Goal: Information Seeking & Learning: Compare options

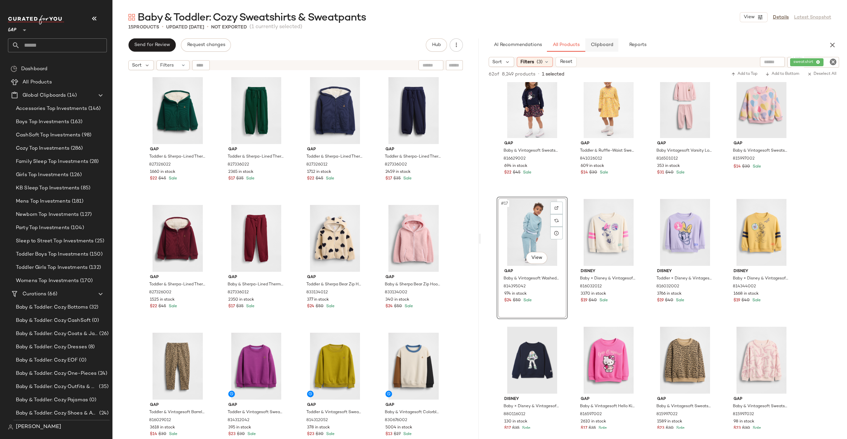
click at [611, 44] on span "Clipboard" at bounding box center [601, 44] width 23 height 5
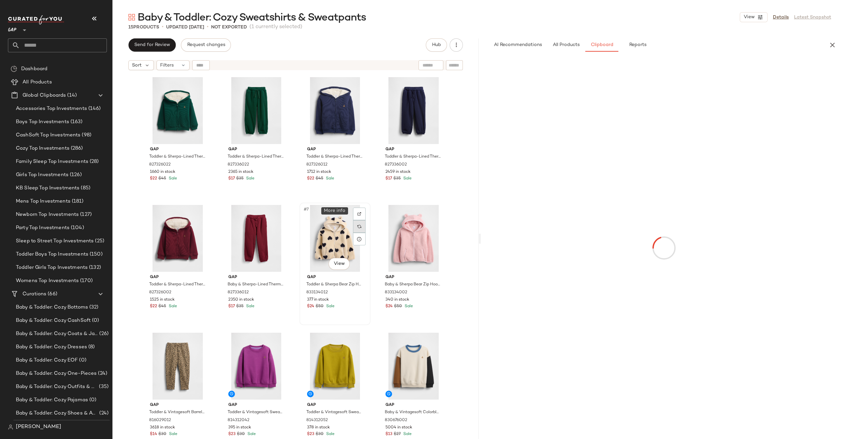
scroll to position [125, 0]
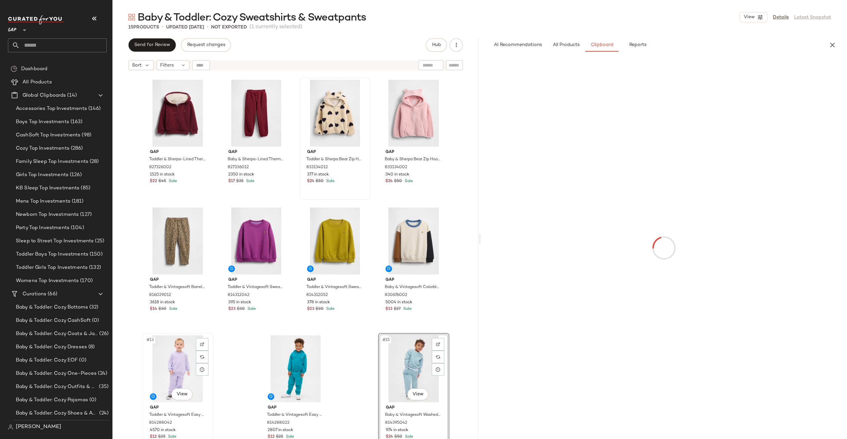
click at [161, 354] on div "#13 View" at bounding box center [178, 368] width 66 height 67
click at [420, 356] on div "#15 View" at bounding box center [413, 368] width 66 height 67
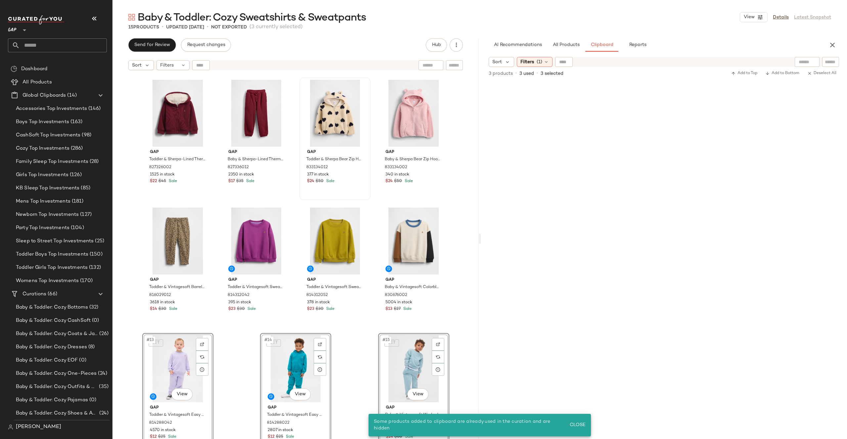
click at [458, 259] on div "Gap Toddler & Sherpa-Lined Thermal Zip Hoodie by Gap Evergreen Green Size 2 YRS…" at bounding box center [295, 264] width 366 height 382
click at [164, 362] on div "#13 View" at bounding box center [178, 368] width 66 height 67
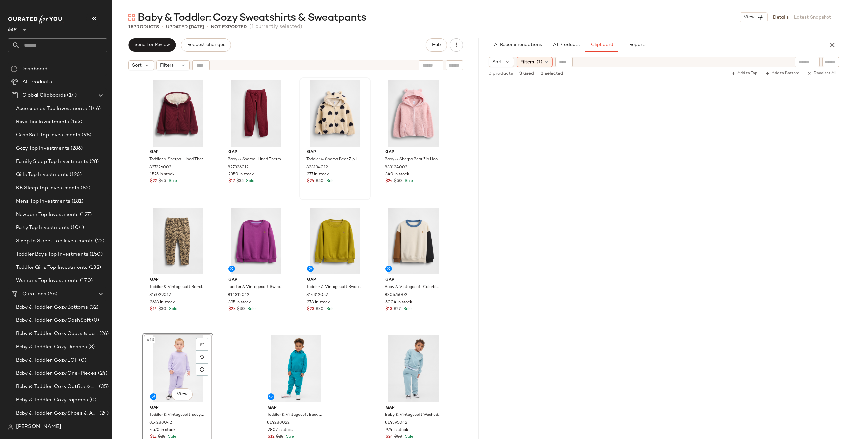
click at [468, 322] on div "Gap Toddler & Sherpa-Lined Thermal Zip Hoodie by Gap Evergreen Green Size 2 YRS…" at bounding box center [295, 264] width 366 height 382
click at [566, 48] on button "All Products" at bounding box center [566, 44] width 38 height 13
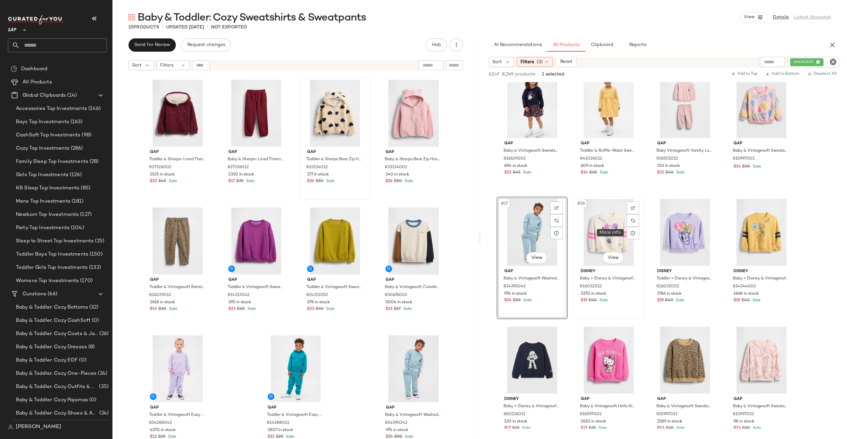
scroll to position [562, 0]
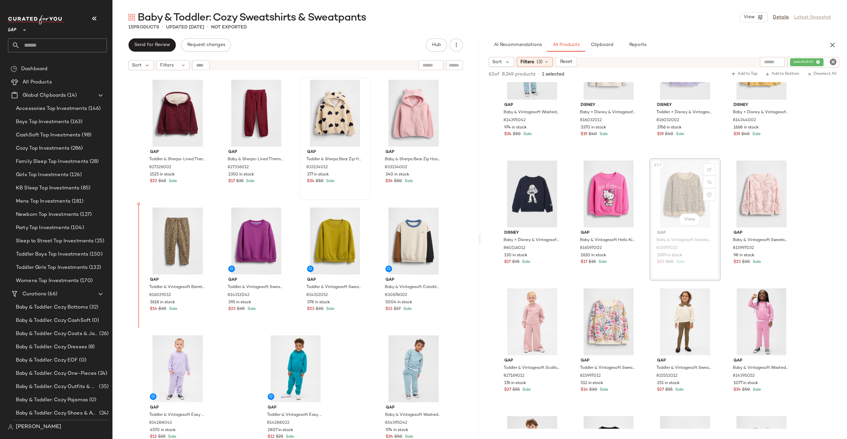
drag, startPoint x: 676, startPoint y: 199, endPoint x: 671, endPoint y: 199, distance: 5.0
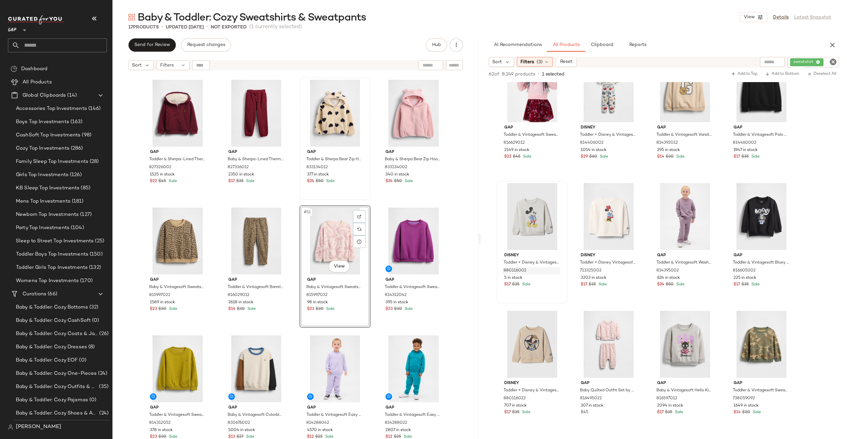
scroll to position [1192, 0]
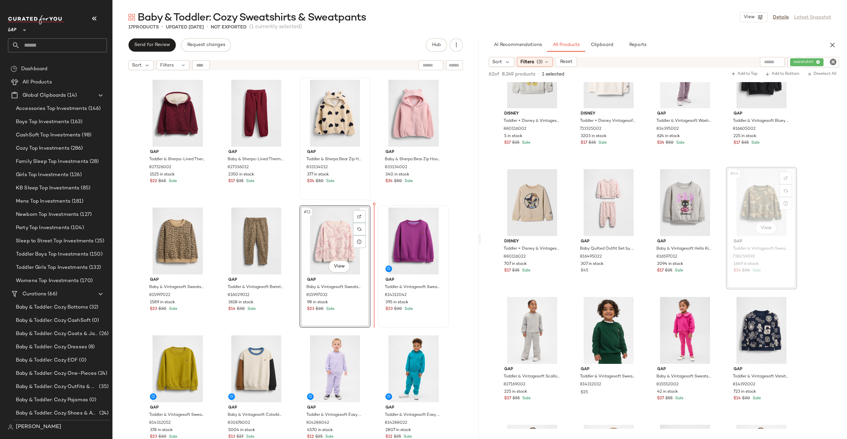
drag, startPoint x: 763, startPoint y: 205, endPoint x: 388, endPoint y: 257, distance: 378.1
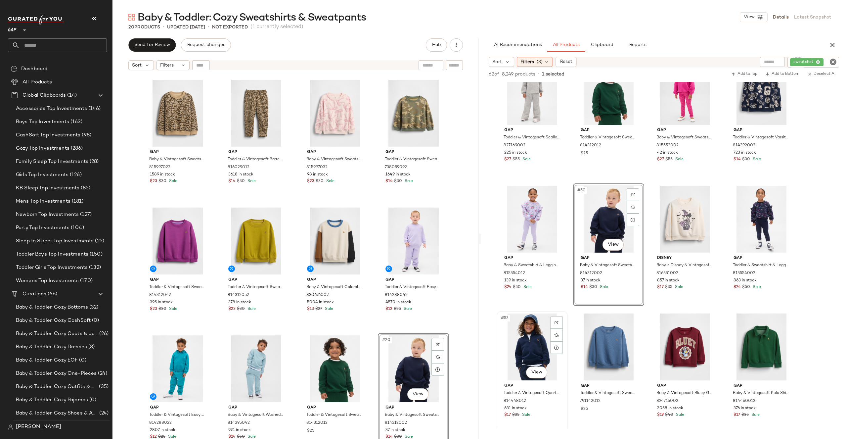
scroll to position [1574, 0]
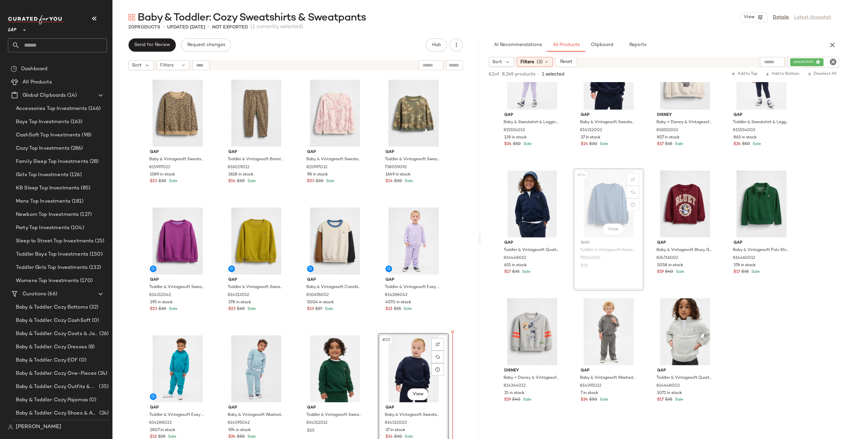
drag, startPoint x: 602, startPoint y: 188, endPoint x: 600, endPoint y: 191, distance: 4.0
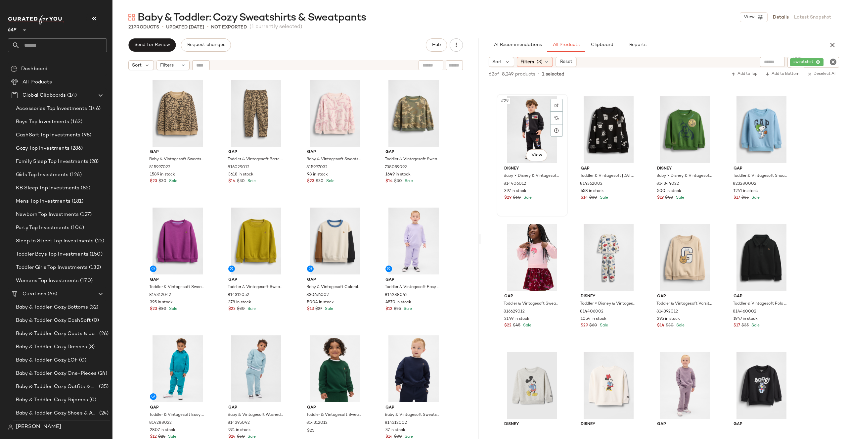
scroll to position [806, 0]
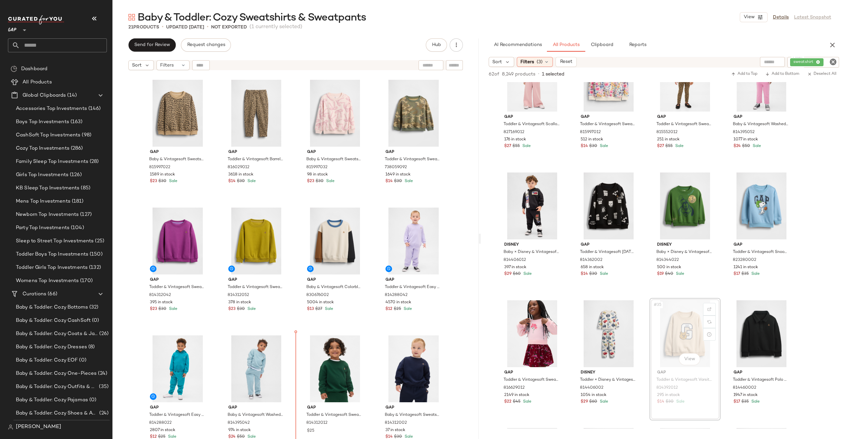
drag, startPoint x: 687, startPoint y: 330, endPoint x: 684, endPoint y: 330, distance: 3.6
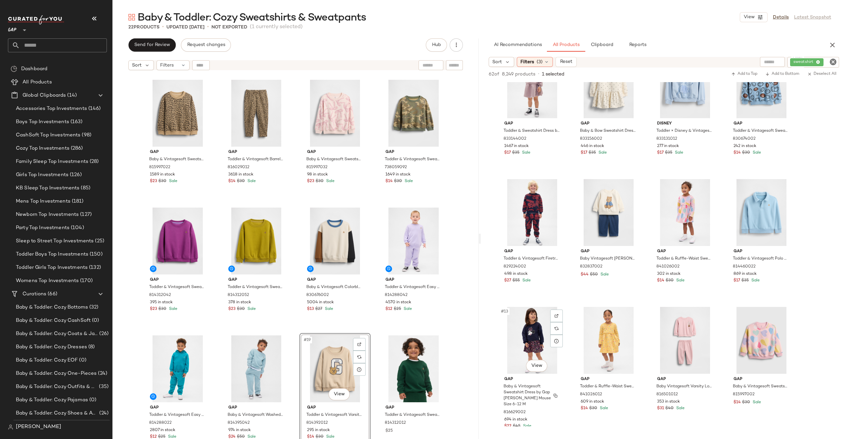
scroll to position [7, 0]
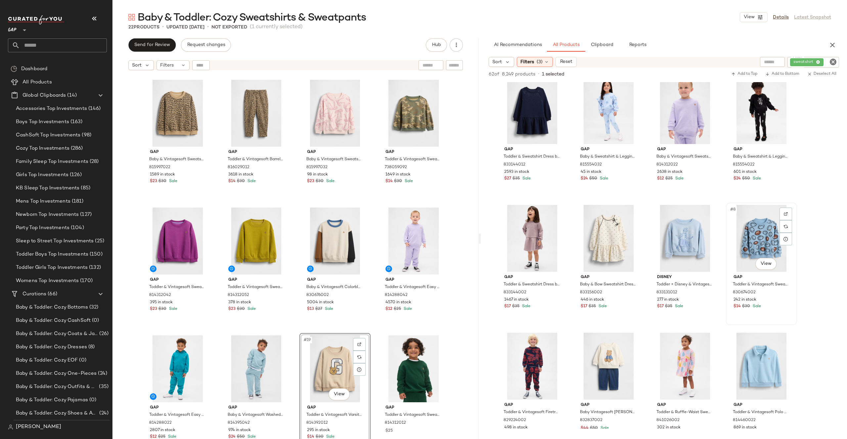
click at [765, 239] on div "#8 View" at bounding box center [761, 238] width 66 height 67
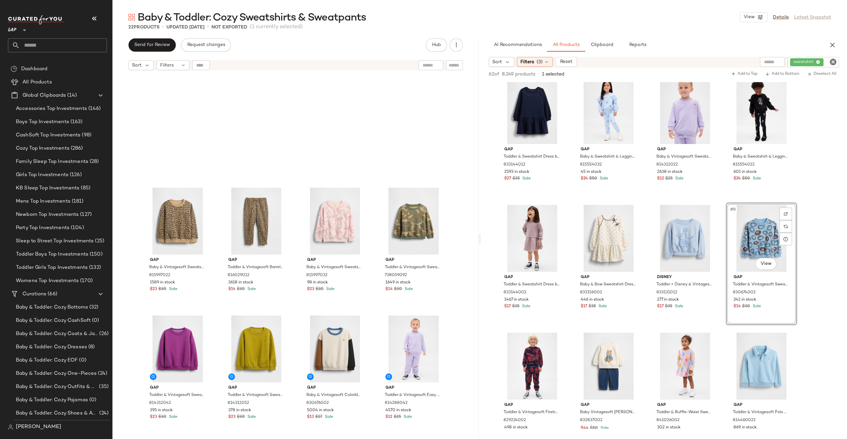
scroll to position [386, 0]
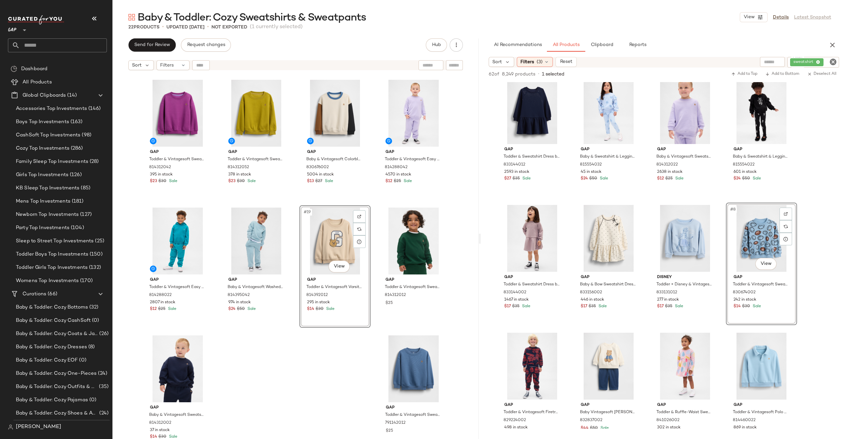
drag, startPoint x: 755, startPoint y: 233, endPoint x: 349, endPoint y: 258, distance: 406.4
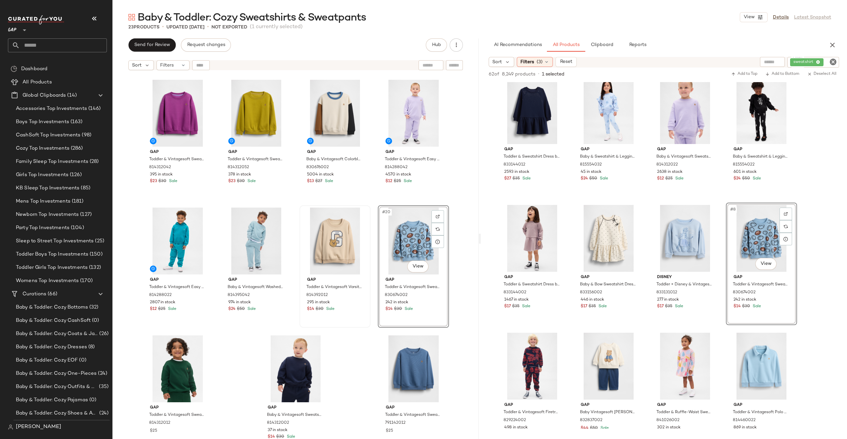
scroll to position [0, 0]
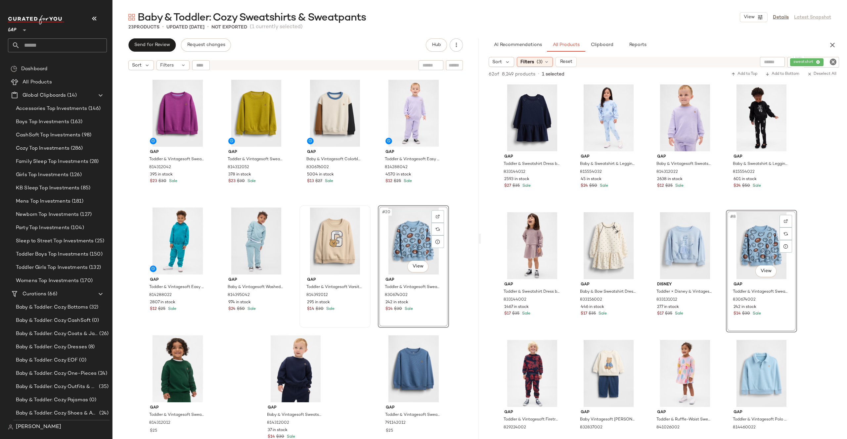
click at [407, 233] on div "#20 View" at bounding box center [413, 240] width 66 height 67
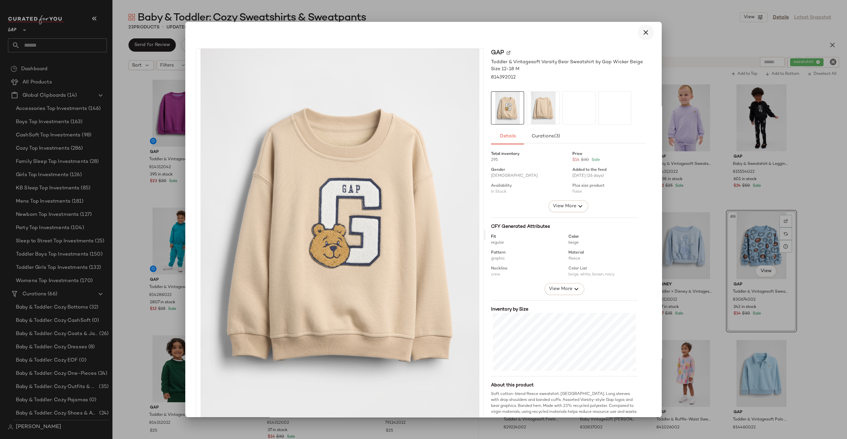
click at [638, 31] on button "button" at bounding box center [646, 32] width 16 height 16
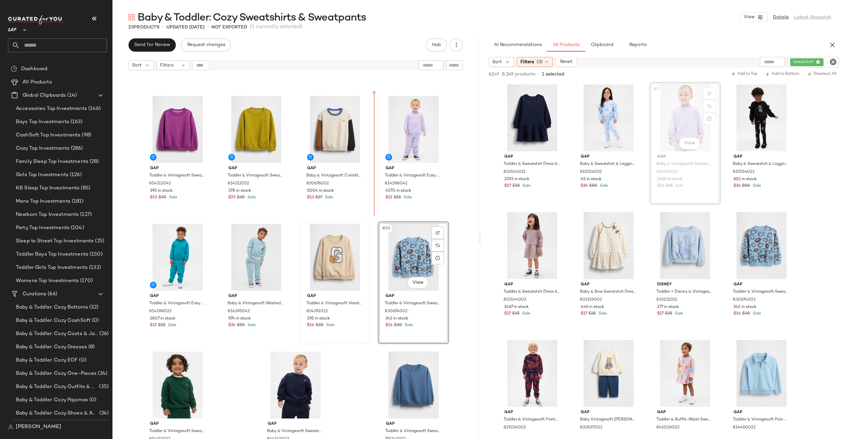
scroll to position [360, 0]
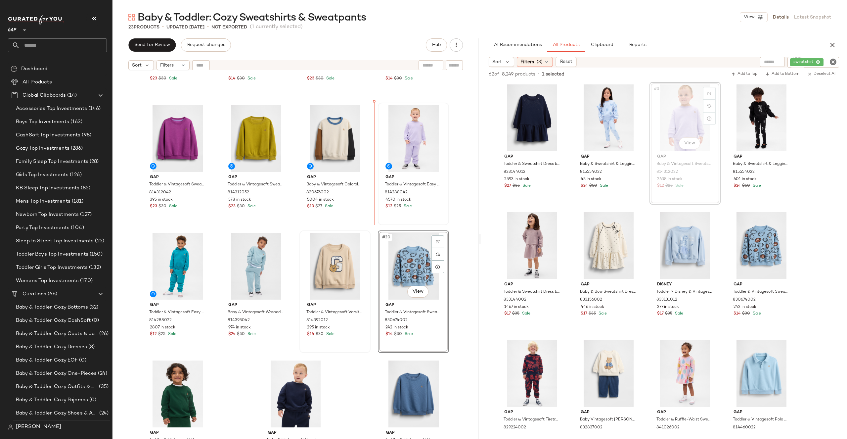
drag, startPoint x: 703, startPoint y: 101, endPoint x: 378, endPoint y: 130, distance: 326.2
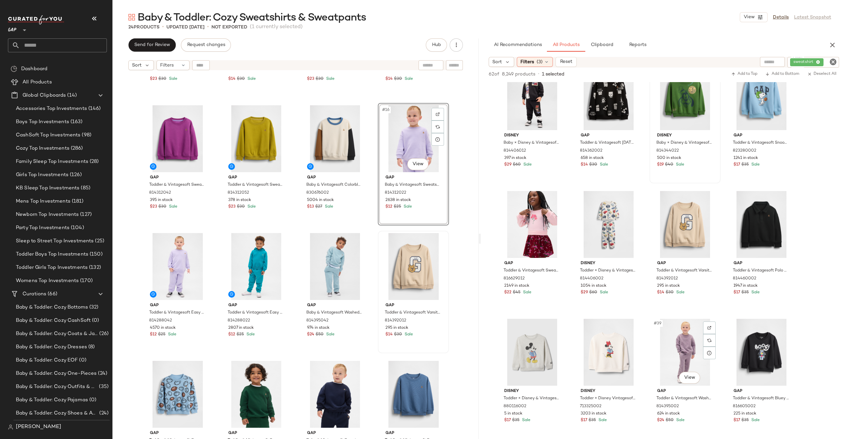
scroll to position [912, 0]
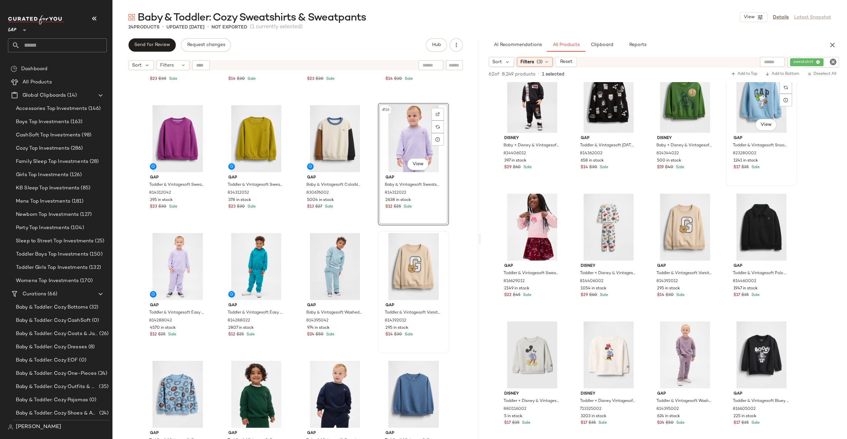
click at [765, 96] on div "#32 View" at bounding box center [761, 99] width 66 height 67
click at [764, 121] on body "GAP ** Dashboard All Products Global Clipboards (14) Accessories Top Investment…" at bounding box center [423, 219] width 847 height 439
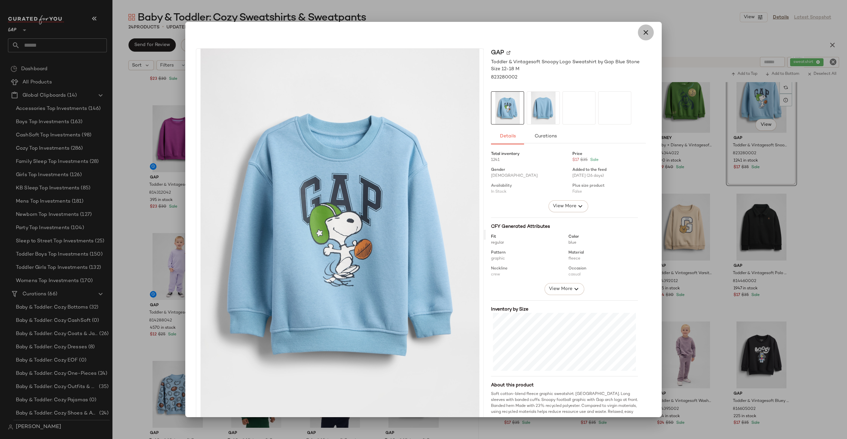
click at [646, 34] on button "button" at bounding box center [646, 32] width 16 height 16
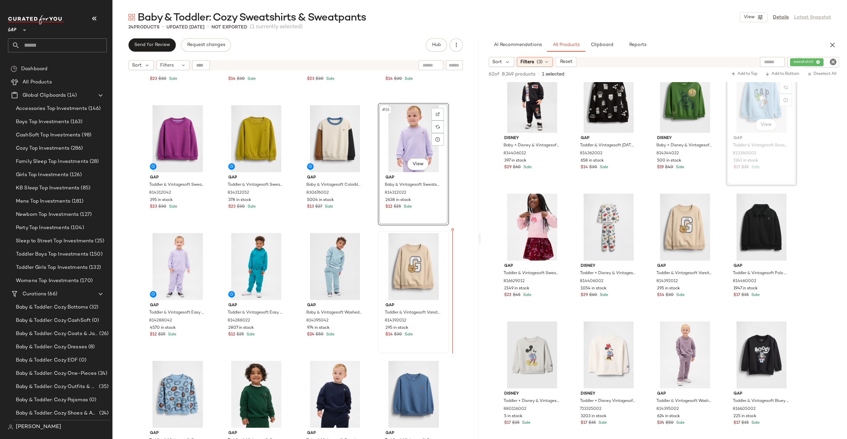
drag, startPoint x: 756, startPoint y: 95, endPoint x: 751, endPoint y: 94, distance: 5.3
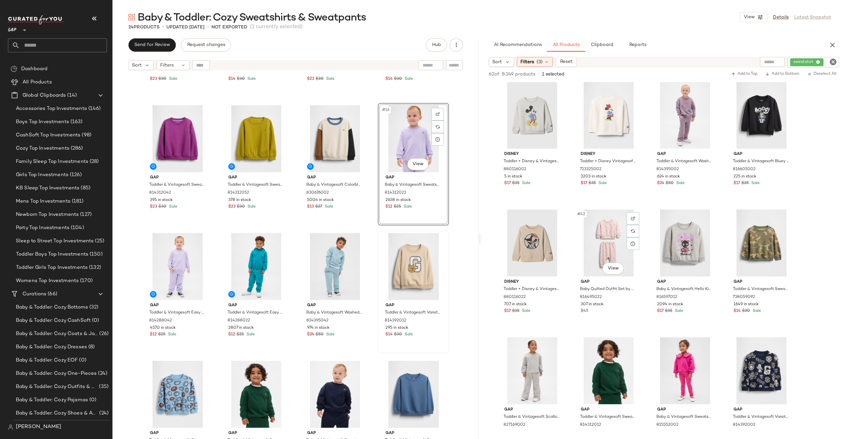
scroll to position [1281, 0]
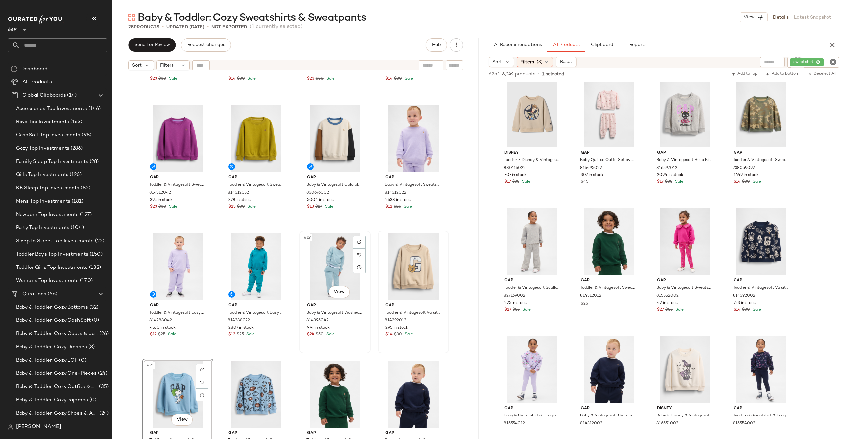
click at [340, 257] on div "#19 View" at bounding box center [335, 266] width 66 height 67
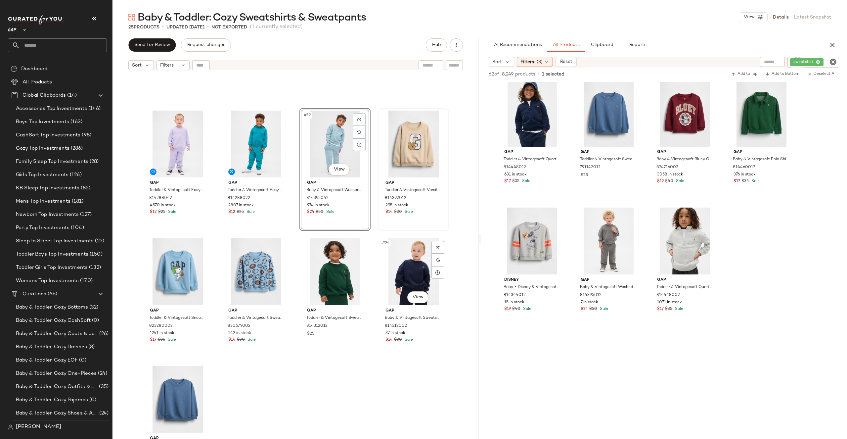
scroll to position [513, 0]
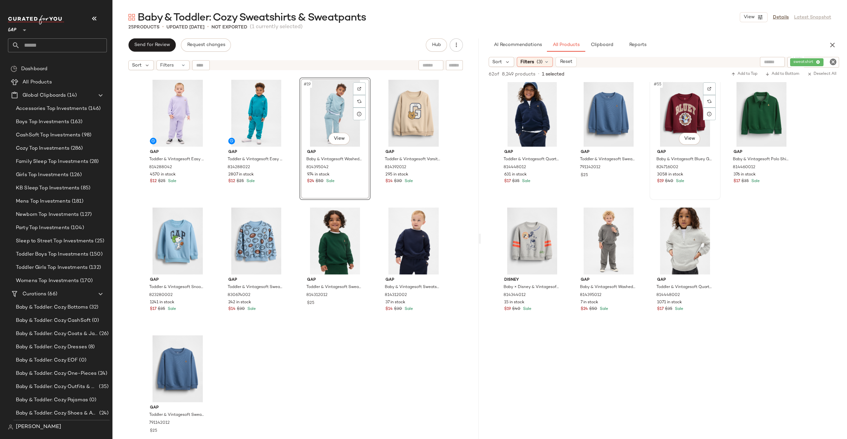
click at [683, 113] on div "#55 View" at bounding box center [685, 113] width 66 height 67
drag, startPoint x: 685, startPoint y: 103, endPoint x: 683, endPoint y: 107, distance: 4.5
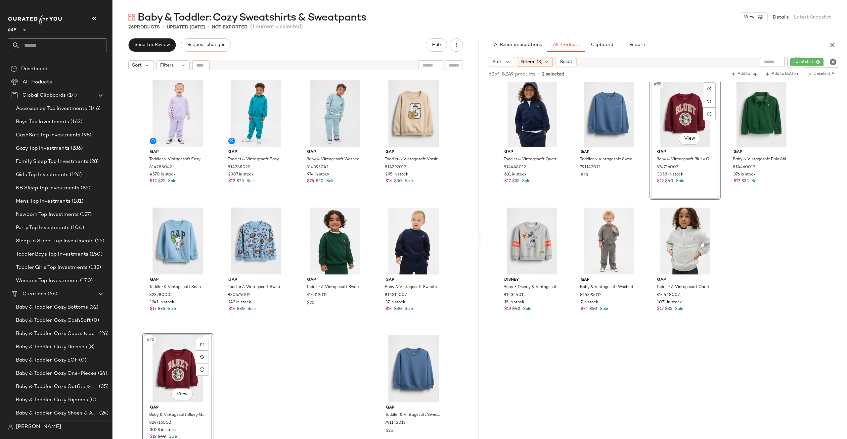
click at [835, 61] on icon "Clear Filter" at bounding box center [833, 62] width 8 height 8
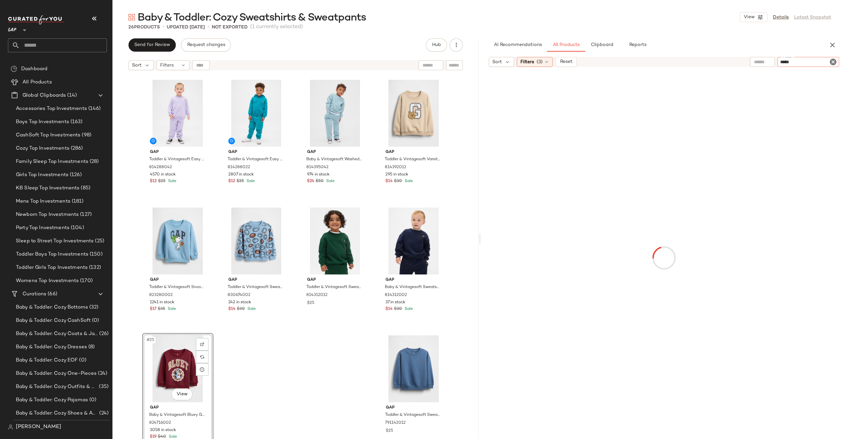
type input "******"
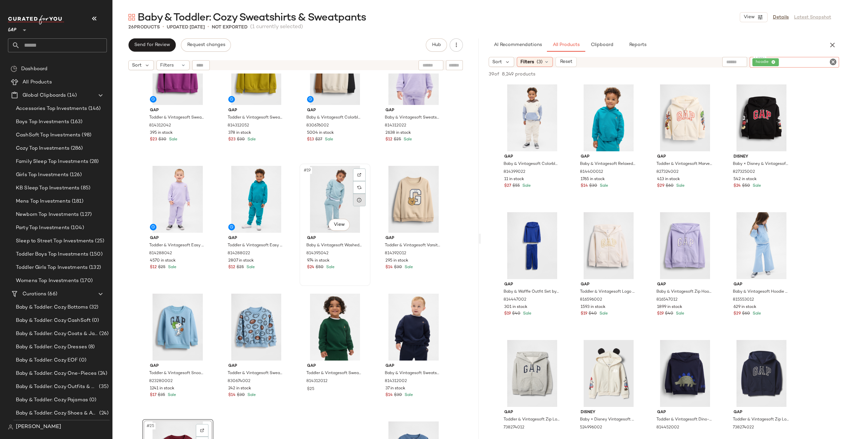
scroll to position [433, 0]
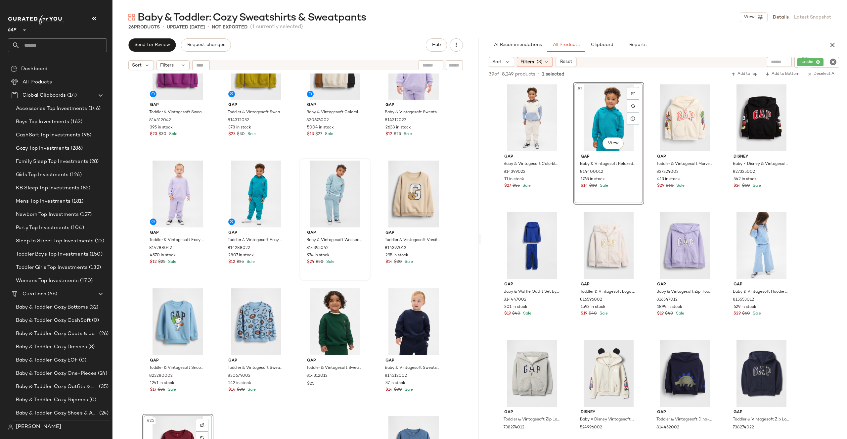
drag, startPoint x: 601, startPoint y: 110, endPoint x: 591, endPoint y: 110, distance: 10.6
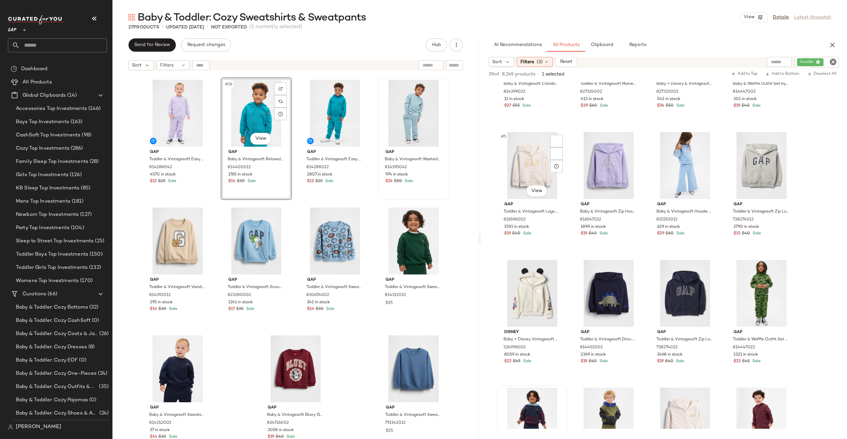
scroll to position [0, 0]
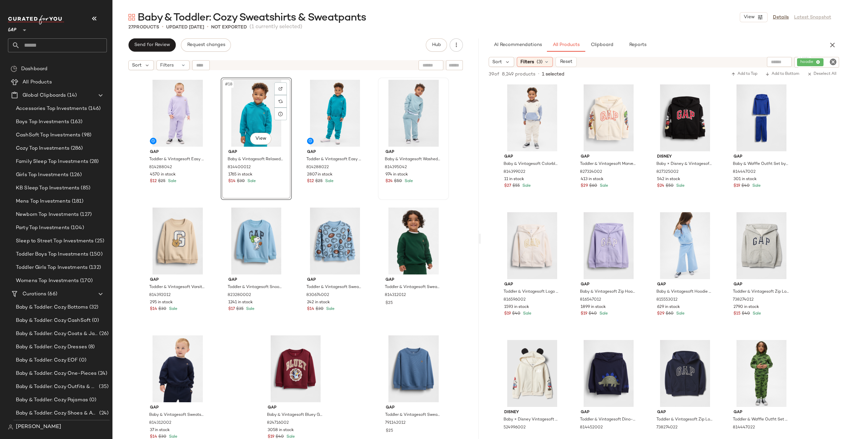
click at [835, 58] on icon "Clear Filter" at bounding box center [833, 62] width 8 height 8
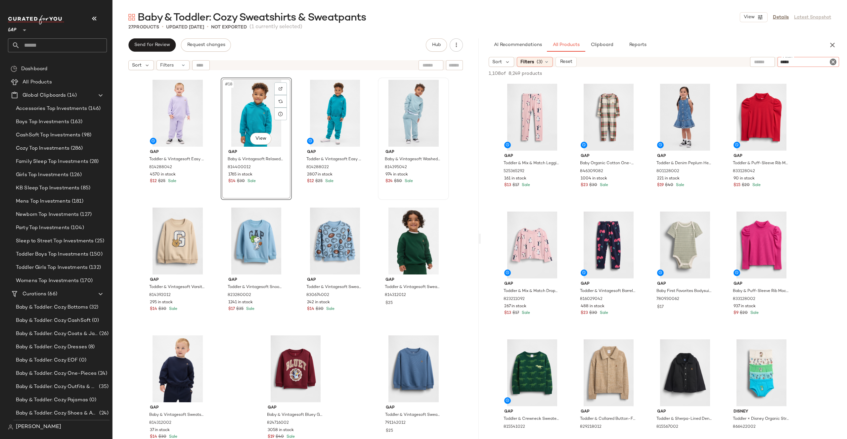
type input "******"
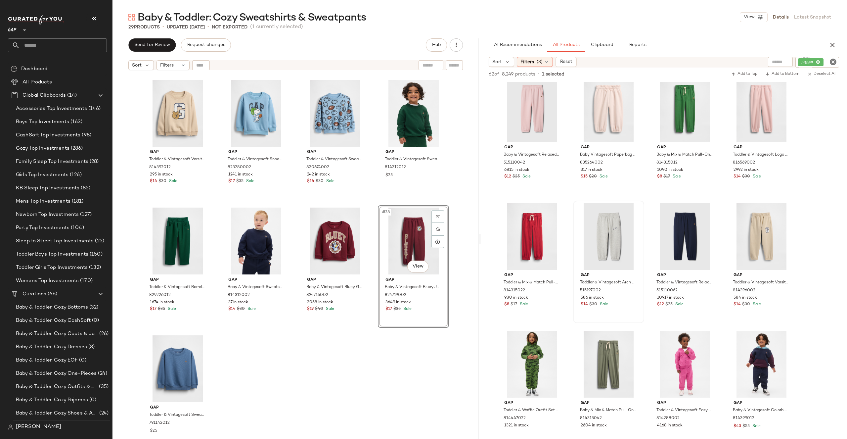
scroll to position [640, 0]
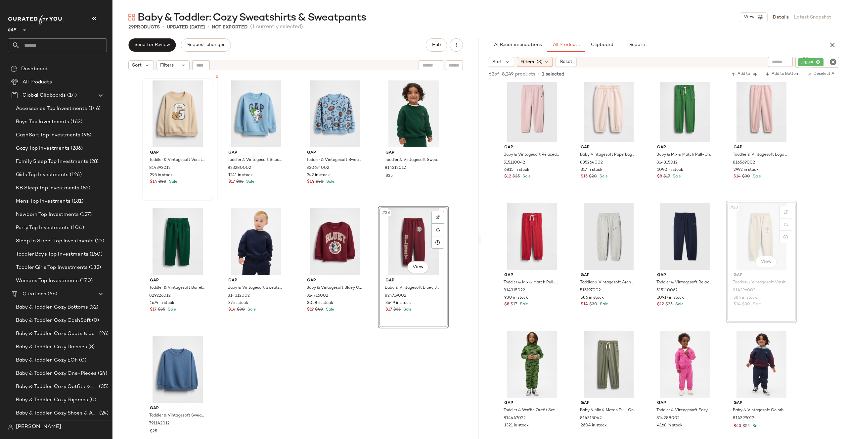
drag, startPoint x: 766, startPoint y: 233, endPoint x: 210, endPoint y: 157, distance: 560.5
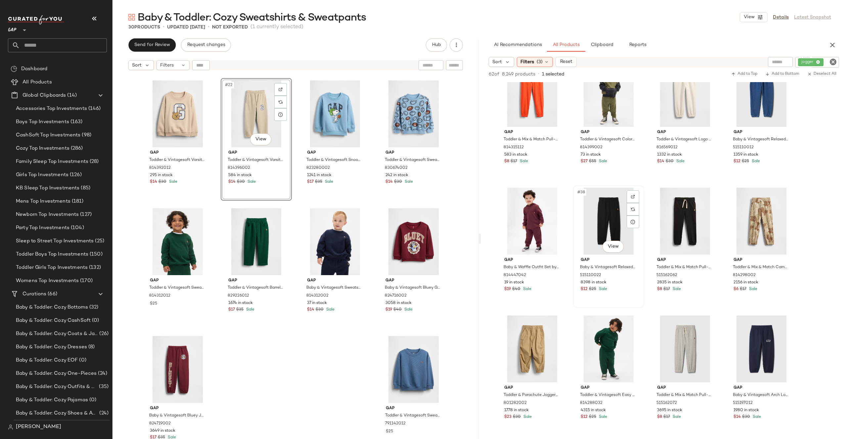
scroll to position [1047, 0]
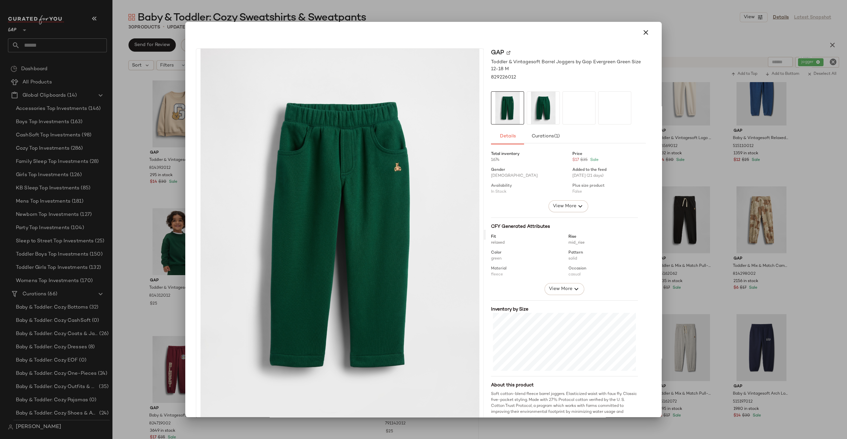
click at [260, 423] on div at bounding box center [423, 219] width 847 height 439
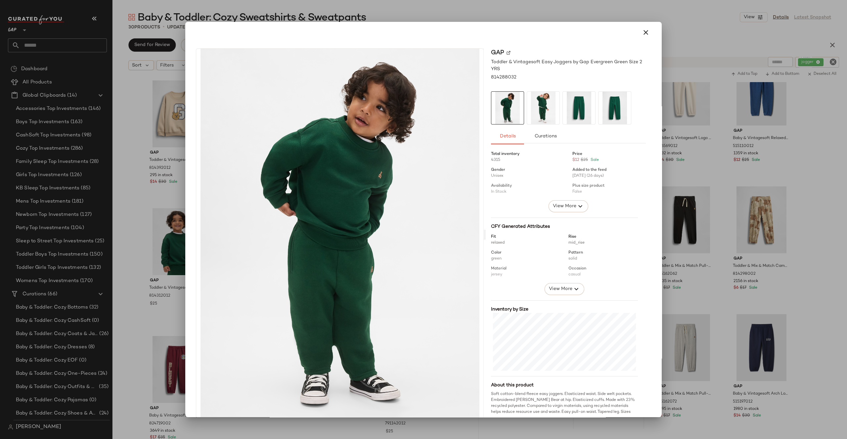
click at [605, 101] on img at bounding box center [614, 108] width 32 height 32
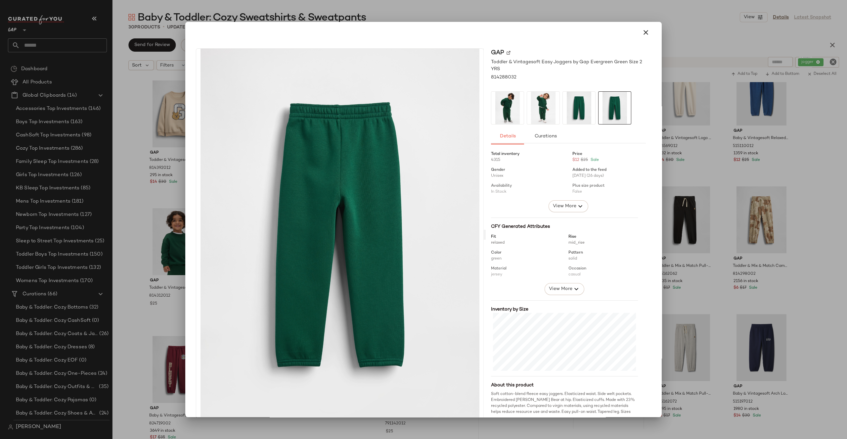
click at [568, 102] on img at bounding box center [579, 108] width 32 height 32
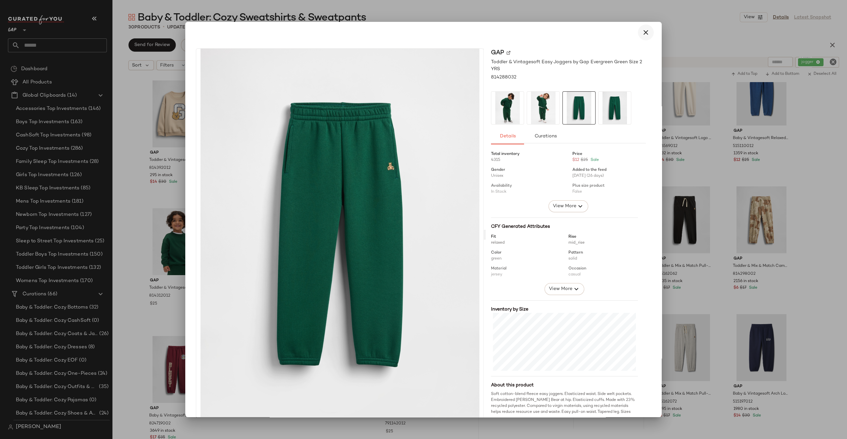
click at [642, 33] on icon "button" at bounding box center [646, 32] width 8 height 8
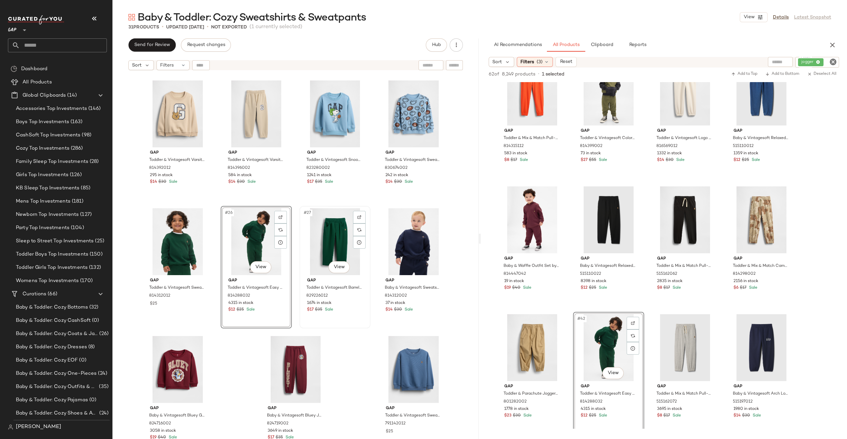
click at [343, 247] on div "#27 View" at bounding box center [335, 241] width 66 height 67
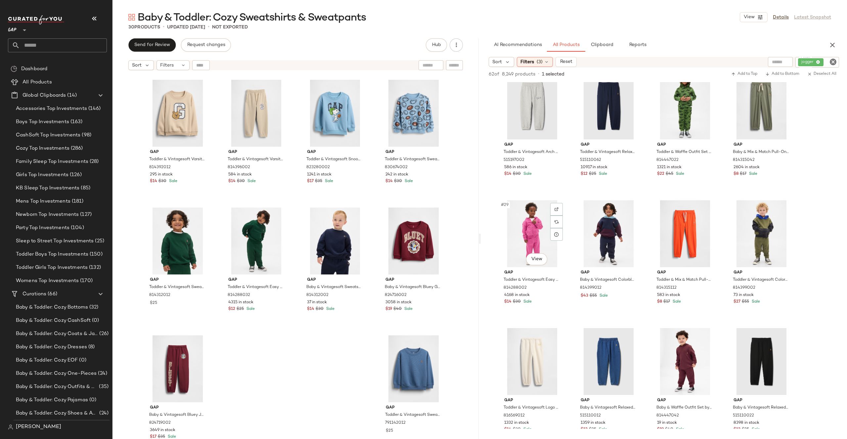
scroll to position [762, 0]
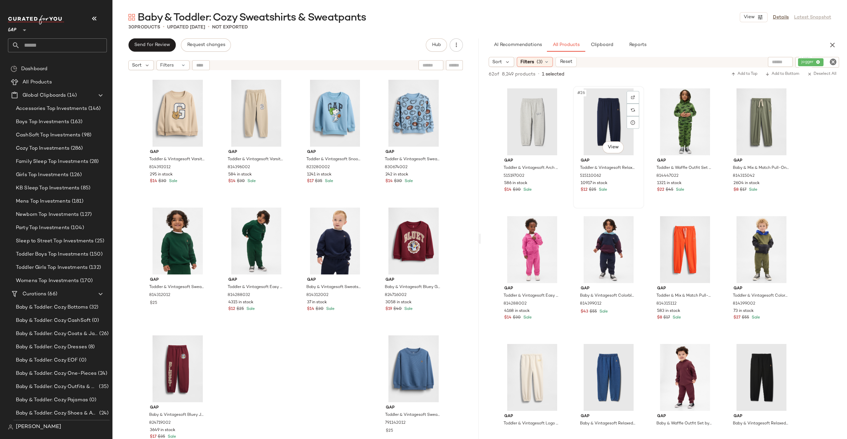
click at [591, 131] on div "#26 View" at bounding box center [608, 121] width 66 height 67
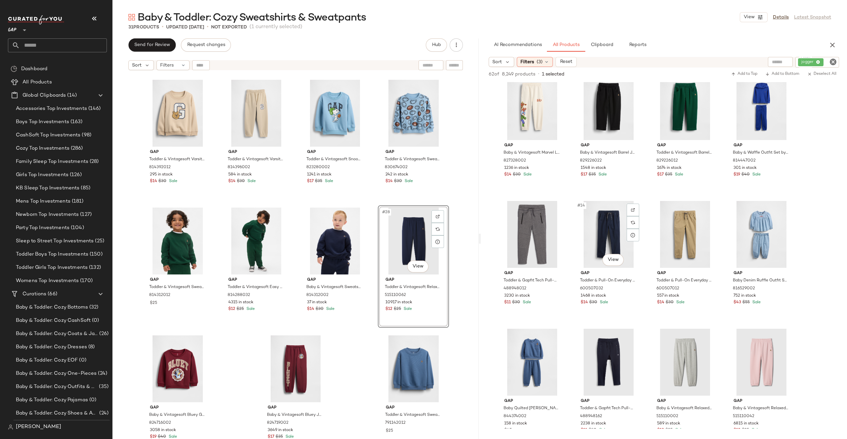
scroll to position [154, 0]
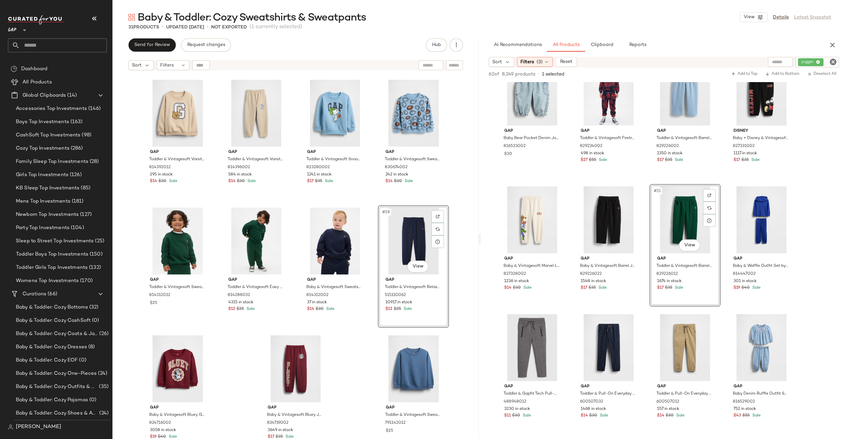
drag, startPoint x: 679, startPoint y: 209, endPoint x: 672, endPoint y: 209, distance: 7.3
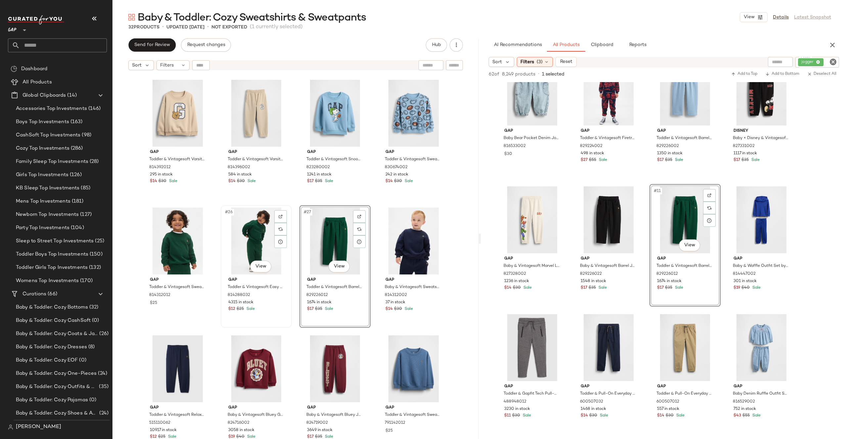
click at [257, 225] on div "#26 View" at bounding box center [256, 240] width 66 height 67
click at [599, 42] on span "Clipboard" at bounding box center [601, 44] width 23 height 5
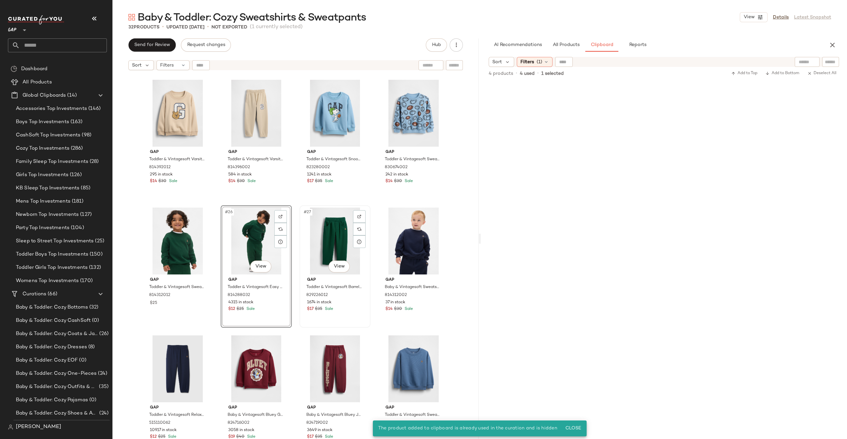
click at [335, 220] on div "#27 View" at bounding box center [335, 240] width 66 height 67
click at [234, 223] on div "#26 View" at bounding box center [256, 240] width 66 height 67
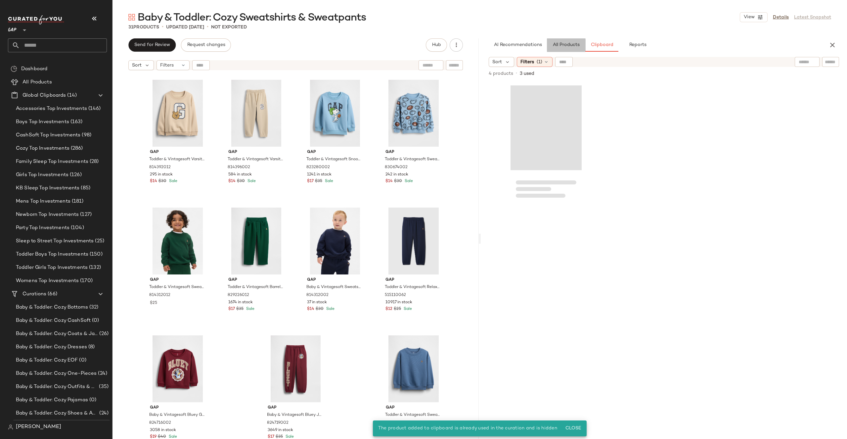
click at [568, 46] on span "All Products" at bounding box center [565, 44] width 27 height 5
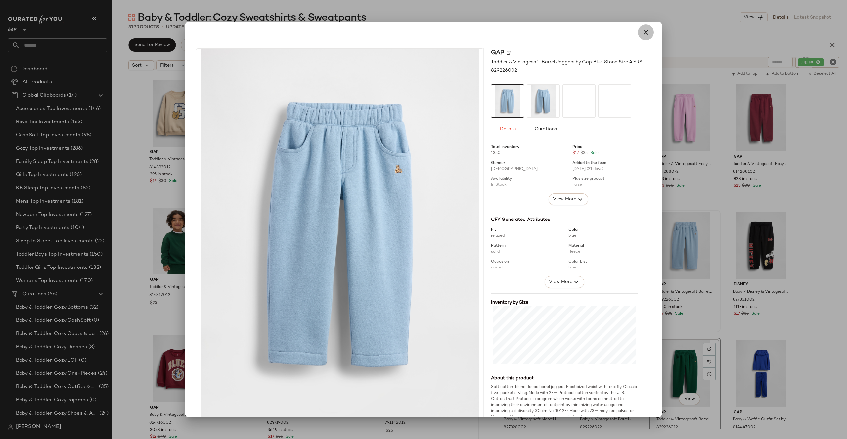
click at [640, 37] on button "button" at bounding box center [646, 32] width 16 height 16
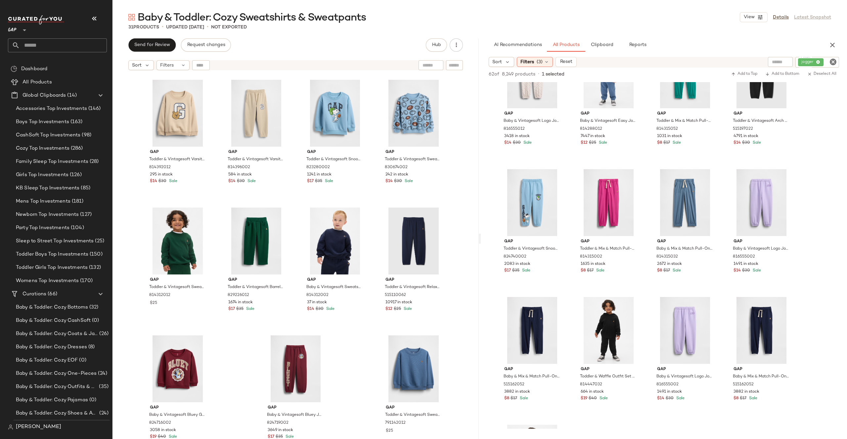
scroll to position [1346, 0]
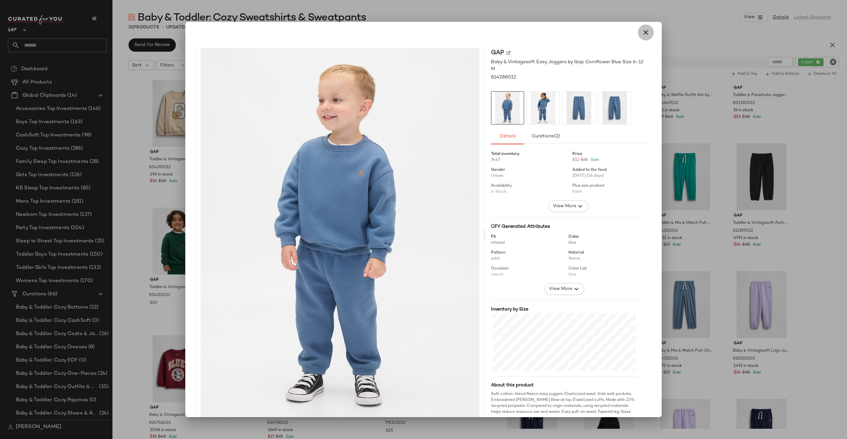
click at [644, 32] on icon "button" at bounding box center [646, 32] width 8 height 8
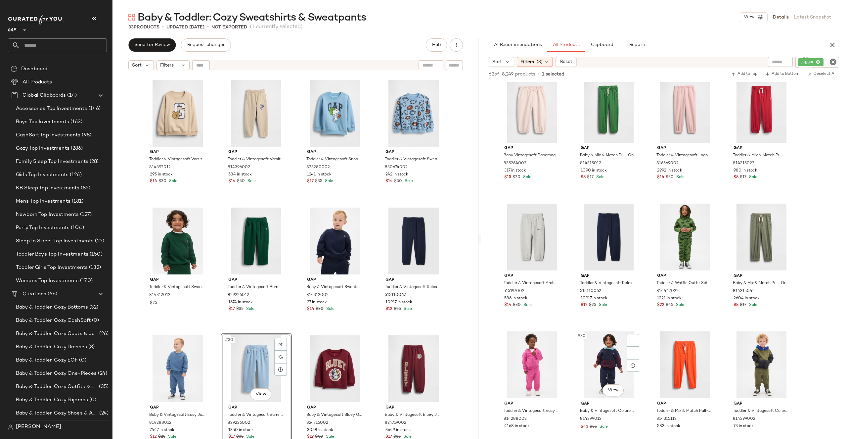
scroll to position [835, 0]
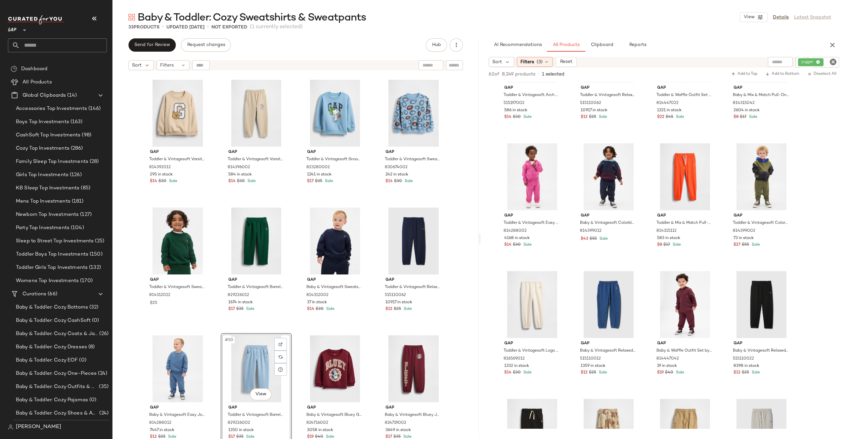
click at [829, 61] on icon "Clear Filter" at bounding box center [833, 62] width 8 height 8
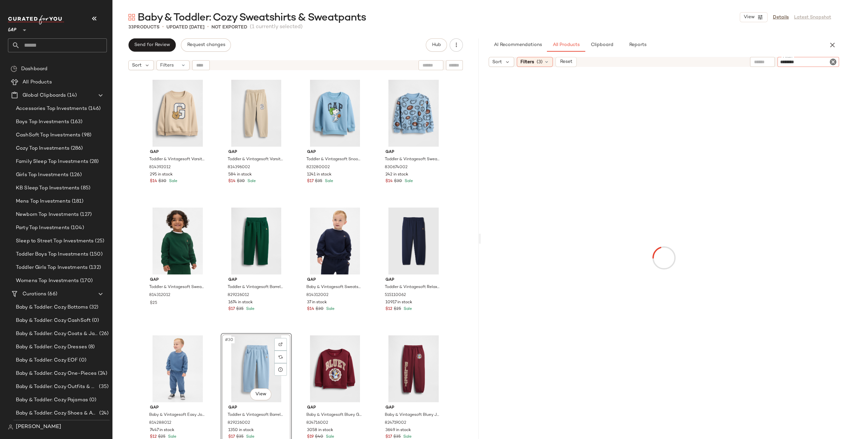
type input "*********"
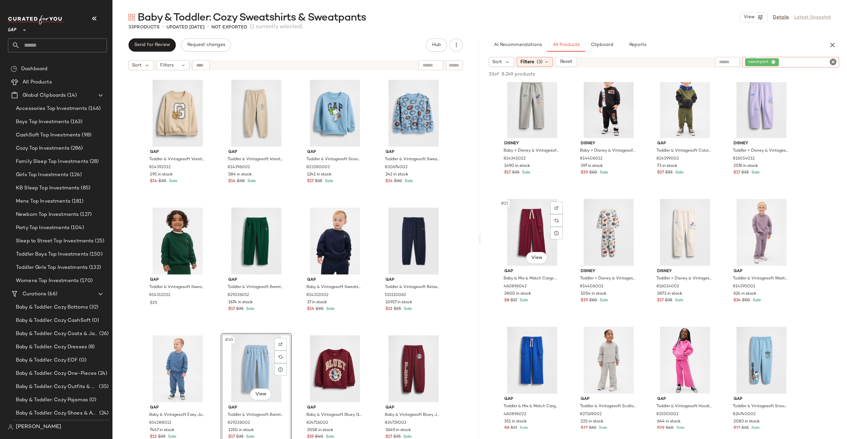
scroll to position [740, 0]
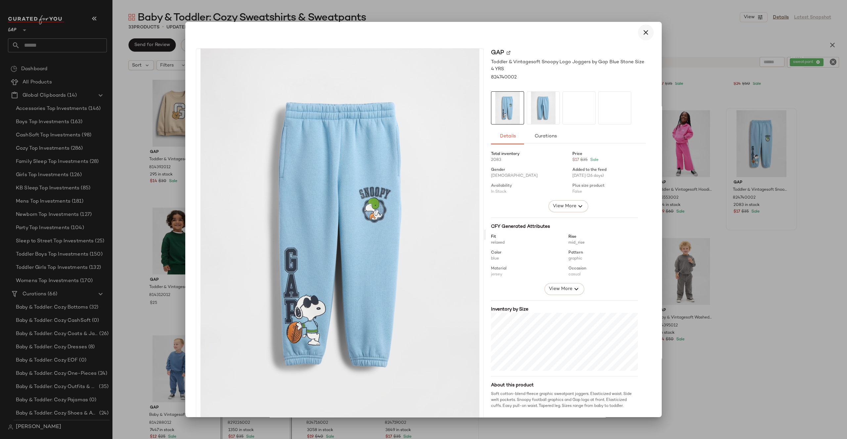
click at [645, 31] on icon "button" at bounding box center [646, 32] width 8 height 8
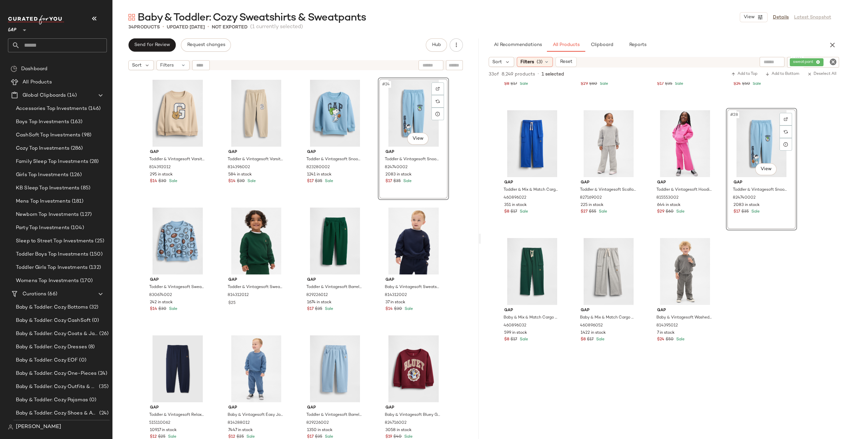
scroll to position [769, 0]
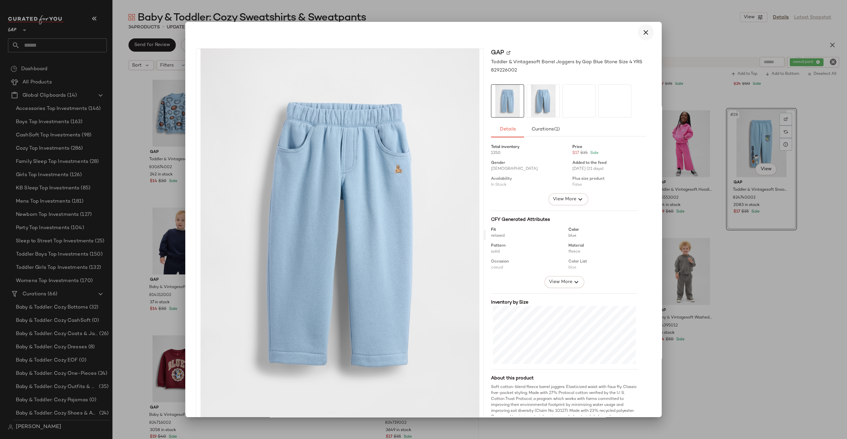
click at [642, 29] on icon "button" at bounding box center [646, 32] width 8 height 8
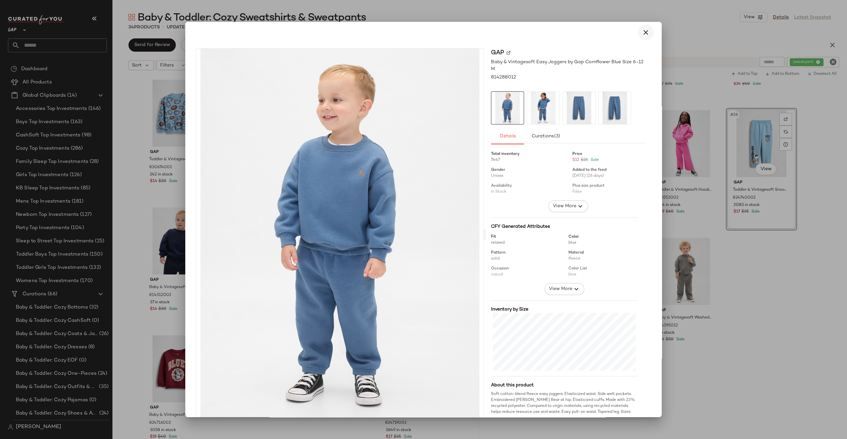
click at [645, 31] on icon "button" at bounding box center [646, 32] width 8 height 8
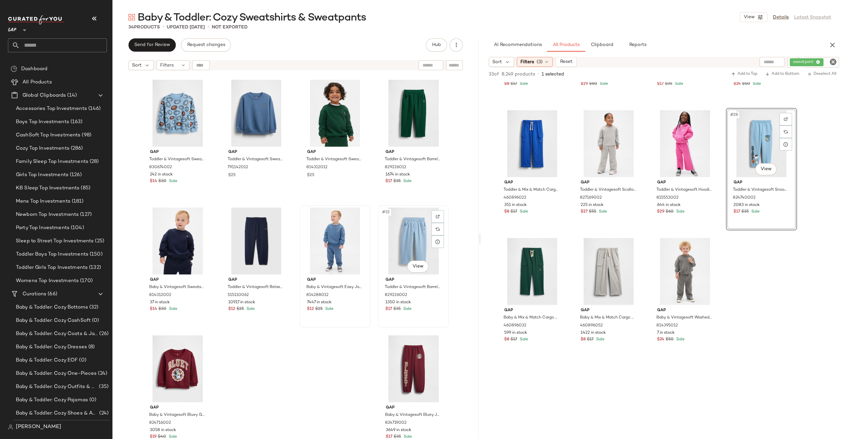
click at [426, 240] on div "#32 View" at bounding box center [413, 240] width 66 height 67
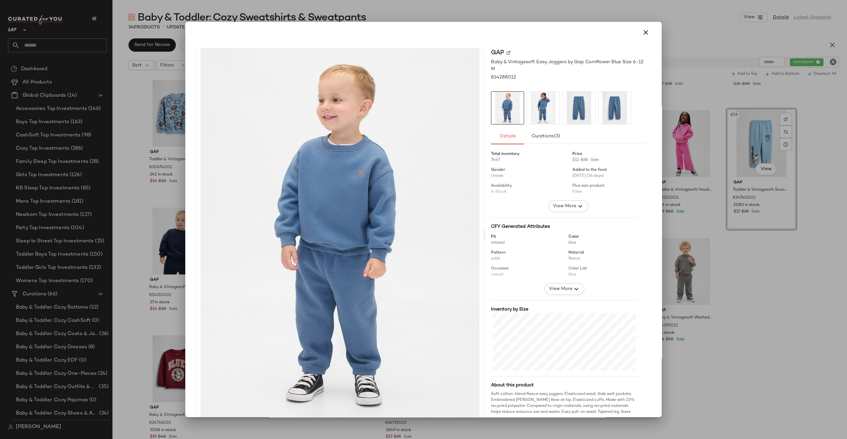
click at [646, 30] on button "button" at bounding box center [646, 32] width 16 height 16
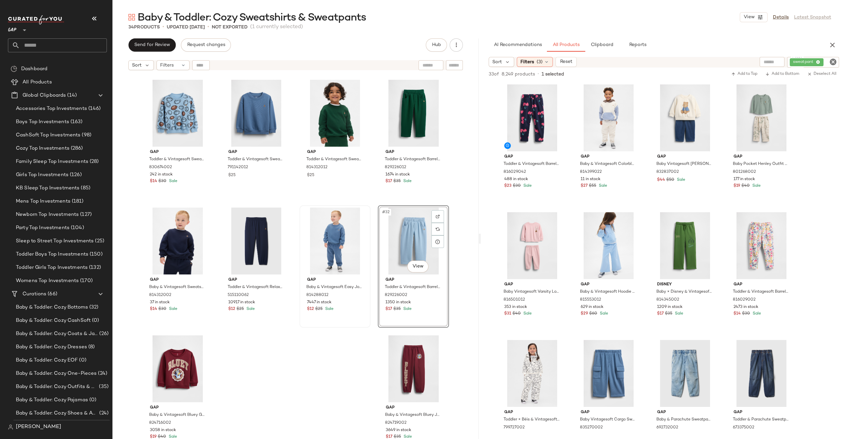
click at [829, 62] on icon "Clear Filter" at bounding box center [833, 62] width 8 height 8
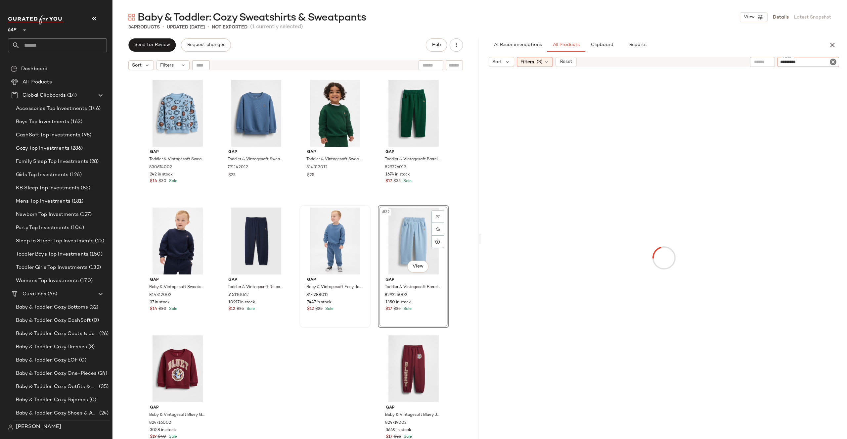
type input "**********"
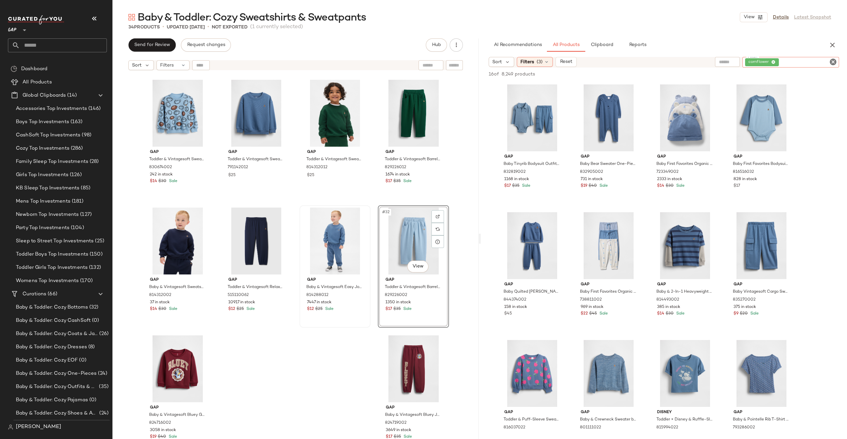
click at [609, 40] on button "Clipboard" at bounding box center [601, 44] width 33 height 13
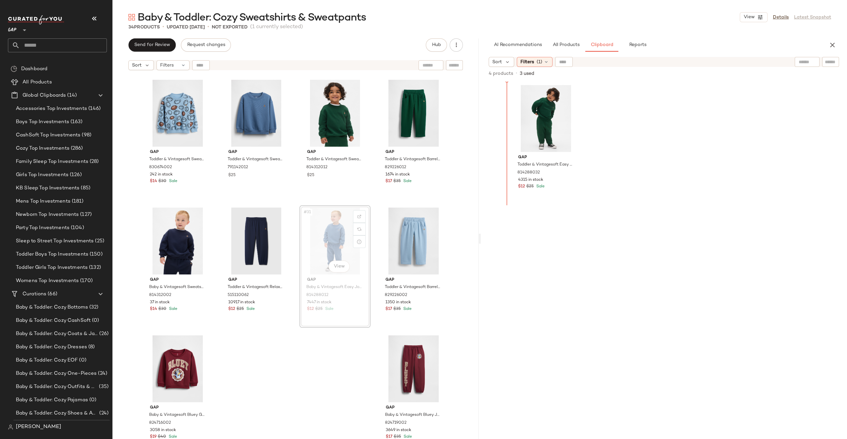
drag, startPoint x: 331, startPoint y: 240, endPoint x: 498, endPoint y: 126, distance: 201.7
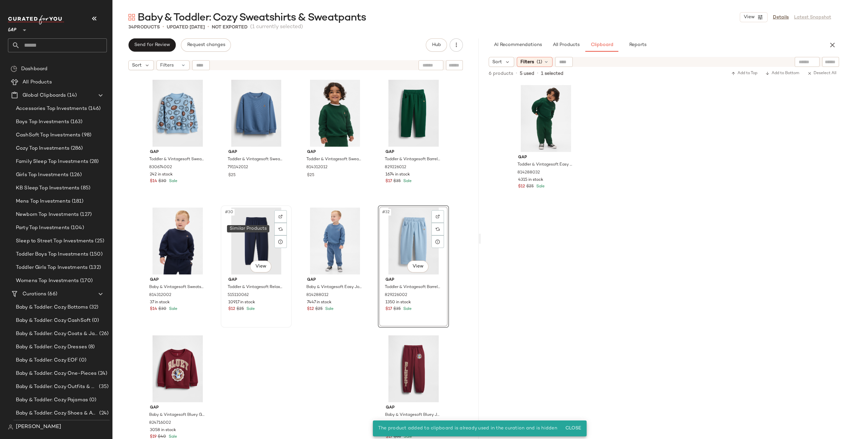
click at [245, 231] on div "#30 View" at bounding box center [256, 240] width 66 height 67
drag, startPoint x: 319, startPoint y: 232, endPoint x: 314, endPoint y: 232, distance: 4.3
click at [319, 232] on div "#31 View" at bounding box center [335, 240] width 66 height 67
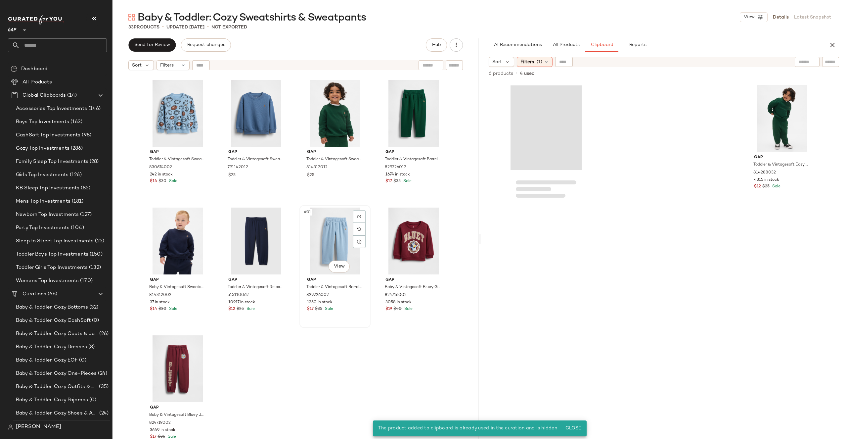
click at [327, 222] on div "#31 View" at bounding box center [335, 240] width 66 height 67
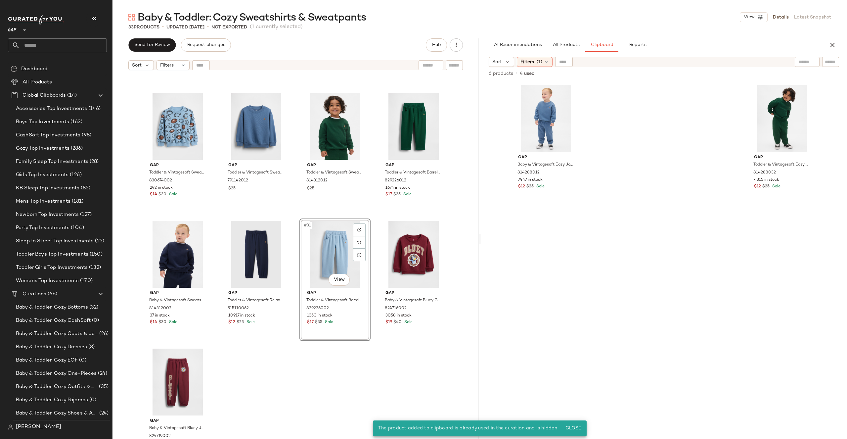
click at [320, 370] on div "Gap Toddler & Vintagesoft Varsity Bear Sweatshirt by Gap Wicker Beige Size 12-1…" at bounding box center [295, 264] width 366 height 382
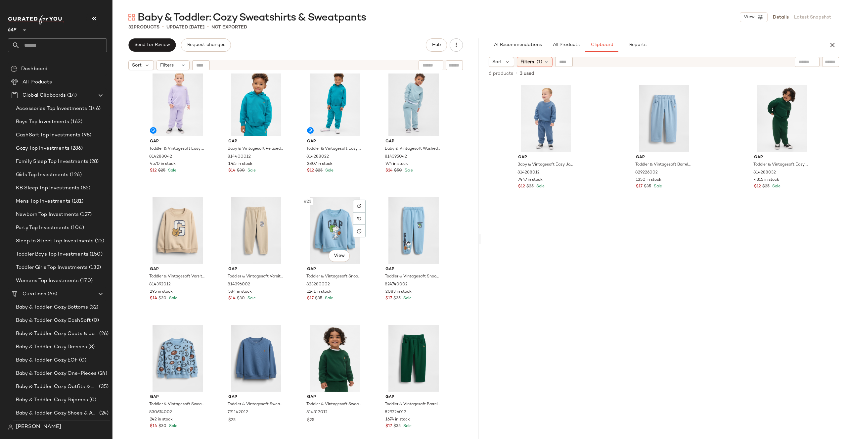
scroll to position [641, 0]
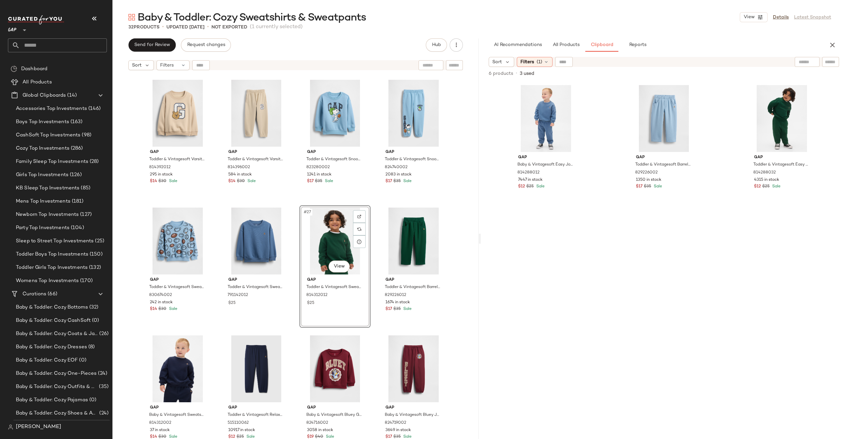
drag, startPoint x: 334, startPoint y: 246, endPoint x: 331, endPoint y: 245, distance: 3.3
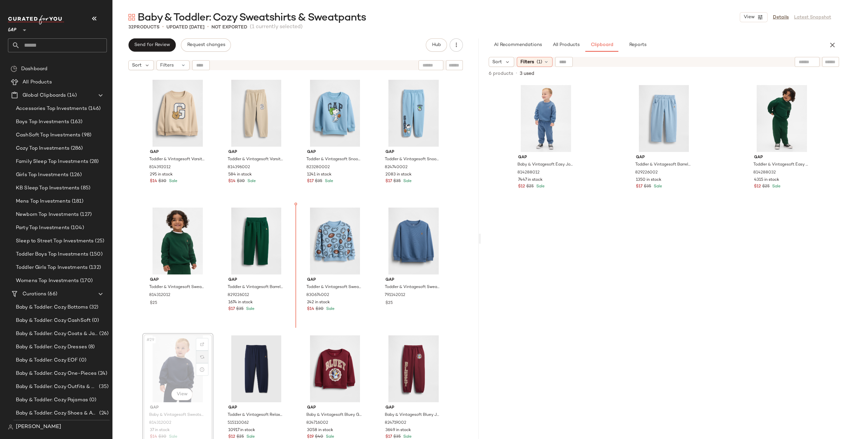
drag, startPoint x: 190, startPoint y: 365, endPoint x: 195, endPoint y: 362, distance: 6.0
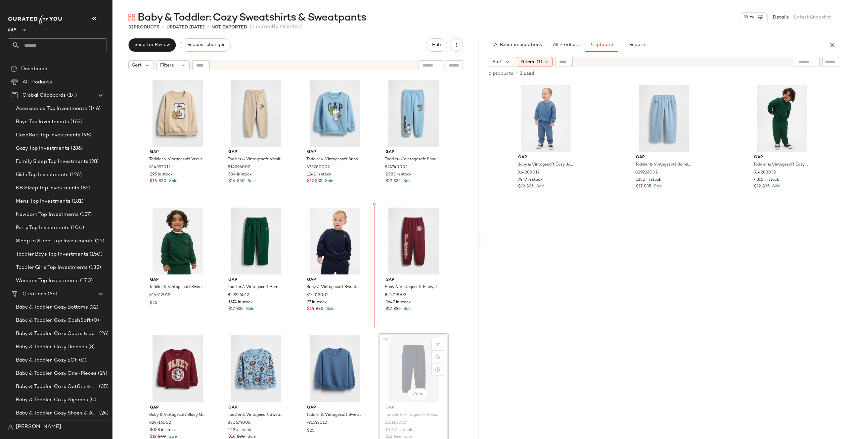
drag, startPoint x: 395, startPoint y: 359, endPoint x: 395, endPoint y: 355, distance: 3.6
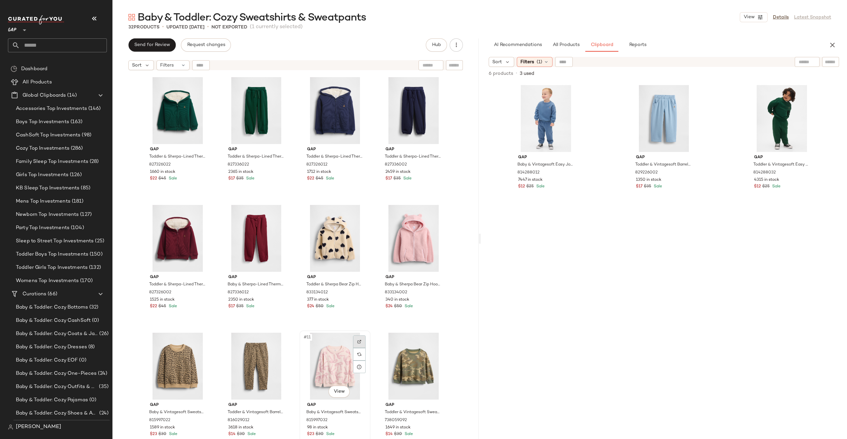
click at [360, 341] on div at bounding box center [359, 341] width 13 height 13
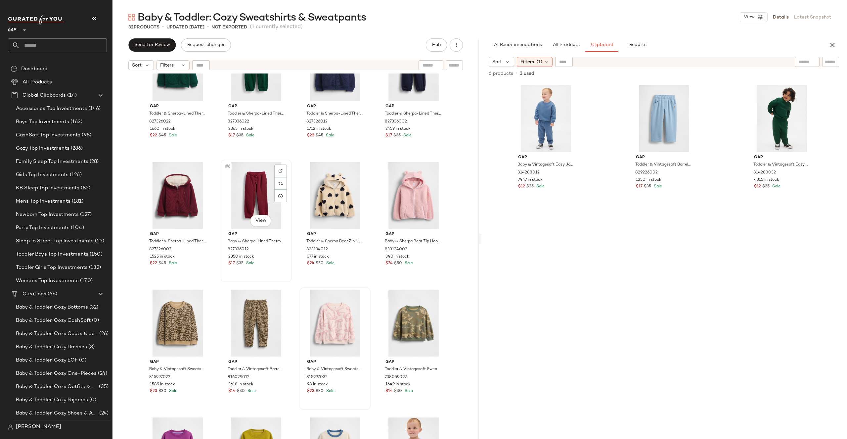
scroll to position [124, 0]
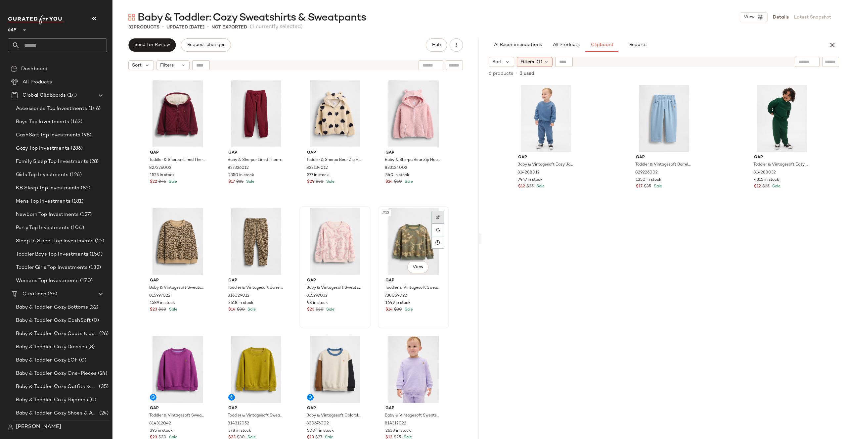
click at [441, 213] on div at bounding box center [437, 217] width 13 height 13
click at [198, 219] on div at bounding box center [202, 217] width 13 height 13
click at [180, 211] on div "#9 View" at bounding box center [178, 241] width 66 height 67
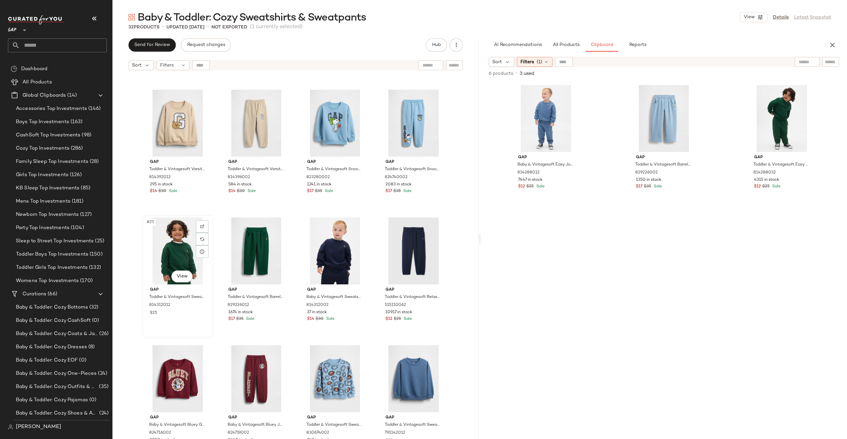
scroll to position [641, 0]
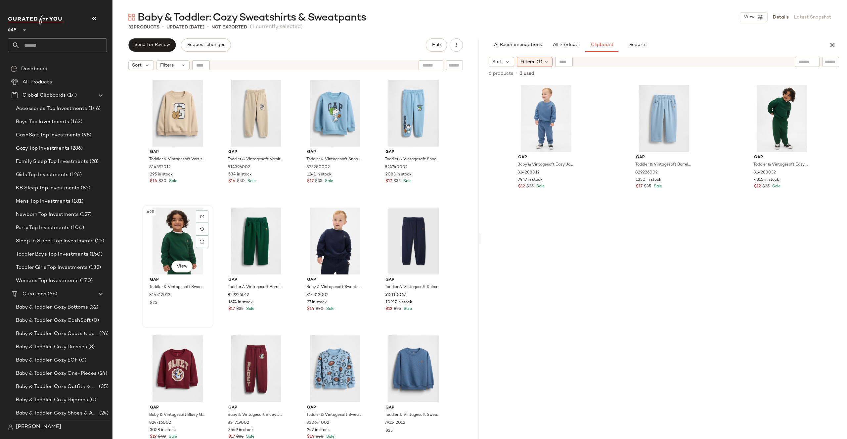
click at [165, 243] on div "#25 View" at bounding box center [178, 240] width 66 height 67
click at [243, 371] on div "#30 View" at bounding box center [256, 368] width 66 height 67
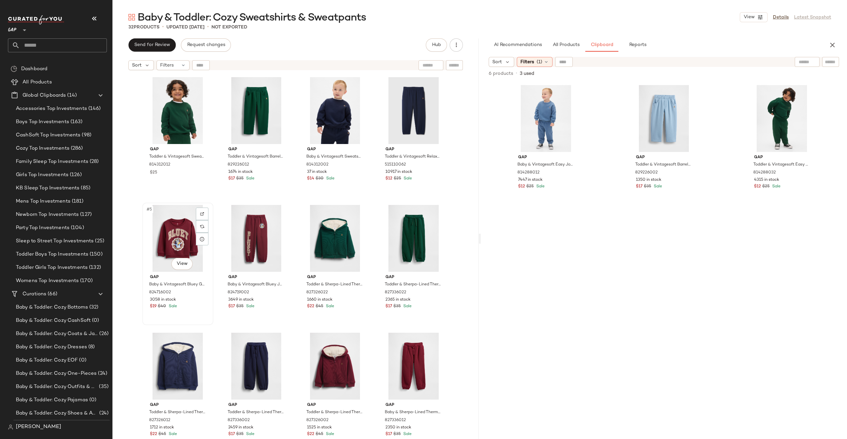
click at [183, 231] on div "#5 View" at bounding box center [178, 238] width 66 height 67
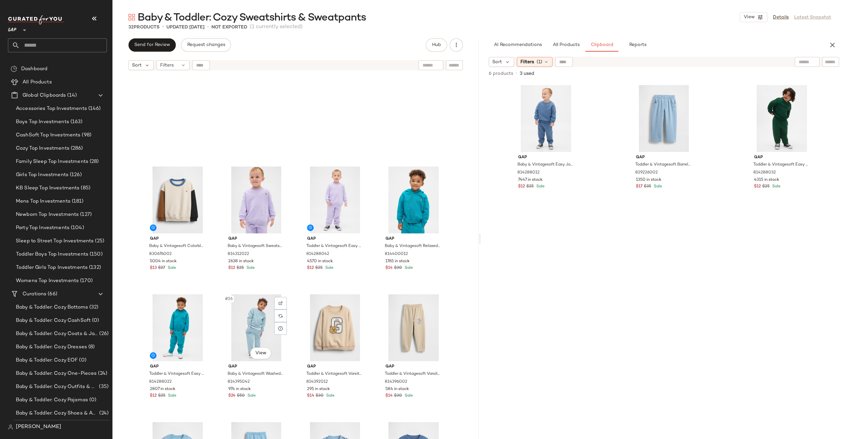
scroll to position [641, 0]
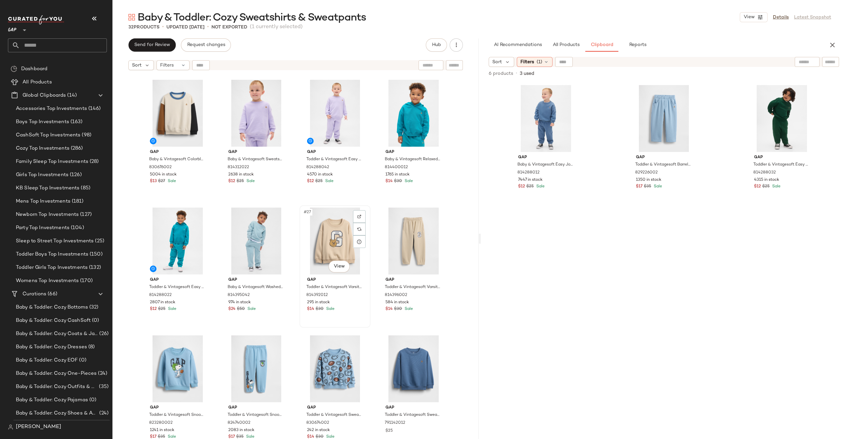
click at [336, 232] on div "#27 View" at bounding box center [335, 240] width 66 height 67
click at [245, 360] on div "#30 View" at bounding box center [256, 368] width 66 height 67
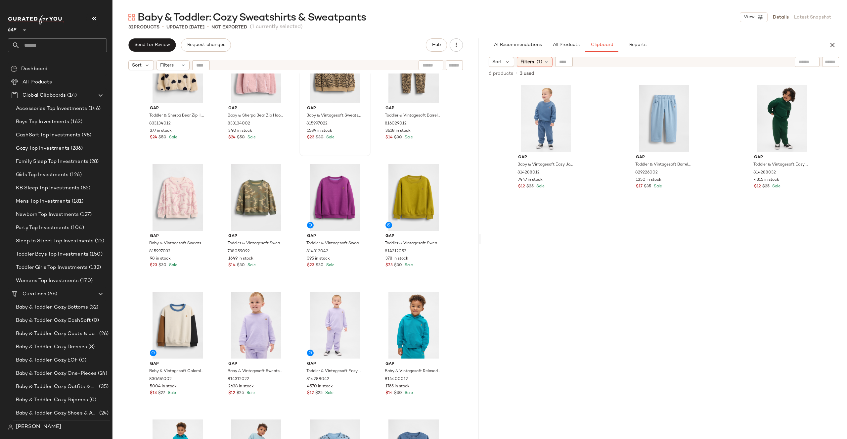
scroll to position [445, 0]
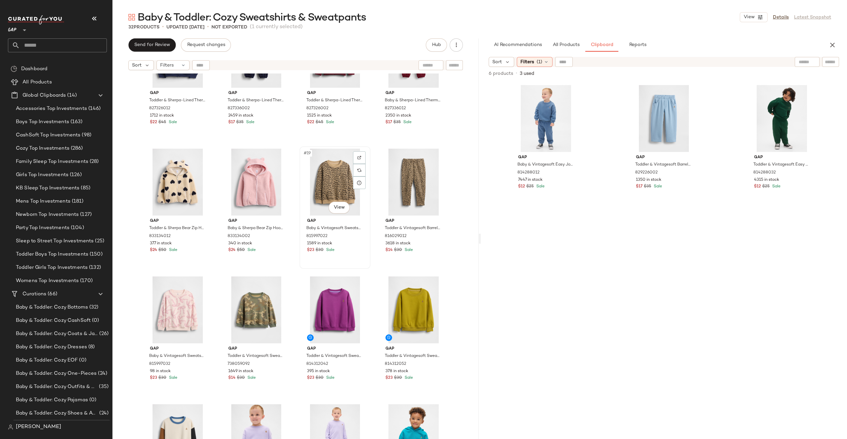
drag, startPoint x: 325, startPoint y: 158, endPoint x: 318, endPoint y: 165, distance: 9.8
click at [325, 158] on div "#19 View" at bounding box center [335, 182] width 66 height 67
click at [418, 185] on div "#20 View" at bounding box center [413, 182] width 66 height 67
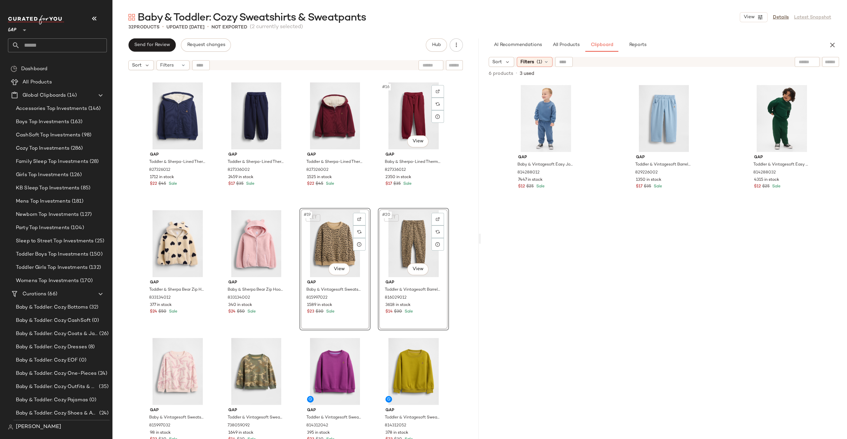
scroll to position [312, 0]
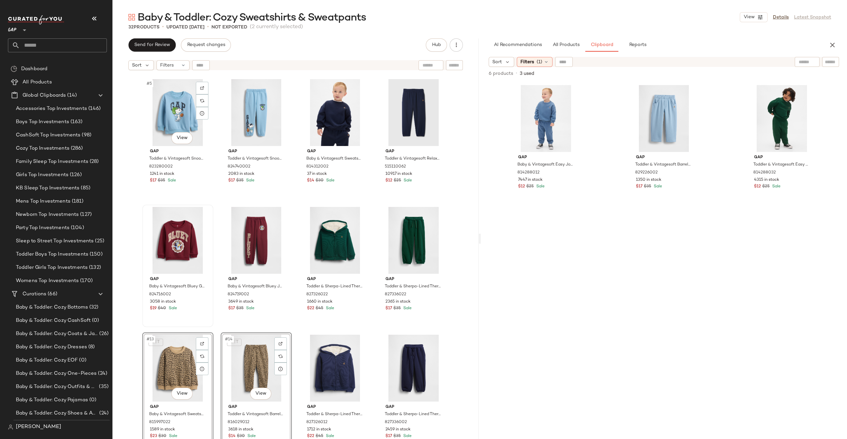
scroll to position [87, 0]
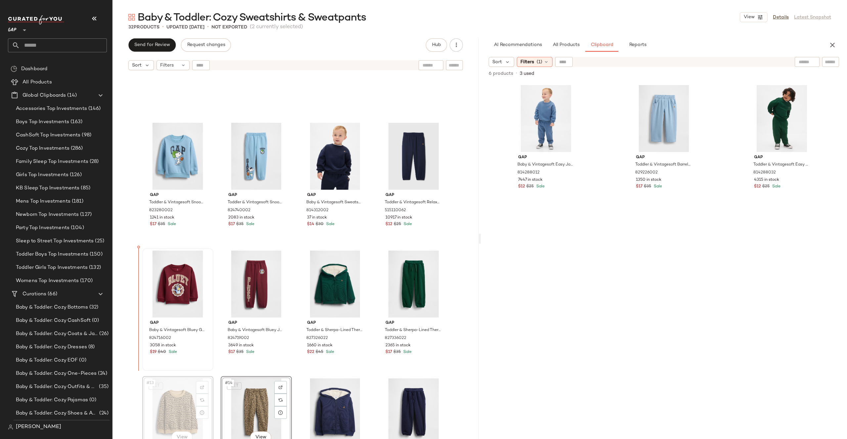
drag, startPoint x: 171, startPoint y: 391, endPoint x: 160, endPoint y: 285, distance: 106.8
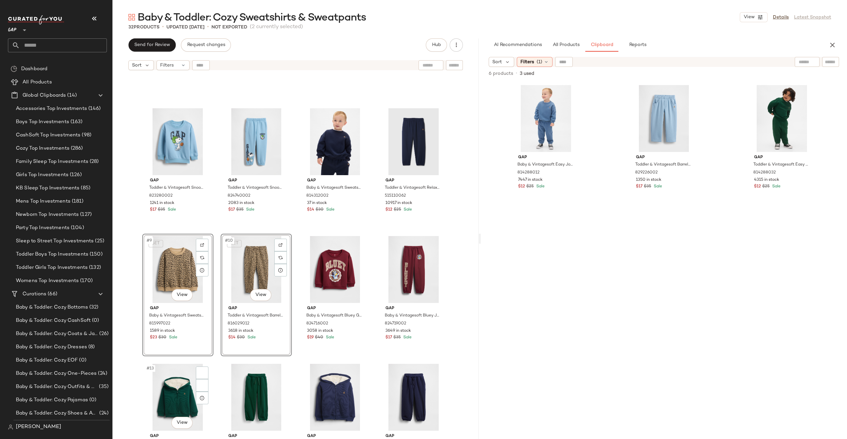
scroll to position [153, 0]
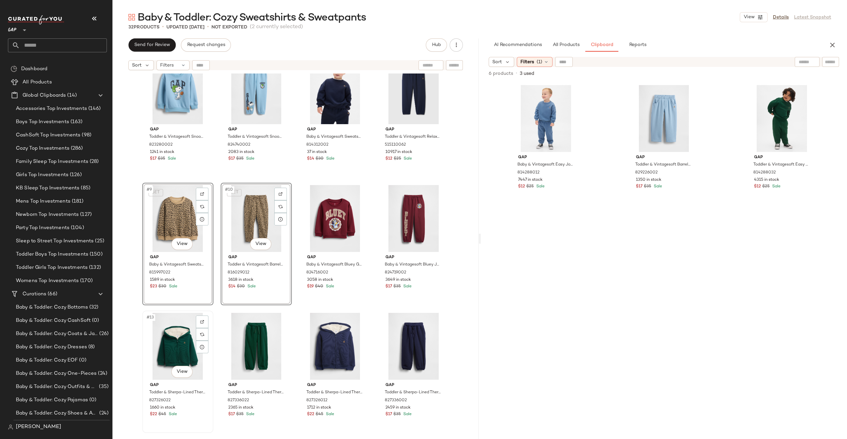
click at [162, 332] on div "#13 View" at bounding box center [178, 346] width 66 height 67
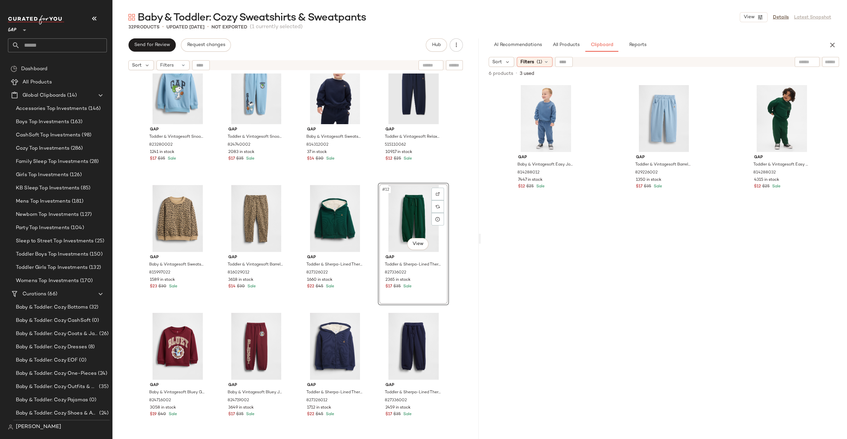
click at [467, 210] on div "Gap Toddler & Vintagesoft Snoopy Logo Sweatshirt by Gap Blue Stone Size 12-18 M…" at bounding box center [295, 264] width 366 height 382
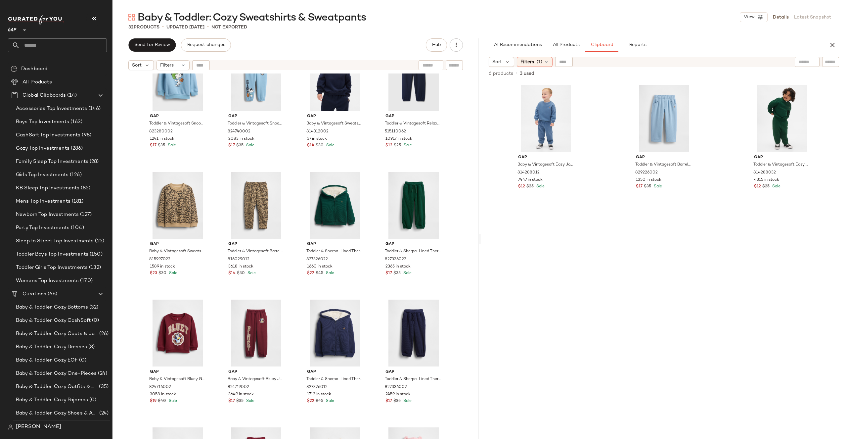
scroll to position [169, 0]
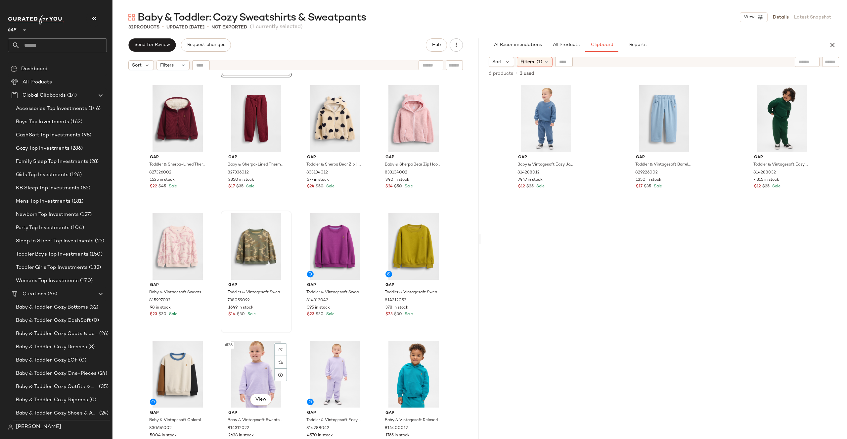
scroll to position [509, 0]
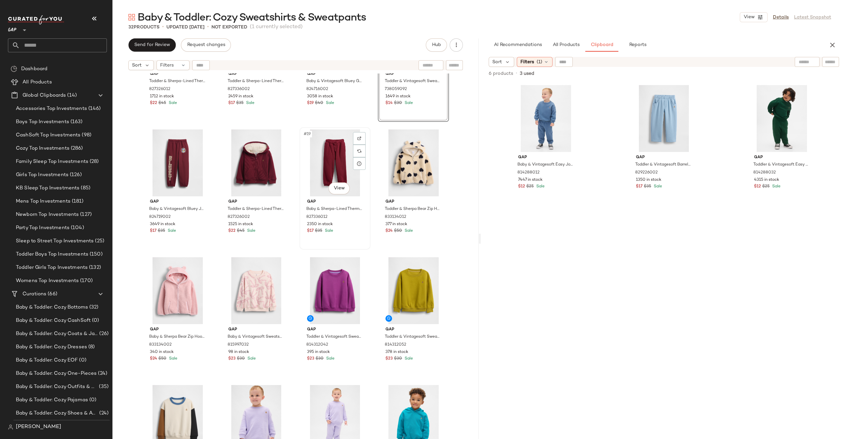
scroll to position [420, 0]
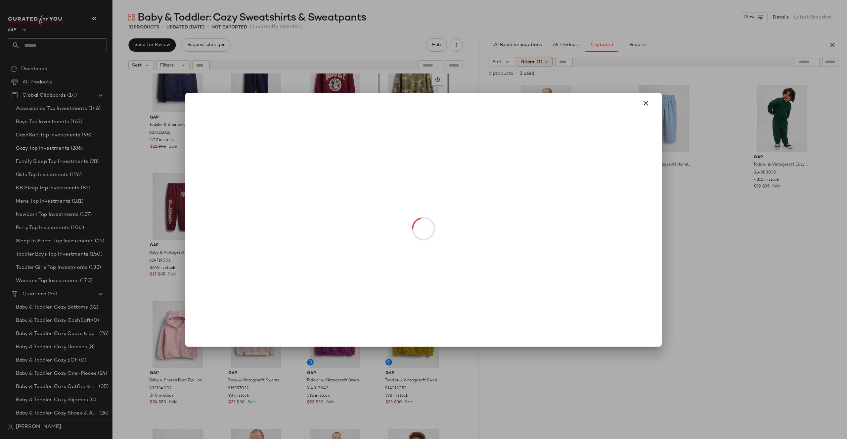
click at [426, 227] on body "GAP ** Dashboard All Products Global Clipboards (14) Accessories Top Investment…" at bounding box center [423, 219] width 847 height 439
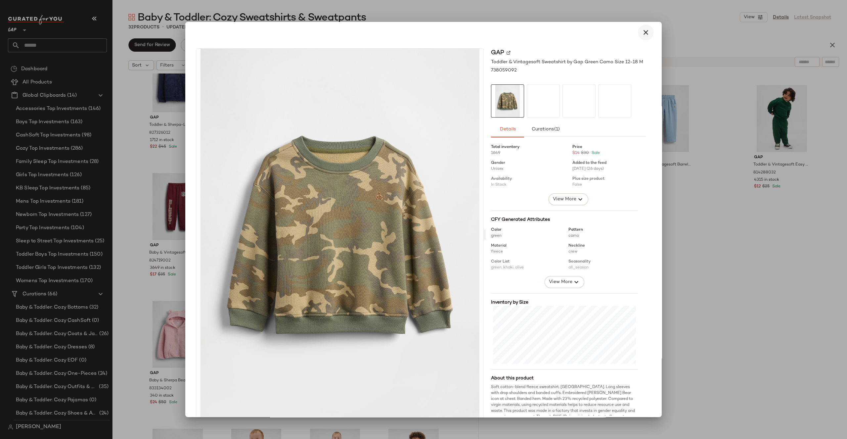
click at [644, 29] on icon "button" at bounding box center [646, 32] width 8 height 8
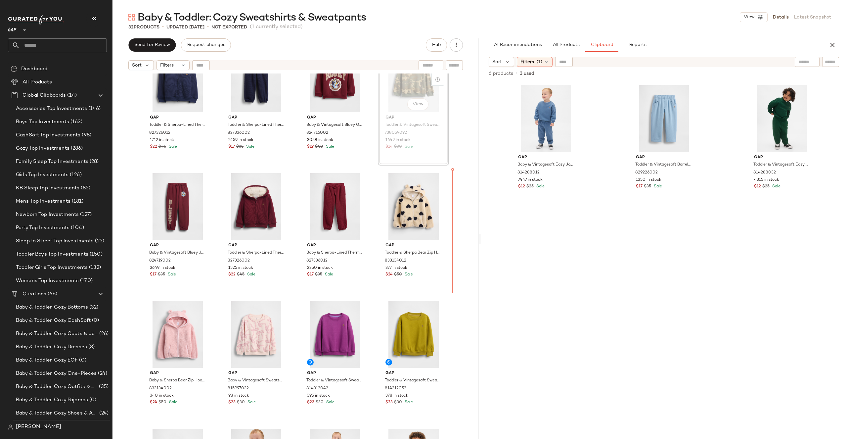
scroll to position [419, 0]
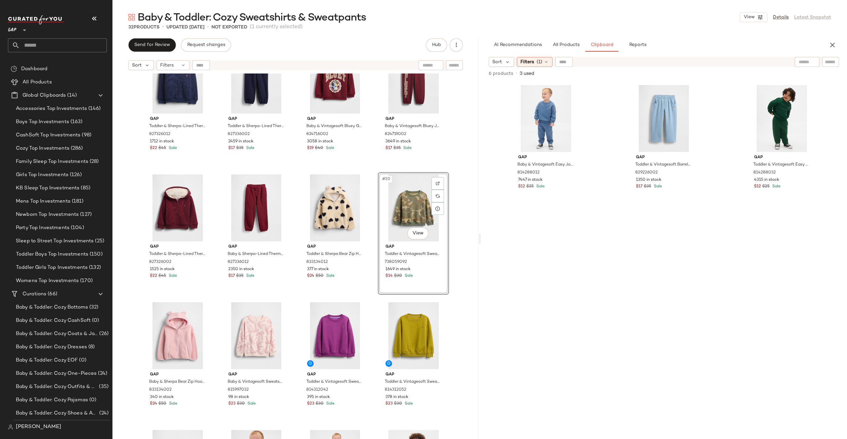
click at [455, 198] on div "Gap Toddler & Sherpa-Lined Thermal Zip Hoodie by Gap New Navy Size 18-24 M 8273…" at bounding box center [295, 264] width 366 height 382
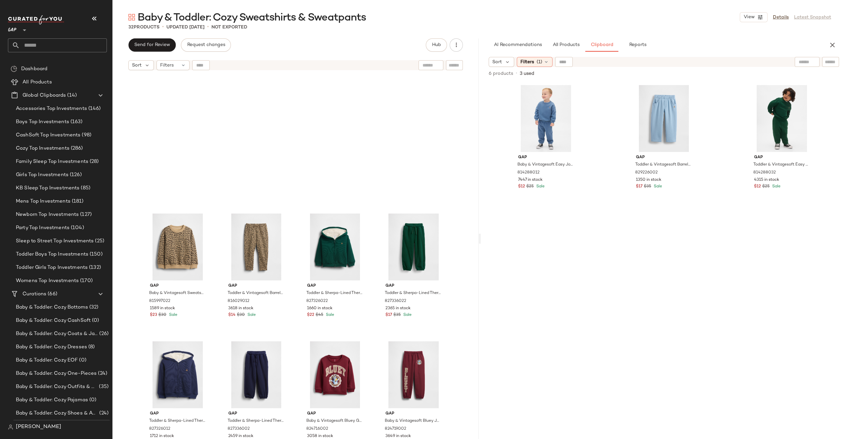
scroll to position [388, 0]
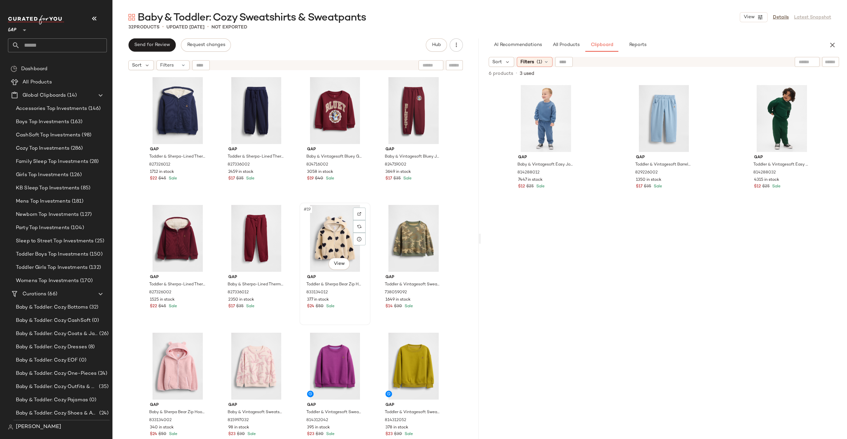
click at [336, 243] on div "#19 View" at bounding box center [335, 238] width 66 height 67
click at [413, 234] on div "#20 View" at bounding box center [413, 238] width 66 height 67
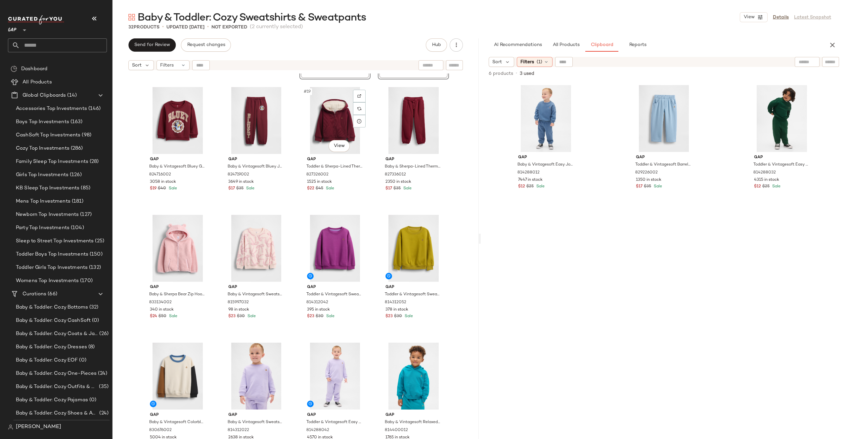
scroll to position [467, 0]
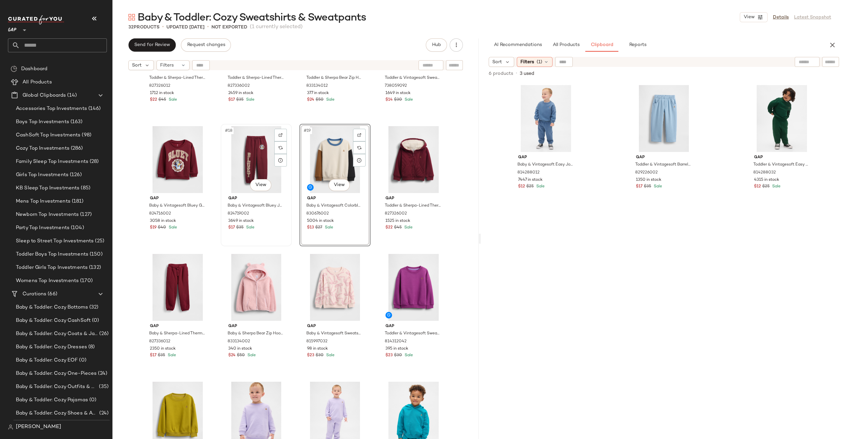
scroll to position [346, 0]
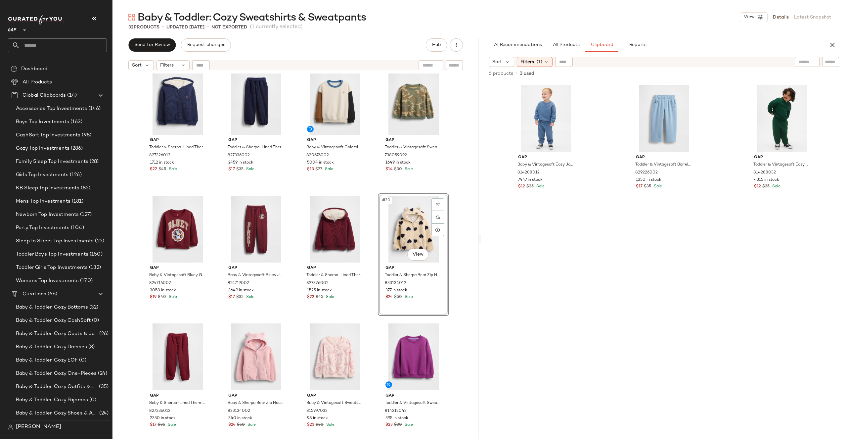
scroll to position [421, 0]
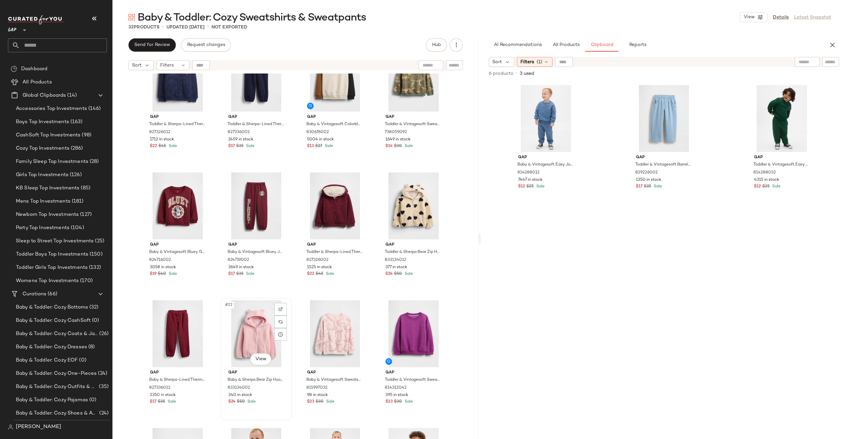
click at [268, 328] on div "#22 View" at bounding box center [256, 333] width 66 height 67
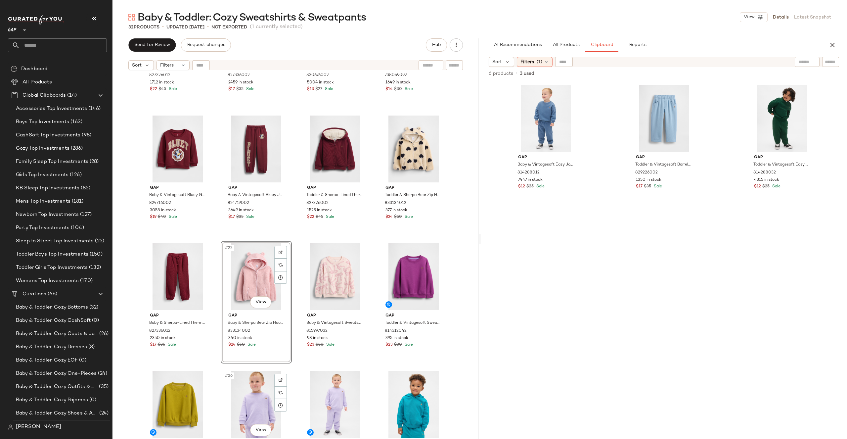
scroll to position [474, 0]
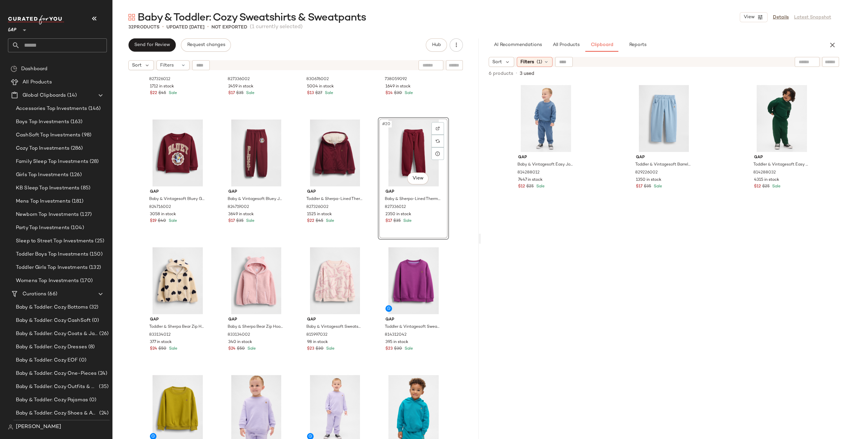
click at [460, 172] on div "Gap Toddler & Sherpa-Lined Thermal Zip Hoodie by Gap New Navy Size 18-24 M 8273…" at bounding box center [295, 264] width 366 height 382
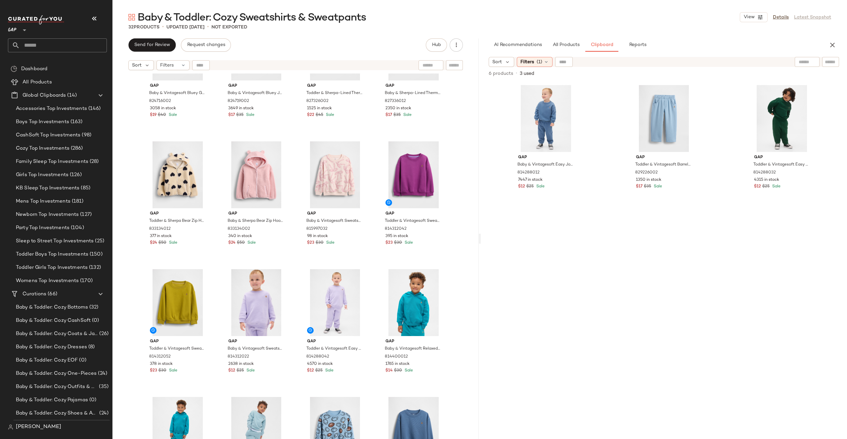
scroll to position [641, 0]
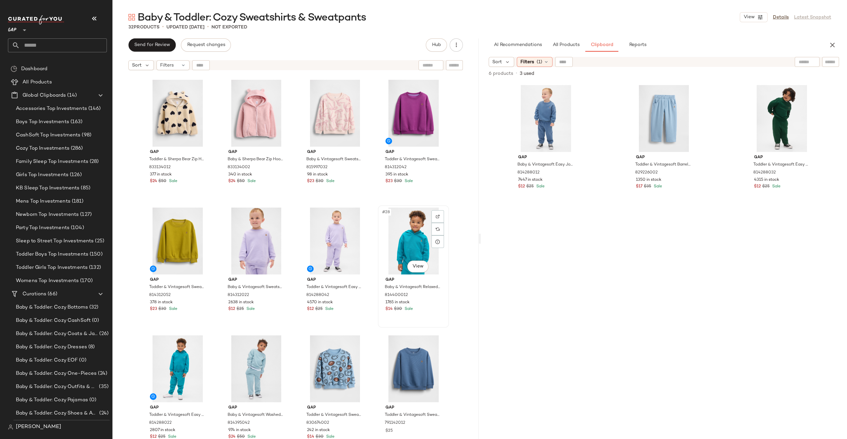
click at [401, 241] on div "#28 View" at bounding box center [413, 240] width 66 height 67
click at [321, 379] on div "#31 View" at bounding box center [335, 368] width 66 height 67
click at [398, 363] on div "#32 View" at bounding box center [413, 368] width 66 height 67
click at [250, 369] on div "#30 View" at bounding box center [256, 368] width 66 height 67
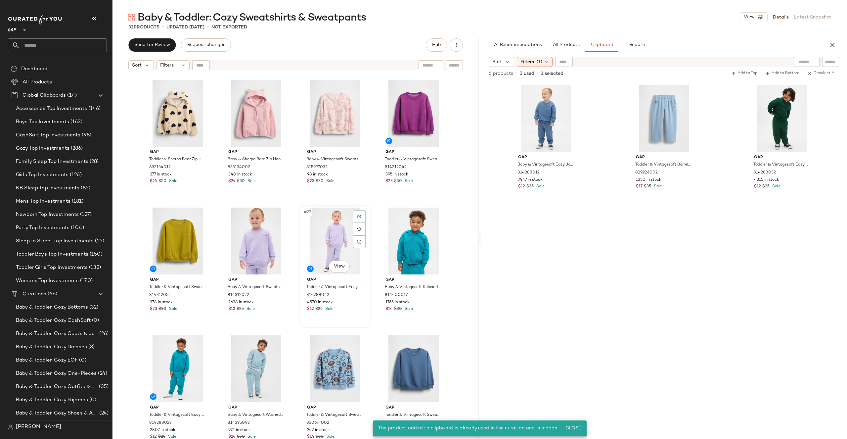
click at [324, 224] on div "#27 View" at bounding box center [335, 240] width 66 height 67
click at [249, 352] on div "#30 View" at bounding box center [256, 368] width 66 height 67
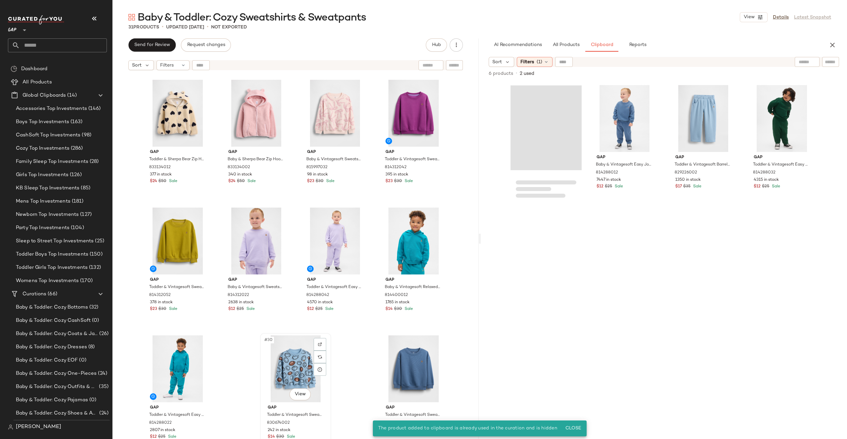
click at [282, 363] on div "#30 View" at bounding box center [295, 368] width 66 height 67
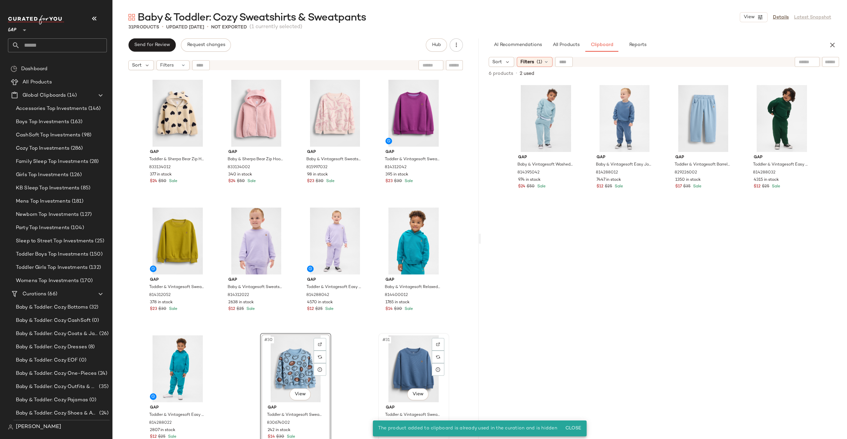
click at [419, 363] on div "#31 View" at bounding box center [413, 368] width 66 height 67
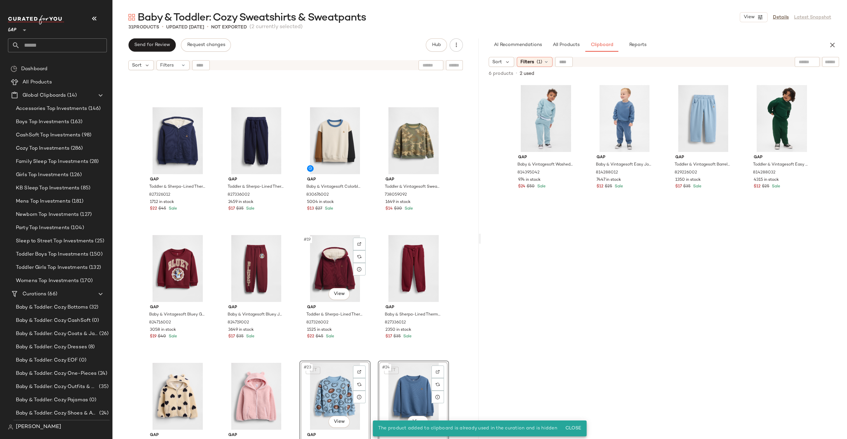
scroll to position [360, 0]
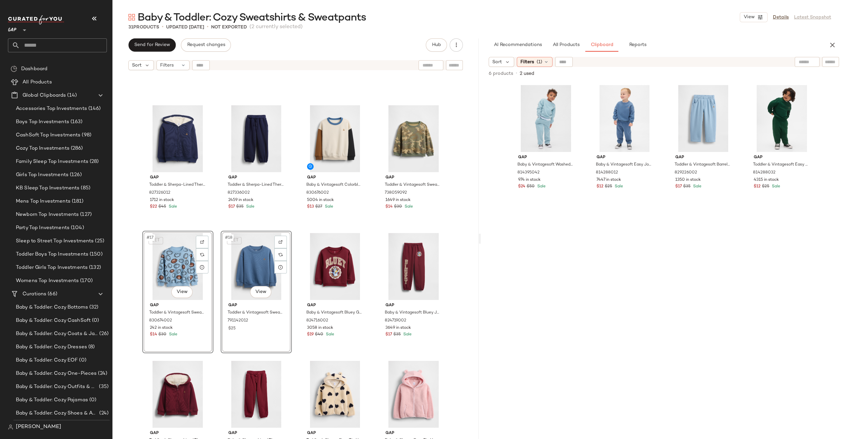
click at [462, 251] on div "Gap Toddler & Sherpa-Lined Thermal Zip Hoodie by Gap New Navy Size 18-24 M 8273…" at bounding box center [295, 264] width 366 height 382
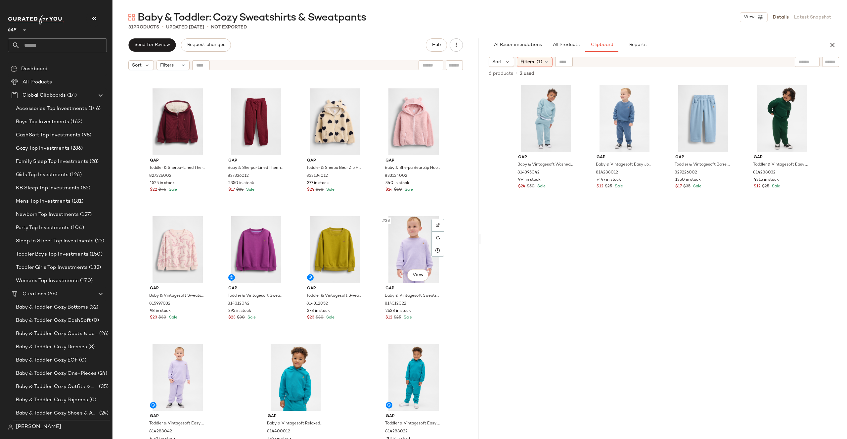
scroll to position [637, 0]
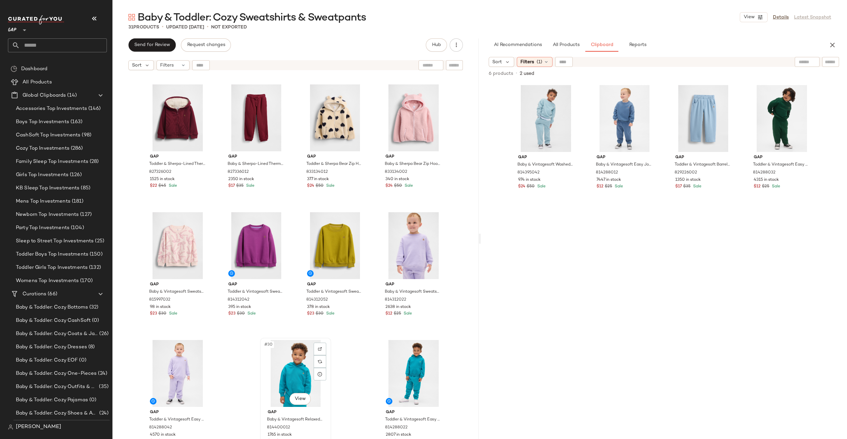
click at [289, 371] on div "#30 View" at bounding box center [295, 373] width 66 height 67
click at [394, 378] on div "#31 View" at bounding box center [413, 373] width 66 height 67
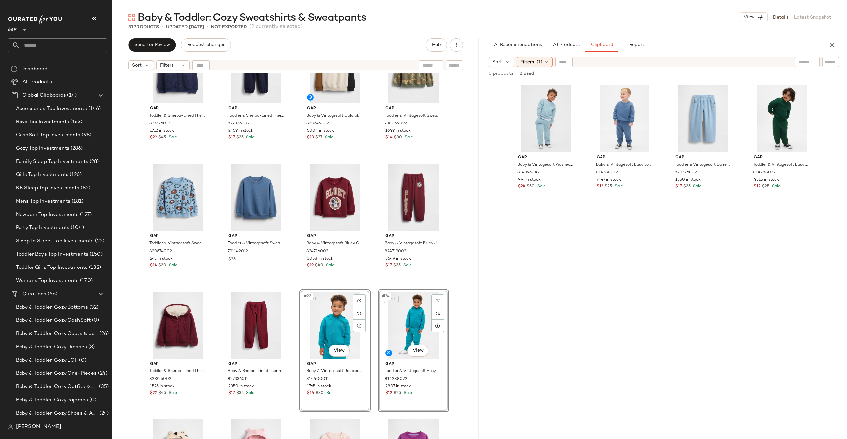
scroll to position [415, 0]
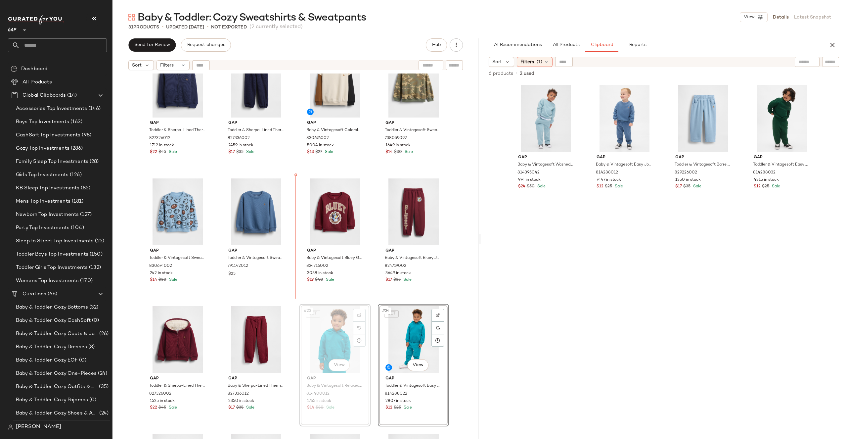
drag, startPoint x: 327, startPoint y: 335, endPoint x: 335, endPoint y: 227, distance: 108.5
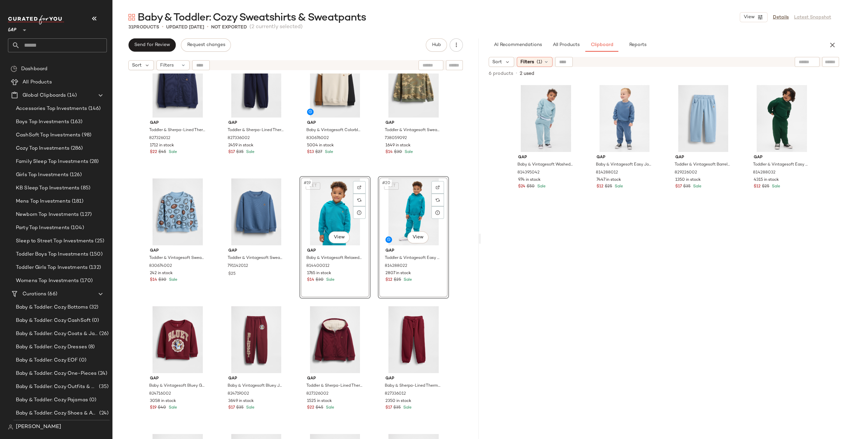
click at [467, 210] on div "Gap Toddler & Sherpa-Lined Thermal Zip Hoodie by Gap New Navy Size 18-24 M 8273…" at bounding box center [295, 264] width 366 height 382
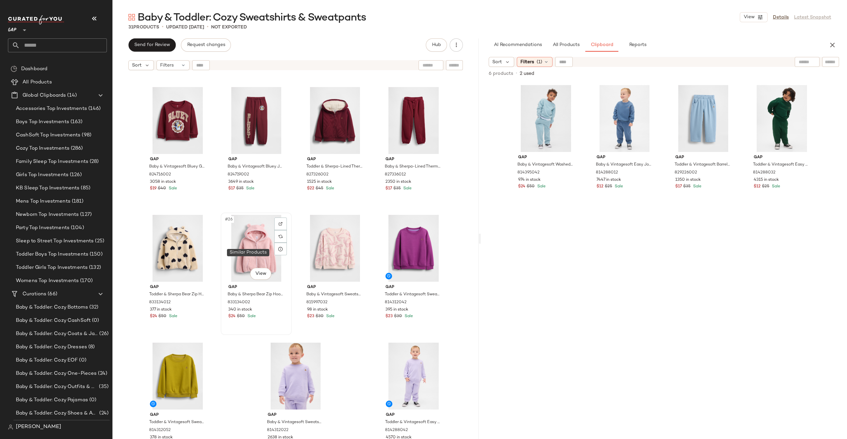
scroll to position [589, 0]
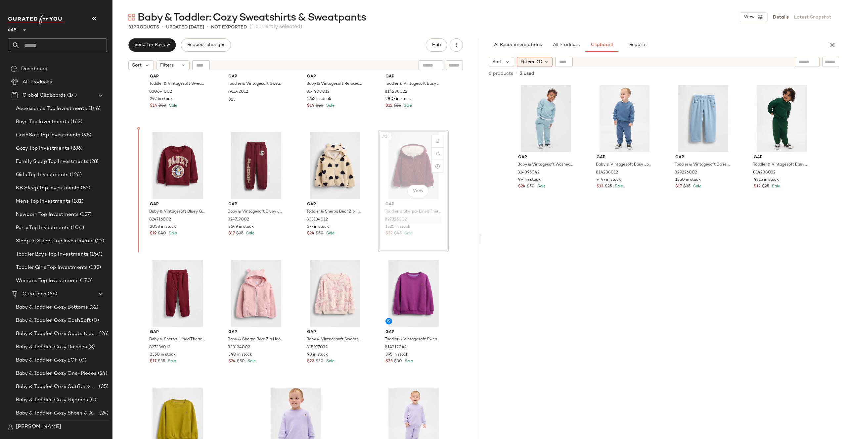
drag, startPoint x: 406, startPoint y: 157, endPoint x: 171, endPoint y: 219, distance: 242.7
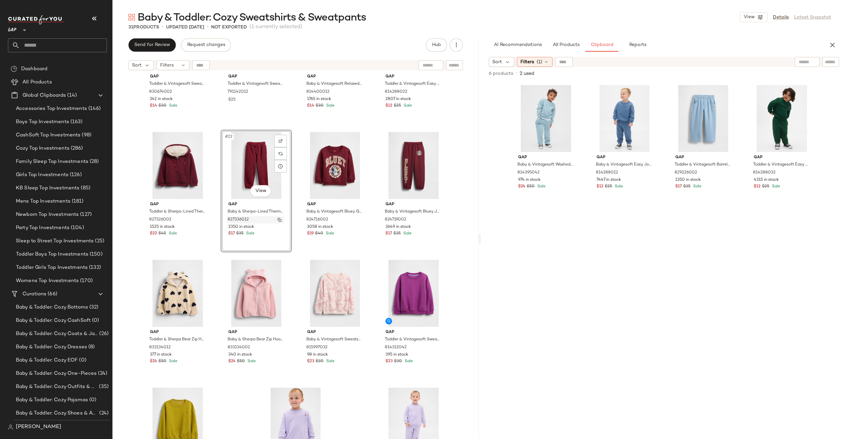
scroll to position [490, 0]
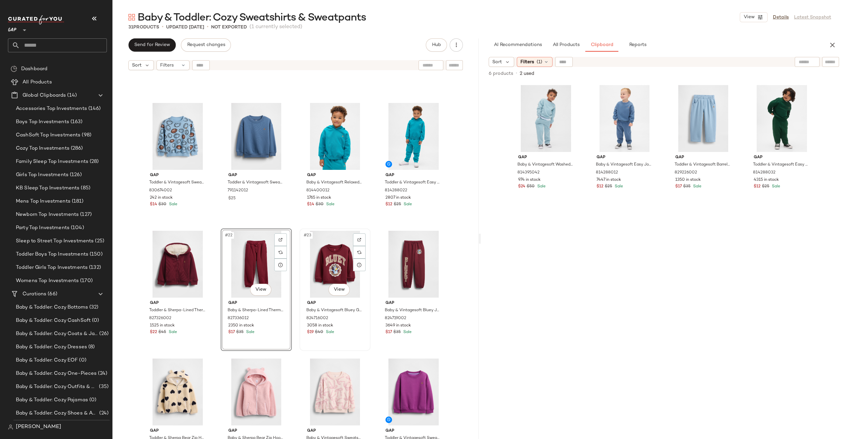
click at [320, 262] on div "#23 View" at bounding box center [335, 264] width 66 height 67
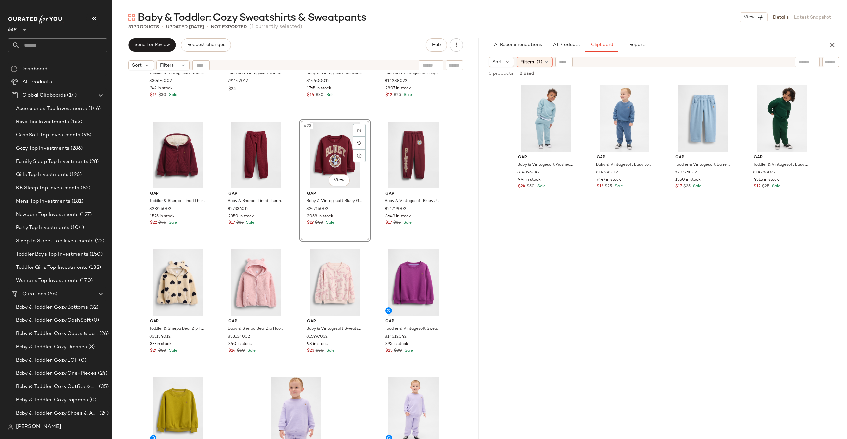
scroll to position [601, 0]
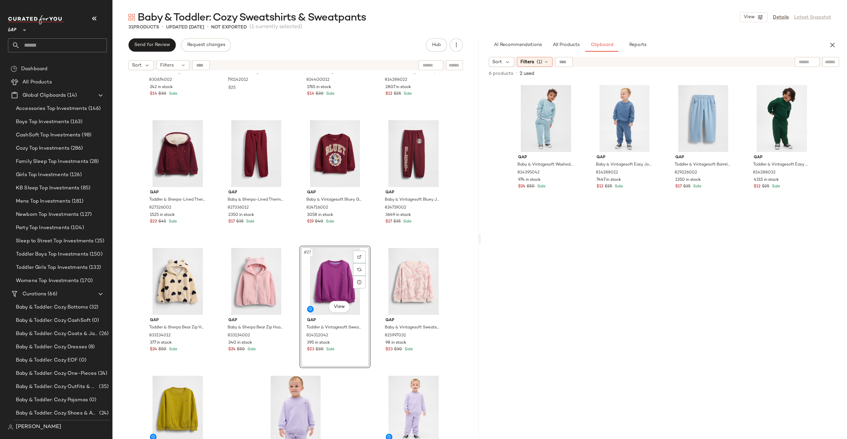
click at [450, 281] on div "Gap Toddler & Vintagesoft Sweatshirt by Gap Footballs Size 5 YRS 830674002 242 …" at bounding box center [295, 264] width 366 height 382
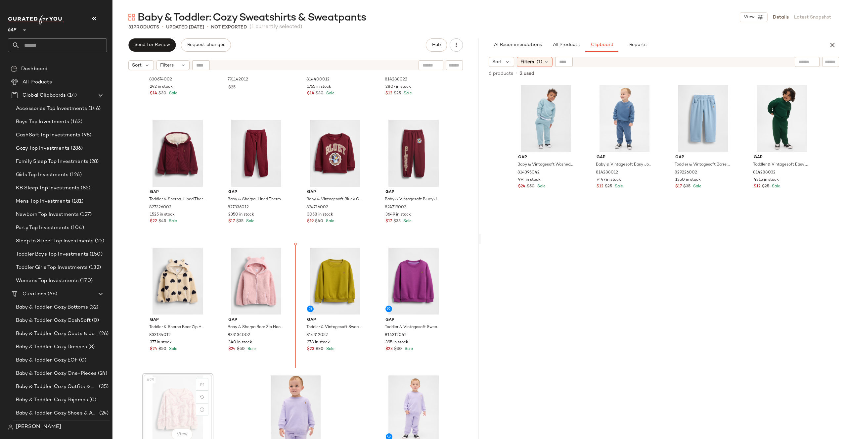
scroll to position [601, 0]
drag, startPoint x: 177, startPoint y: 402, endPoint x: 368, endPoint y: 300, distance: 217.0
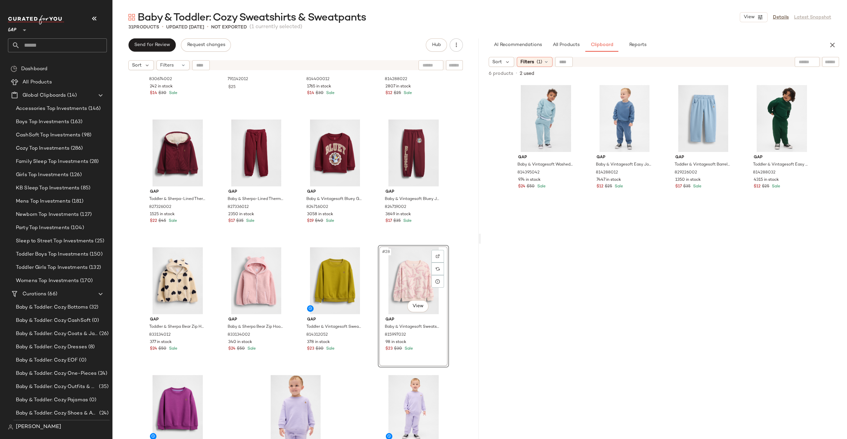
click at [466, 274] on div "Gap Toddler & Vintagesoft Sweatshirt by Gap Footballs Size 5 YRS 830674002 242 …" at bounding box center [295, 264] width 366 height 382
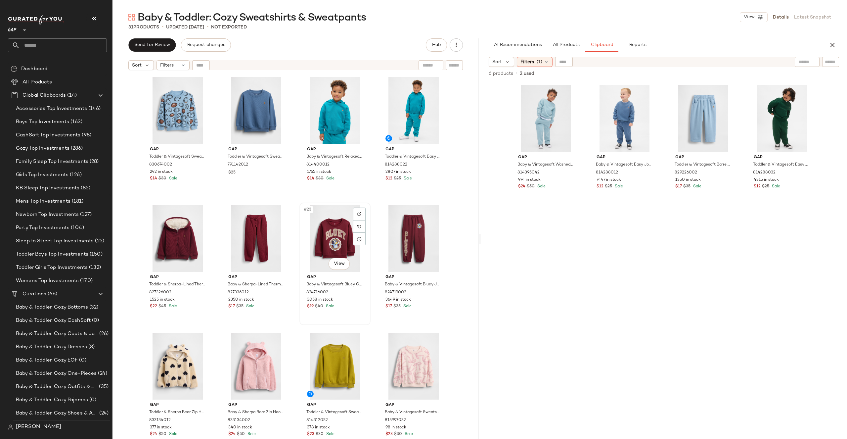
scroll to position [641, 0]
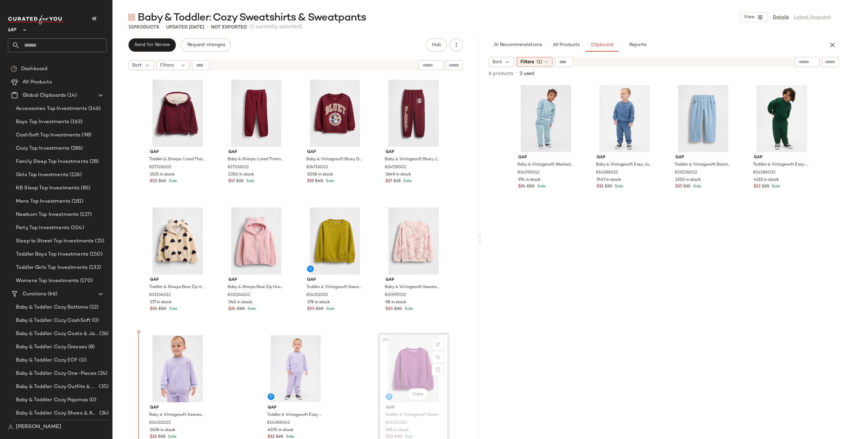
drag, startPoint x: 413, startPoint y: 373, endPoint x: 168, endPoint y: 350, distance: 245.2
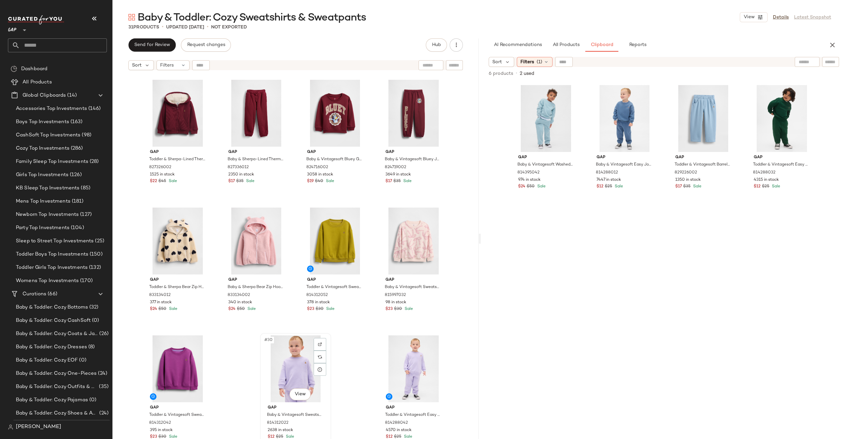
click at [294, 367] on div "#30 View" at bounding box center [295, 368] width 66 height 67
click at [564, 39] on button "All Products" at bounding box center [566, 44] width 38 height 13
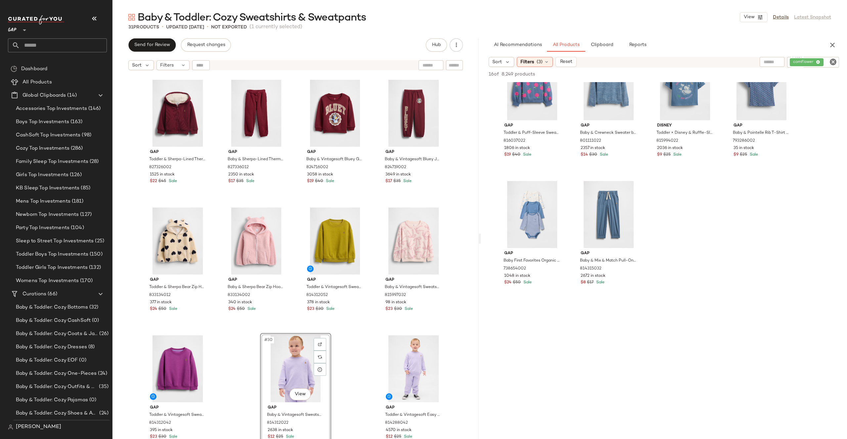
scroll to position [262, 0]
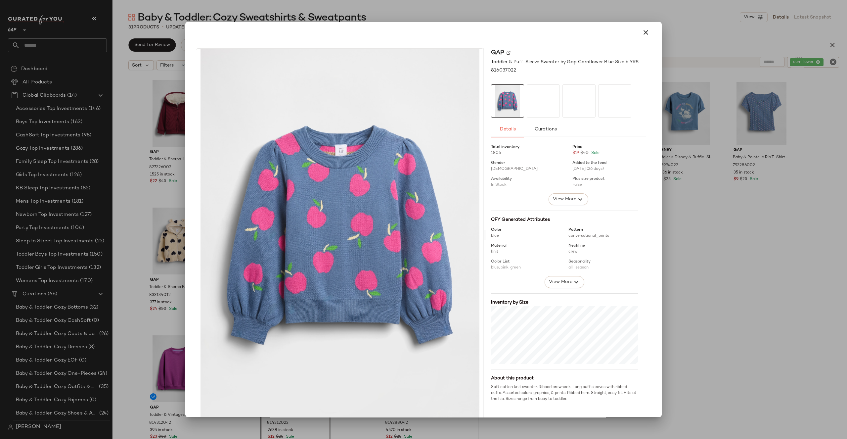
click at [663, 7] on div at bounding box center [423, 219] width 847 height 439
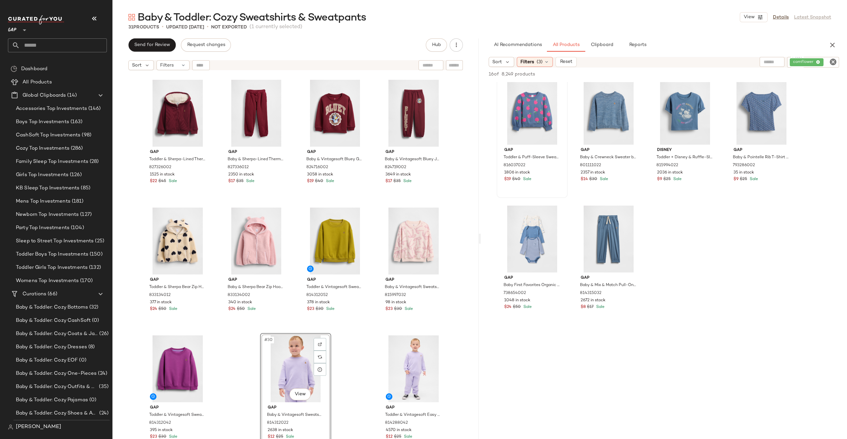
click at [832, 62] on icon "Clear Filter" at bounding box center [833, 62] width 8 height 8
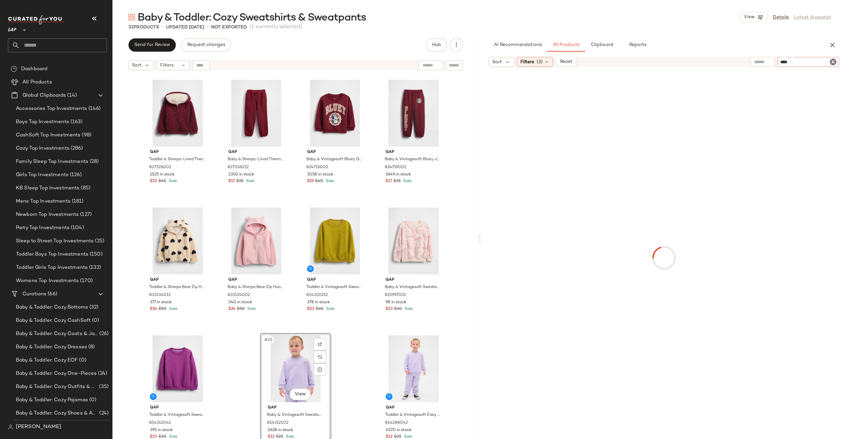
type input "*****"
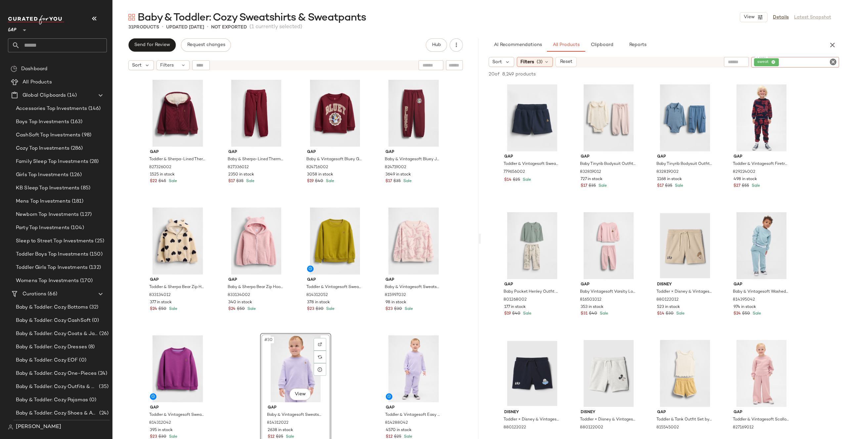
click at [833, 65] on icon "Clear Filter" at bounding box center [833, 62] width 8 height 8
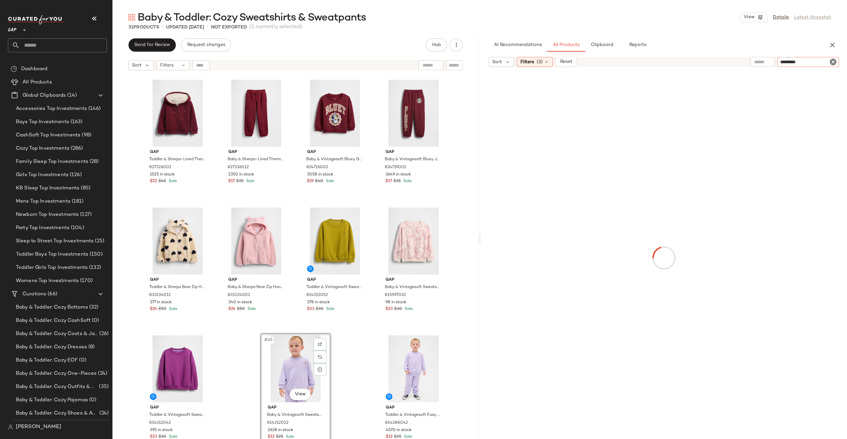
type input "**********"
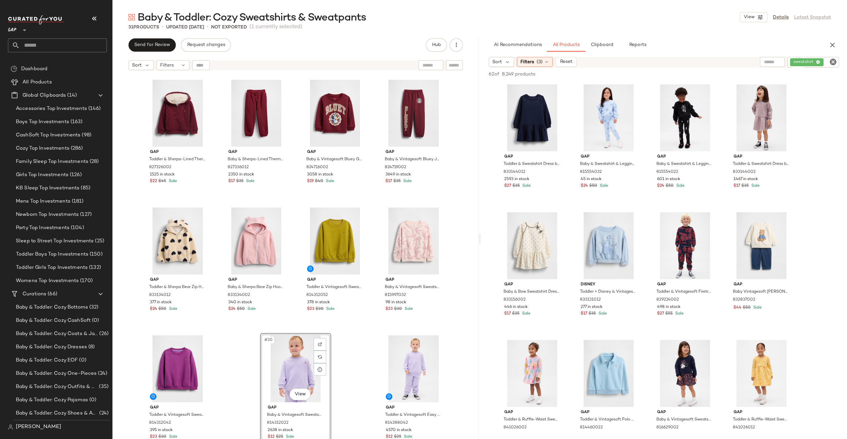
click at [455, 313] on div "Gap Toddler & Vintagesoft Sweatshirt by Gap Footballs Size 5 YRS 830674002 242 …" at bounding box center [295, 264] width 366 height 382
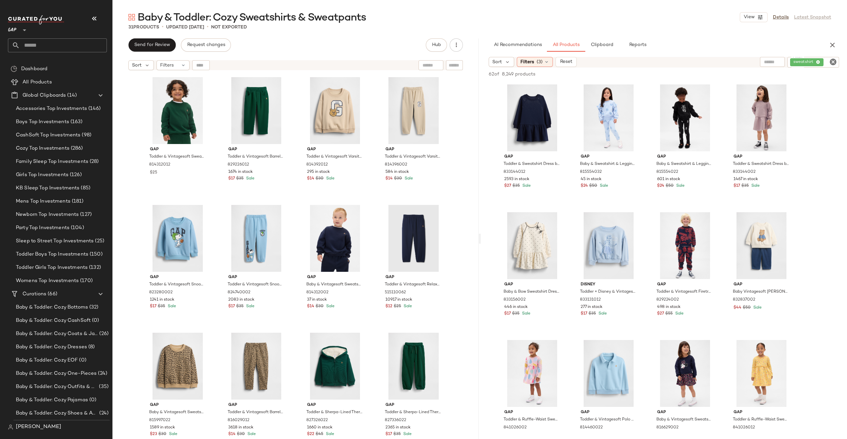
click at [740, 27] on div "31 Products • updated [DATE] • Not Exported" at bounding box center [479, 27] width 734 height 7
click at [832, 61] on icon "Clear Filter" at bounding box center [833, 62] width 8 height 8
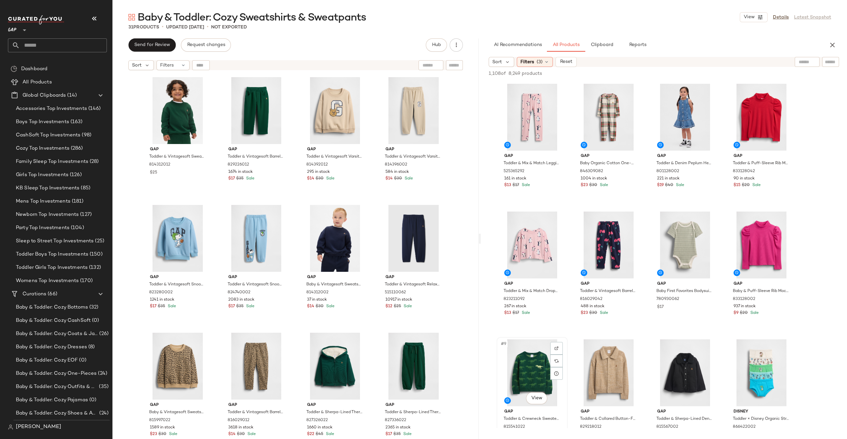
click at [525, 349] on div "#9 View" at bounding box center [532, 372] width 66 height 67
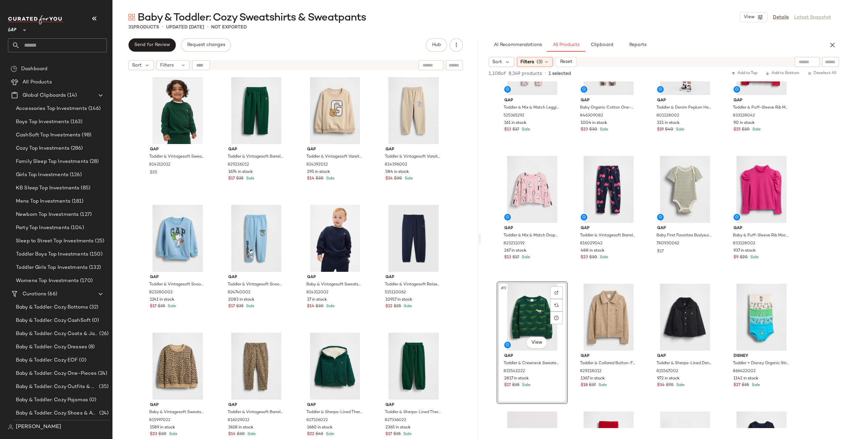
scroll to position [56, 0]
click at [829, 59] on input "text" at bounding box center [831, 62] width 12 height 7
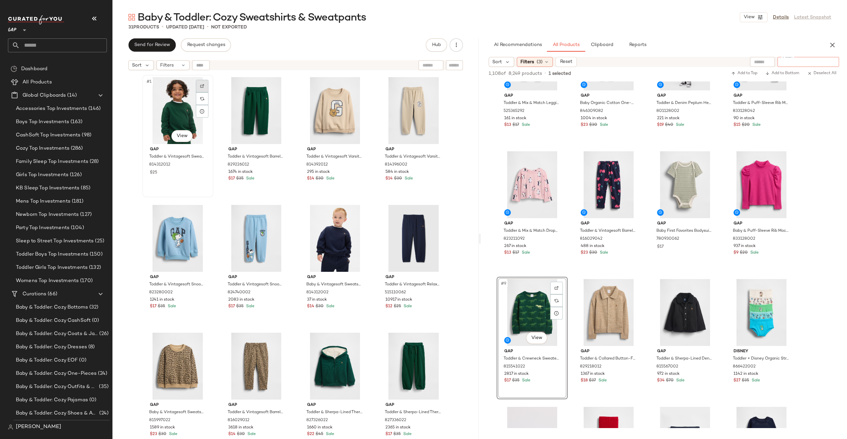
click at [197, 83] on div at bounding box center [202, 86] width 13 height 13
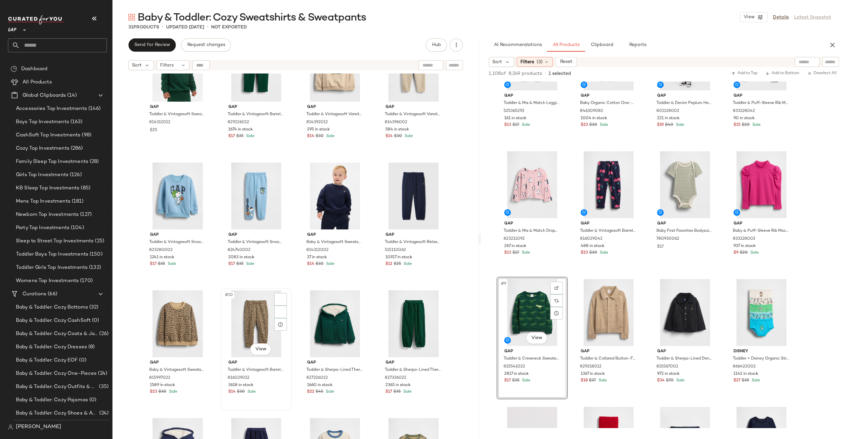
scroll to position [0, 0]
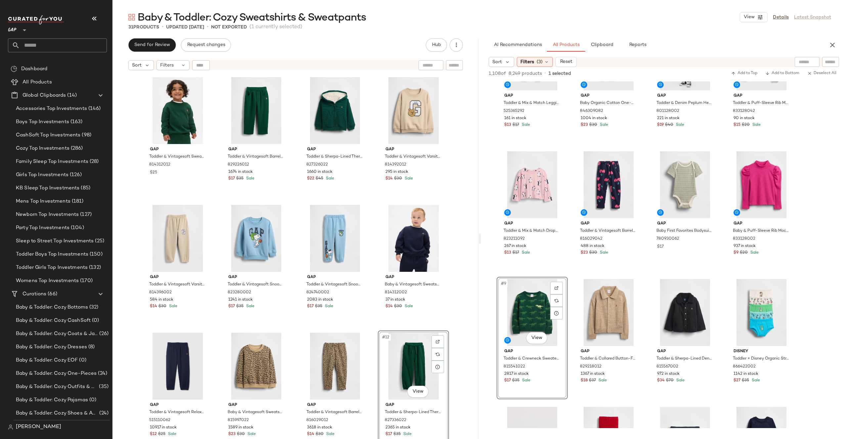
drag, startPoint x: 394, startPoint y: 367, endPoint x: 395, endPoint y: 363, distance: 4.3
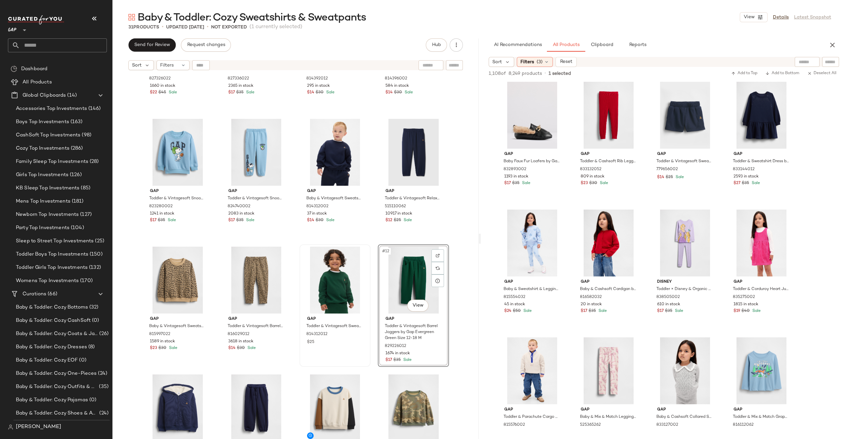
scroll to position [87, 0]
click at [834, 54] on div "AI Recommendations All Products Clipboard Reports Sort Filters (3) Reset 1,108 …" at bounding box center [664, 238] width 366 height 400
click at [823, 66] on div at bounding box center [830, 62] width 17 height 10
type input "*********"
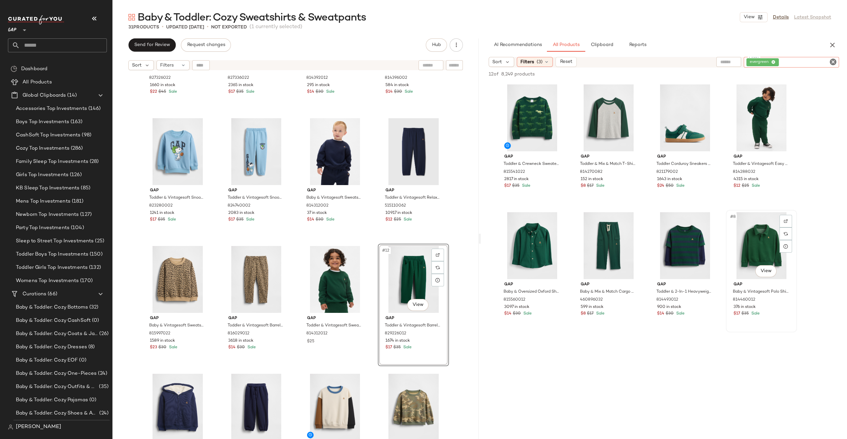
click at [746, 251] on div "#8 View" at bounding box center [761, 245] width 66 height 67
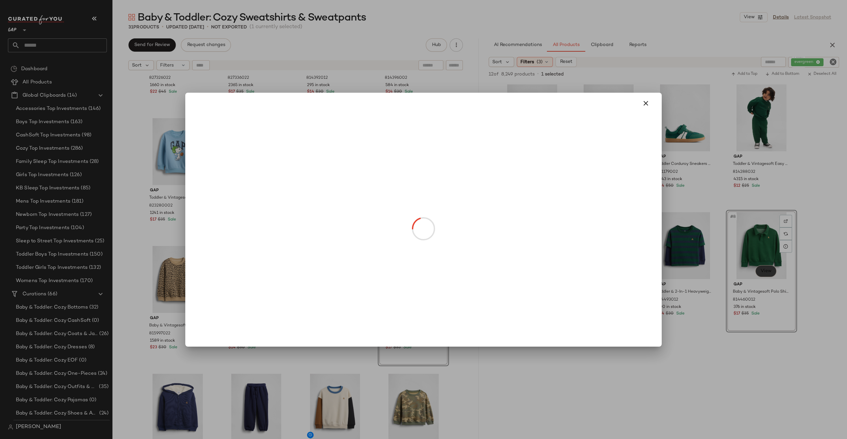
click at [762, 266] on body "GAP ** Dashboard All Products Global Clipboards (14) Accessories Top Investment…" at bounding box center [423, 219] width 847 height 439
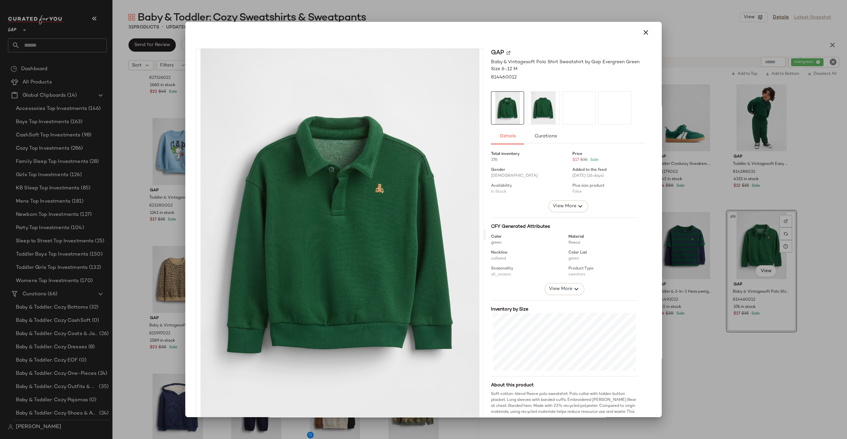
click at [628, 33] on div at bounding box center [423, 32] width 461 height 16
click at [642, 31] on icon "button" at bounding box center [646, 32] width 8 height 8
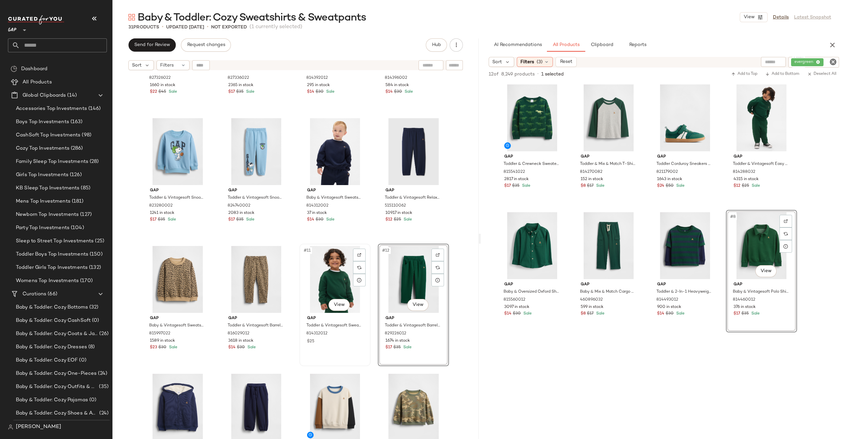
click at [333, 265] on div "#11 View" at bounding box center [335, 279] width 66 height 67
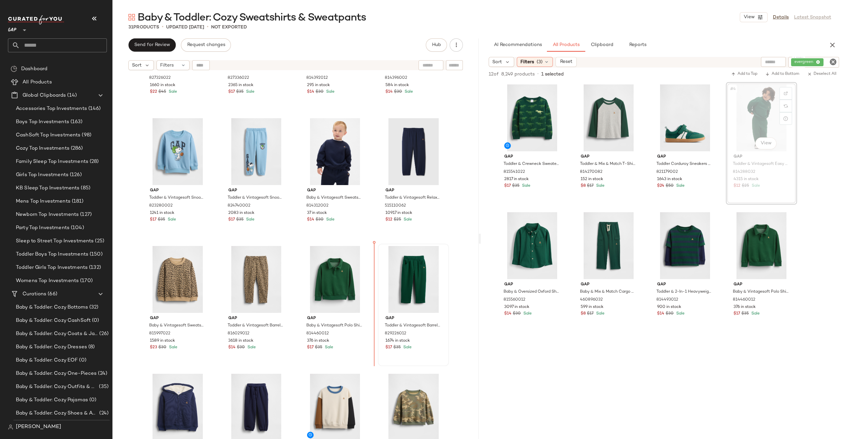
drag, startPoint x: 749, startPoint y: 121, endPoint x: 390, endPoint y: 304, distance: 403.3
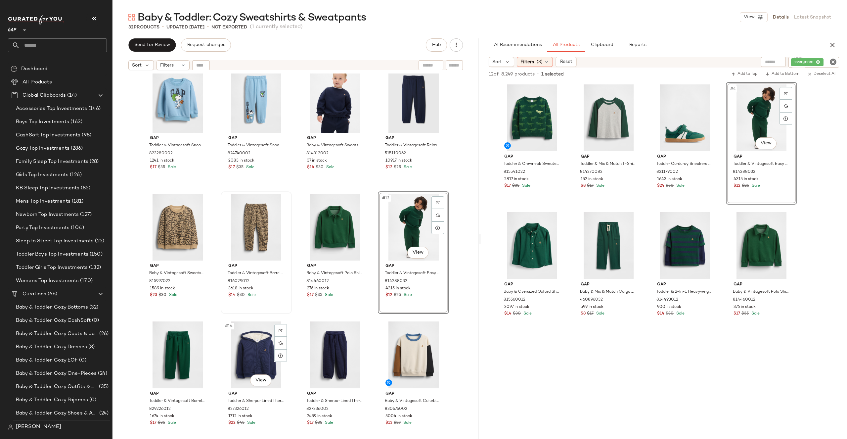
scroll to position [146, 0]
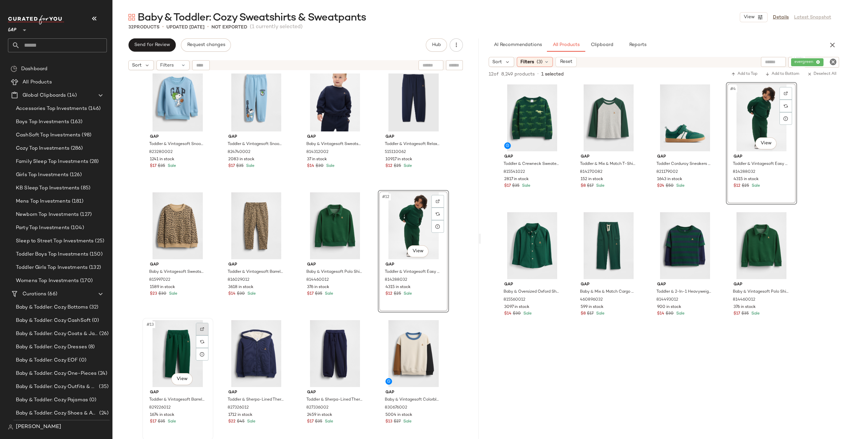
click at [198, 333] on div at bounding box center [202, 329] width 13 height 13
click at [168, 365] on div "#13 View" at bounding box center [178, 353] width 66 height 67
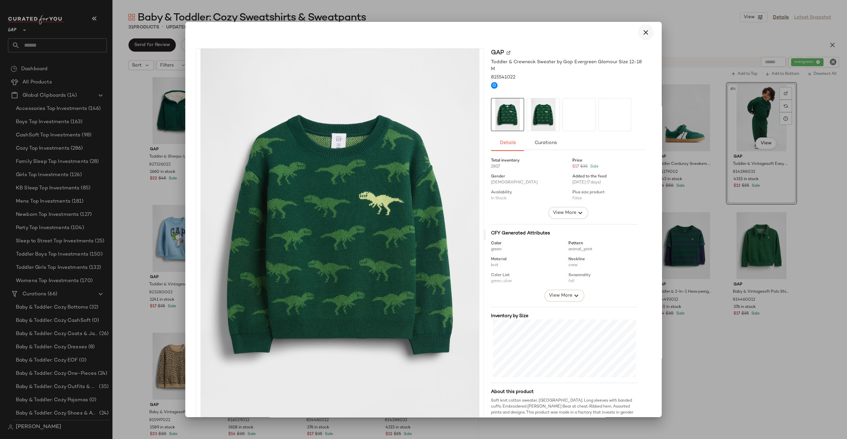
click at [647, 31] on button "button" at bounding box center [646, 32] width 16 height 16
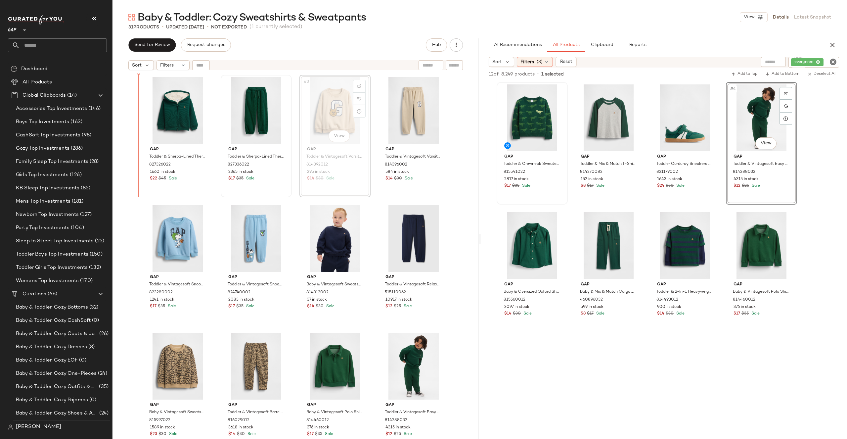
drag, startPoint x: 315, startPoint y: 106, endPoint x: 348, endPoint y: 80, distance: 42.0
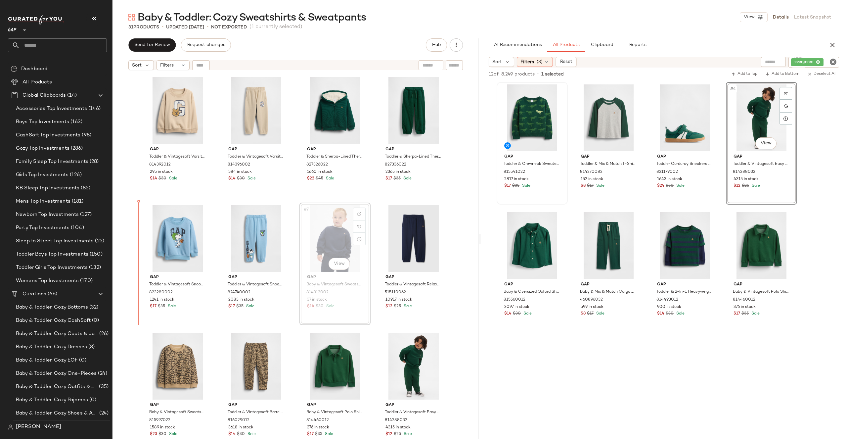
drag, startPoint x: 319, startPoint y: 235, endPoint x: 296, endPoint y: 198, distance: 43.2
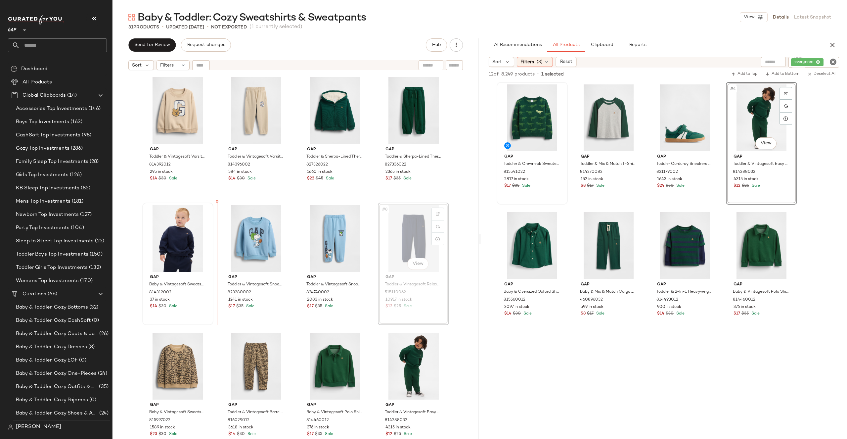
drag, startPoint x: 415, startPoint y: 227, endPoint x: 210, endPoint y: 236, distance: 204.6
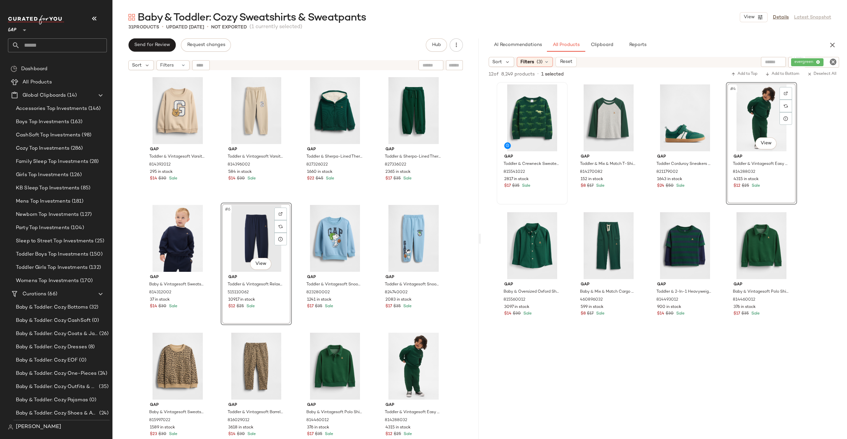
click at [449, 274] on div "Gap Toddler & Vintagesoft Varsity Bear Sweatshirt by Gap Wicker Beige Size 12-1…" at bounding box center [295, 264] width 366 height 382
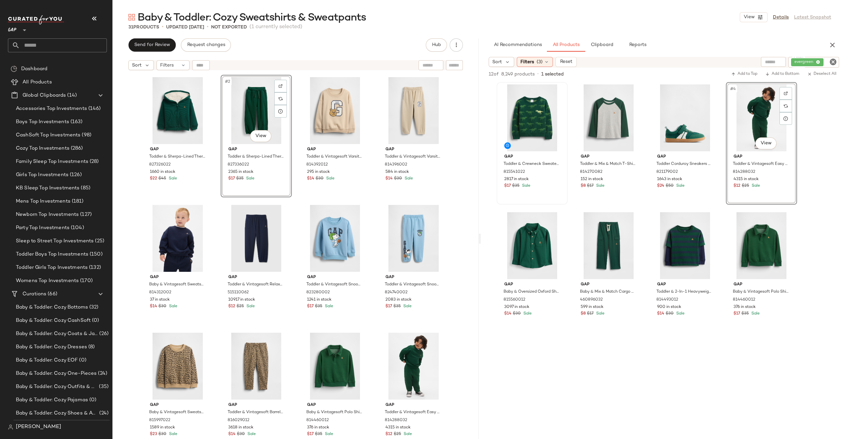
click at [464, 210] on div "Gap Toddler & Sherpa-Lined Thermal Zip Hoodie by Gap Evergreen Green Size 2 YRS…" at bounding box center [295, 264] width 366 height 382
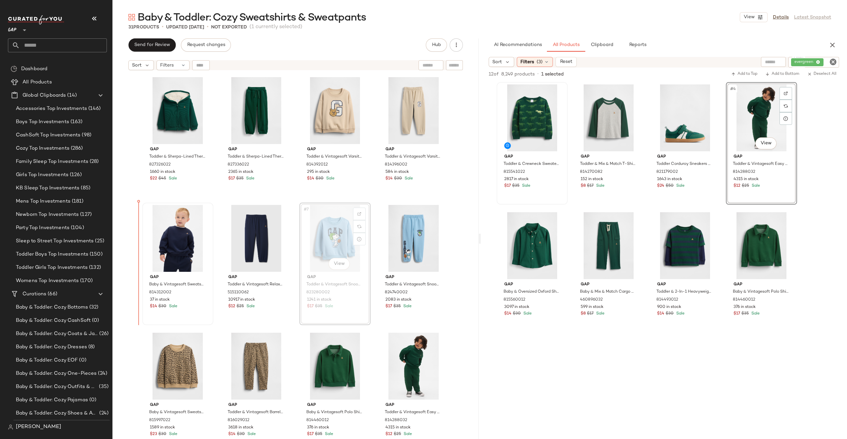
drag, startPoint x: 319, startPoint y: 230, endPoint x: 288, endPoint y: 216, distance: 34.2
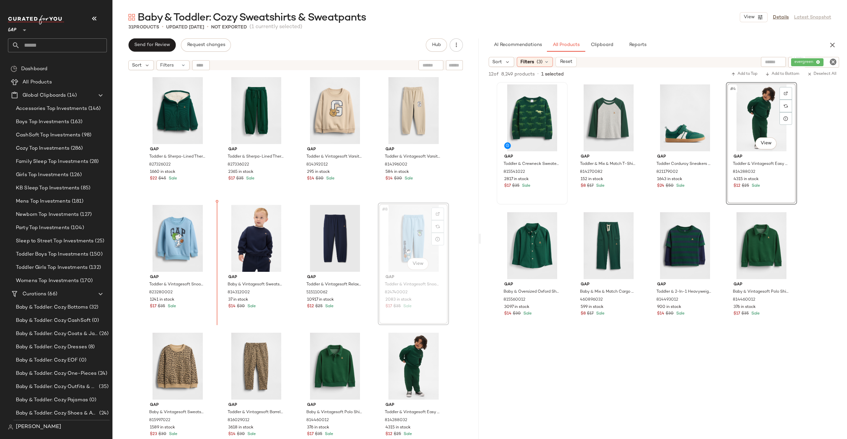
drag, startPoint x: 416, startPoint y: 238, endPoint x: 212, endPoint y: 241, distance: 203.5
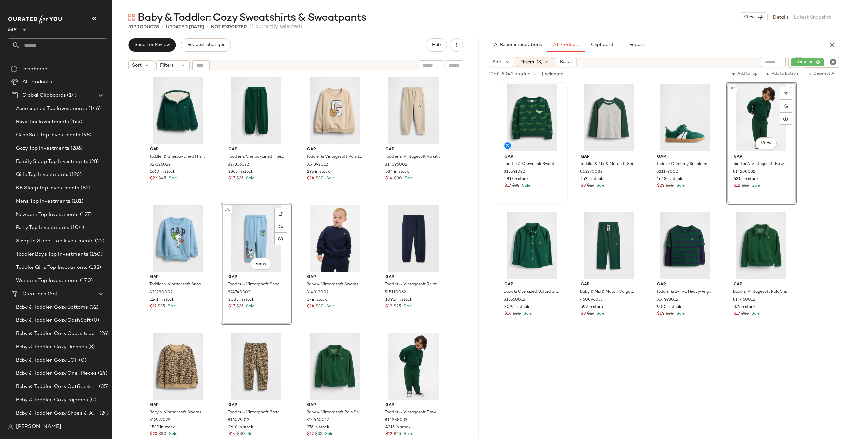
click at [462, 241] on div "Gap Toddler & Sherpa-Lined Thermal Zip Hoodie by Gap Evergreen Green Size 2 YRS…" at bounding box center [295, 264] width 366 height 382
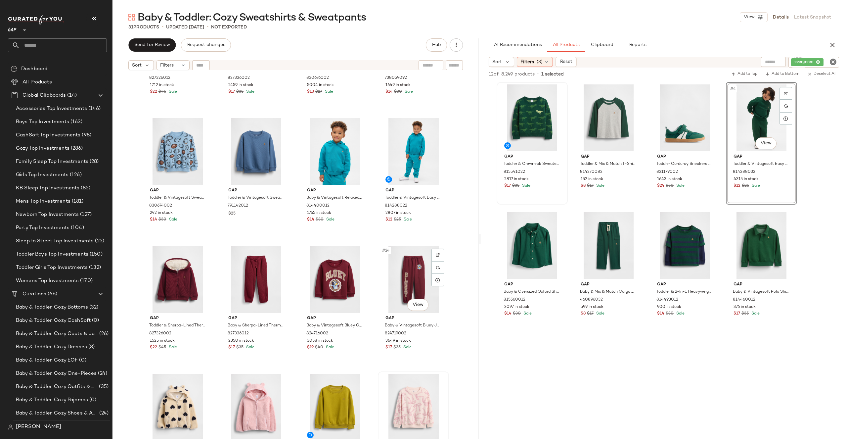
scroll to position [402, 0]
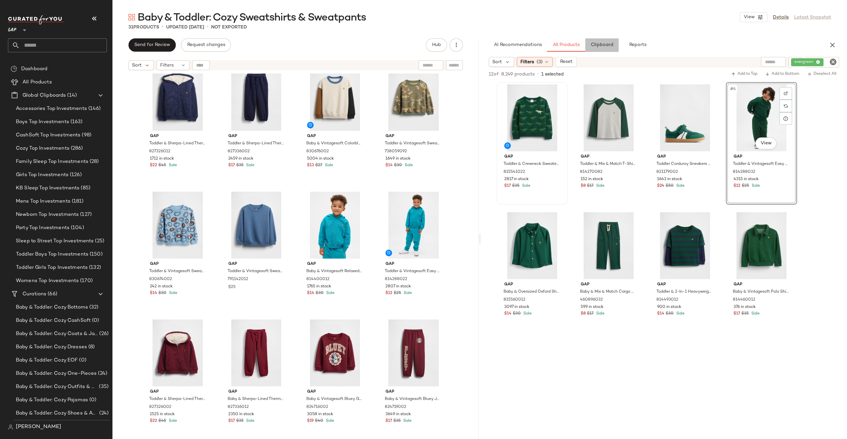
click at [596, 45] on span "Clipboard" at bounding box center [601, 44] width 23 height 5
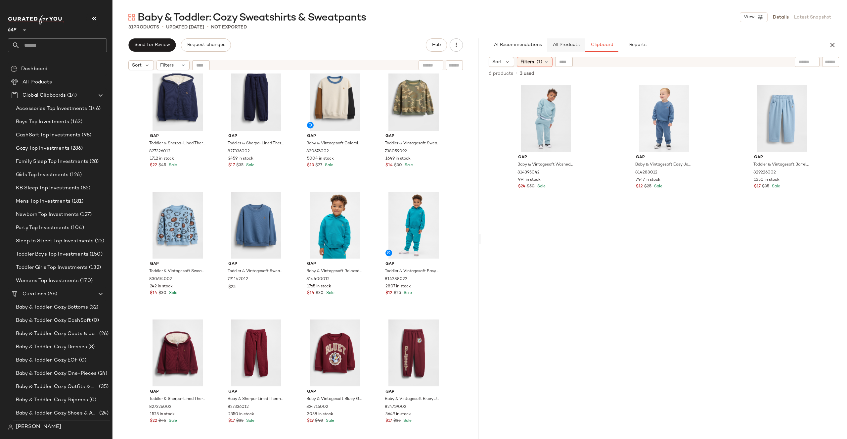
click at [571, 45] on span "All Products" at bounding box center [565, 44] width 27 height 5
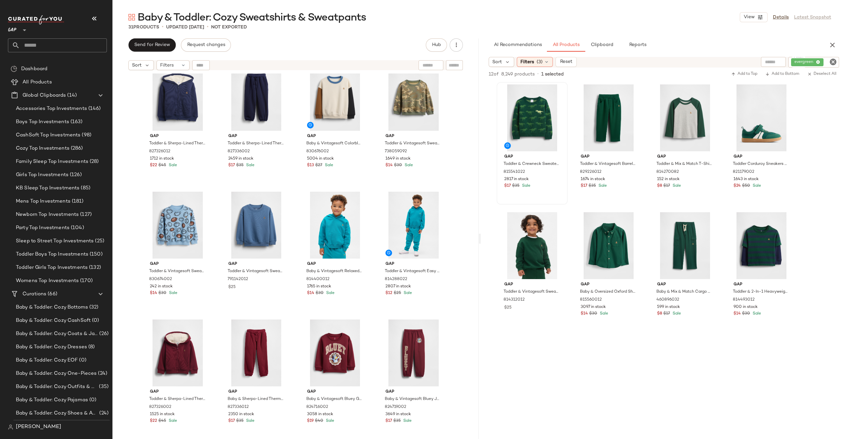
click at [835, 63] on icon "Clear Filter" at bounding box center [833, 62] width 8 height 8
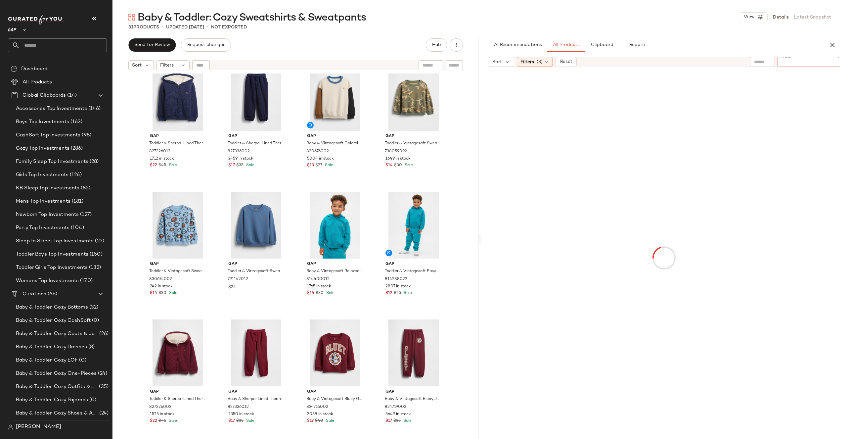
click at [608, 38] on div "Baby & Toddler: Cozy Sweatshirts & Sweatpants View Details Latest Snapshot 31 P…" at bounding box center [479, 225] width 734 height 428
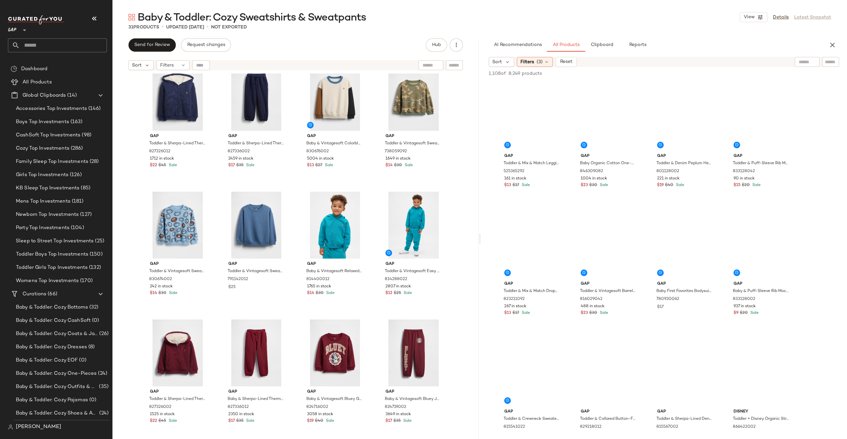
click at [599, 35] on div "Baby & Toddler: Cozy Sweatshirts & Sweatpants View Details Latest Snapshot 31 P…" at bounding box center [479, 225] width 734 height 428
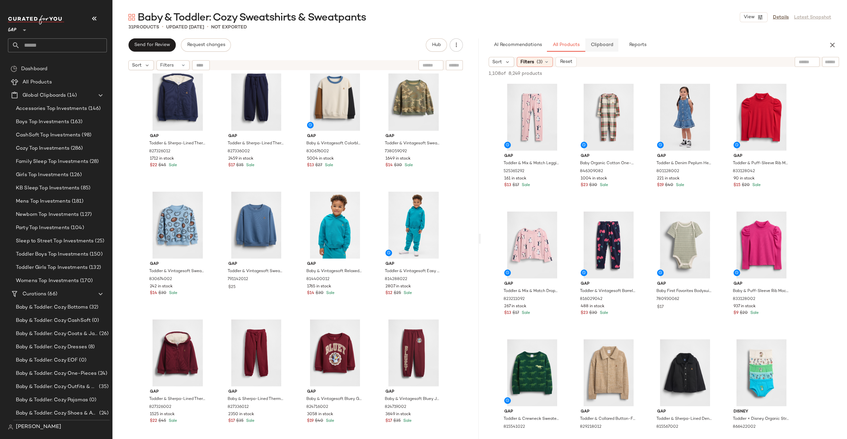
click at [601, 43] on span "Clipboard" at bounding box center [601, 44] width 23 height 5
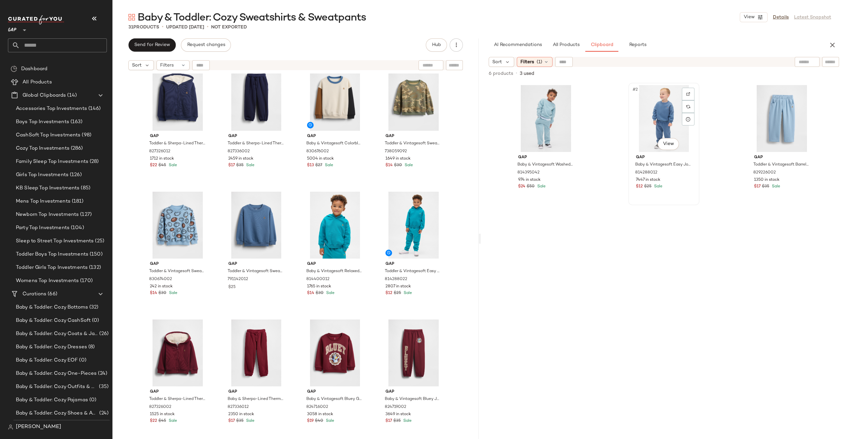
click at [671, 114] on div "#2 View" at bounding box center [664, 118] width 66 height 67
click at [249, 216] on div "#18 View" at bounding box center [256, 225] width 66 height 67
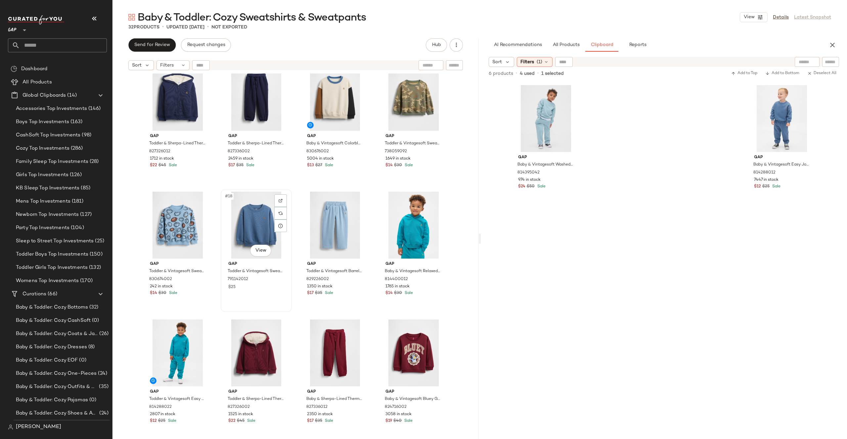
click at [232, 216] on div "#18 View" at bounding box center [256, 225] width 66 height 67
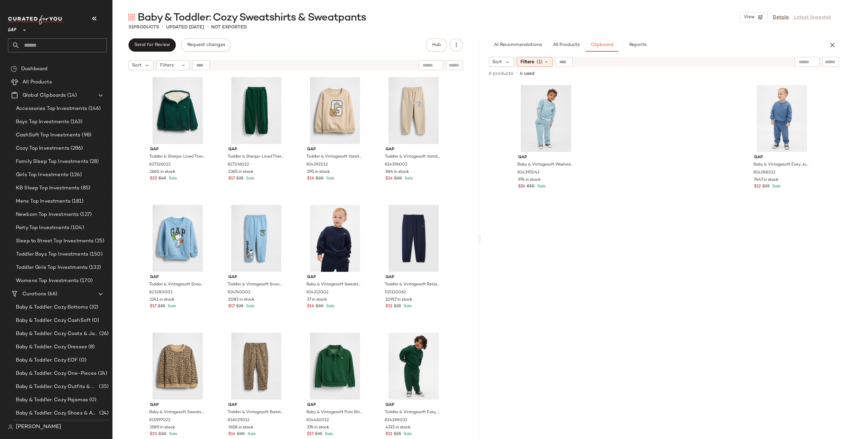
click at [619, 300] on div "Gap Baby & Vintagesoft Washed Sweat Set by Gap Blue Stone Size 6-12 M 814395042…" at bounding box center [663, 261] width 307 height 356
drag, startPoint x: 569, startPoint y: 40, endPoint x: 569, endPoint y: 35, distance: 5.3
click at [569, 40] on button "All Products" at bounding box center [566, 44] width 38 height 13
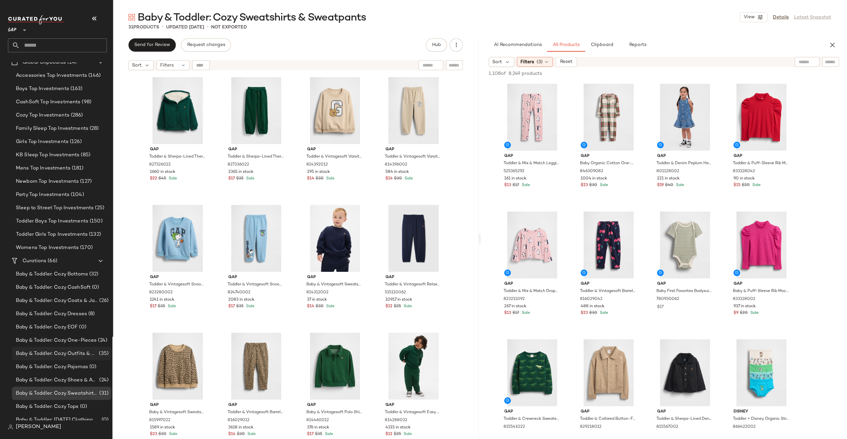
scroll to position [35, 0]
click at [70, 367] on span "Baby & Toddler: Cozy Pajamas" at bounding box center [52, 365] width 72 height 8
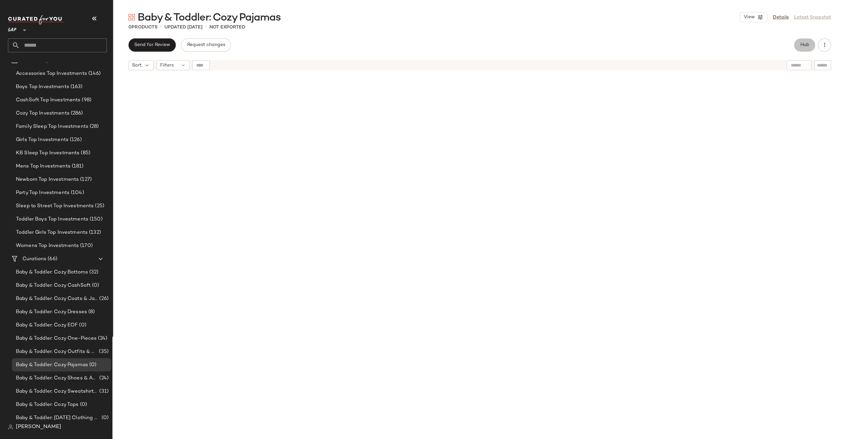
click at [814, 46] on button "Hub" at bounding box center [804, 44] width 21 height 13
click at [826, 60] on input "Filter" at bounding box center [808, 62] width 56 height 7
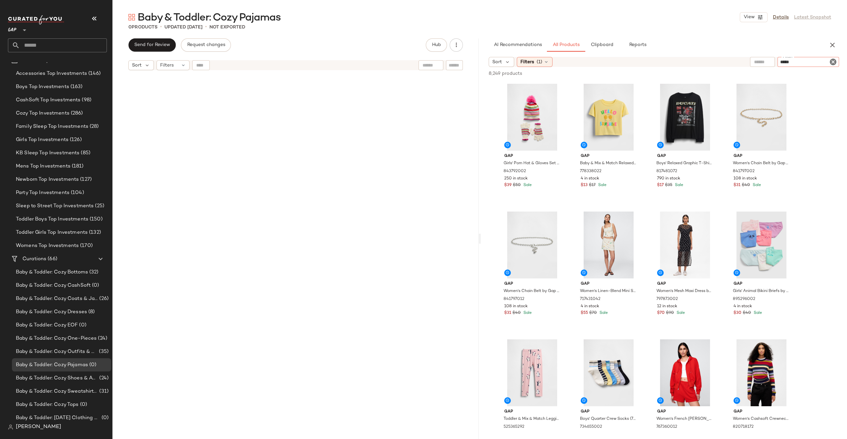
type input "******"
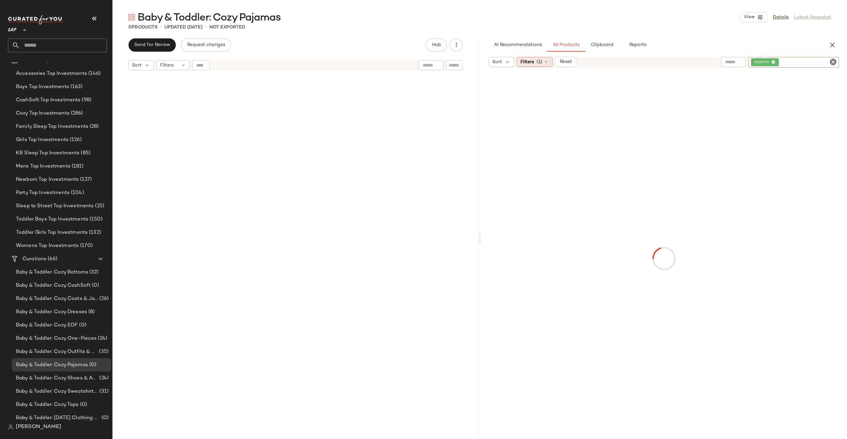
click at [532, 63] on span "Filters" at bounding box center [527, 62] width 14 height 7
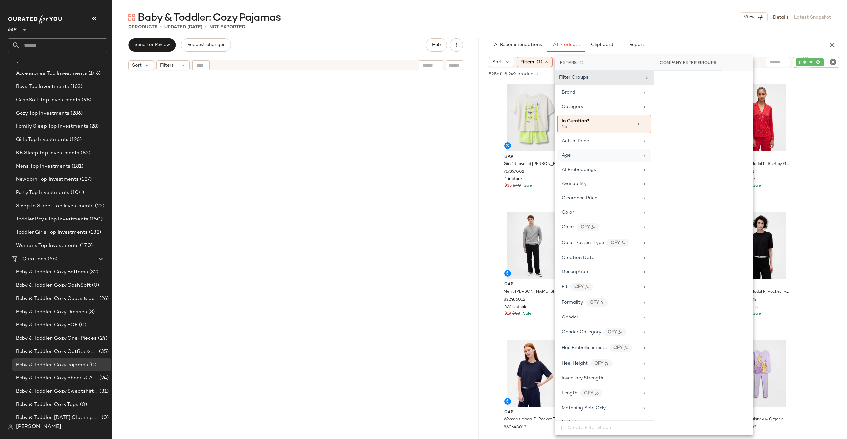
click at [603, 152] on div "Age" at bounding box center [600, 155] width 77 height 7
click at [684, 141] on div "infant" at bounding box center [703, 144] width 99 height 16
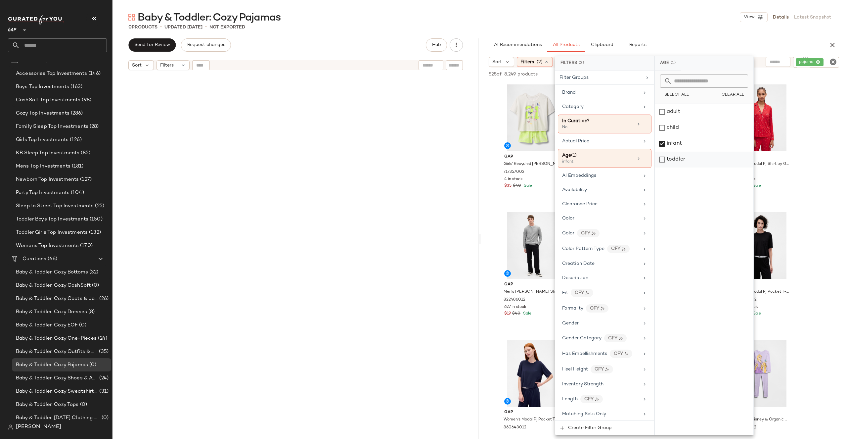
click at [684, 152] on div "toddler" at bounding box center [704, 160] width 99 height 16
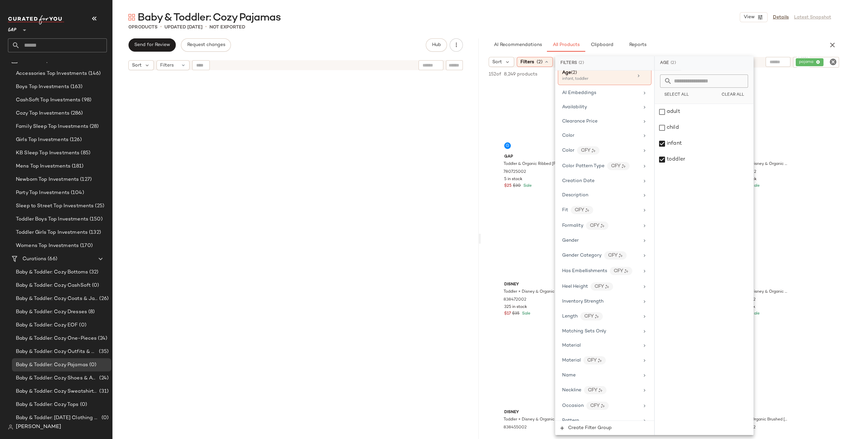
scroll to position [300, 0]
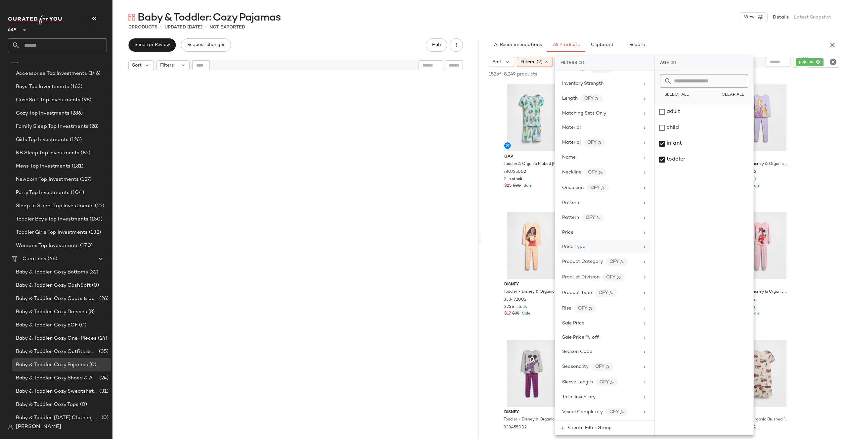
click at [610, 249] on div "Price Type" at bounding box center [600, 246] width 77 height 7
click at [704, 140] on div "PROMO" at bounding box center [704, 144] width 99 height 16
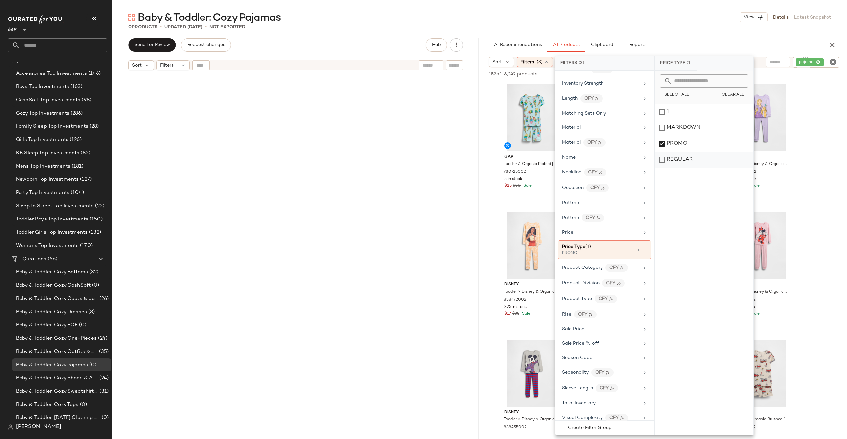
click at [704, 163] on div "REGULAR" at bounding box center [704, 160] width 99 height 16
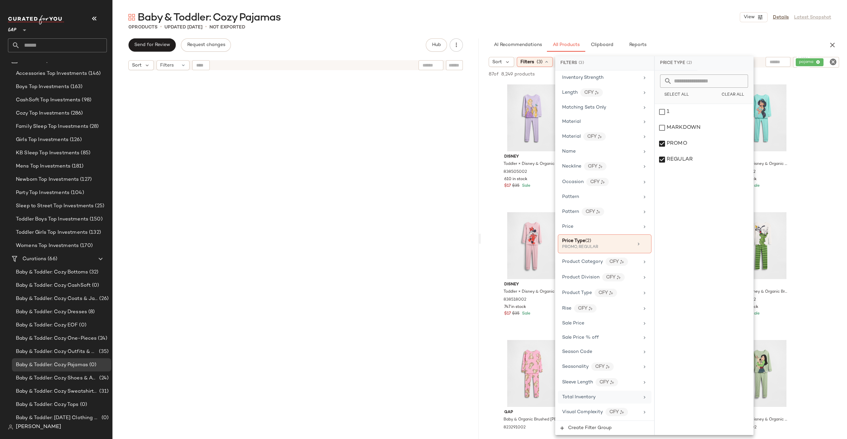
click at [591, 392] on div "Total Inventory" at bounding box center [605, 396] width 94 height 13
click at [694, 94] on button "At least 1" at bounding box center [704, 92] width 88 height 9
click at [688, 36] on div "Baby & Toddler: Cozy Pajamas View Details Latest Snapshot 0 Products • updated …" at bounding box center [479, 225] width 734 height 428
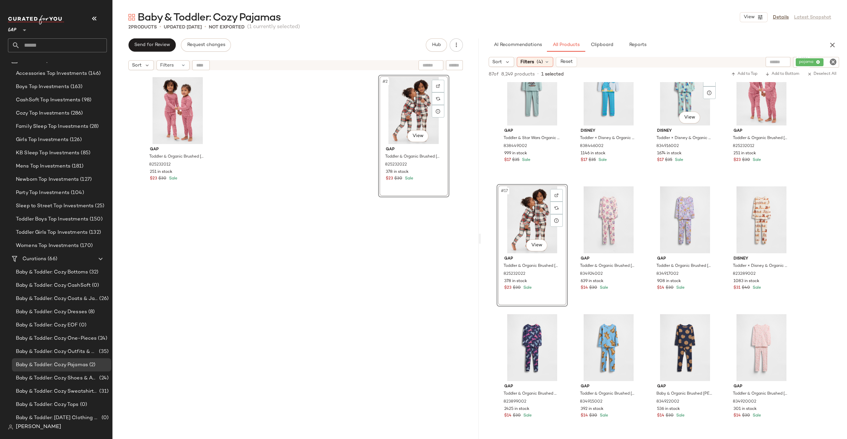
scroll to position [423, 0]
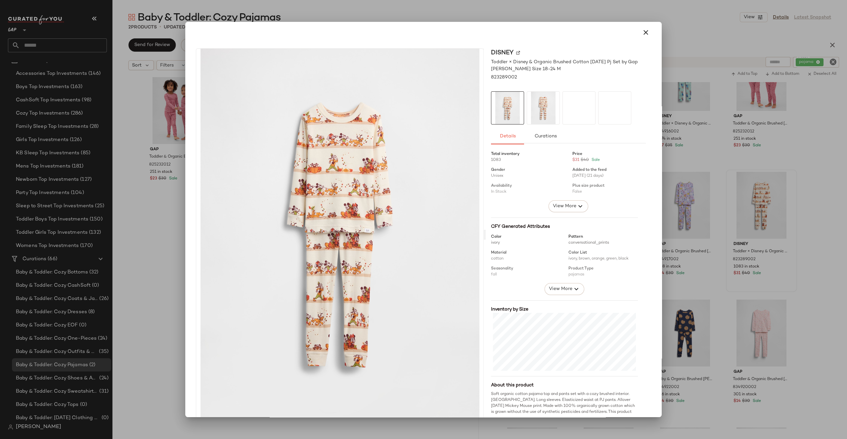
click at [782, 148] on div at bounding box center [423, 219] width 847 height 439
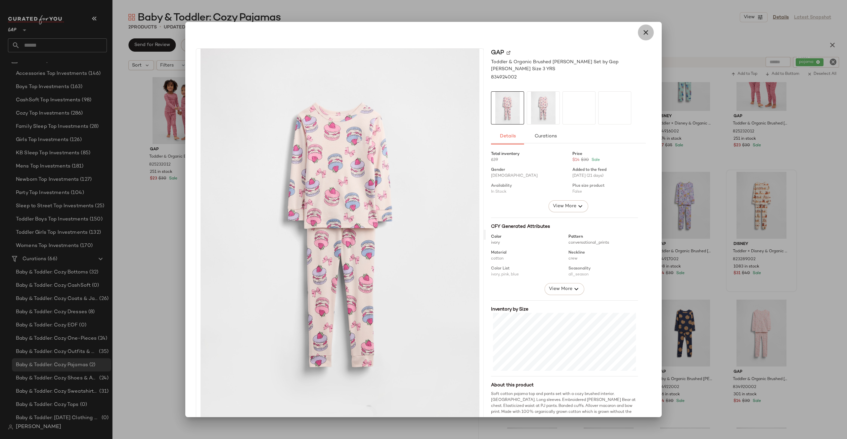
click at [647, 30] on button "button" at bounding box center [646, 32] width 16 height 16
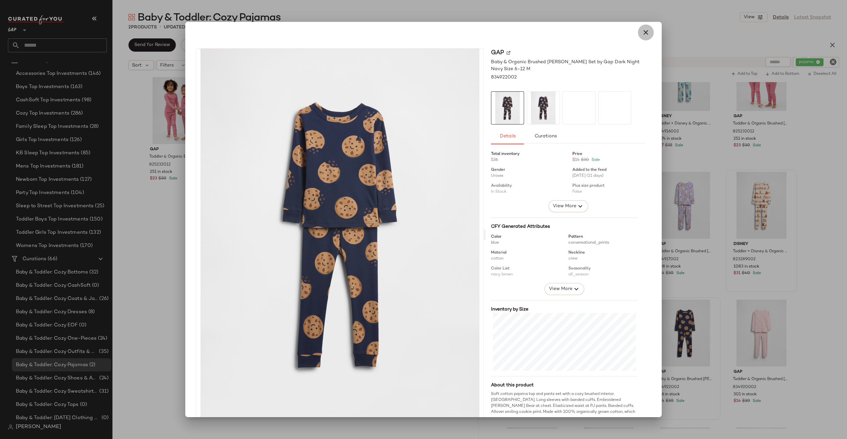
click at [644, 34] on icon "button" at bounding box center [646, 32] width 8 height 8
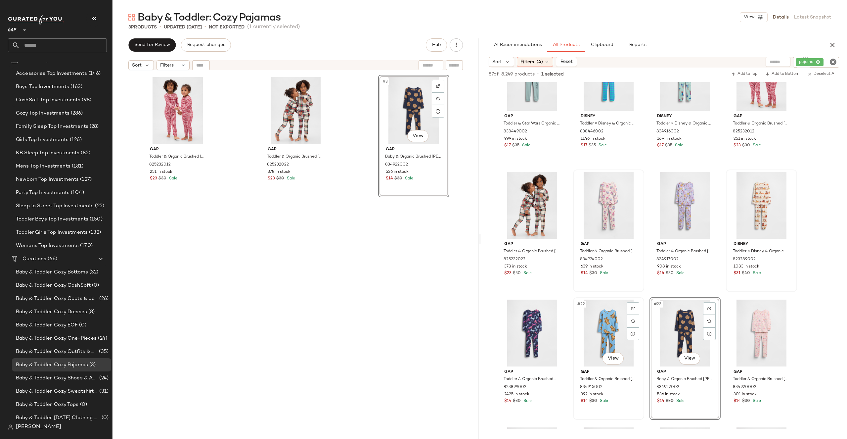
scroll to position [486, 0]
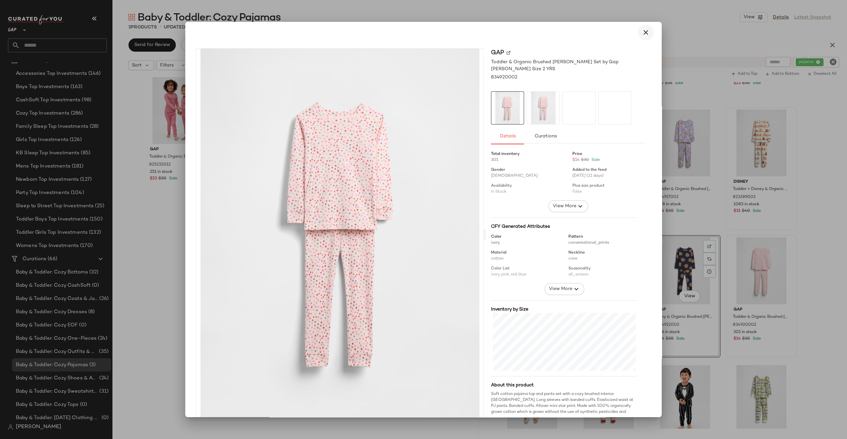
click at [642, 35] on icon "button" at bounding box center [646, 32] width 8 height 8
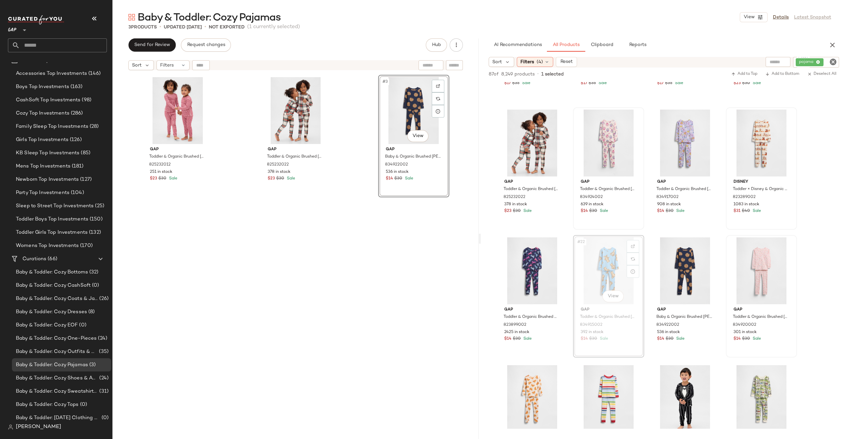
drag, startPoint x: 608, startPoint y: 276, endPoint x: 429, endPoint y: 244, distance: 181.9
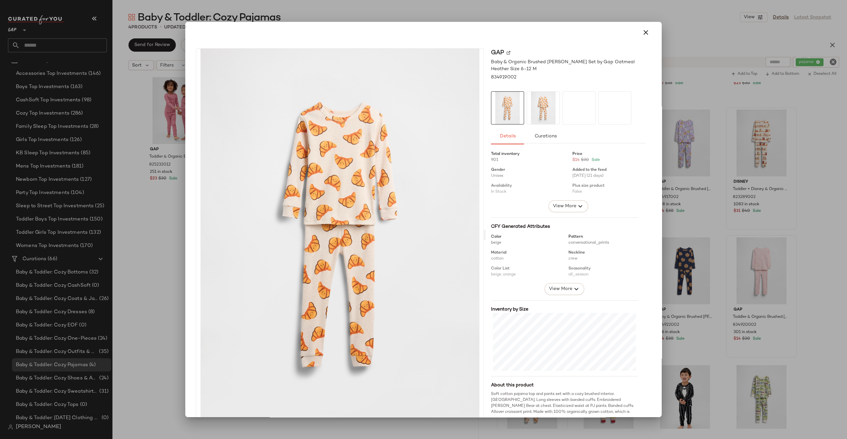
click at [640, 42] on div at bounding box center [423, 32] width 471 height 21
click at [645, 37] on button "button" at bounding box center [646, 32] width 16 height 16
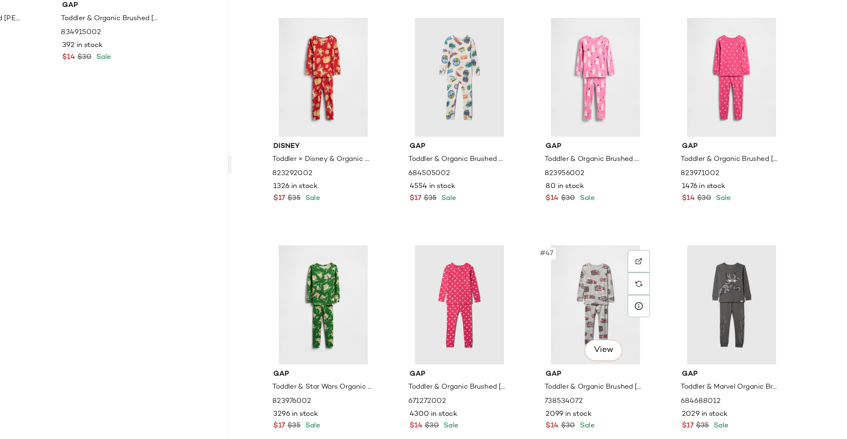
scroll to position [1216, 0]
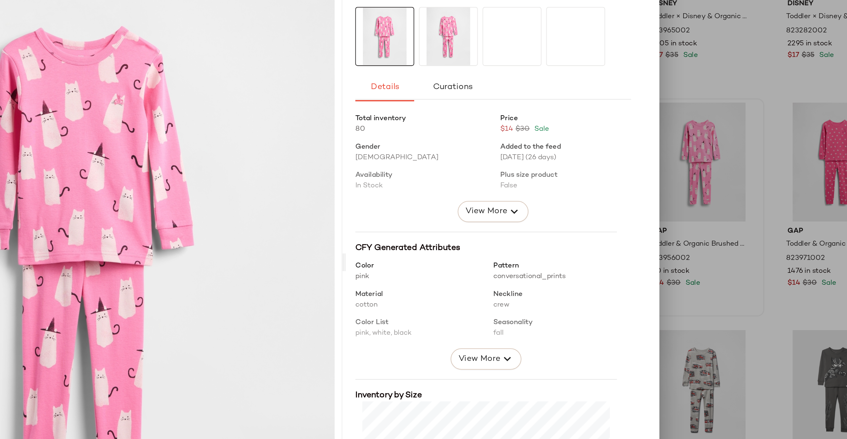
click at [698, 154] on div at bounding box center [423, 219] width 847 height 439
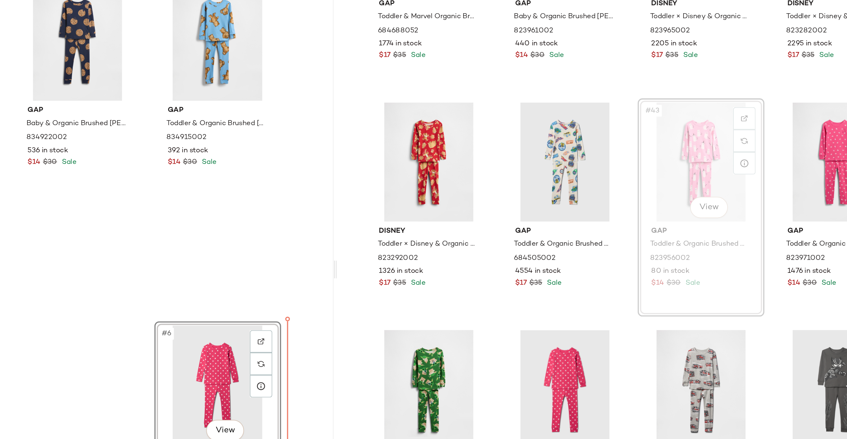
drag, startPoint x: 685, startPoint y: 163, endPoint x: 443, endPoint y: 267, distance: 263.6
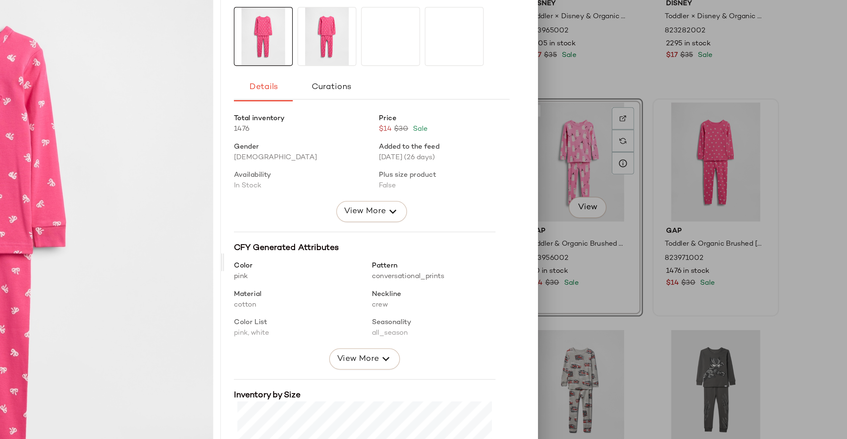
click at [691, 215] on div at bounding box center [423, 219] width 847 height 439
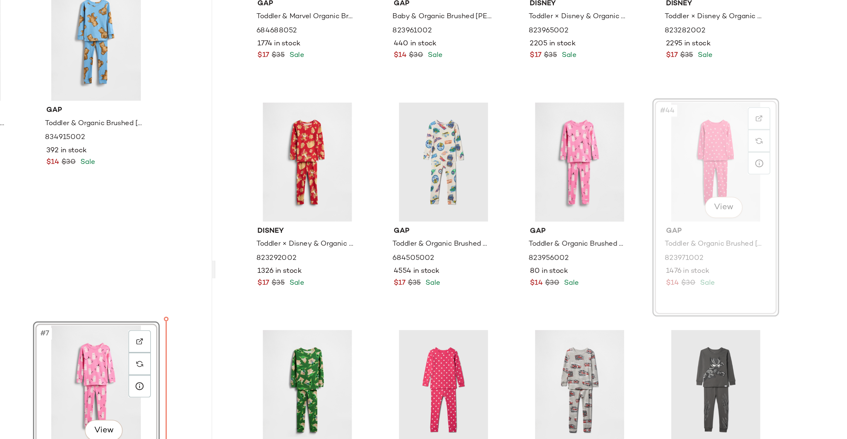
drag, startPoint x: 778, startPoint y: 173, endPoint x: 449, endPoint y: 284, distance: 347.0
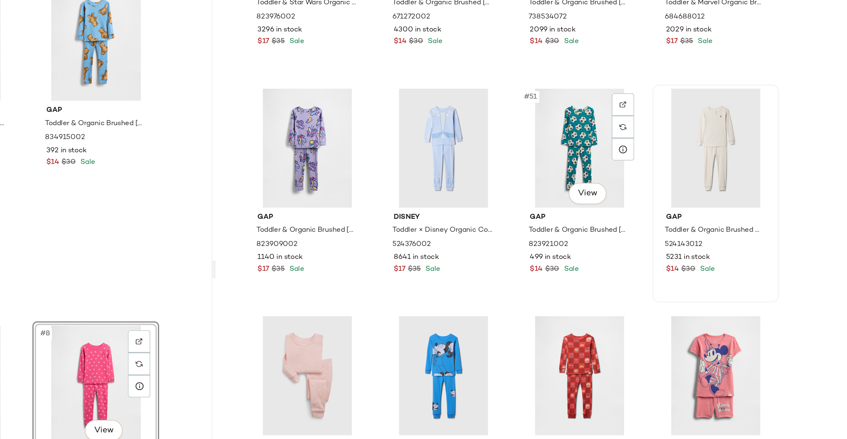
scroll to position [1480, 0]
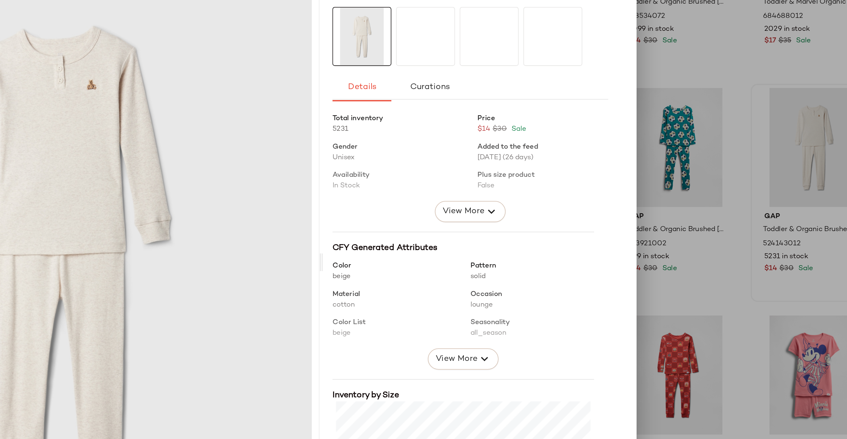
click at [679, 195] on div at bounding box center [423, 219] width 847 height 439
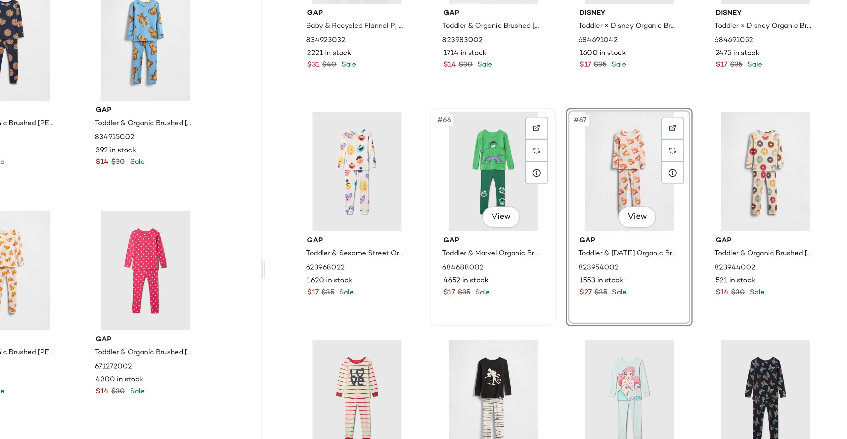
scroll to position [1978, 0]
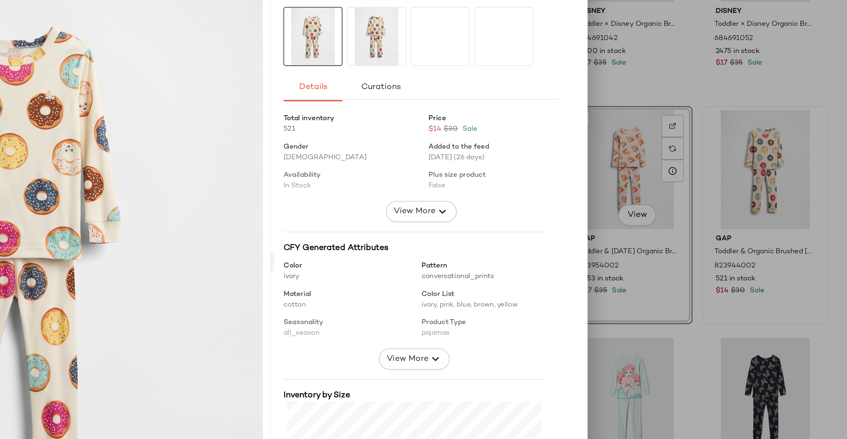
click at [712, 245] on div at bounding box center [423, 219] width 847 height 439
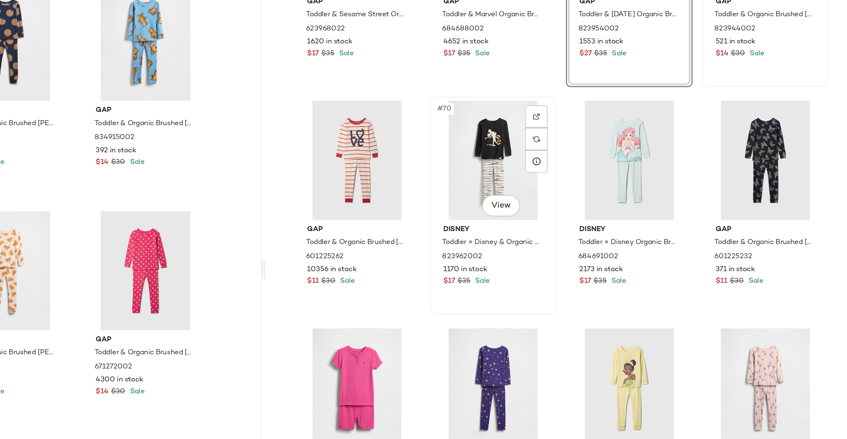
scroll to position [2112, 0]
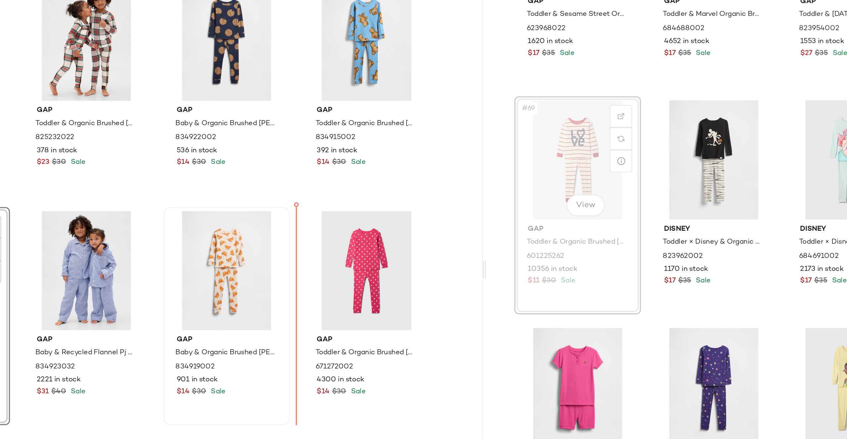
drag, startPoint x: 526, startPoint y: 165, endPoint x: 363, endPoint y: 259, distance: 188.4
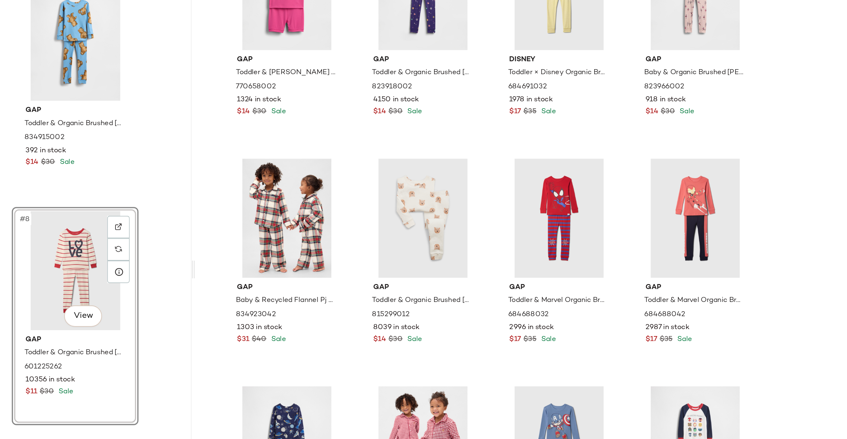
scroll to position [2333, 0]
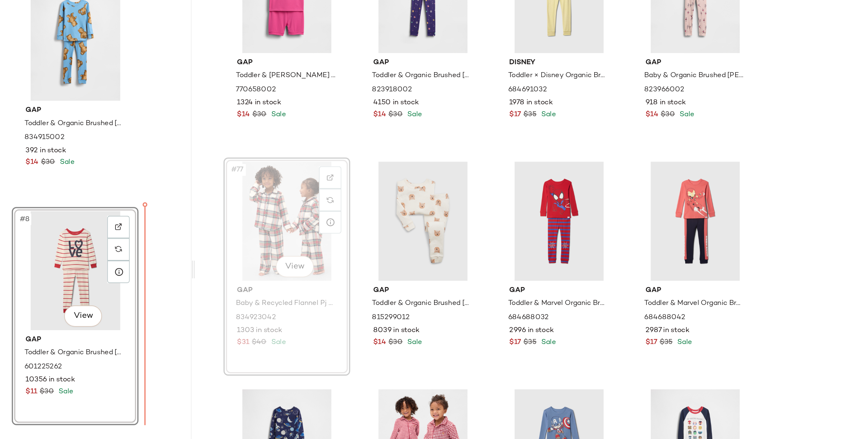
drag, startPoint x: 515, startPoint y: 214, endPoint x: 430, endPoint y: 258, distance: 96.3
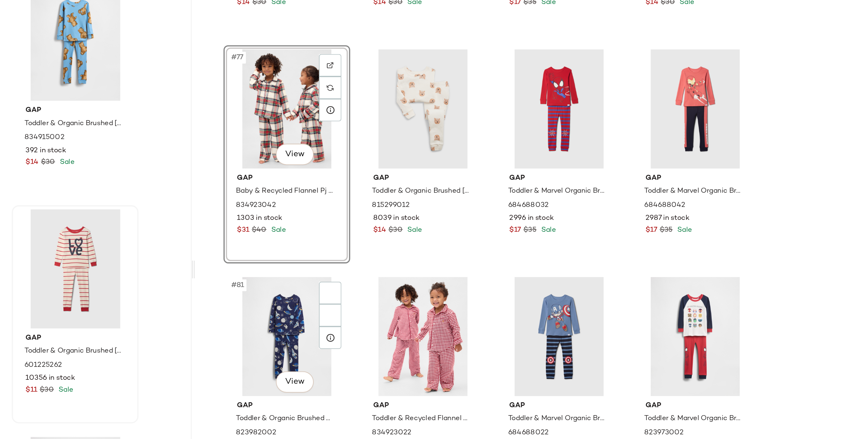
scroll to position [2429, 0]
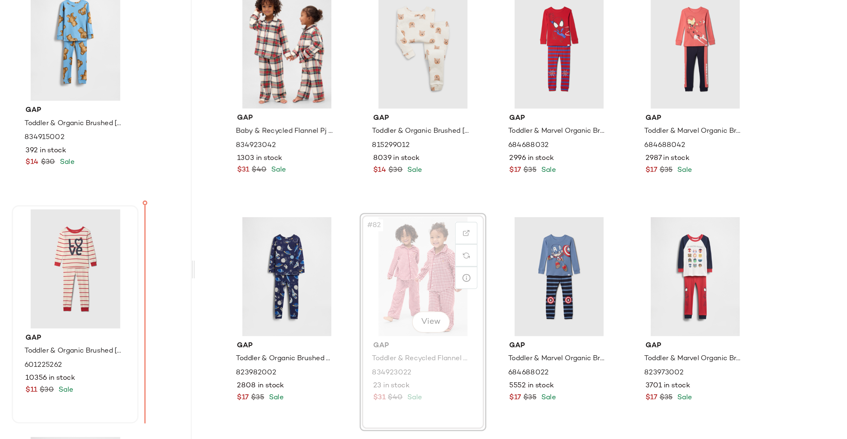
drag, startPoint x: 603, startPoint y: 234, endPoint x: 598, endPoint y: 233, distance: 4.6
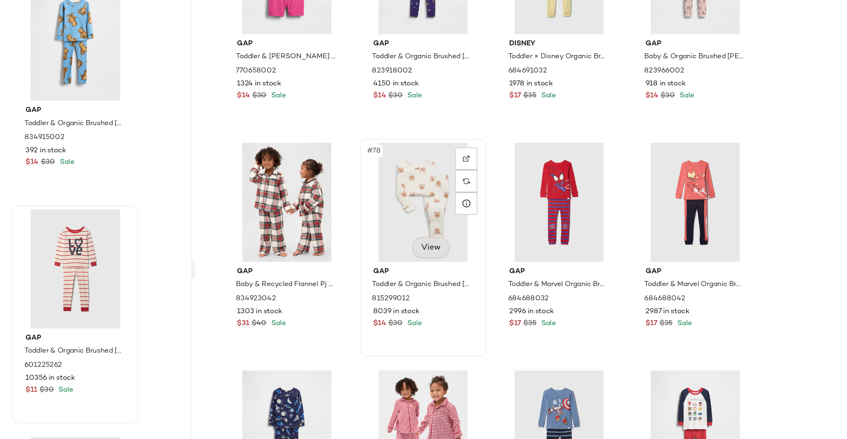
scroll to position [2344, 0]
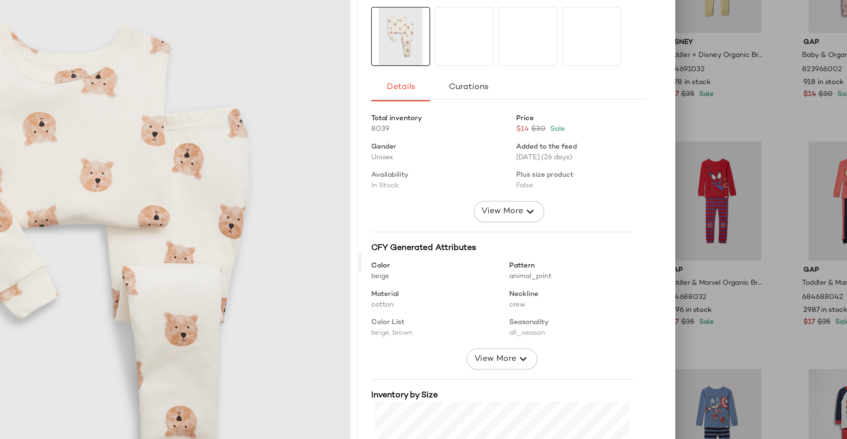
click at [534, 95] on div at bounding box center [543, 107] width 33 height 33
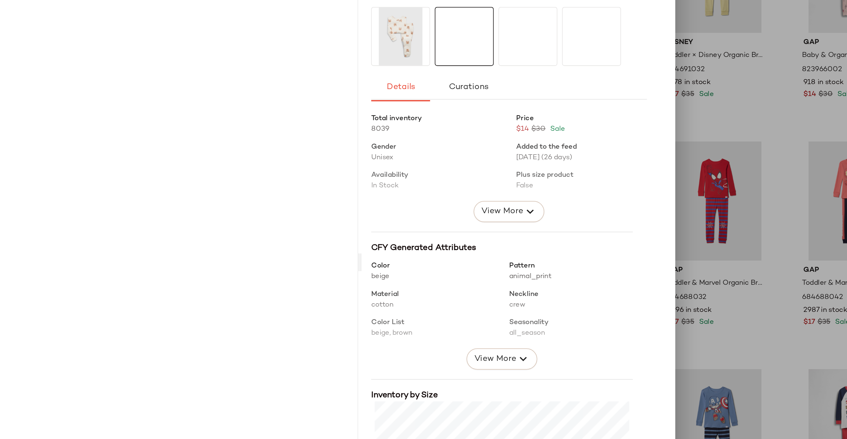
click at [670, 121] on div at bounding box center [423, 219] width 847 height 439
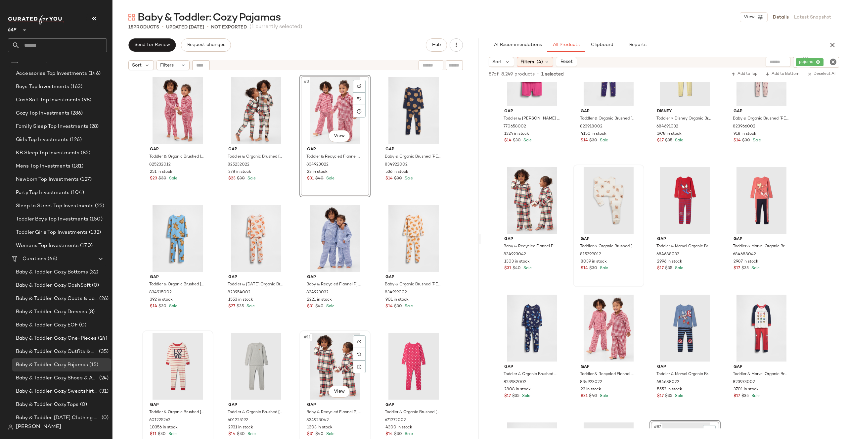
click at [335, 360] on div "#11 View" at bounding box center [335, 365] width 66 height 67
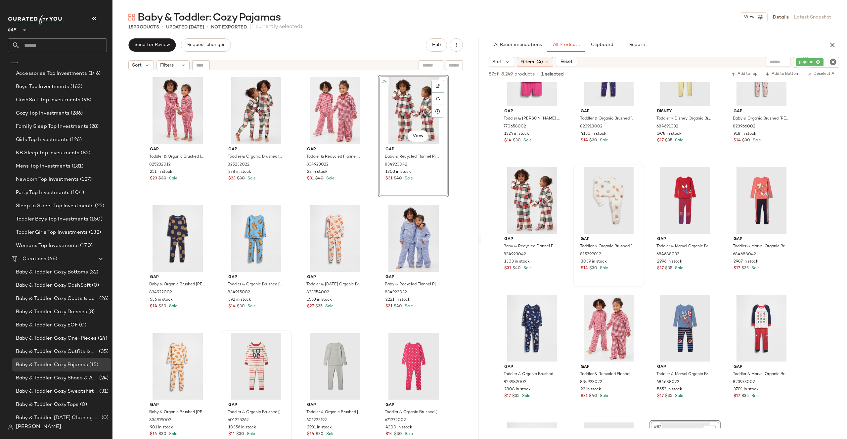
click at [455, 125] on div "Gap Toddler & Organic Brushed [PERSON_NAME] Set by Gap Red Gingham Size 3 YRS 8…" at bounding box center [295, 264] width 366 height 382
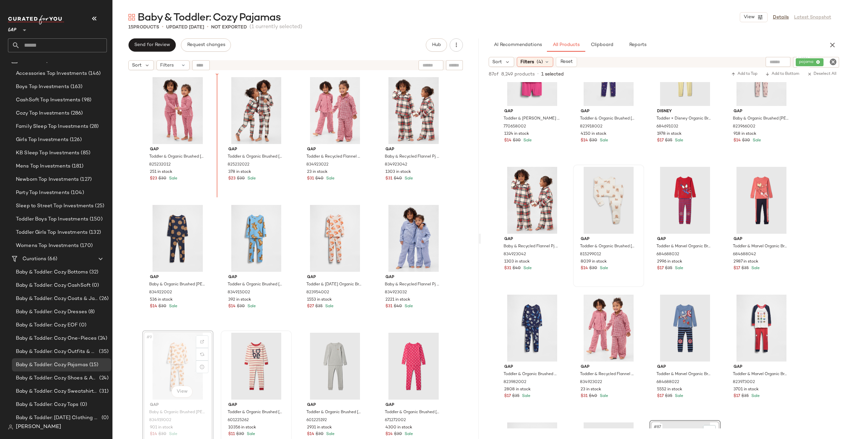
drag, startPoint x: 172, startPoint y: 361, endPoint x: 216, endPoint y: 129, distance: 236.6
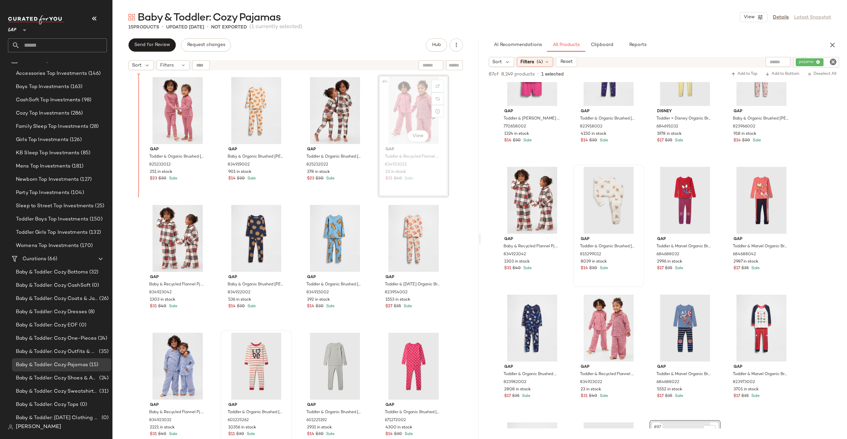
drag, startPoint x: 413, startPoint y: 97, endPoint x: 408, endPoint y: 97, distance: 4.3
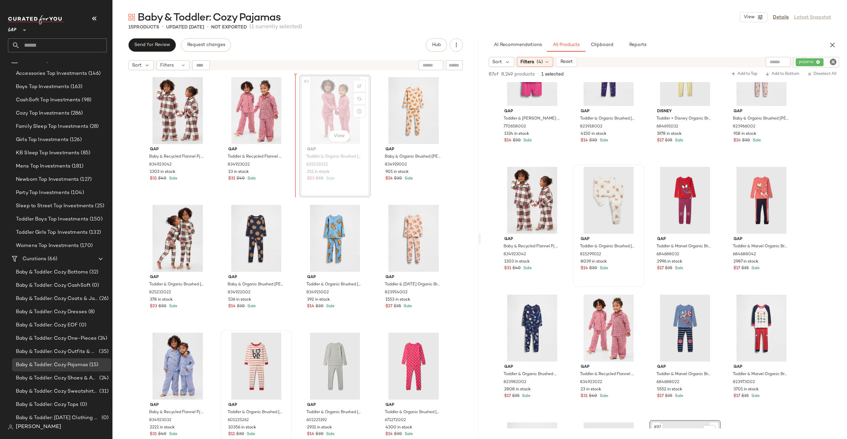
drag, startPoint x: 321, startPoint y: 114, endPoint x: 317, endPoint y: 114, distance: 4.0
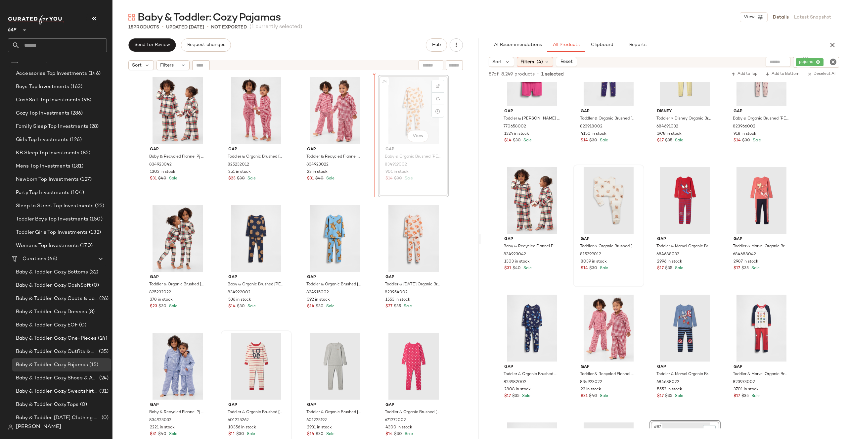
drag, startPoint x: 418, startPoint y: 114, endPoint x: 413, endPoint y: 114, distance: 5.3
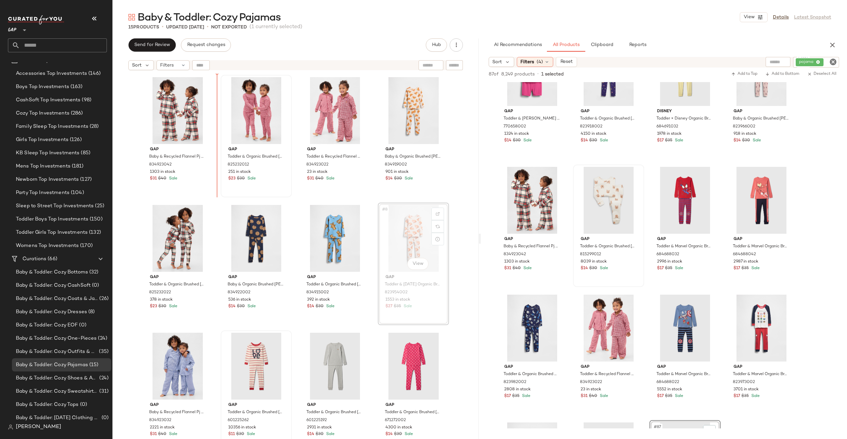
drag, startPoint x: 416, startPoint y: 219, endPoint x: 222, endPoint y: 122, distance: 216.9
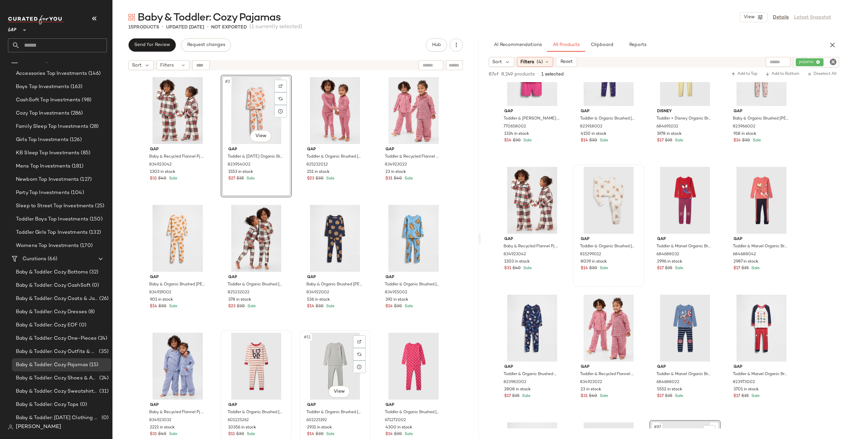
click at [337, 355] on div "#11 View" at bounding box center [335, 365] width 66 height 67
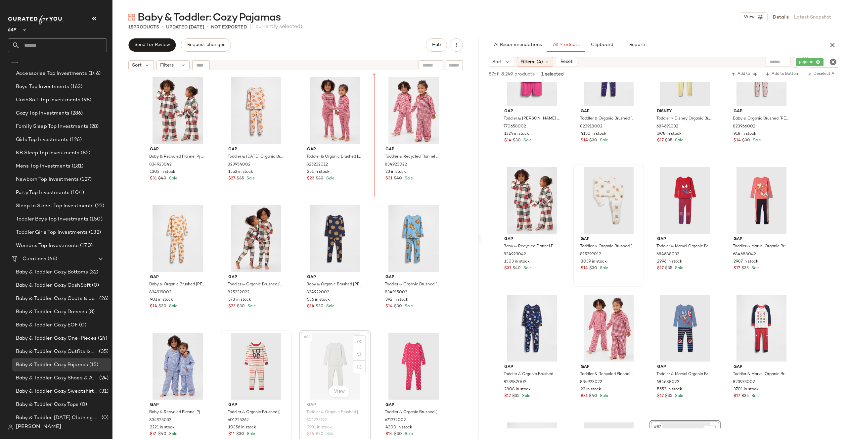
drag, startPoint x: 346, startPoint y: 352, endPoint x: 369, endPoint y: 145, distance: 208.7
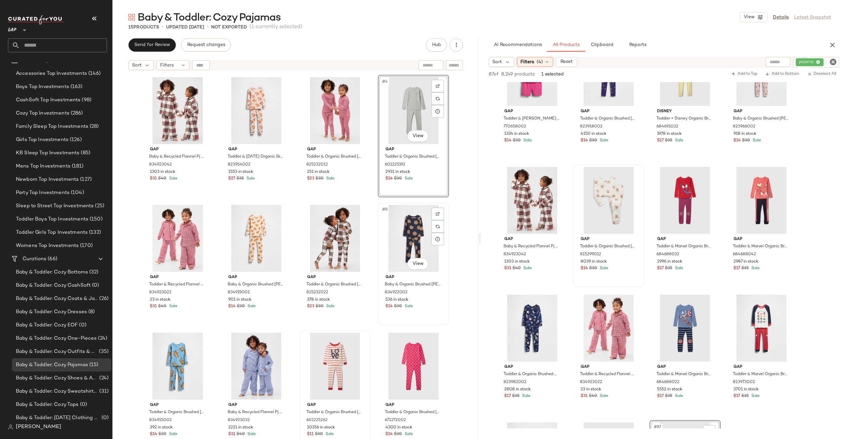
scroll to position [56, 0]
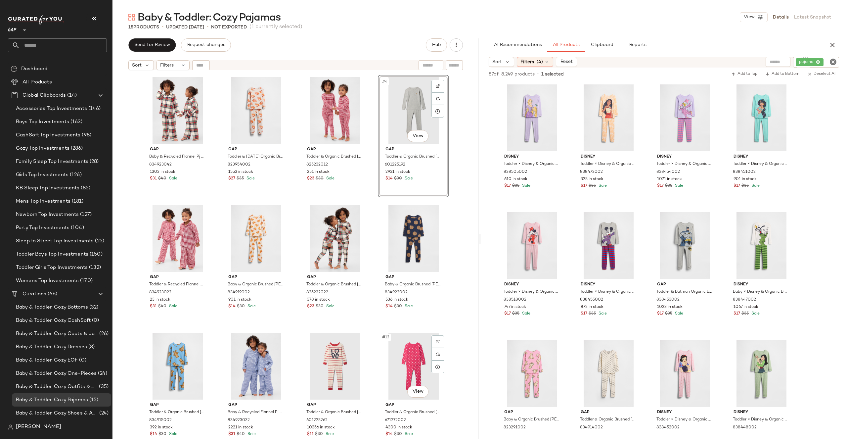
scroll to position [2344, 0]
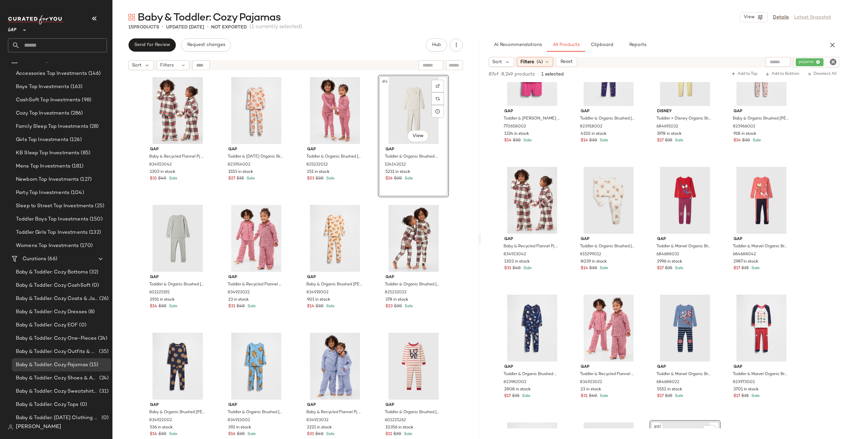
click at [469, 135] on div "Gap Baby & Recycled Flannel Pj Set by Gap Tan Tartan Plaid Size 6-12 M 83492304…" at bounding box center [295, 264] width 366 height 382
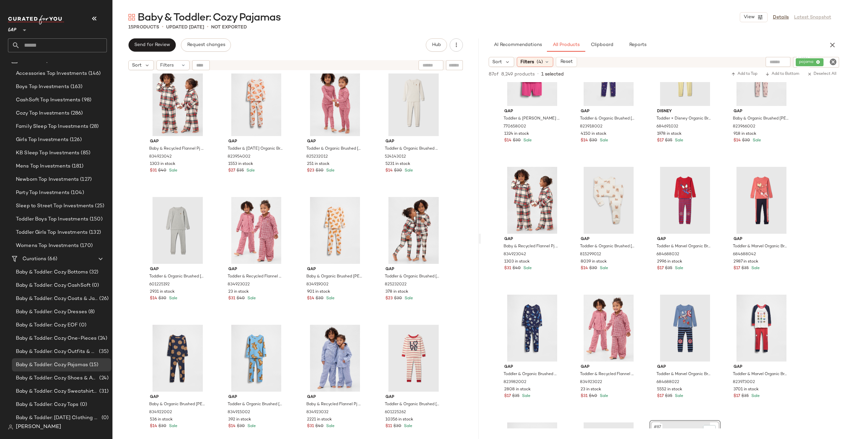
scroll to position [9, 0]
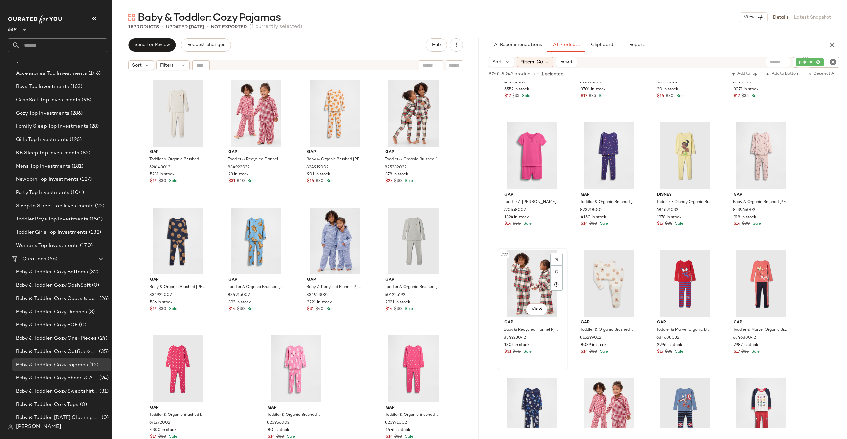
scroll to position [2132, 0]
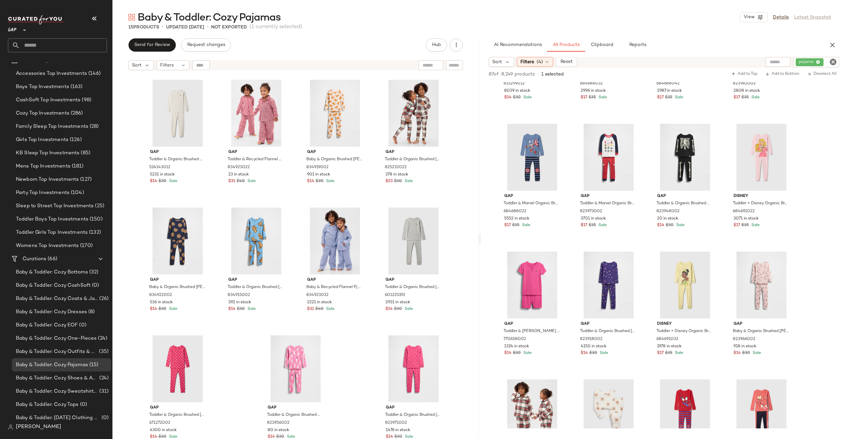
drag, startPoint x: 183, startPoint y: 245, endPoint x: 552, endPoint y: 7, distance: 439.1
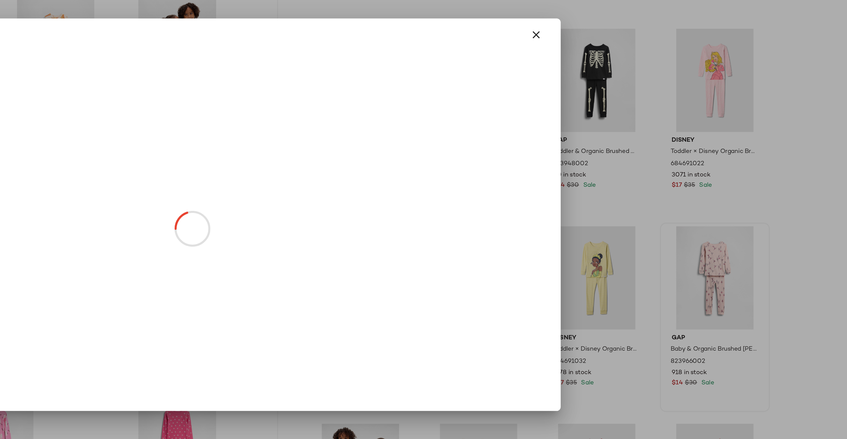
scroll to position [0, 0]
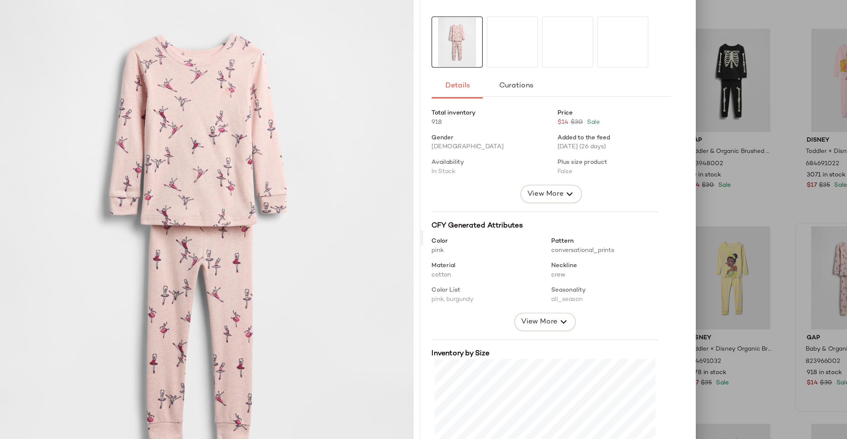
click at [674, 209] on div at bounding box center [423, 219] width 847 height 439
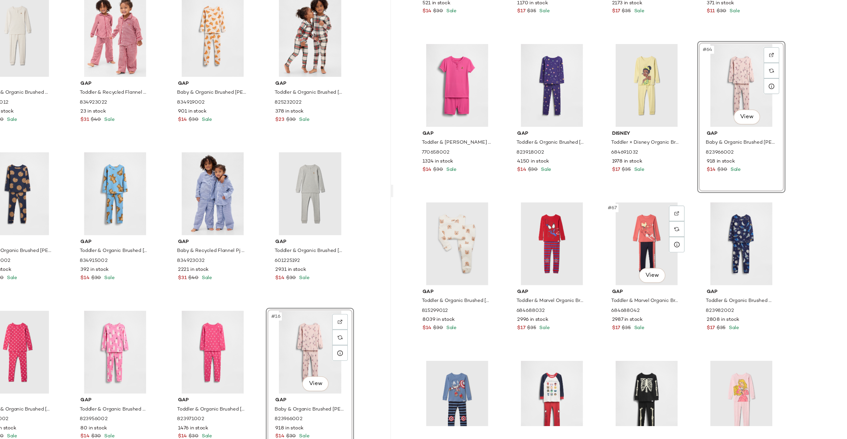
scroll to position [1841, 0]
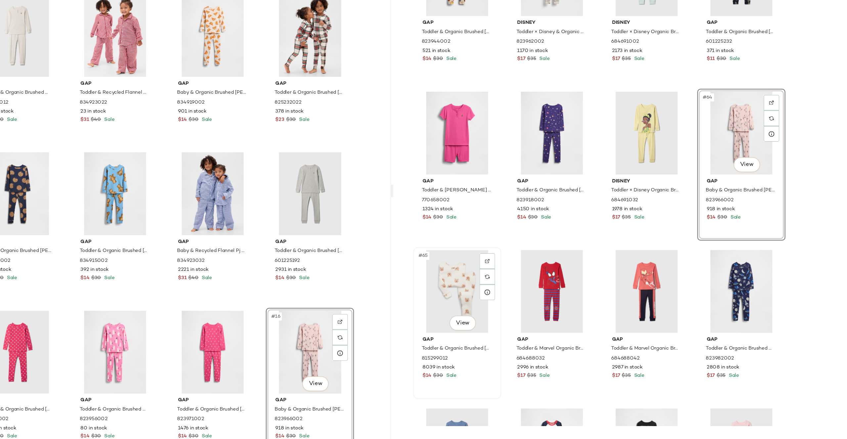
click at [528, 323] on div "#65 View" at bounding box center [532, 319] width 66 height 67
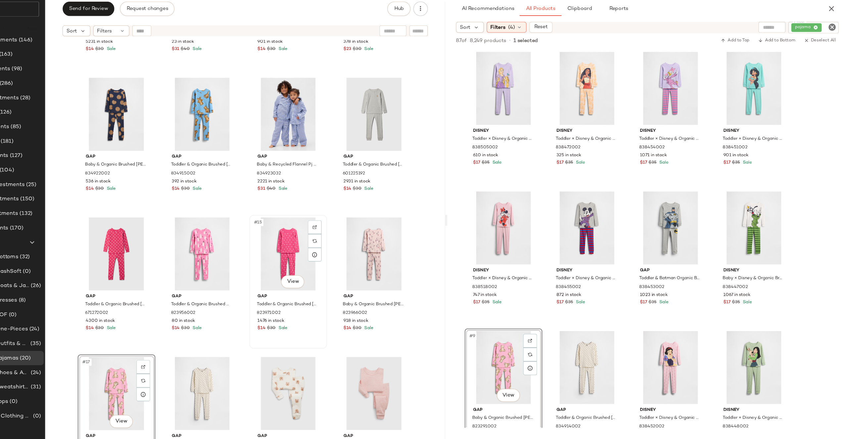
scroll to position [258, 0]
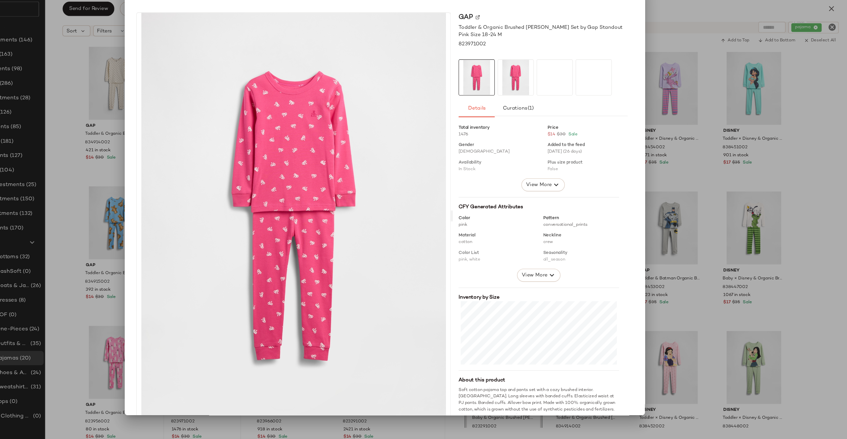
click at [308, 412] on img at bounding box center [339, 235] width 287 height 372
click at [155, 311] on div at bounding box center [423, 219] width 847 height 439
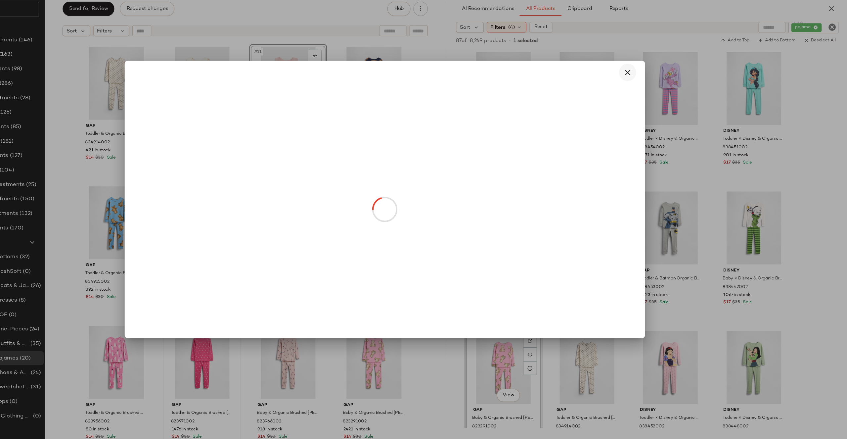
click at [645, 103] on icon "button" at bounding box center [646, 103] width 8 height 8
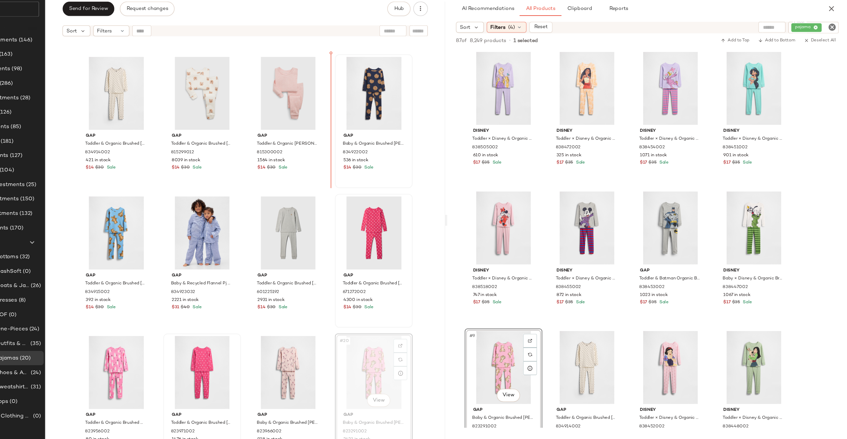
drag, startPoint x: 401, startPoint y: 357, endPoint x: 386, endPoint y: 122, distance: 236.0
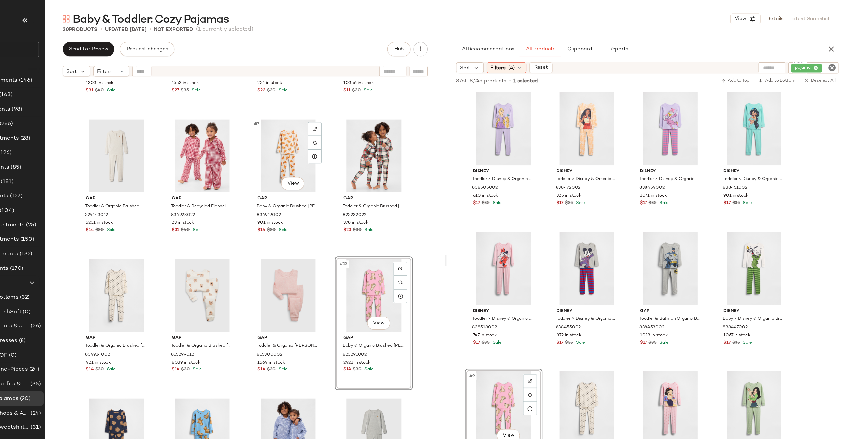
scroll to position [99, 0]
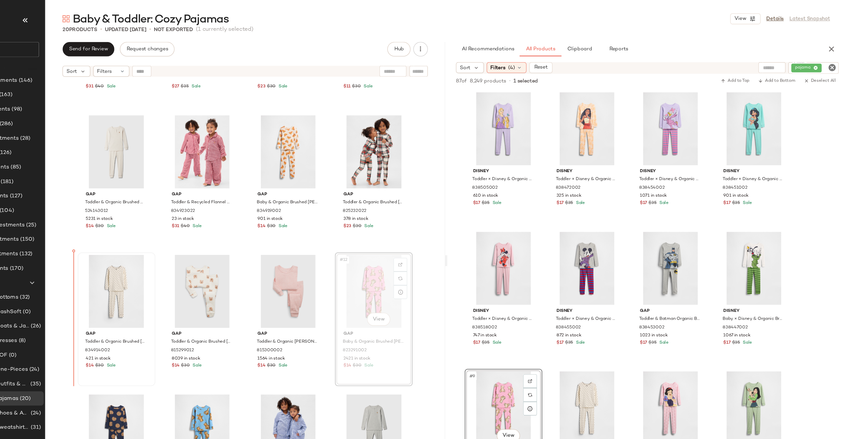
drag, startPoint x: 411, startPoint y: 264, endPoint x: 158, endPoint y: 273, distance: 252.9
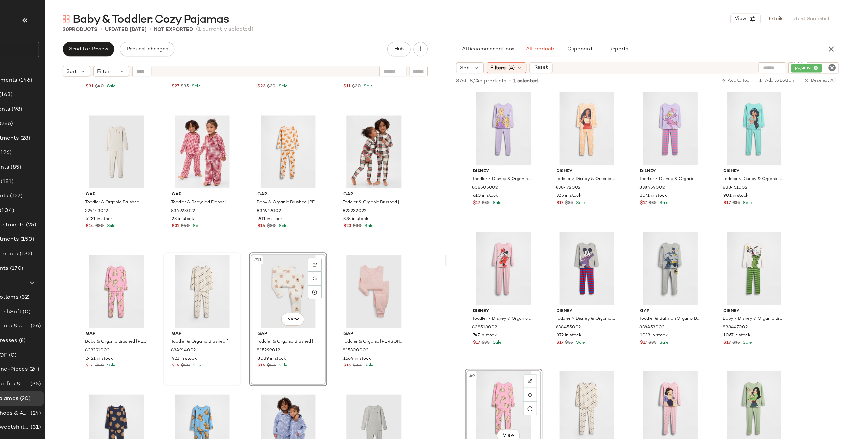
drag, startPoint x: 334, startPoint y: 269, endPoint x: 238, endPoint y: 269, distance: 96.6
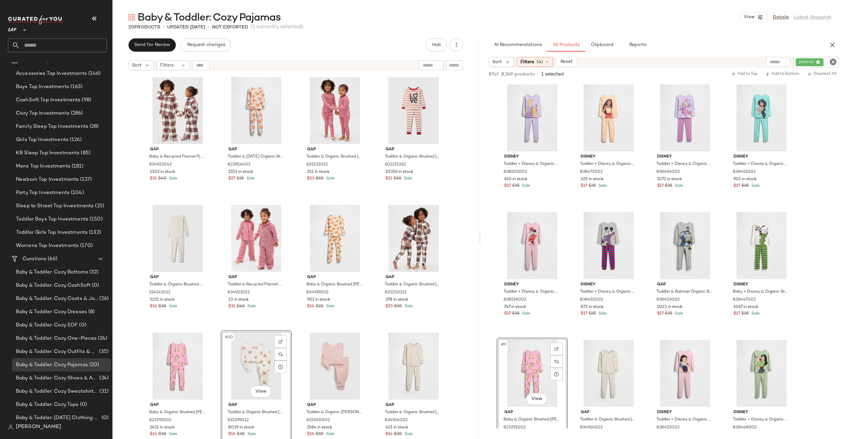
click at [465, 329] on div "Gap Baby & Recycled Flannel Pj Set by Gap Tan Tartan Plaid Size 6-12 M 83492304…" at bounding box center [295, 264] width 366 height 382
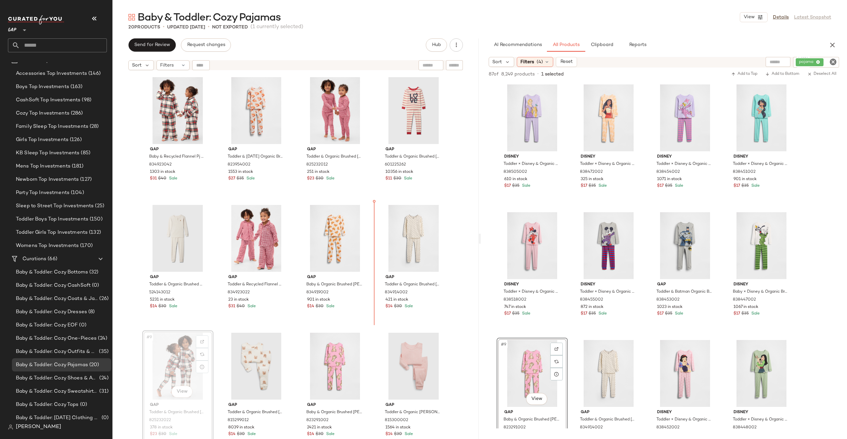
drag, startPoint x: 173, startPoint y: 362, endPoint x: 176, endPoint y: 359, distance: 4.0
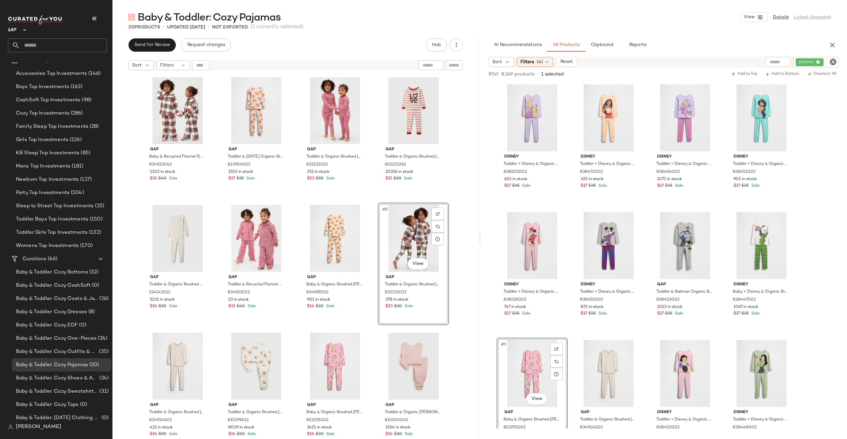
click at [458, 227] on div "Gap Baby & Recycled Flannel Pj Set by Gap Tan Tartan Plaid Size 6-12 M 83492304…" at bounding box center [295, 264] width 366 height 382
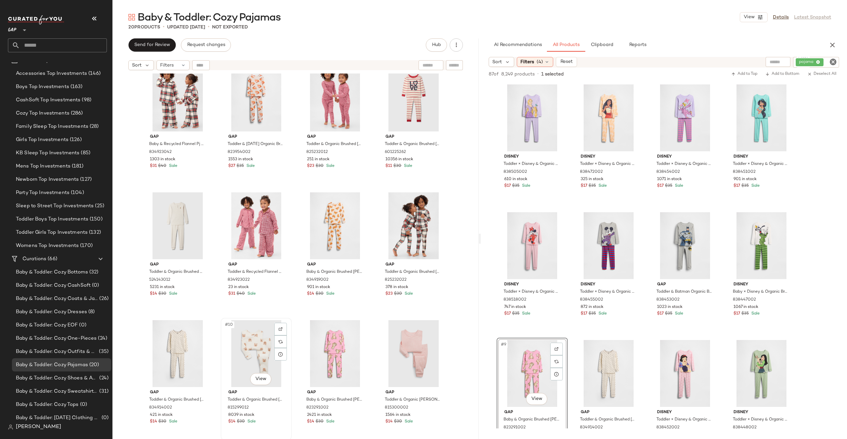
click at [257, 347] on div "#10 View" at bounding box center [256, 353] width 66 height 67
drag, startPoint x: 413, startPoint y: 346, endPoint x: 409, endPoint y: 346, distance: 4.0
click at [462, 316] on div "Gap Baby & Recycled Flannel Pj Set by Gap Tan Tartan Plaid Size 6-12 M 83492304…" at bounding box center [295, 264] width 366 height 382
drag, startPoint x: 413, startPoint y: 349, endPoint x: 409, endPoint y: 349, distance: 4.6
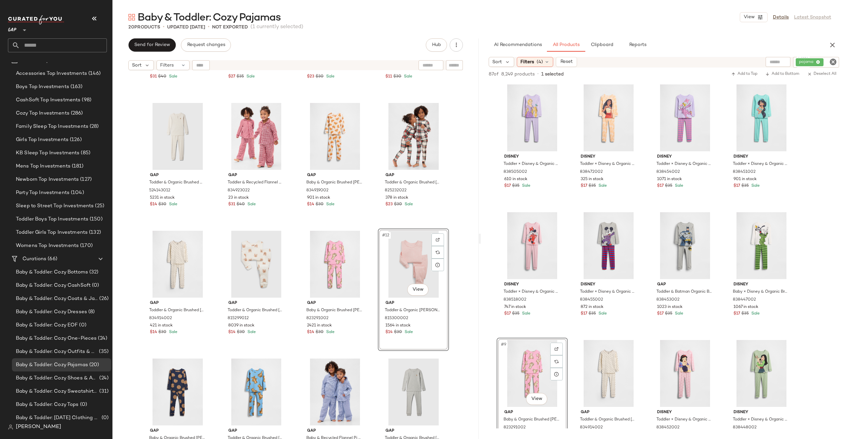
scroll to position [114, 0]
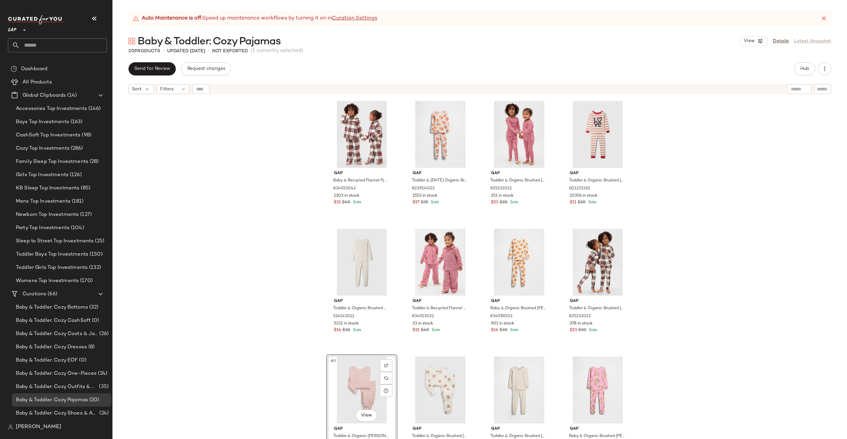
click at [702, 326] on div "Gap Baby & Recycled Flannel Pj Set by Gap Tan Tartan Plaid Size 6-12 M 83492304…" at bounding box center [479, 276] width 734 height 358
click at [639, 371] on div "Gap Baby & Recycled Flannel Pj Set by Gap Tan Tartan Plaid Size 6-12 M 83492304…" at bounding box center [479, 276] width 734 height 358
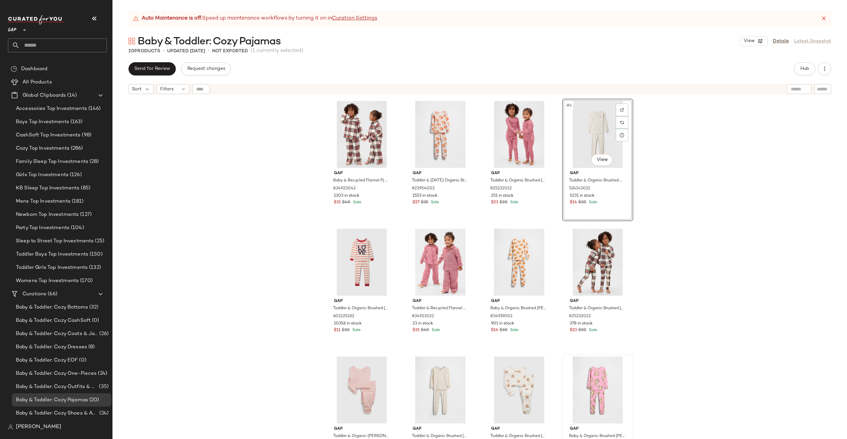
click at [713, 128] on div "Gap Baby & Recycled Flannel Pj Set by Gap Tan Tartan Plaid Size 6-12 M 83492304…" at bounding box center [479, 276] width 734 height 358
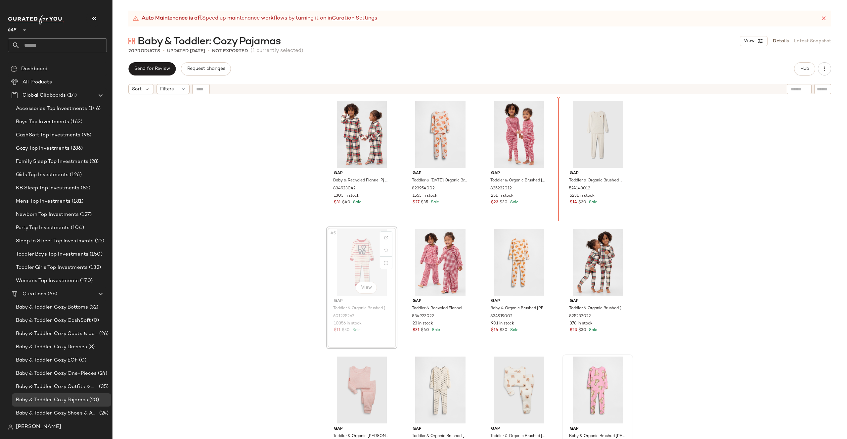
drag, startPoint x: 360, startPoint y: 258, endPoint x: 365, endPoint y: 256, distance: 5.3
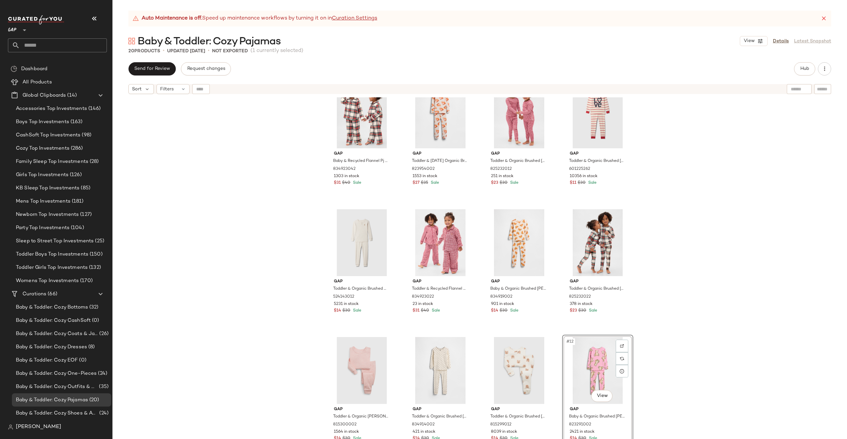
scroll to position [23, 0]
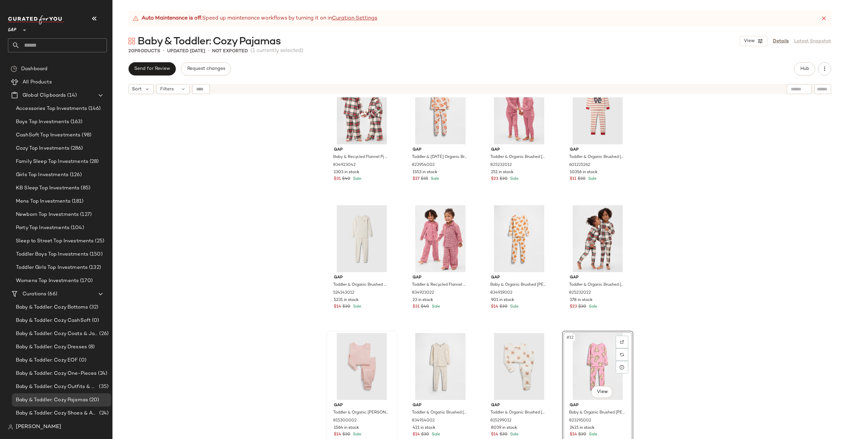
drag, startPoint x: 600, startPoint y: 386, endPoint x: 327, endPoint y: 401, distance: 273.6
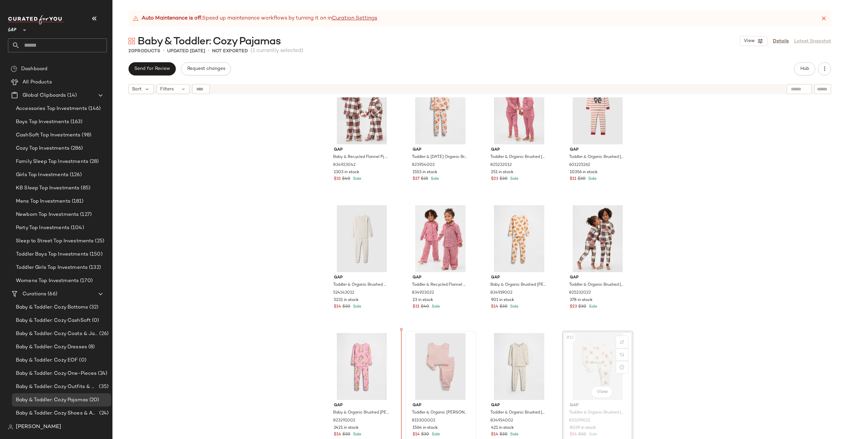
drag, startPoint x: 604, startPoint y: 360, endPoint x: 408, endPoint y: 364, distance: 195.6
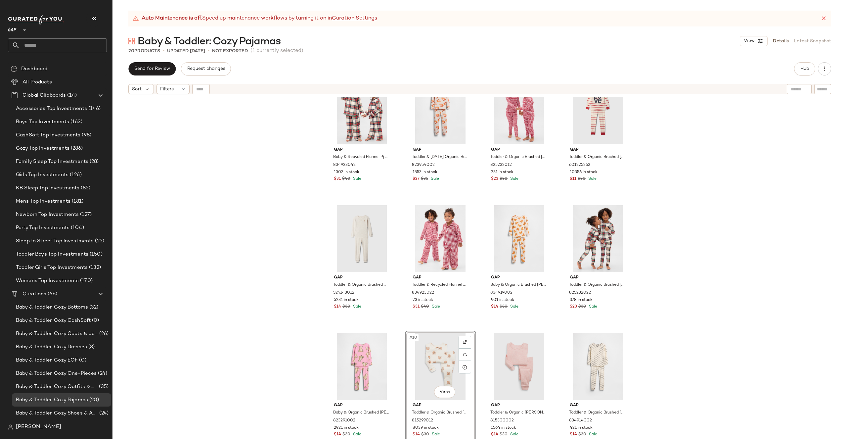
click at [654, 354] on div "Gap Baby & Recycled Flannel Pj Set by Gap Tan Tartan Plaid Size 6-12 M 83492304…" at bounding box center [479, 276] width 734 height 358
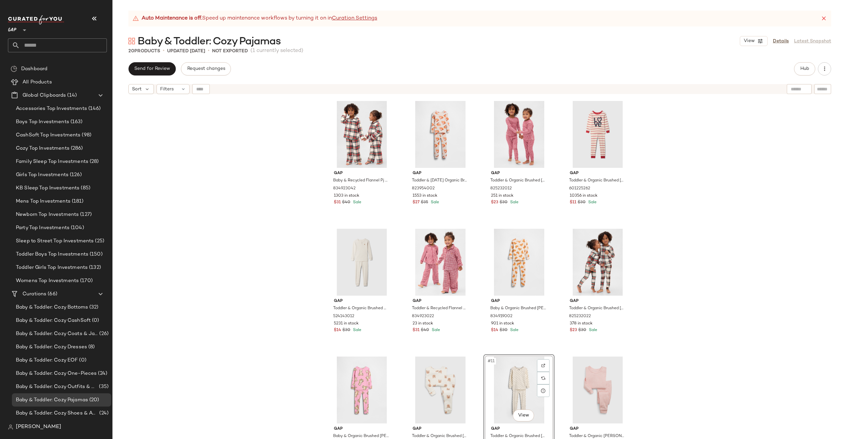
click at [710, 327] on div "Gap Baby & Recycled Flannel Pj Set by Gap Tan Tartan Plaid Size 6-12 M 83492304…" at bounding box center [479, 276] width 734 height 358
click at [656, 349] on div "Gap Baby & Recycled Flannel Pj Set by Gap Tan Tartan Plaid Size 6-12 M 83492304…" at bounding box center [479, 276] width 734 height 358
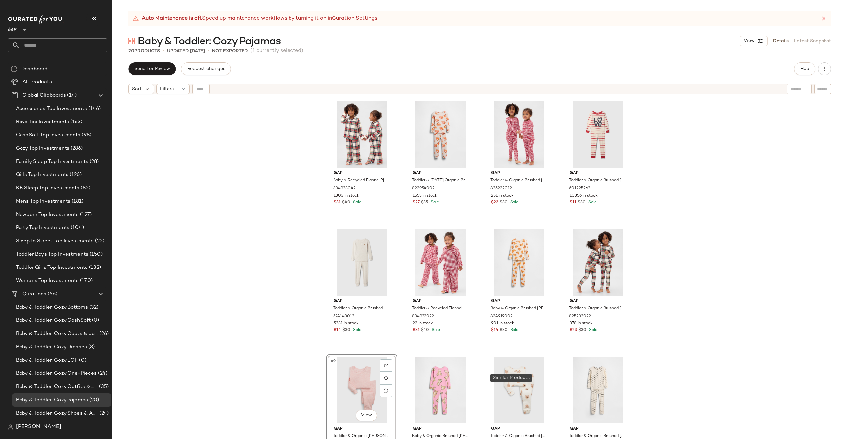
click at [661, 344] on div "Gap Baby & Recycled Flannel Pj Set by Gap Tan Tartan Plaid Size 6-12 M 83492304…" at bounding box center [479, 276] width 734 height 358
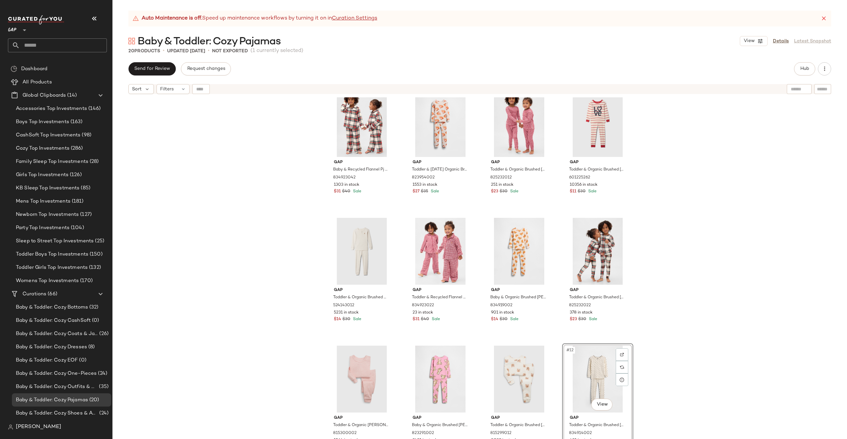
scroll to position [16, 0]
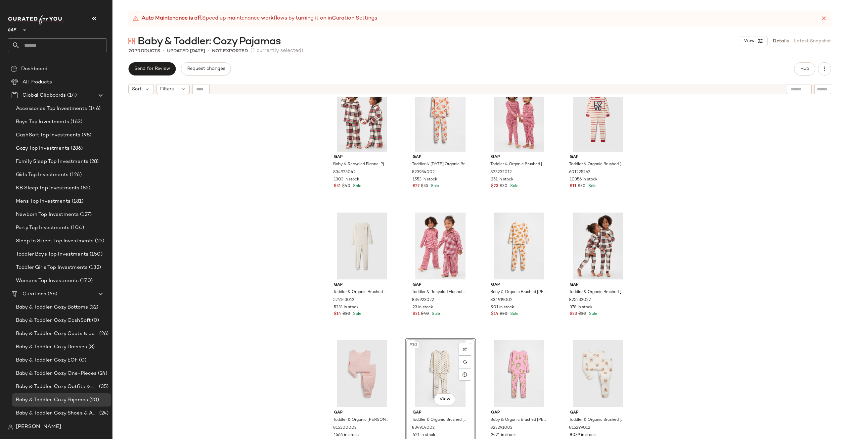
click at [678, 340] on div "Gap Baby & Recycled Flannel Pj Set by Gap Tan Tartan Plaid Size 6-12 M 83492304…" at bounding box center [479, 276] width 734 height 358
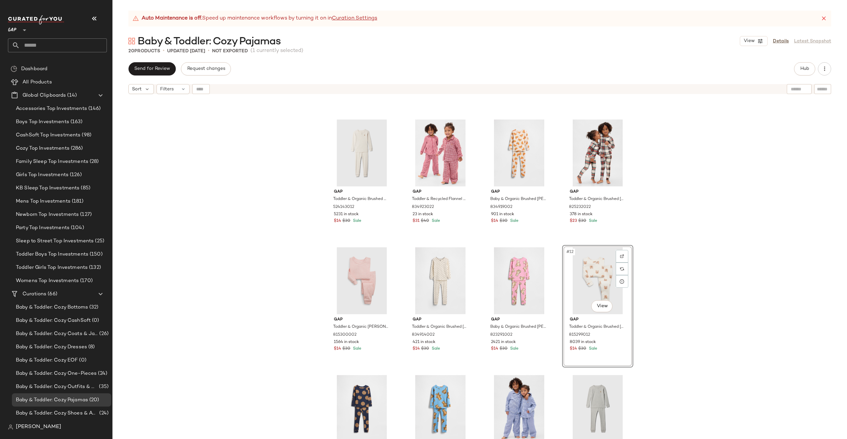
scroll to position [134, 0]
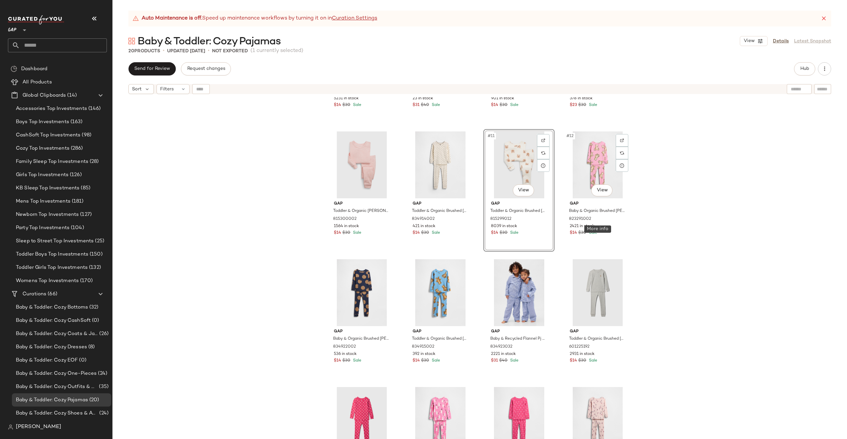
scroll to position [282, 0]
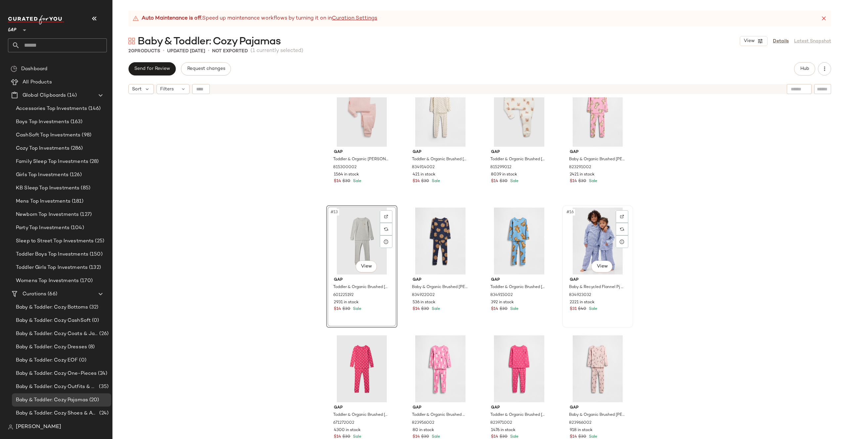
click at [598, 237] on div "#16 View" at bounding box center [597, 240] width 66 height 67
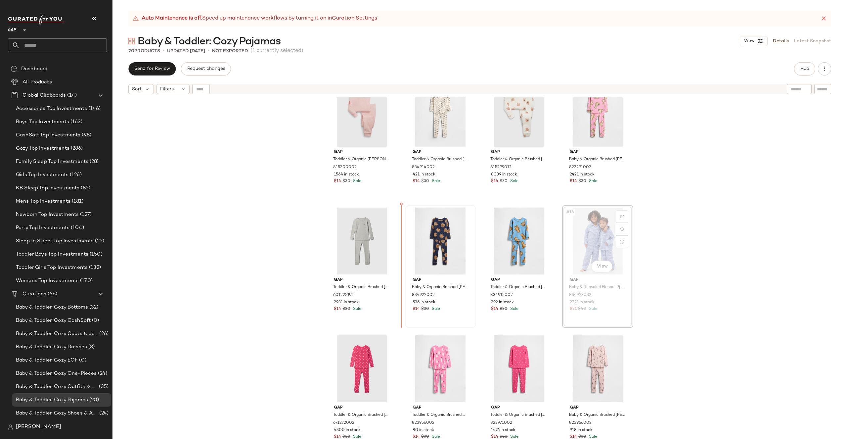
drag, startPoint x: 604, startPoint y: 239, endPoint x: 407, endPoint y: 246, distance: 197.7
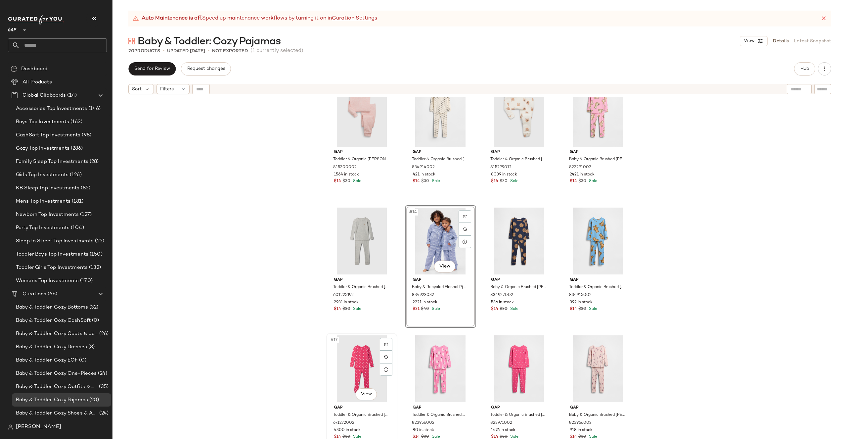
click at [352, 368] on div "#17 View" at bounding box center [362, 368] width 66 height 67
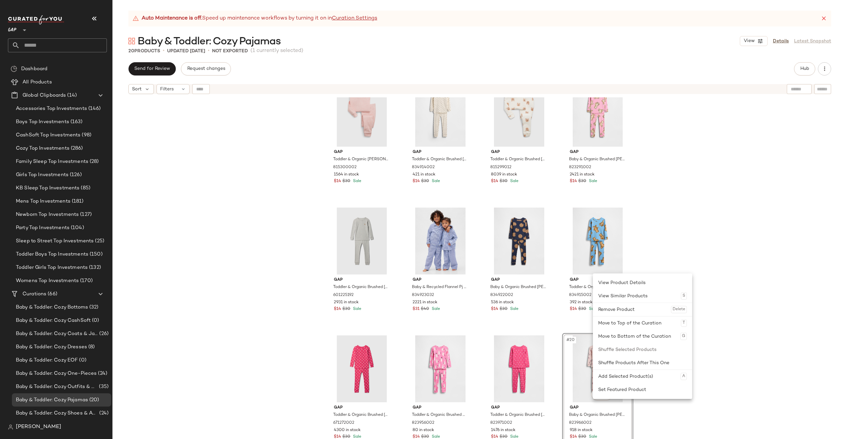
click at [683, 183] on div "Gap Toddler & Organic Cotton Pj Set by Gap Pink Heather Size 2 YRS 815300002 15…" at bounding box center [479, 276] width 734 height 358
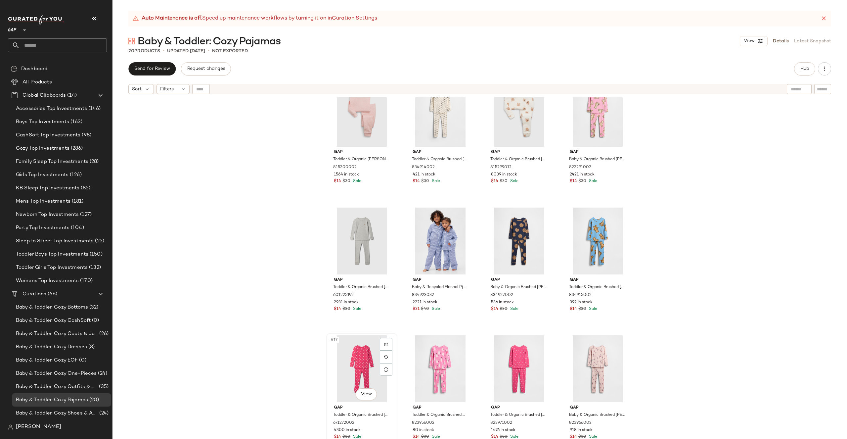
click at [348, 373] on div "#17 View" at bounding box center [362, 368] width 66 height 67
click at [598, 356] on div "#20 View" at bounding box center [597, 368] width 66 height 67
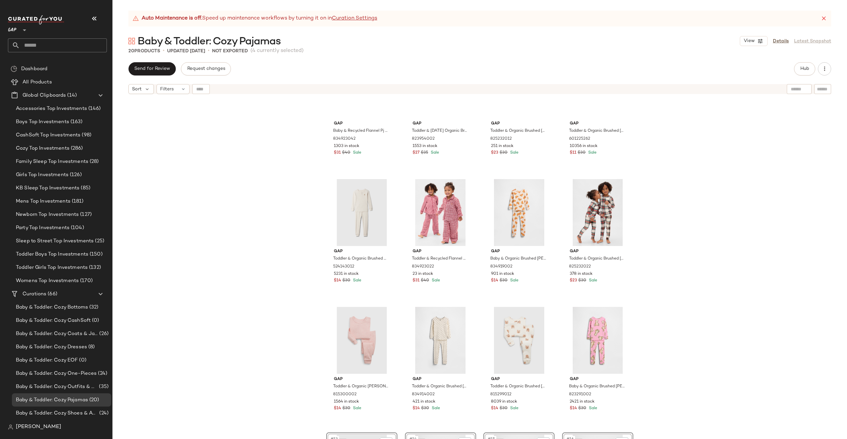
scroll to position [9, 0]
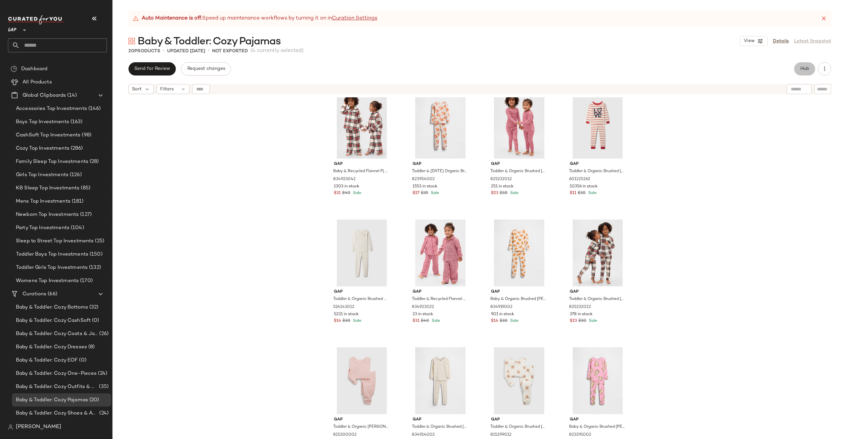
click at [805, 71] on span "Hub" at bounding box center [804, 68] width 9 height 5
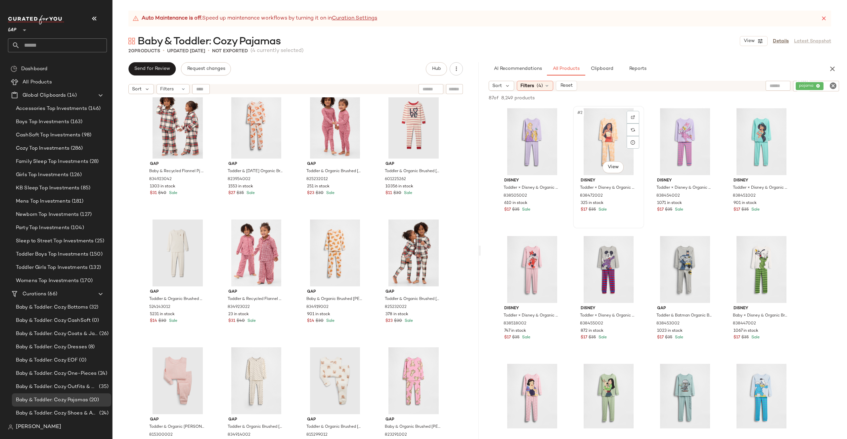
scroll to position [283, 0]
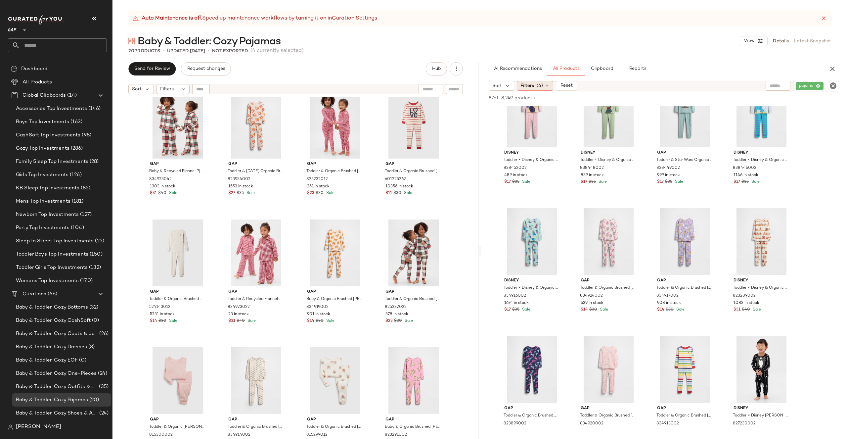
click at [539, 86] on span "(4)" at bounding box center [540, 85] width 6 height 7
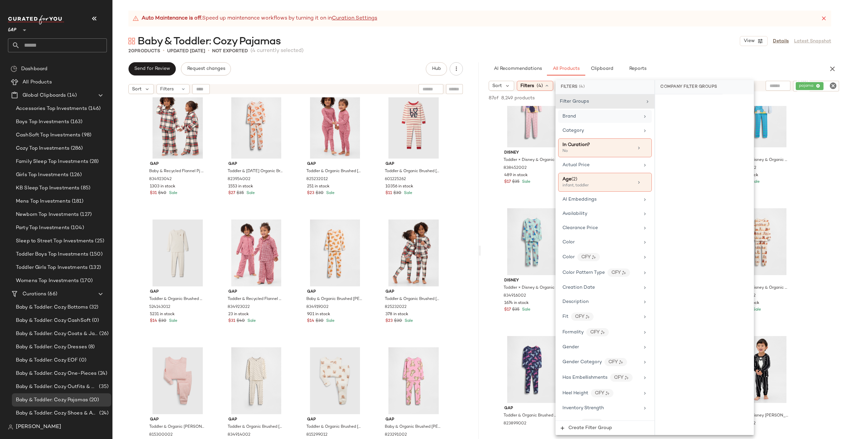
click at [593, 115] on div "Brand" at bounding box center [600, 116] width 77 height 7
click at [689, 166] on div "Gap" at bounding box center [704, 167] width 99 height 16
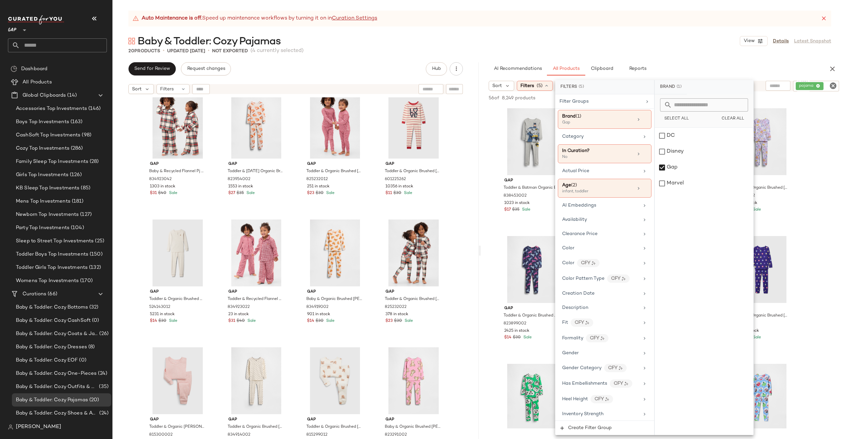
click at [675, 58] on div "Auto Maintenance is off. Speed up maintenance workflows by turning it on in Cur…" at bounding box center [479, 225] width 734 height 428
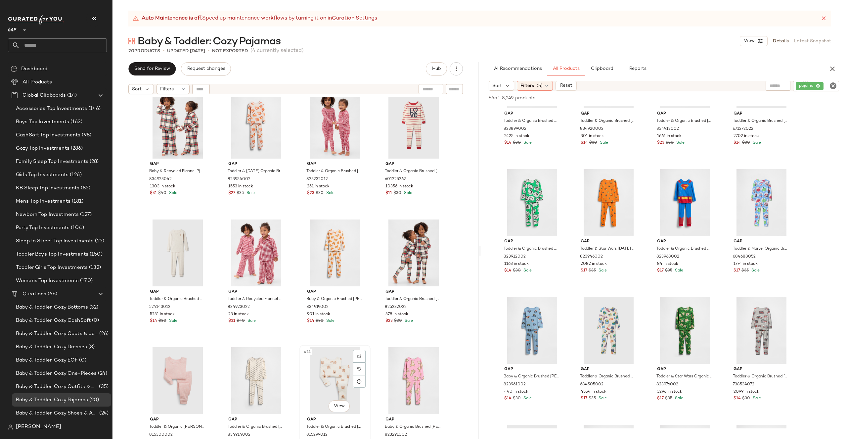
scroll to position [282, 0]
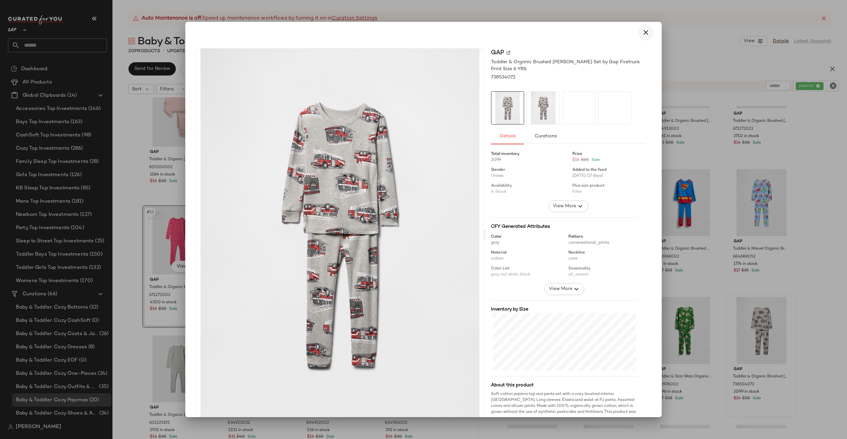
click at [644, 35] on icon "button" at bounding box center [646, 32] width 8 height 8
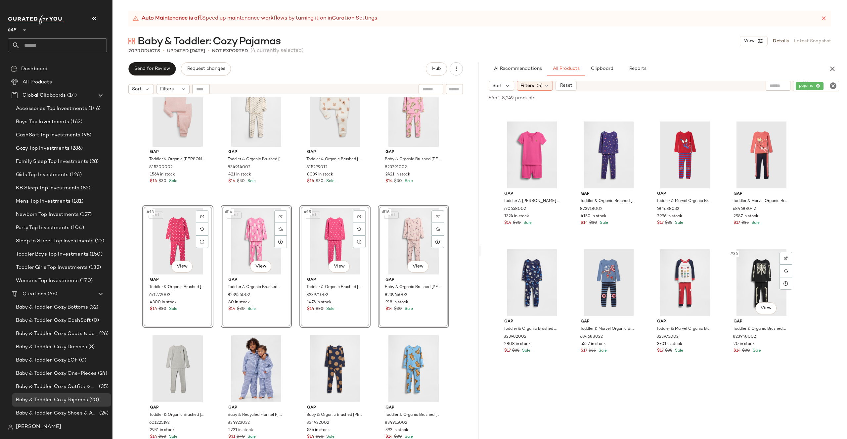
scroll to position [987, 0]
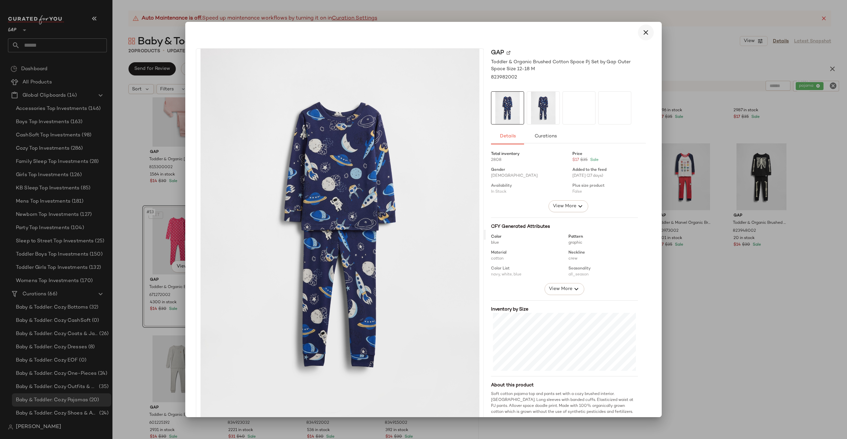
click at [643, 33] on icon "button" at bounding box center [646, 32] width 8 height 8
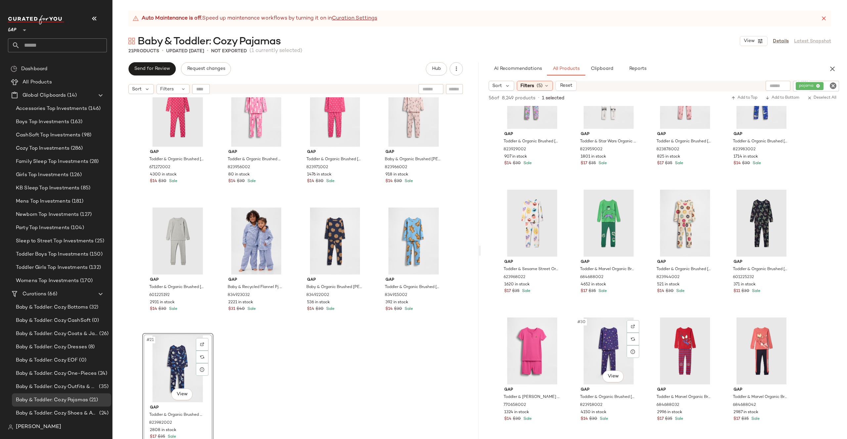
scroll to position [646, 0]
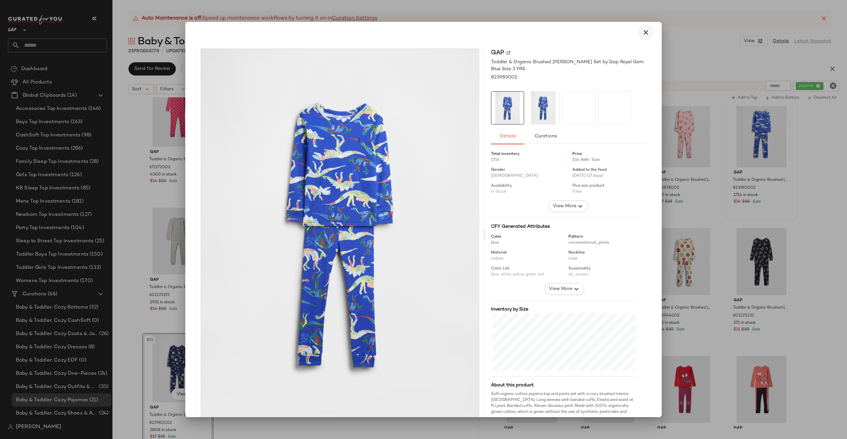
click at [642, 31] on icon "button" at bounding box center [646, 32] width 8 height 8
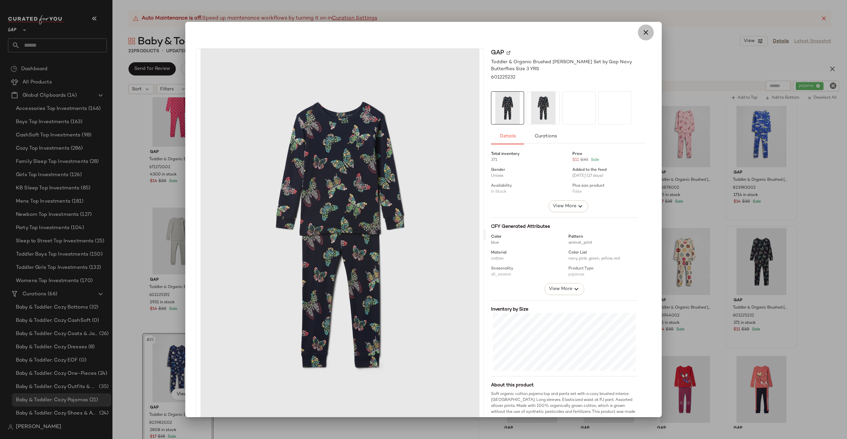
click at [642, 33] on icon "button" at bounding box center [646, 32] width 8 height 8
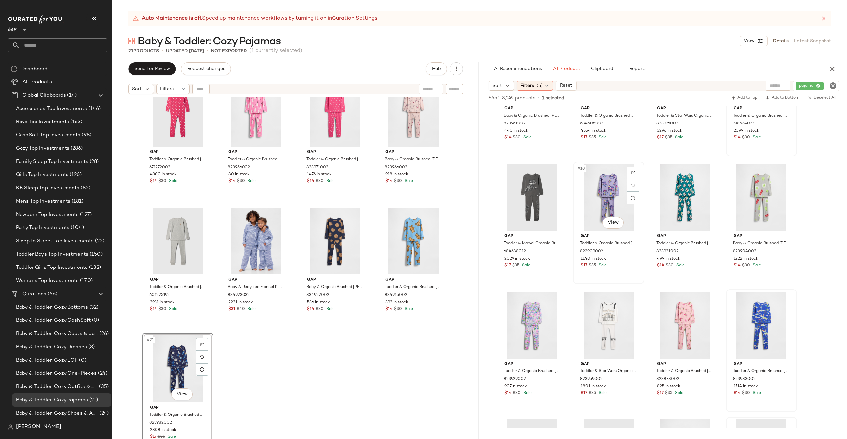
scroll to position [369, 0]
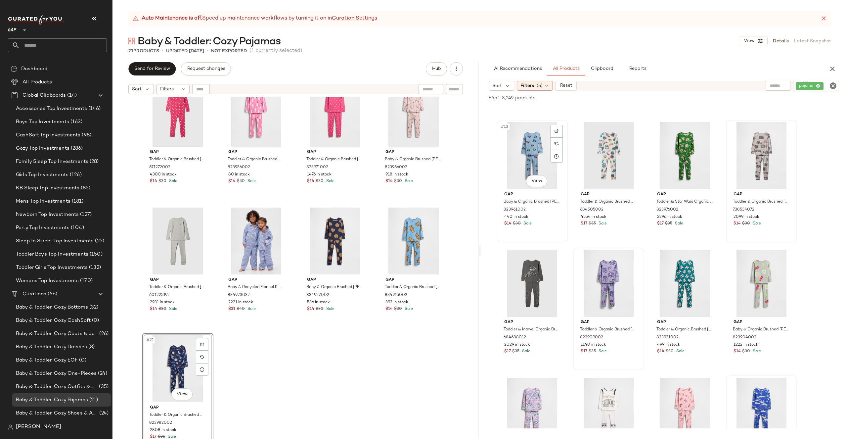
click at [531, 155] on div "#13 View" at bounding box center [532, 155] width 66 height 67
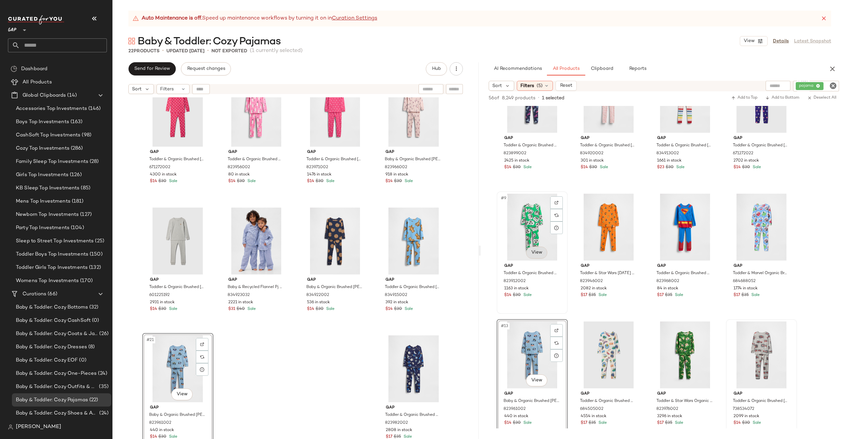
scroll to position [172, 0]
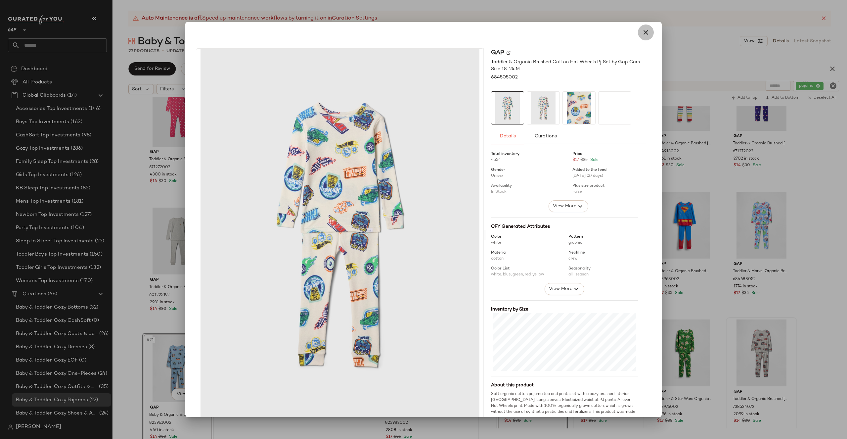
click at [643, 31] on icon "button" at bounding box center [646, 32] width 8 height 8
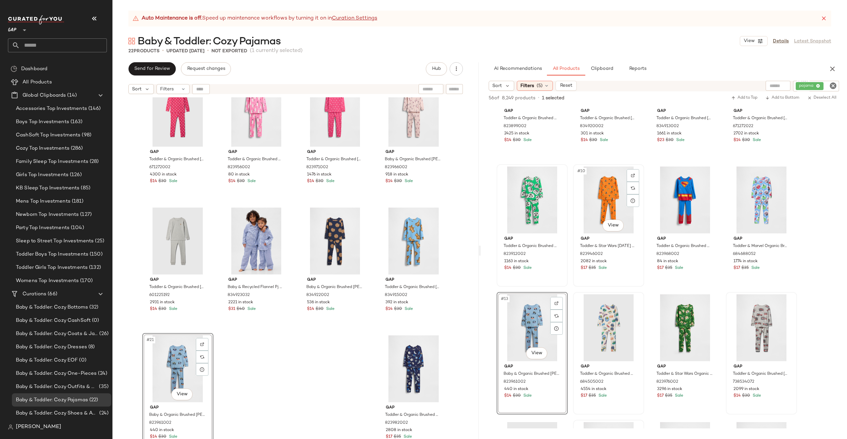
scroll to position [210, 0]
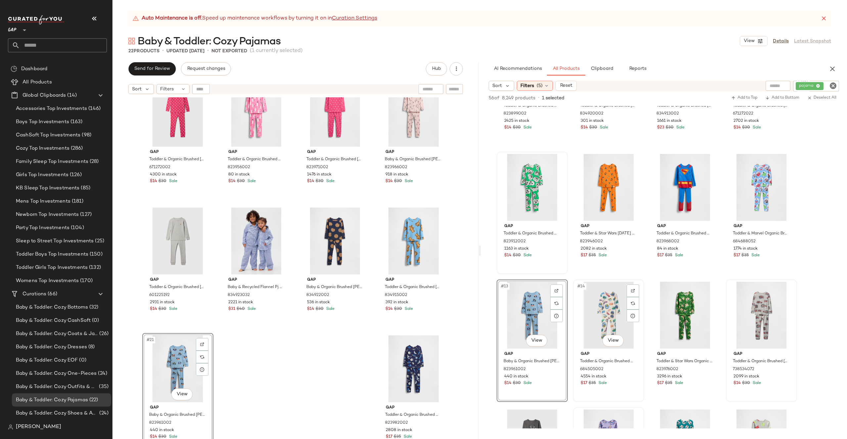
click at [598, 302] on div "#14 View" at bounding box center [608, 315] width 66 height 67
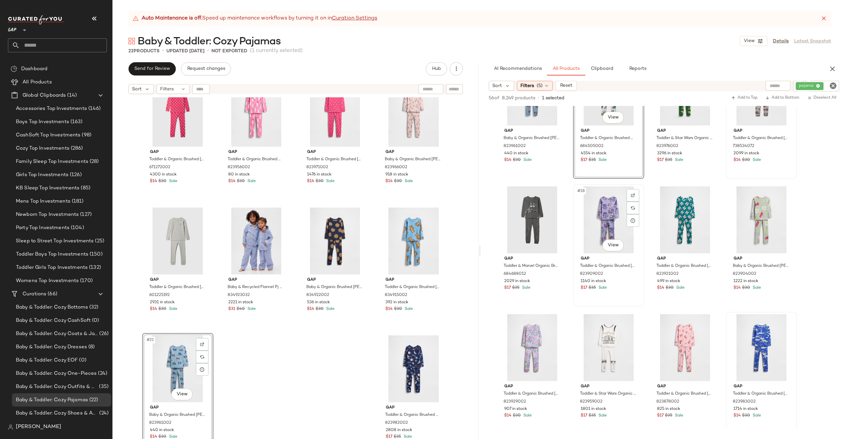
scroll to position [484, 0]
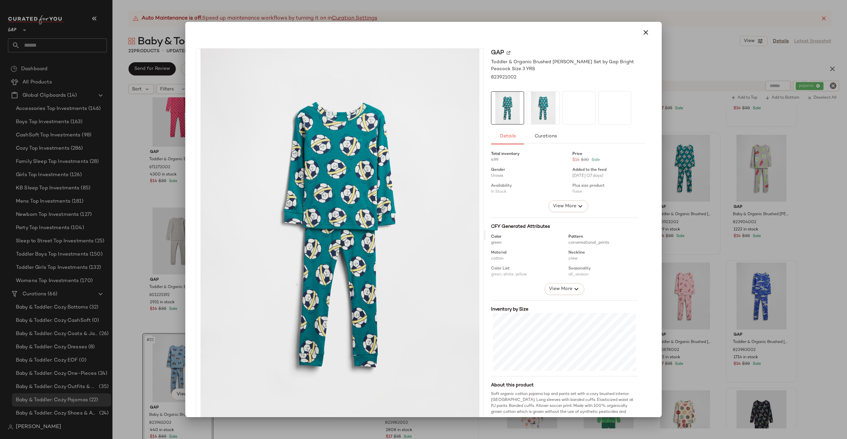
click at [702, 179] on div at bounding box center [423, 219] width 847 height 439
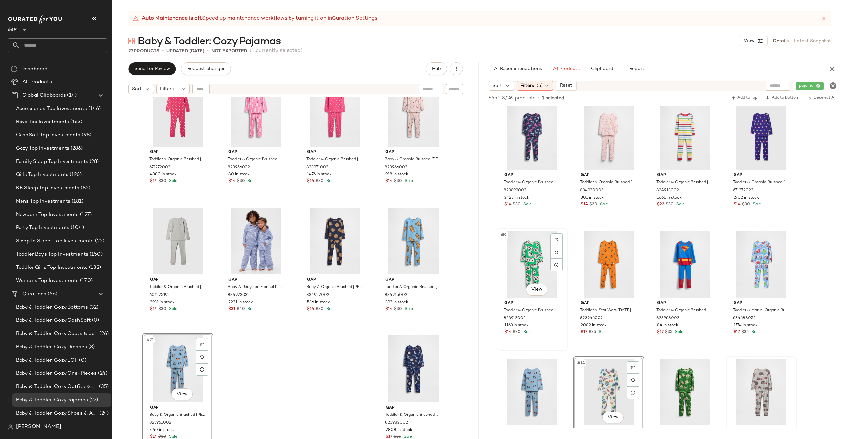
scroll to position [91, 0]
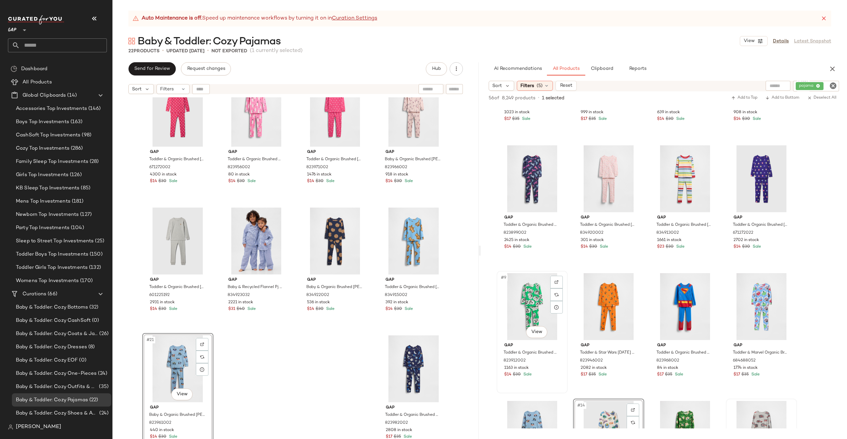
click at [529, 296] on div "#9 View" at bounding box center [532, 306] width 66 height 67
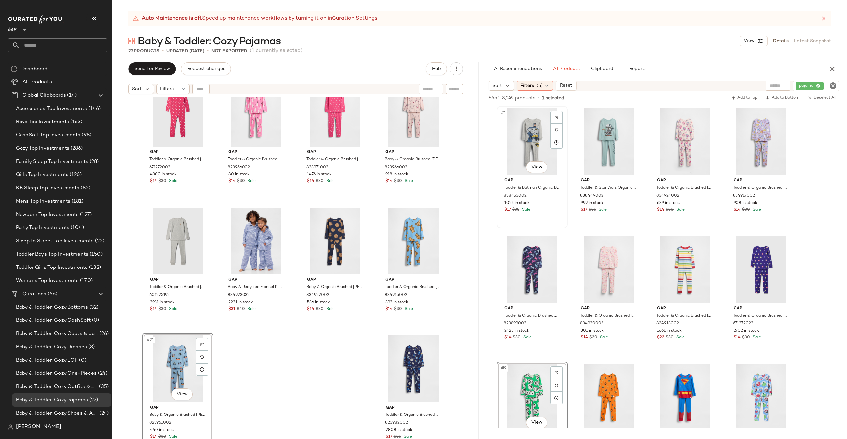
scroll to position [457, 0]
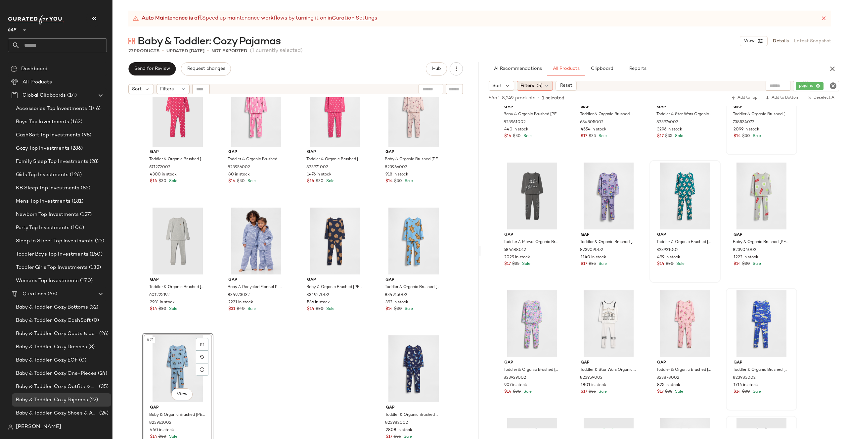
click at [540, 86] on span "(5)" at bounding box center [540, 85] width 6 height 7
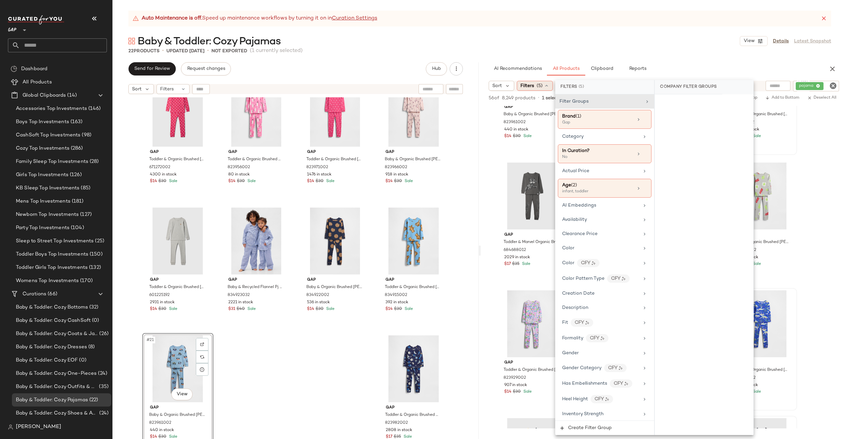
click at [540, 86] on span "(5)" at bounding box center [540, 85] width 6 height 7
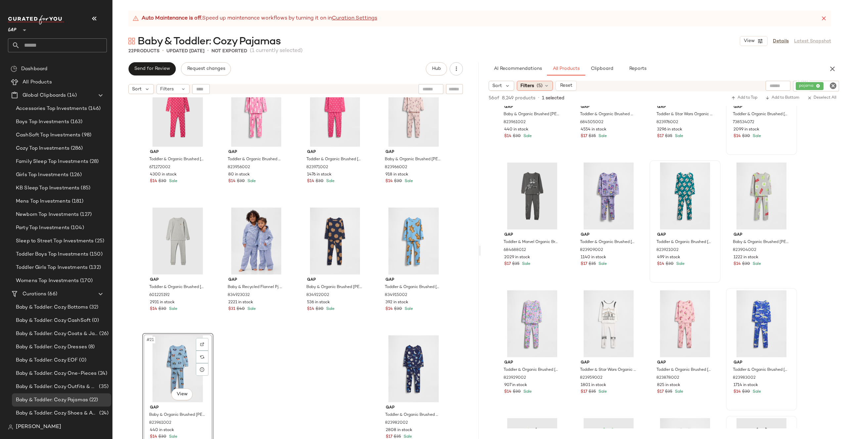
click at [545, 86] on icon at bounding box center [546, 85] width 5 height 5
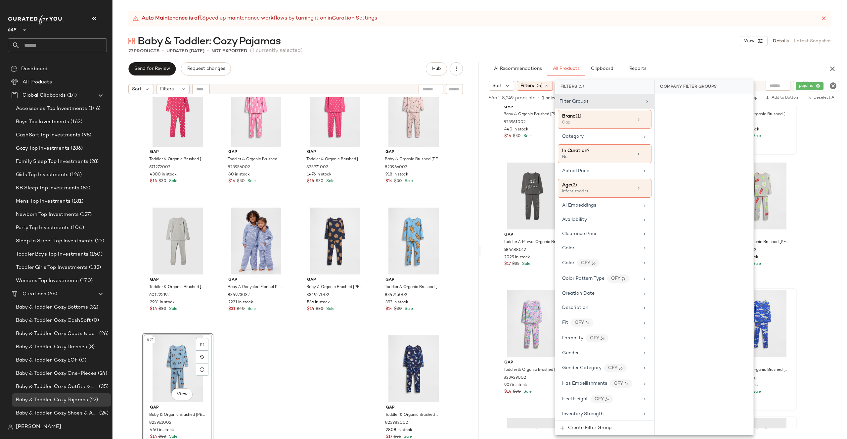
click at [689, 57] on div "Auto Maintenance is off. Speed up maintenance workflows by turning it on in Cur…" at bounding box center [479, 225] width 734 height 428
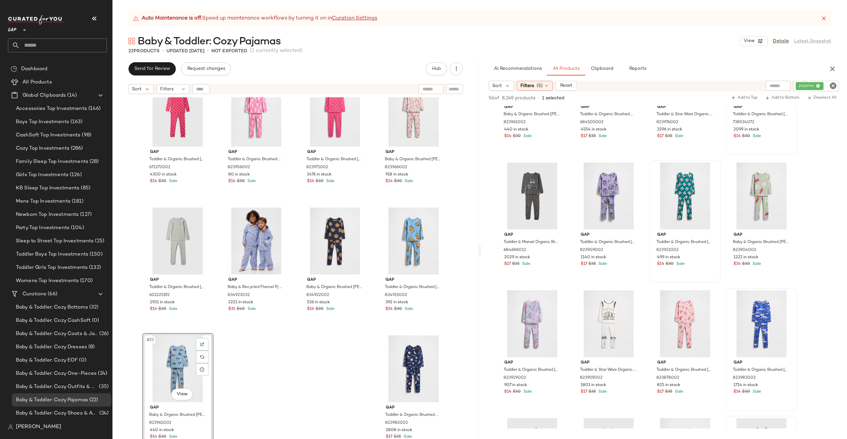
click at [838, 84] on div "pajama" at bounding box center [816, 86] width 46 height 11
click at [830, 84] on icon "Clear Filter" at bounding box center [833, 86] width 8 height 8
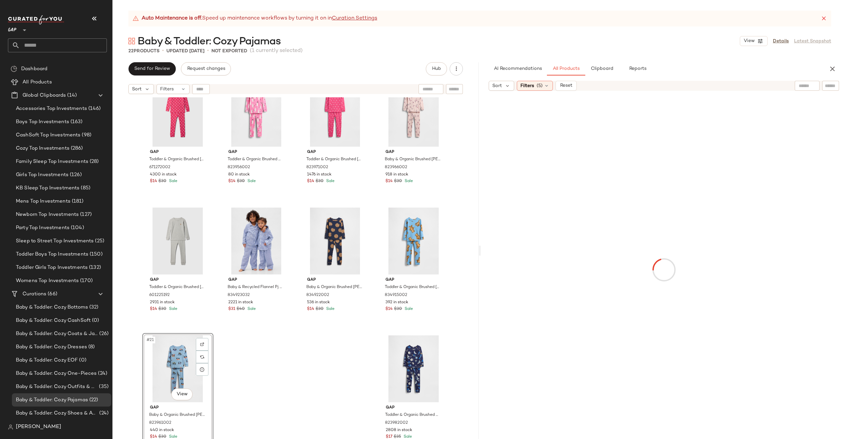
click at [823, 16] on icon at bounding box center [823, 18] width 7 height 7
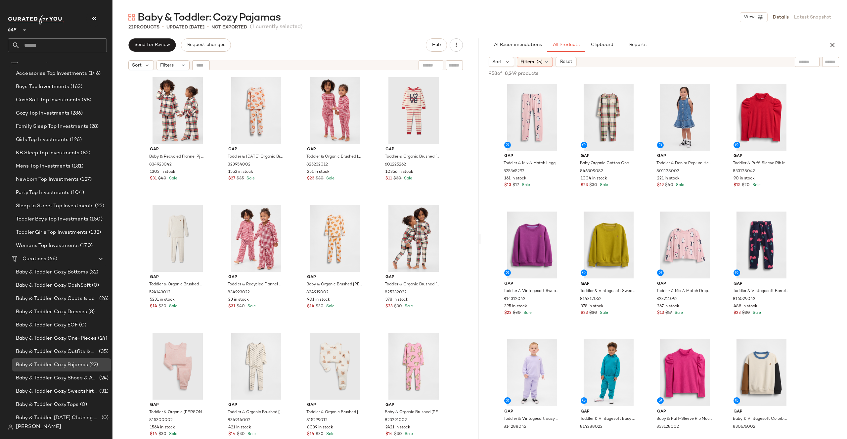
scroll to position [36, 0]
click at [71, 402] on span "Baby & Toddler: Cozy Tops" at bounding box center [47, 404] width 63 height 8
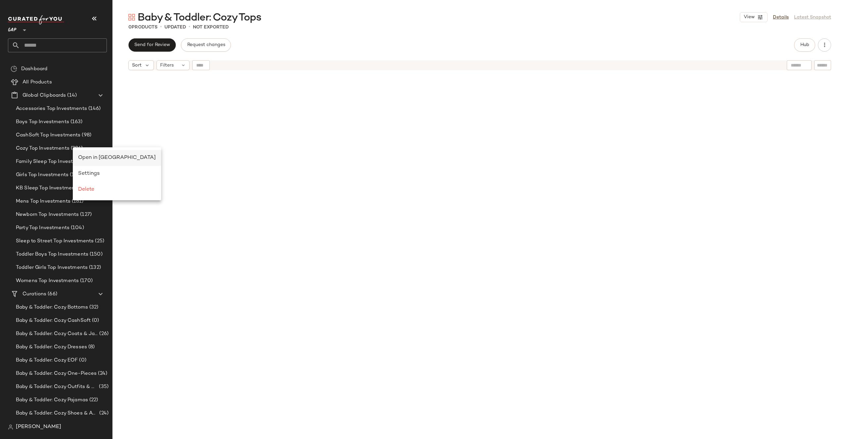
click at [88, 156] on span "Open in Split View" at bounding box center [117, 158] width 78 height 6
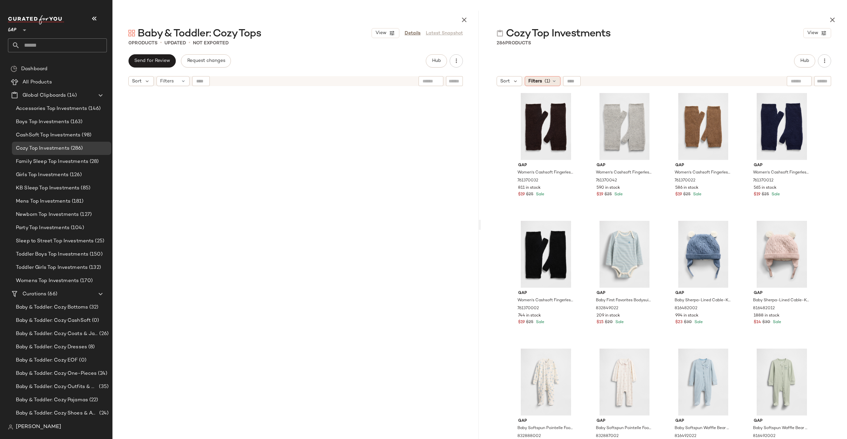
click at [552, 80] on icon at bounding box center [554, 80] width 5 height 5
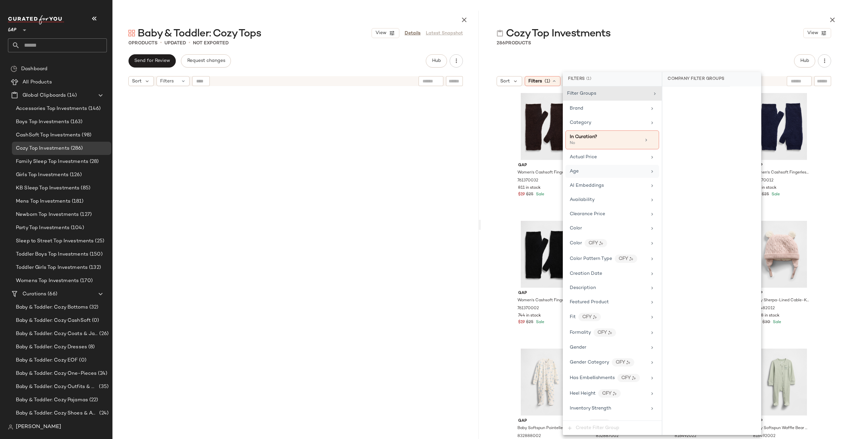
click at [585, 175] on div "Age" at bounding box center [612, 171] width 94 height 13
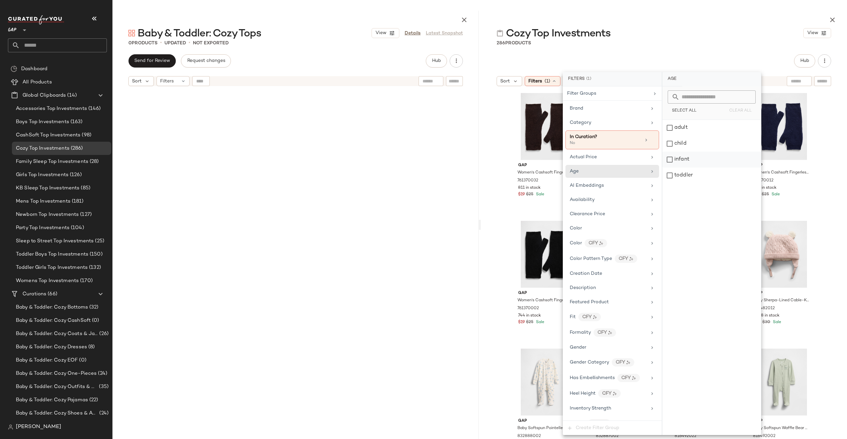
click at [685, 162] on div "infant" at bounding box center [711, 160] width 99 height 16
click at [689, 179] on div "toddler" at bounding box center [712, 175] width 99 height 16
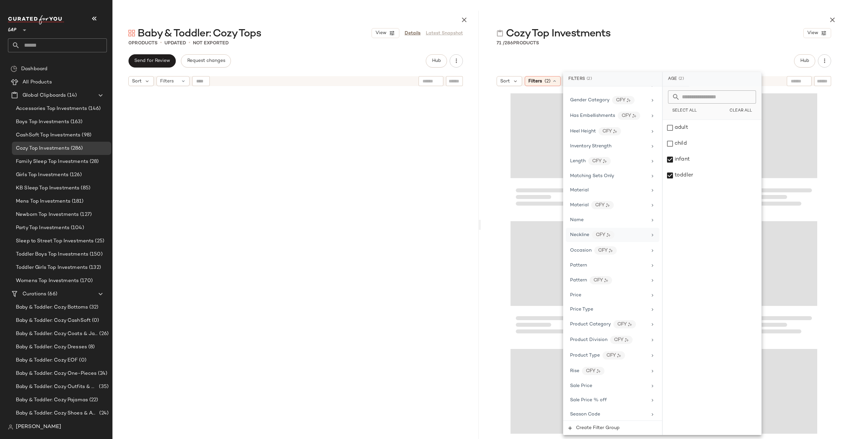
scroll to position [318, 0]
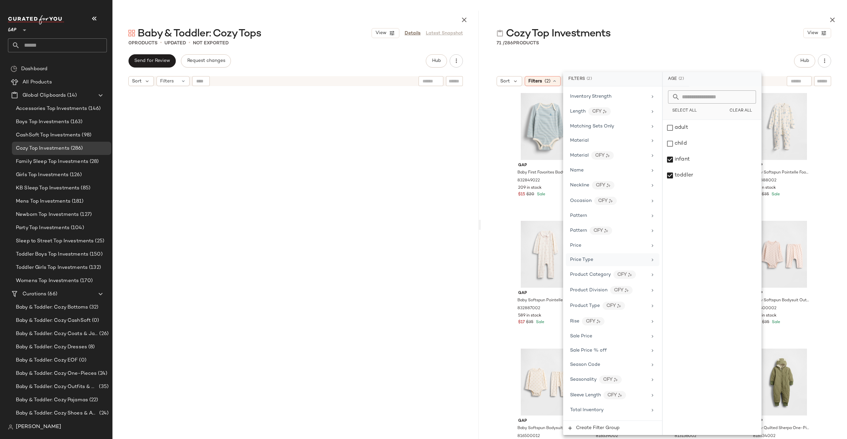
click at [595, 260] on div "Price Type" at bounding box center [608, 259] width 77 height 7
click at [688, 143] on div "PROMO" at bounding box center [712, 144] width 99 height 16
click at [688, 155] on div "REGULAR" at bounding box center [712, 160] width 99 height 16
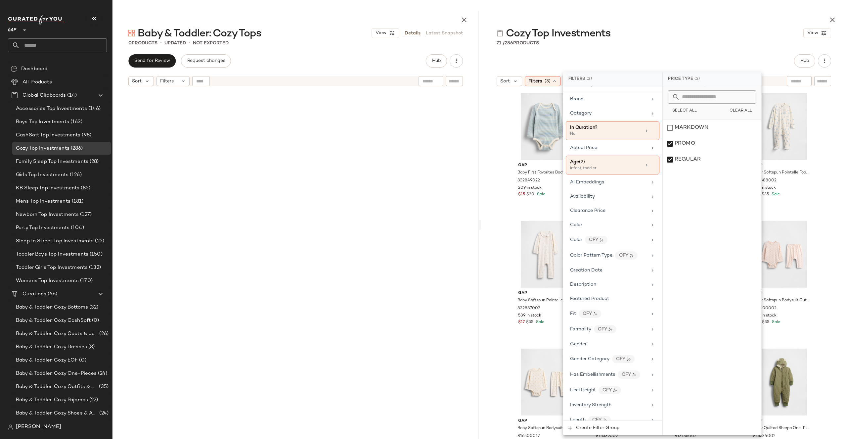
scroll to position [0, 0]
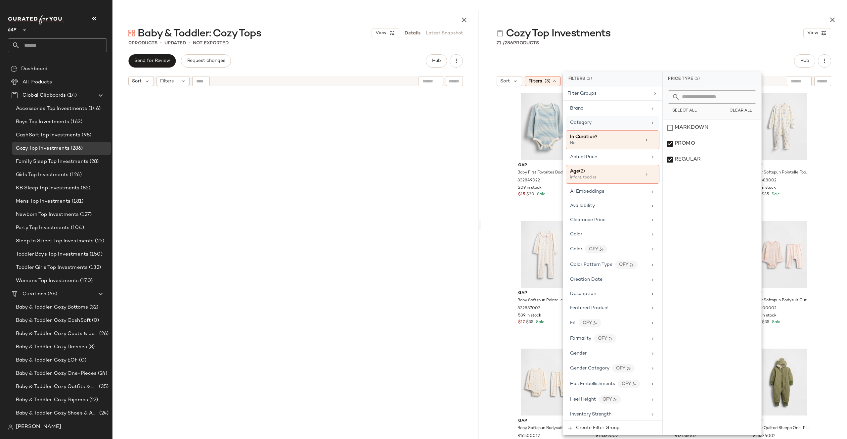
click at [598, 121] on div "Category" at bounding box center [608, 122] width 77 height 7
click at [687, 251] on div "top" at bounding box center [712, 255] width 99 height 16
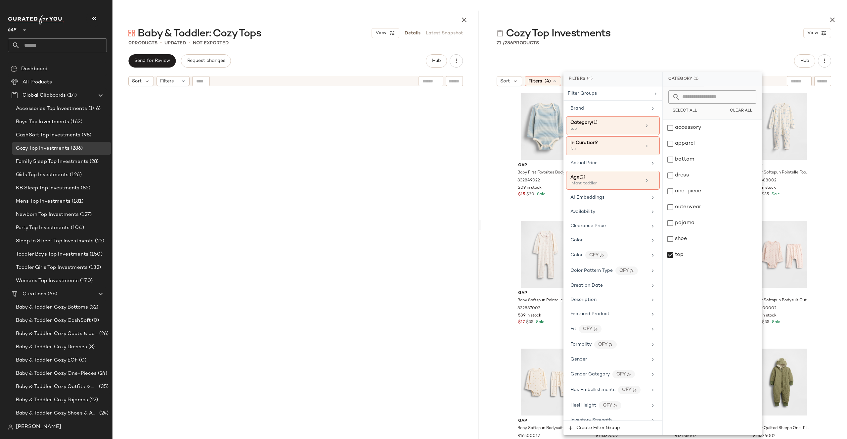
click at [704, 46] on div "Cozy Top Investments View 71 / 286 Products Hub Sort Filters (4) Reset Gap Baby…" at bounding box center [664, 225] width 366 height 428
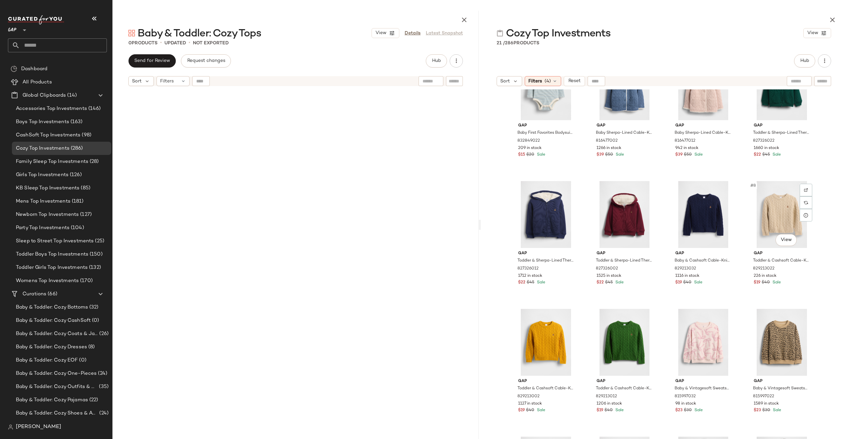
scroll to position [54, 0]
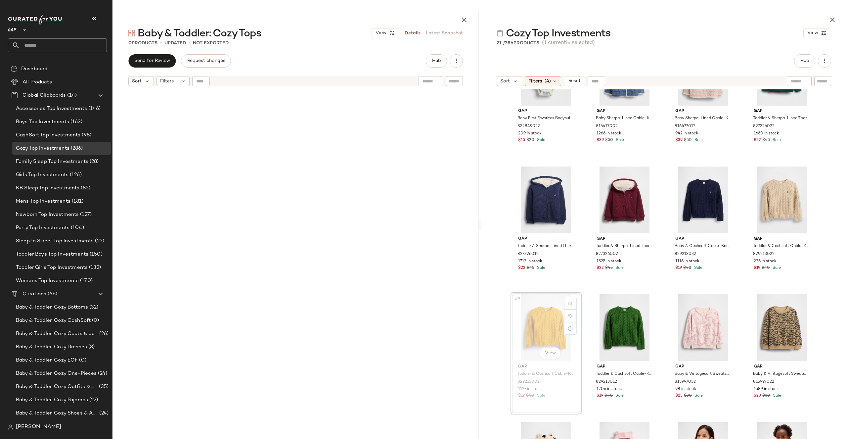
drag, startPoint x: 527, startPoint y: 329, endPoint x: 524, endPoint y: 327, distance: 3.6
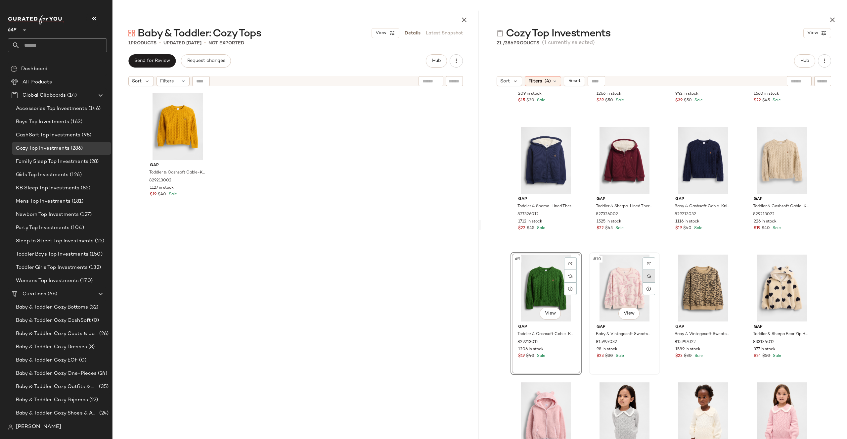
scroll to position [105, 0]
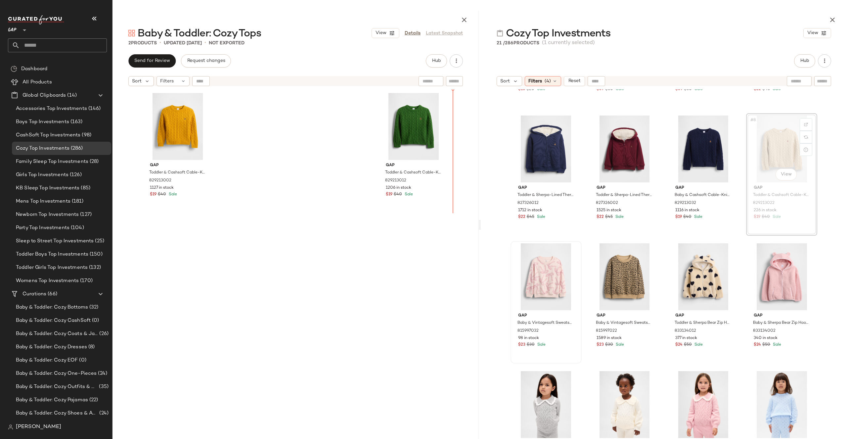
drag, startPoint x: 771, startPoint y: 149, endPoint x: 767, endPoint y: 149, distance: 4.3
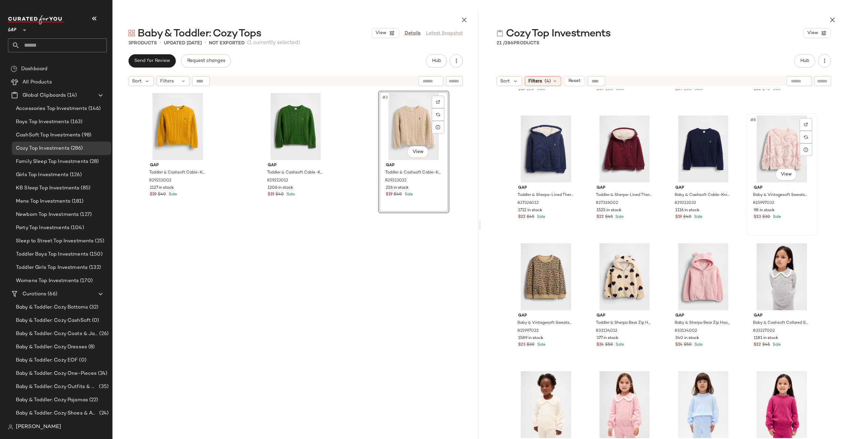
scroll to position [104, 0]
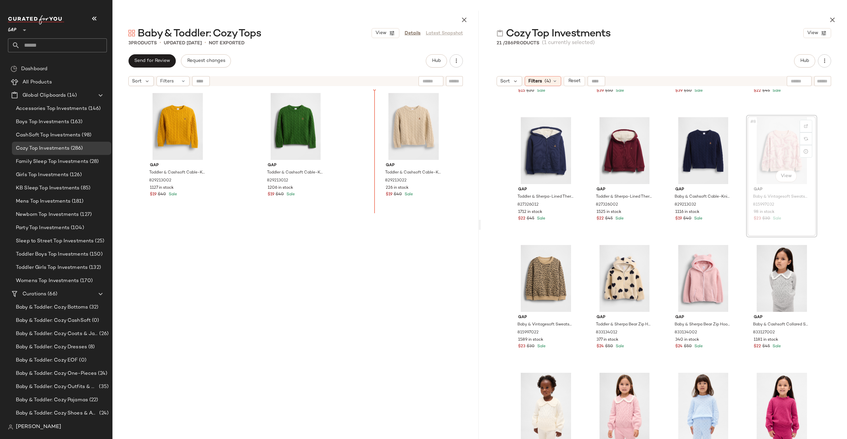
drag, startPoint x: 789, startPoint y: 141, endPoint x: 336, endPoint y: 140, distance: 452.9
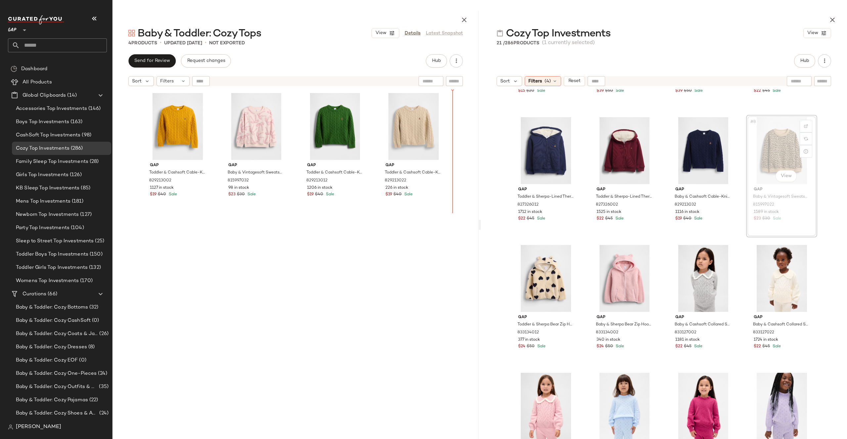
drag, startPoint x: 770, startPoint y: 157, endPoint x: 372, endPoint y: 162, distance: 398.0
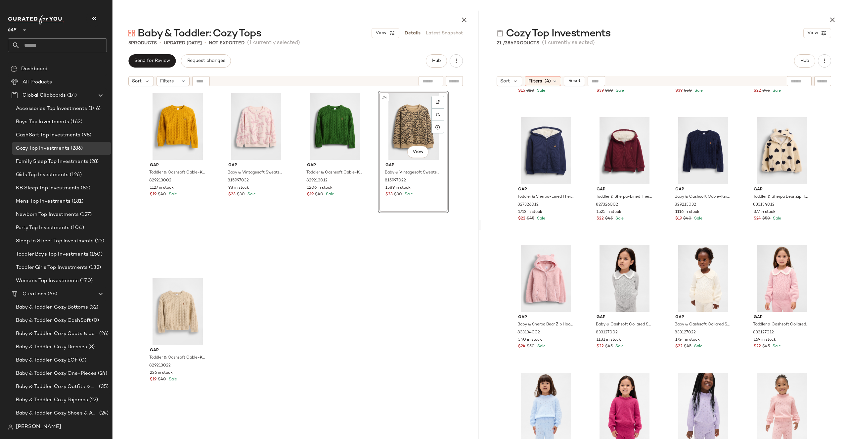
click at [318, 303] on div "Gap Toddler & Cashsoft Cable-Knit Sweater by Gap Ornament Size 3 YRS 829213002 …" at bounding box center [295, 273] width 307 height 365
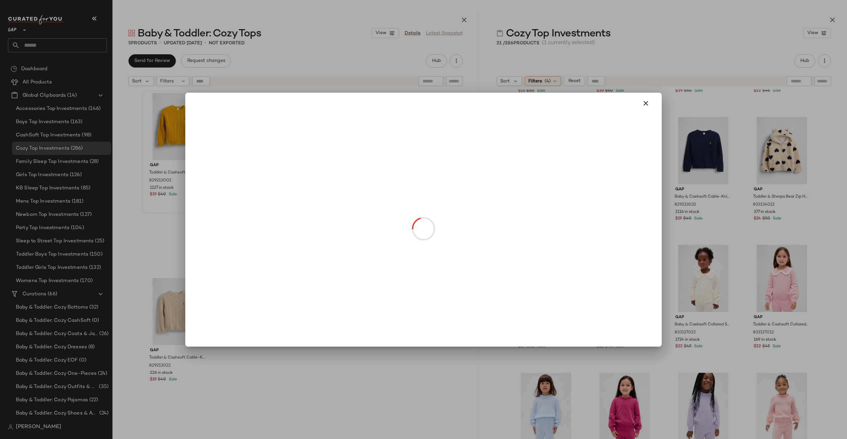
drag, startPoint x: 177, startPoint y: 145, endPoint x: 308, endPoint y: 148, distance: 131.0
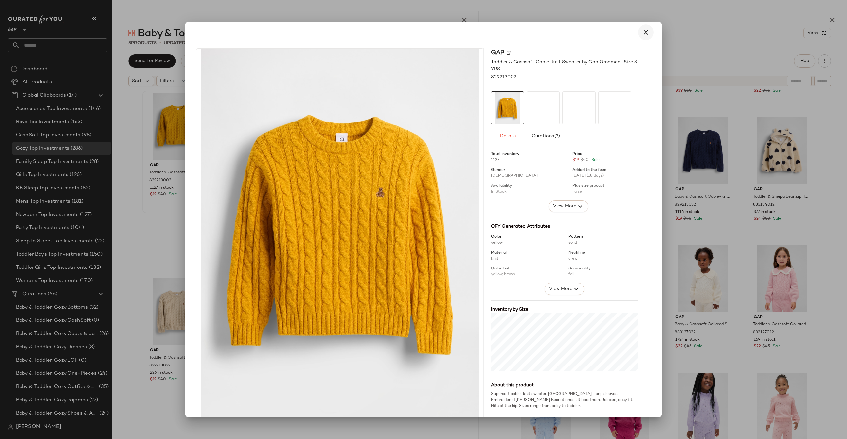
click at [642, 32] on icon "button" at bounding box center [646, 32] width 8 height 8
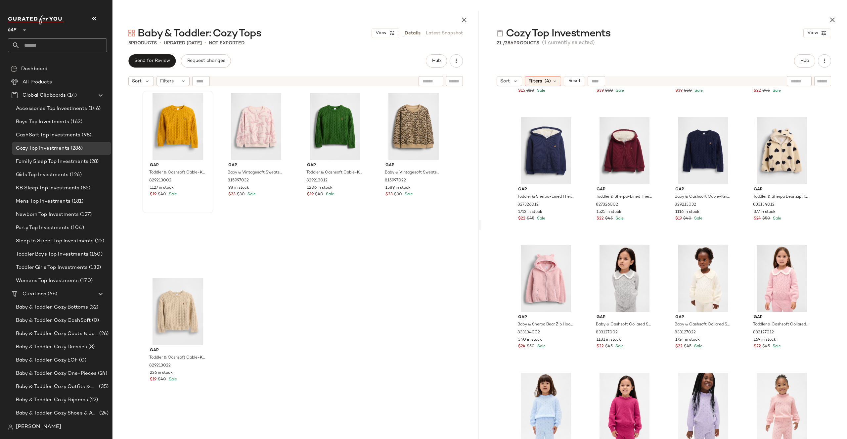
click at [325, 254] on div "Gap Toddler & Cashsoft Cable-Knit Sweater by Gap Saratoga Green Size 18-24 M 82…" at bounding box center [334, 181] width 71 height 180
drag, startPoint x: 173, startPoint y: 126, endPoint x: 176, endPoint y: 126, distance: 3.6
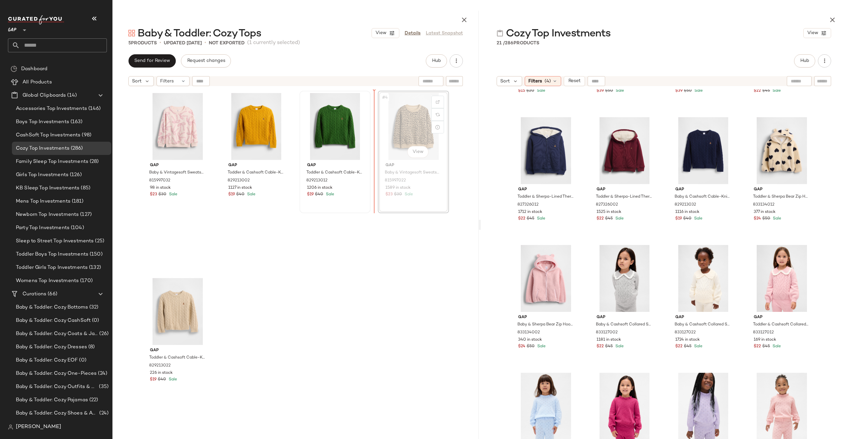
drag, startPoint x: 395, startPoint y: 137, endPoint x: 299, endPoint y: 135, distance: 96.0
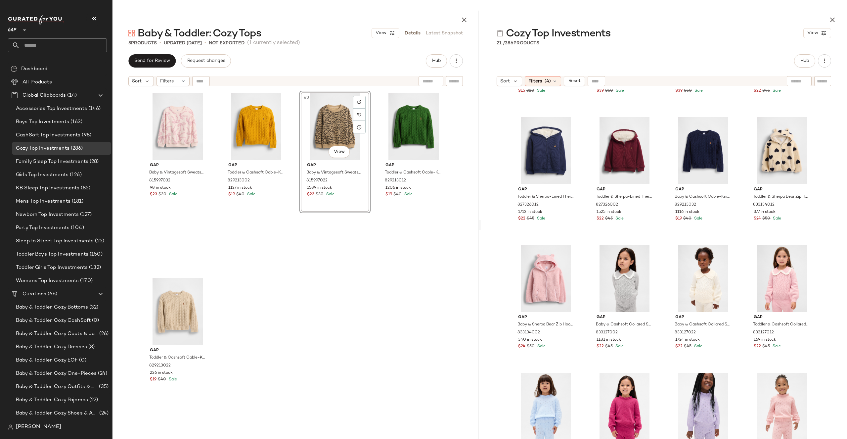
click at [325, 257] on div "#3 View Gap Baby & Vintagesoft Sweatshirt by Gap Leopard Size 6-12 M 815997022 …" at bounding box center [334, 181] width 71 height 180
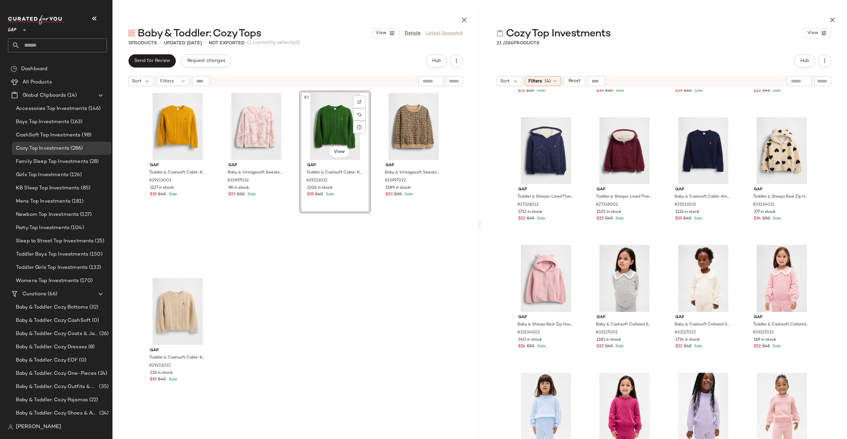
click at [248, 282] on div "Gap Toddler & Cashsoft Cable-Knit Sweater by Gap Ornament Size 3 YRS 829213002 …" at bounding box center [295, 273] width 307 height 365
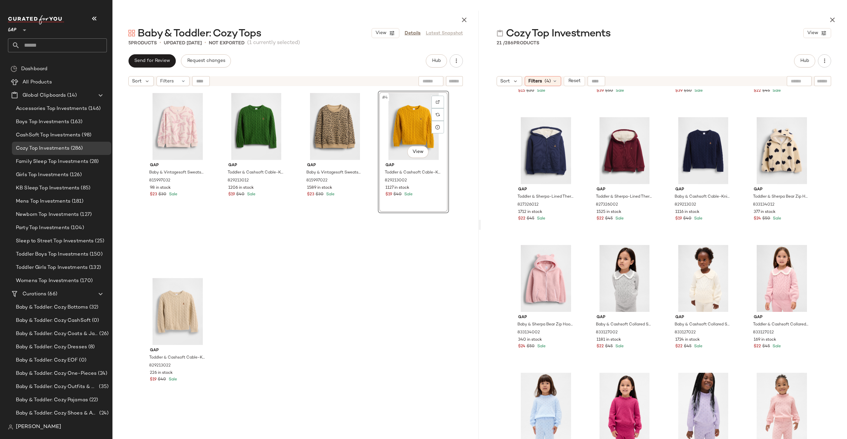
click at [344, 277] on div "Gap Baby & Vintagesoft Sweatshirt by Gap Barely Pink Size 6-12 M 815997032 98 i…" at bounding box center [295, 273] width 307 height 365
click at [691, 290] on div "#11 View" at bounding box center [703, 278] width 66 height 67
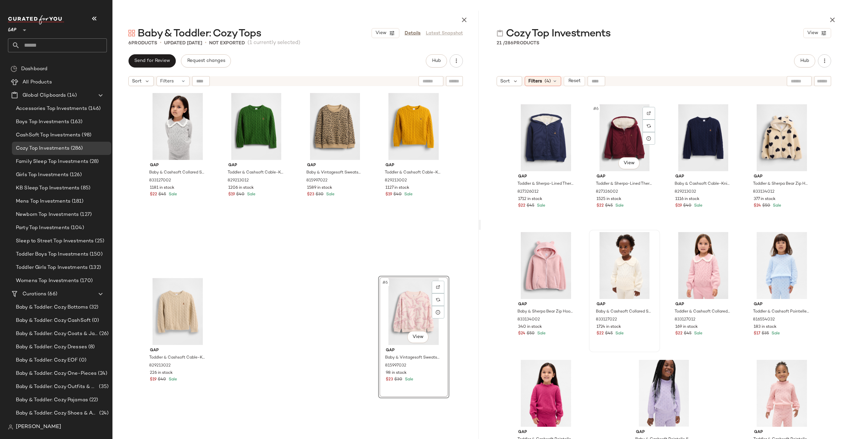
scroll to position [125, 0]
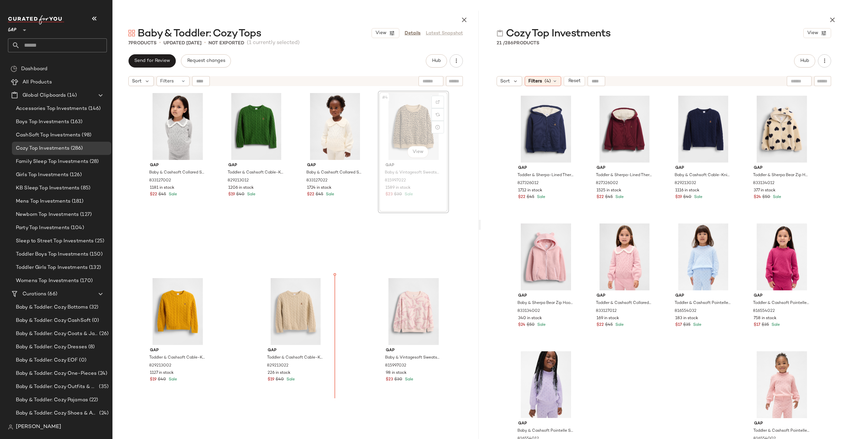
drag, startPoint x: 416, startPoint y: 134, endPoint x: 416, endPoint y: 140, distance: 5.6
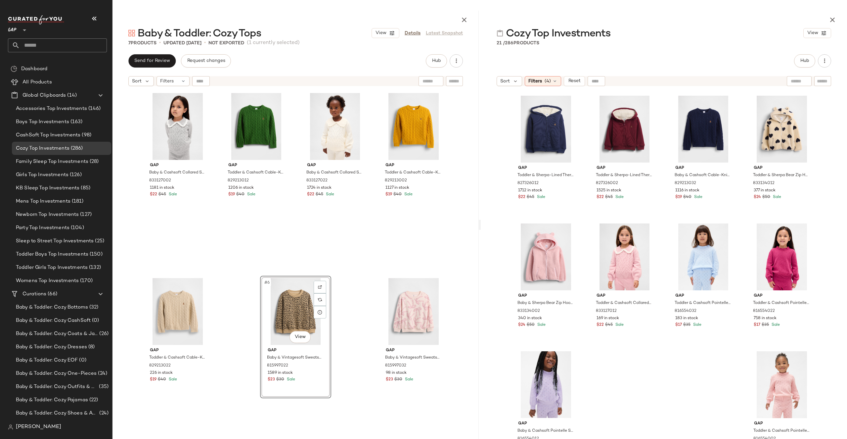
click at [433, 239] on div "Gap Toddler & Cashsoft Cable-Knit Sweater by Gap Ornament Size 3 YRS 829213002 …" at bounding box center [413, 181] width 71 height 180
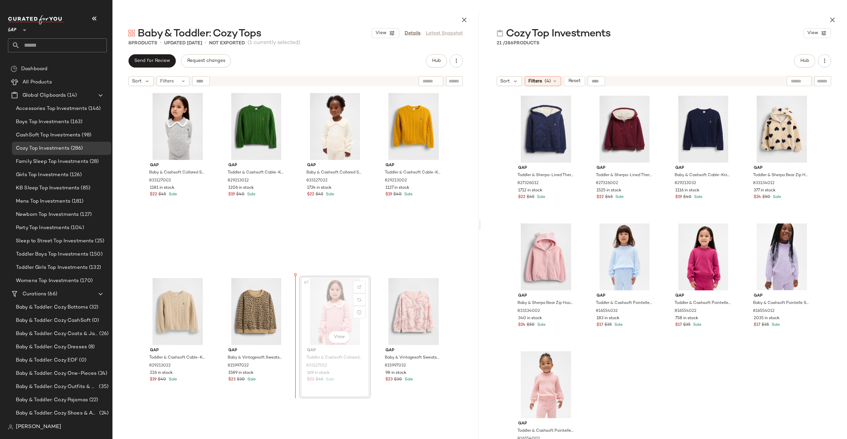
drag, startPoint x: 330, startPoint y: 314, endPoint x: 323, endPoint y: 314, distance: 6.9
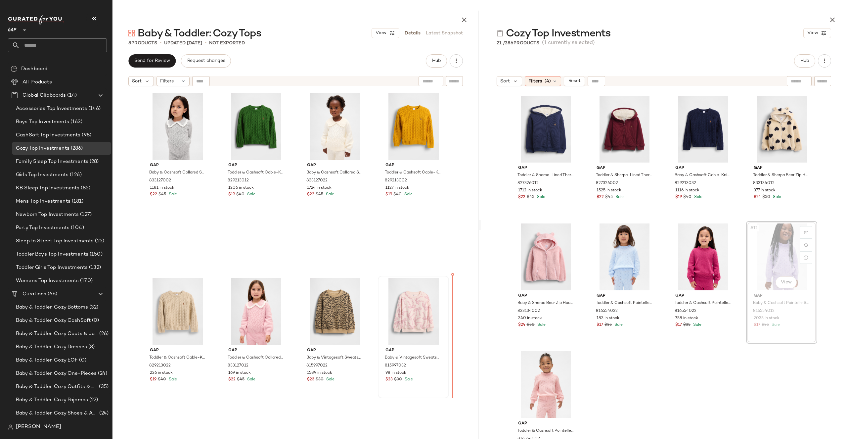
drag, startPoint x: 770, startPoint y: 235, endPoint x: 438, endPoint y: 329, distance: 345.0
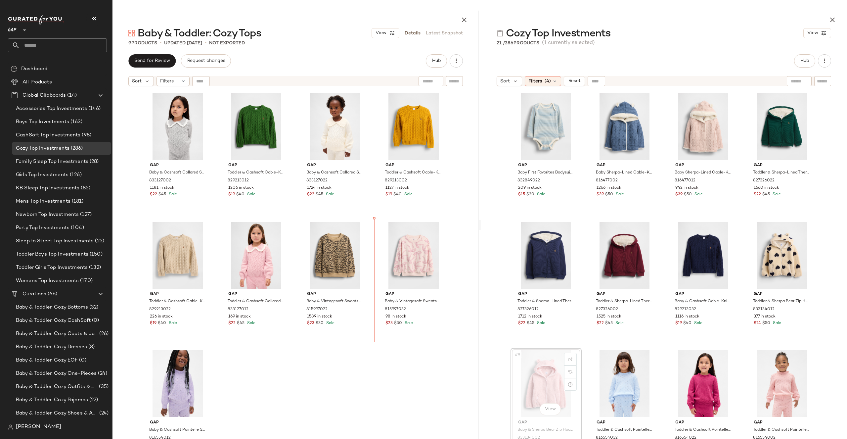
drag, startPoint x: 535, startPoint y: 380, endPoint x: 531, endPoint y: 378, distance: 4.8
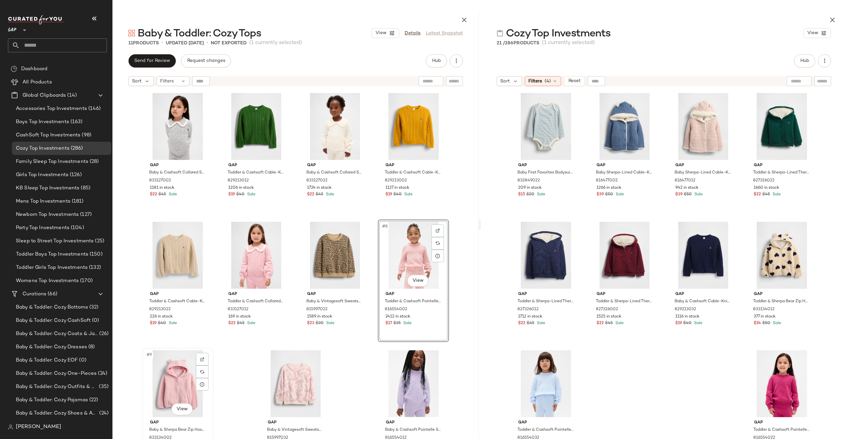
click at [153, 365] on div "#9 View" at bounding box center [178, 383] width 66 height 67
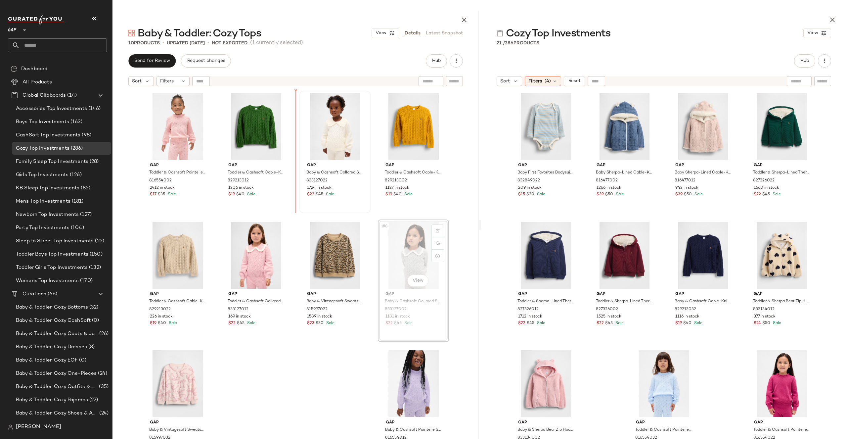
drag, startPoint x: 411, startPoint y: 251, endPoint x: 302, endPoint y: 148, distance: 149.8
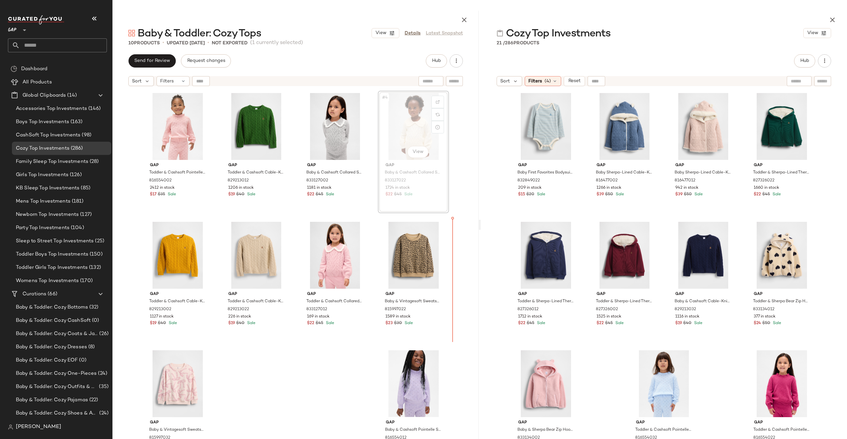
drag, startPoint x: 412, startPoint y: 138, endPoint x: 412, endPoint y: 142, distance: 4.0
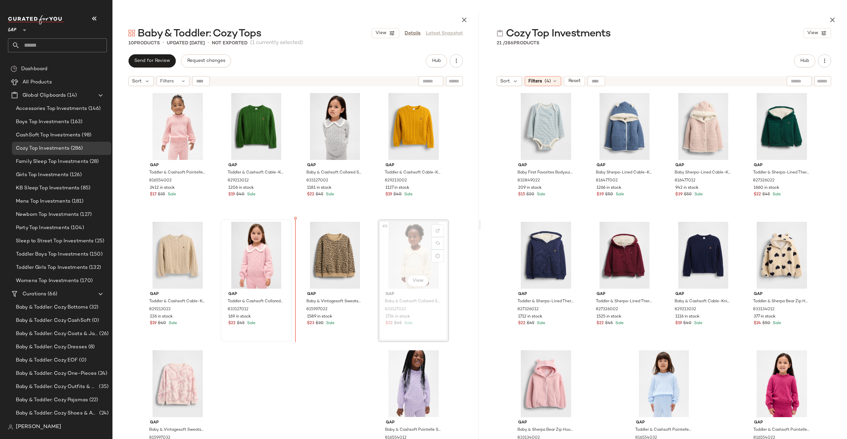
drag, startPoint x: 395, startPoint y: 255, endPoint x: 230, endPoint y: 256, distance: 165.1
click at [287, 368] on div "Gap Toddler & Cashsoft Pointelle Sweater by Gap Pure Pink Size 12-18 M 81655400…" at bounding box center [295, 281] width 307 height 380
drag, startPoint x: 393, startPoint y: 269, endPoint x: 228, endPoint y: 269, distance: 164.8
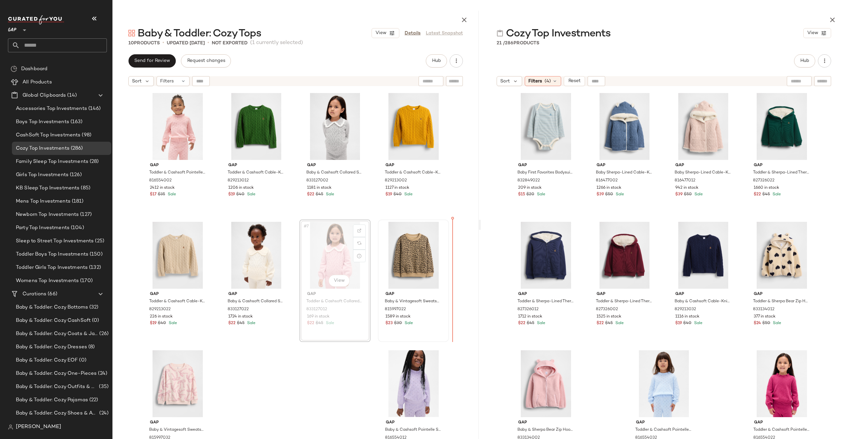
drag, startPoint x: 334, startPoint y: 267, endPoint x: 431, endPoint y: 263, distance: 97.7
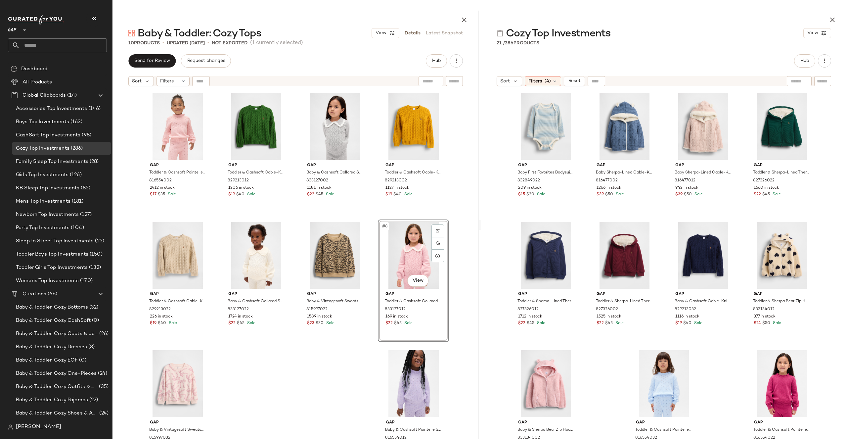
click at [297, 354] on div "Gap Toddler & Cashsoft Pointelle Sweater by Gap Pure Pink Size 12-18 M 81655400…" at bounding box center [295, 281] width 307 height 380
click at [832, 15] on button "button" at bounding box center [832, 19] width 13 height 13
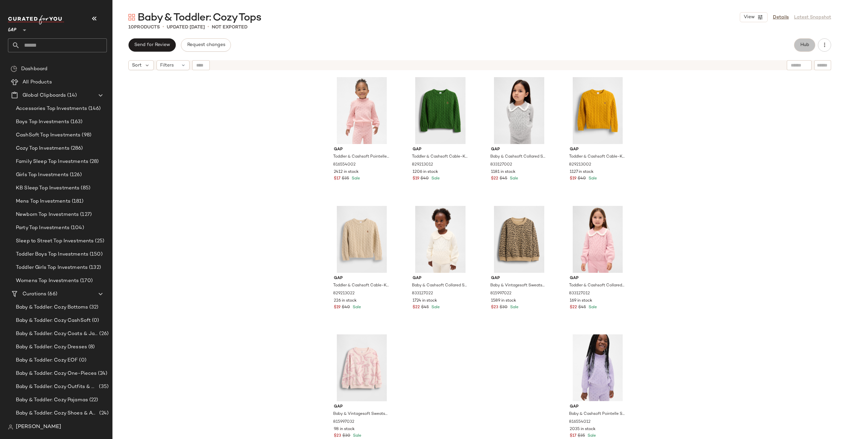
click at [810, 43] on button "Hub" at bounding box center [804, 44] width 21 height 13
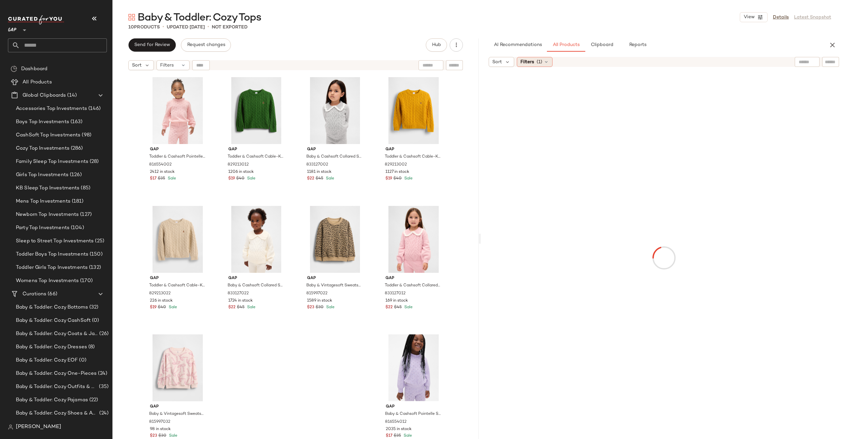
click at [536, 66] on div "Filters (1)" at bounding box center [535, 62] width 36 height 10
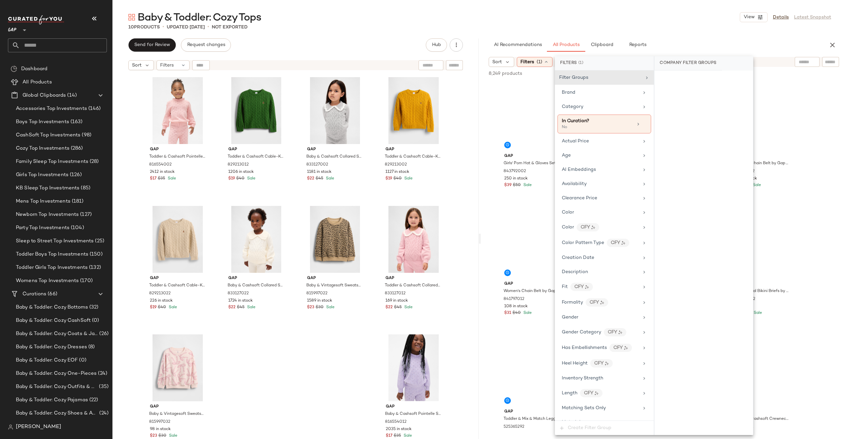
click at [587, 153] on div "Age" at bounding box center [600, 155] width 77 height 7
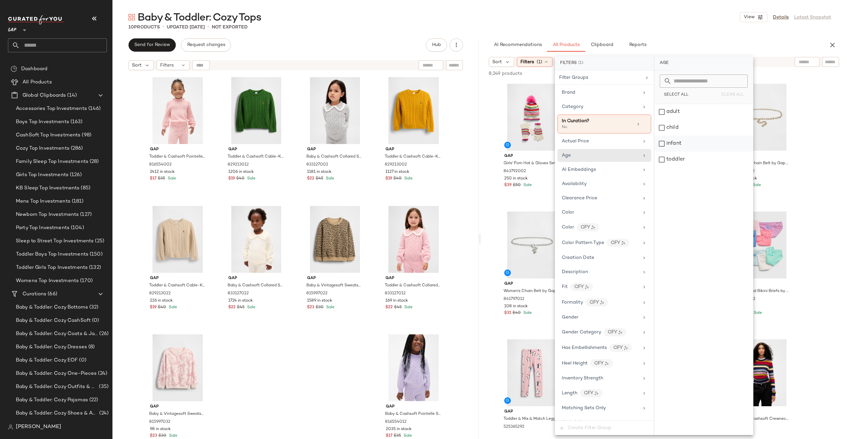
click at [679, 145] on div "infant" at bounding box center [703, 144] width 99 height 16
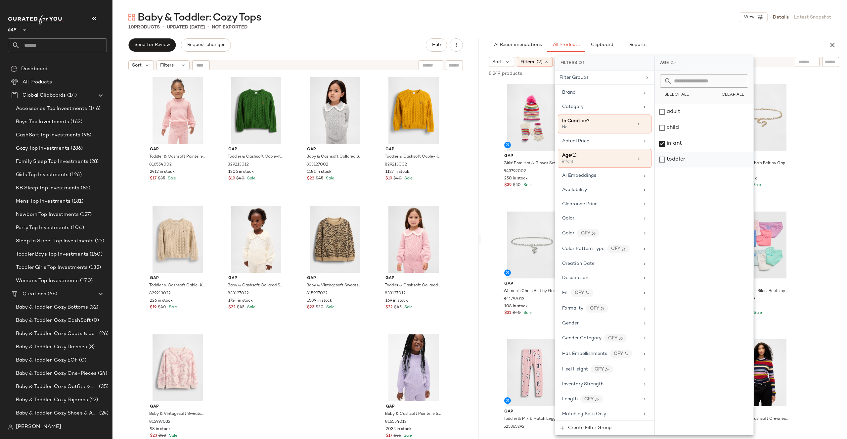
click at [679, 157] on div "toddler" at bounding box center [704, 160] width 99 height 16
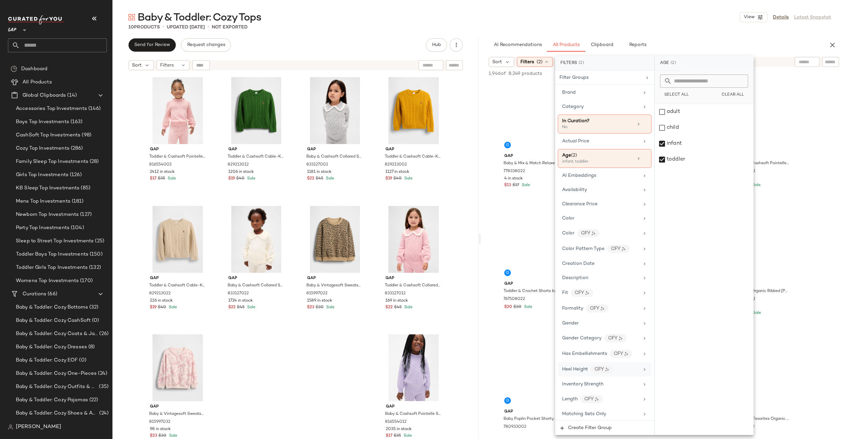
scroll to position [300, 0]
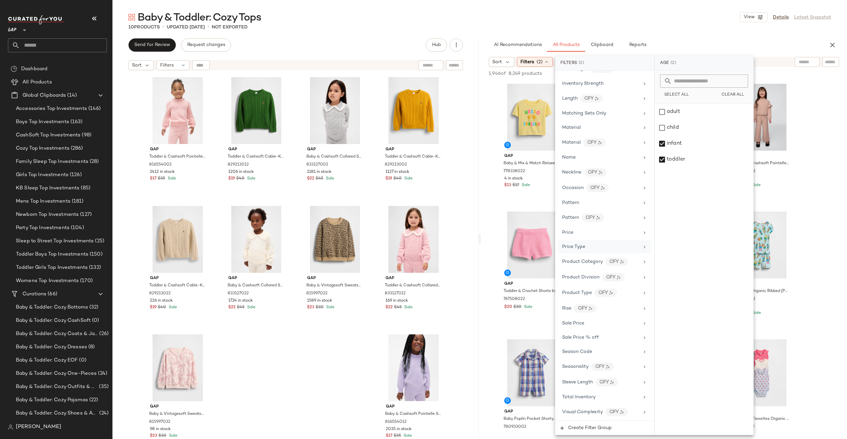
click at [602, 249] on div "Price Type" at bounding box center [600, 246] width 77 height 7
click at [683, 146] on div "PROMO" at bounding box center [704, 144] width 99 height 16
click at [683, 153] on div "REGULAR" at bounding box center [704, 160] width 99 height 16
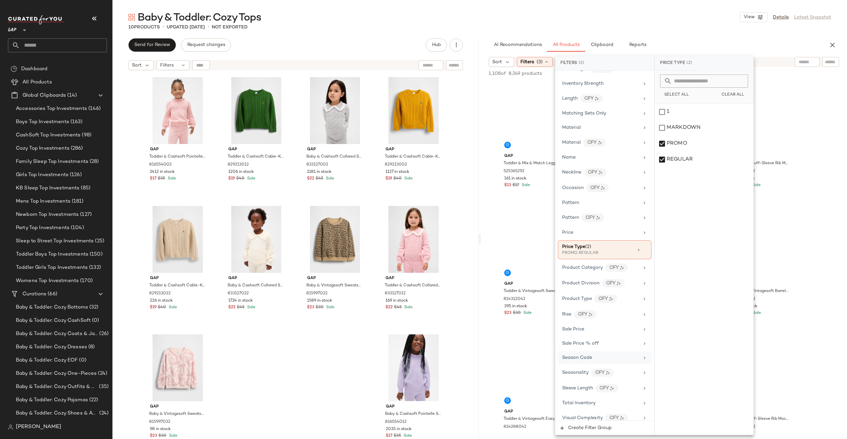
scroll to position [306, 0]
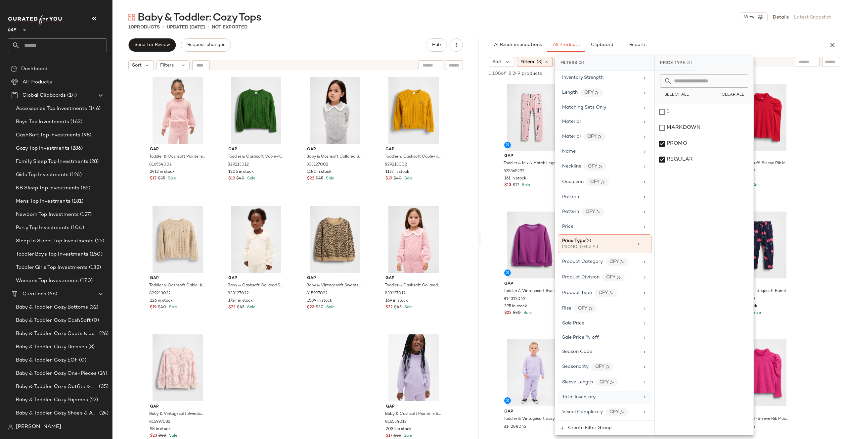
click at [595, 394] on div "Total Inventory" at bounding box center [600, 396] width 77 height 7
click at [691, 92] on button "At least 1" at bounding box center [704, 92] width 88 height 9
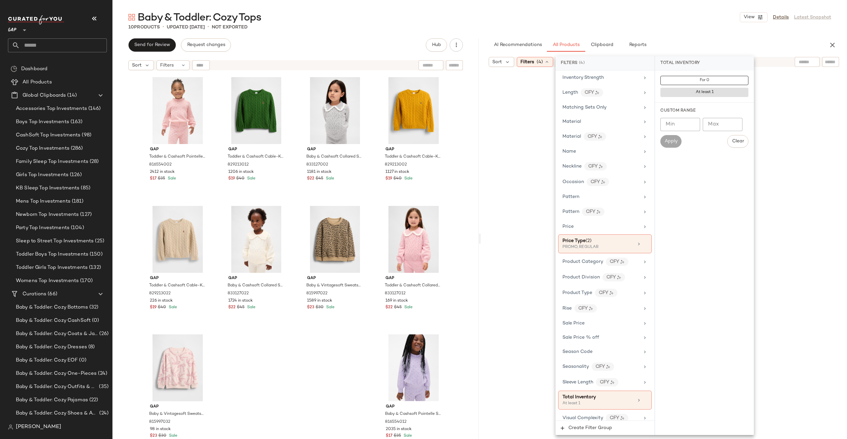
click at [703, 20] on div "Baby & Toddler: Cozy Tops View Details Latest Snapshot" at bounding box center [479, 17] width 734 height 13
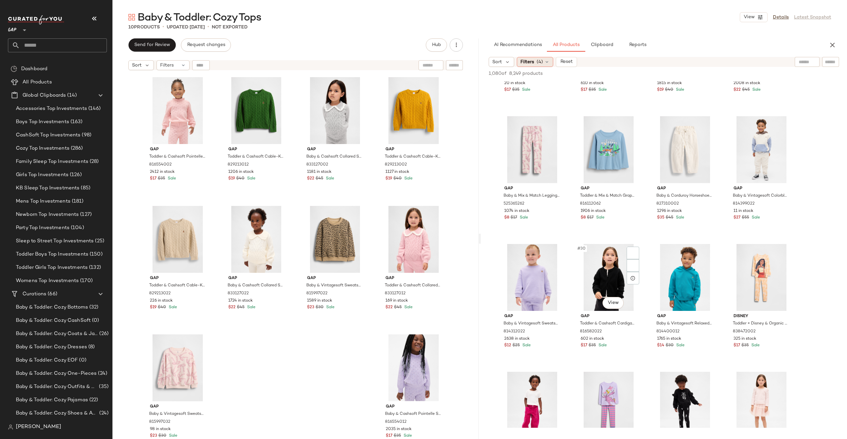
scroll to position [762, 0]
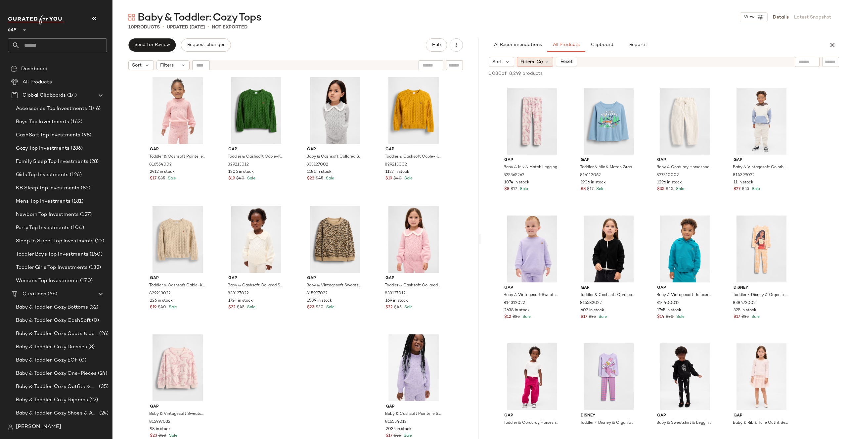
click at [541, 62] on span "(4)" at bounding box center [540, 62] width 6 height 7
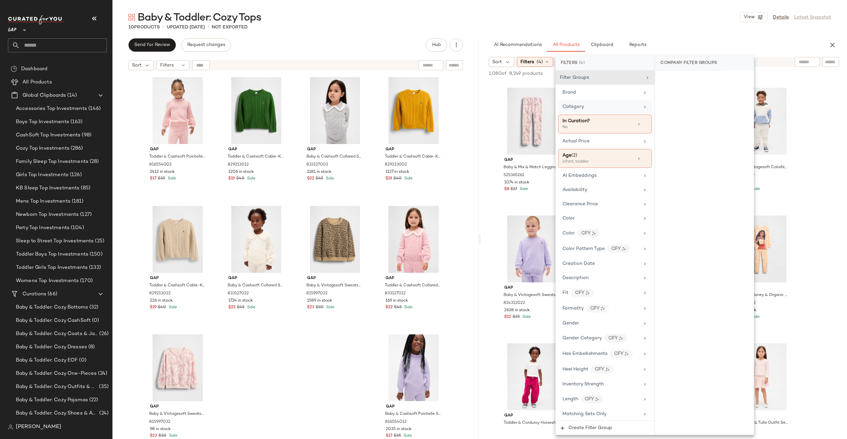
click at [616, 107] on div "Category" at bounding box center [600, 106] width 77 height 7
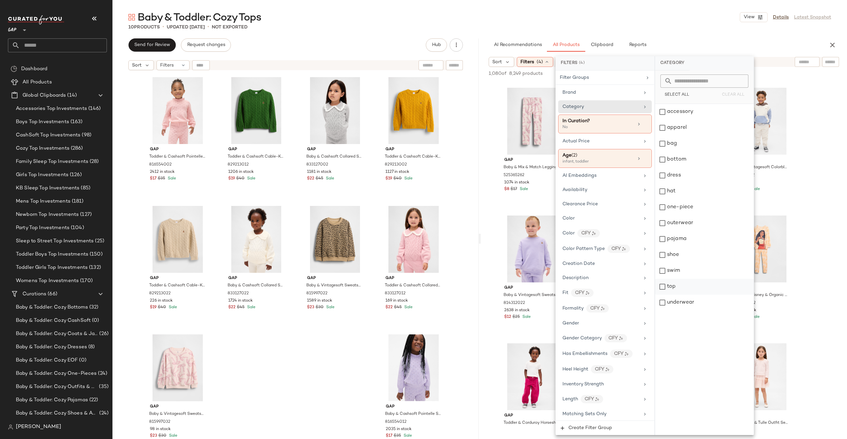
click at [675, 285] on div "top" at bounding box center [704, 287] width 99 height 16
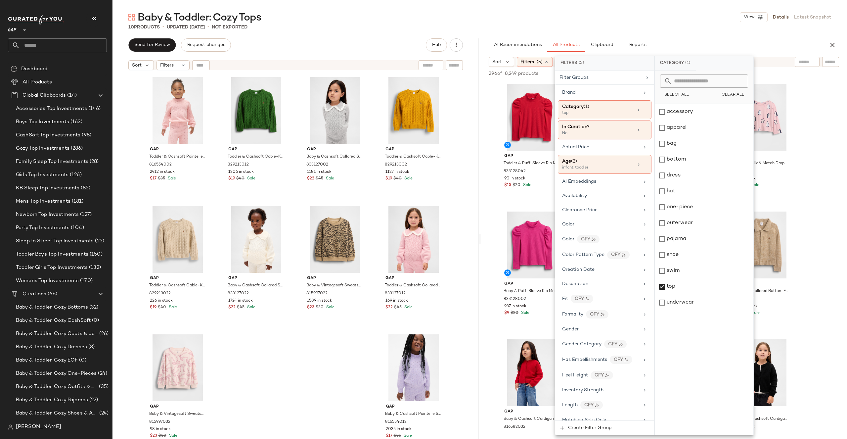
click at [708, 52] on div "AI Recommendations All Products Clipboard Reports Sort Filters (5) Reset 296 of…" at bounding box center [664, 238] width 366 height 400
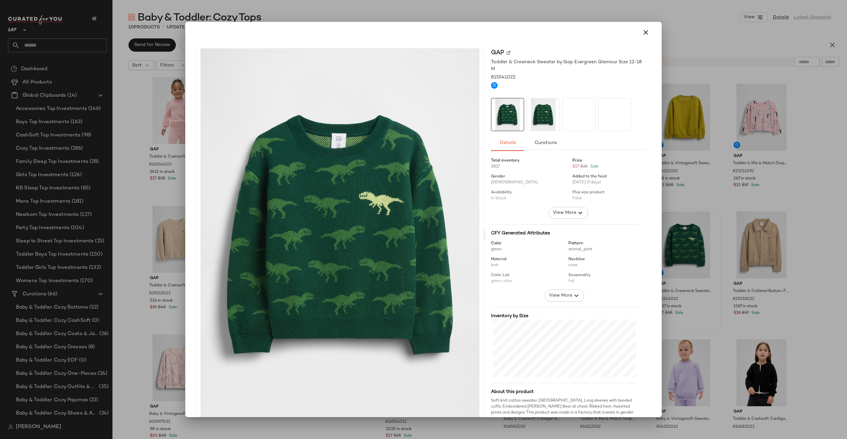
click at [689, 187] on div at bounding box center [423, 219] width 847 height 439
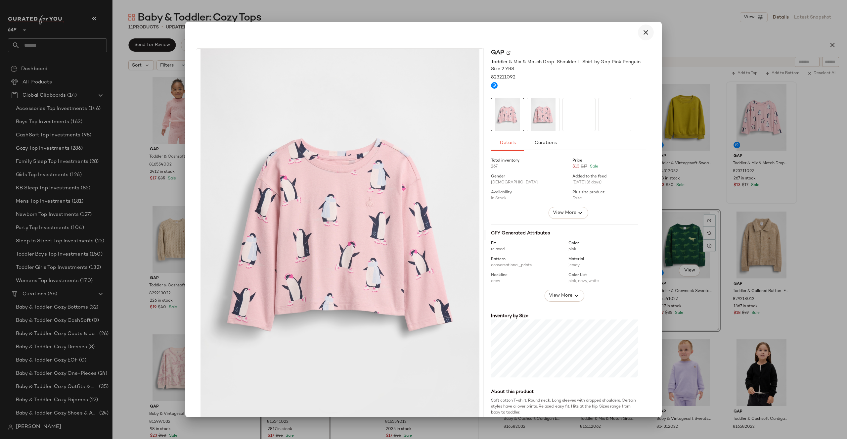
click at [642, 33] on icon "button" at bounding box center [646, 32] width 8 height 8
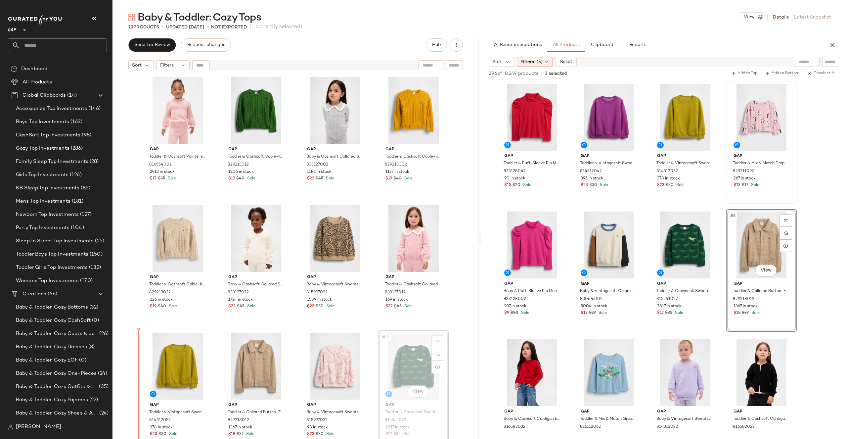
drag, startPoint x: 414, startPoint y: 364, endPoint x: 409, endPoint y: 364, distance: 5.0
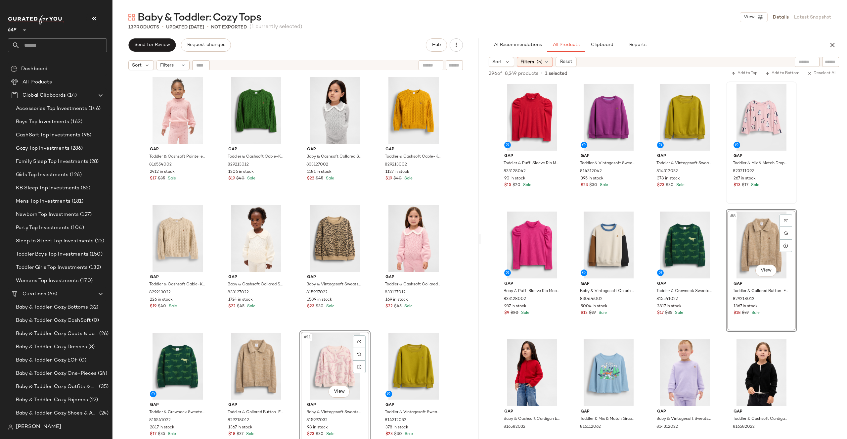
click at [459, 303] on div "Gap Toddler & Cashsoft Pointelle Sweater by Gap Pure Pink Size 12-18 M 81655400…" at bounding box center [295, 264] width 366 height 382
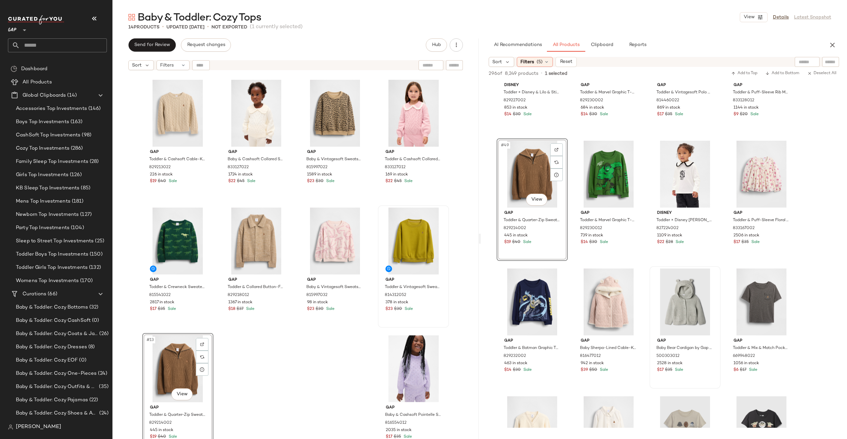
scroll to position [1654, 0]
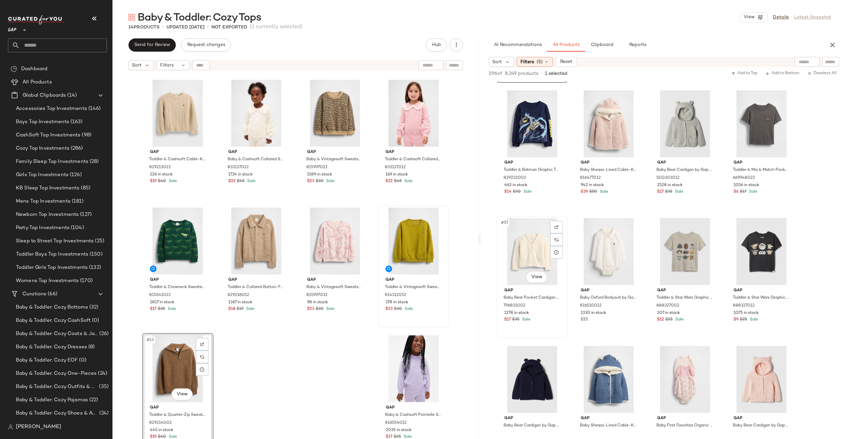
click at [538, 243] on div "#57 View" at bounding box center [532, 251] width 66 height 67
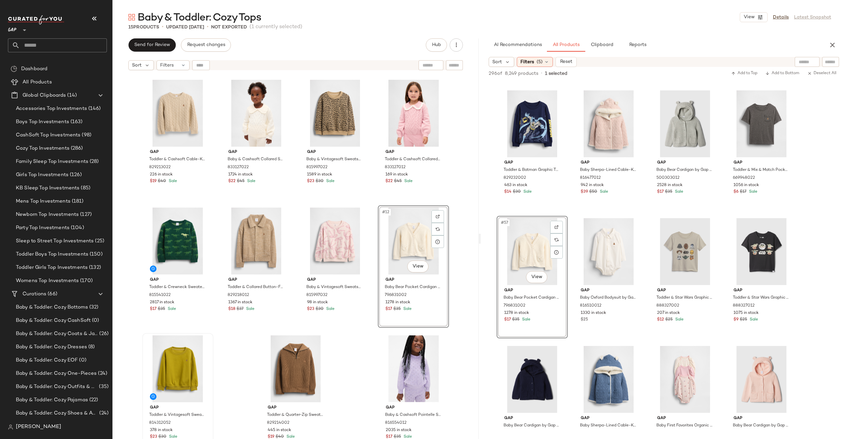
scroll to position [0, 0]
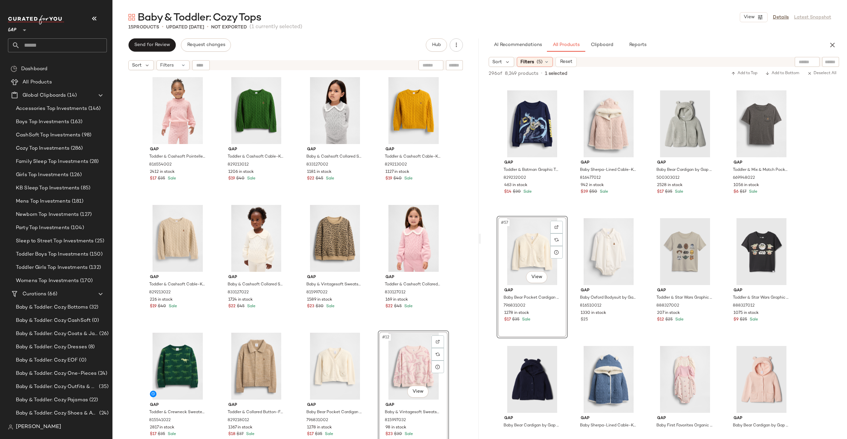
click at [453, 275] on div "Gap Toddler & Cashsoft Pointelle Sweater by Gap Pure Pink Size 12-18 M 81655400…" at bounding box center [295, 264] width 366 height 382
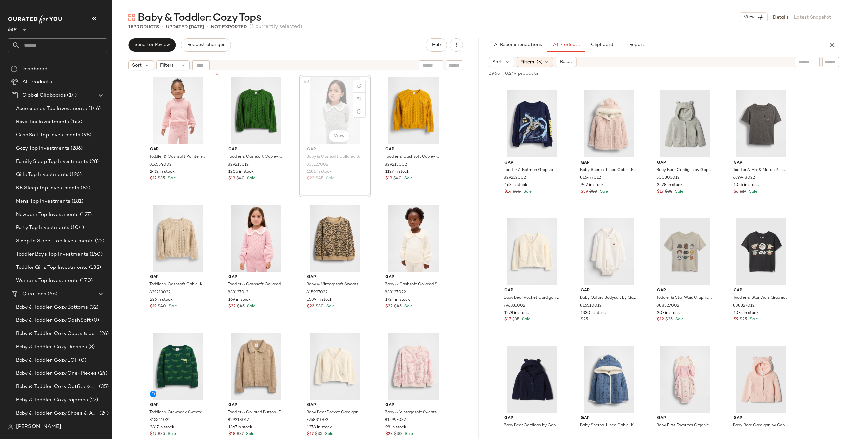
drag, startPoint x: 311, startPoint y: 135, endPoint x: 308, endPoint y: 135, distance: 3.6
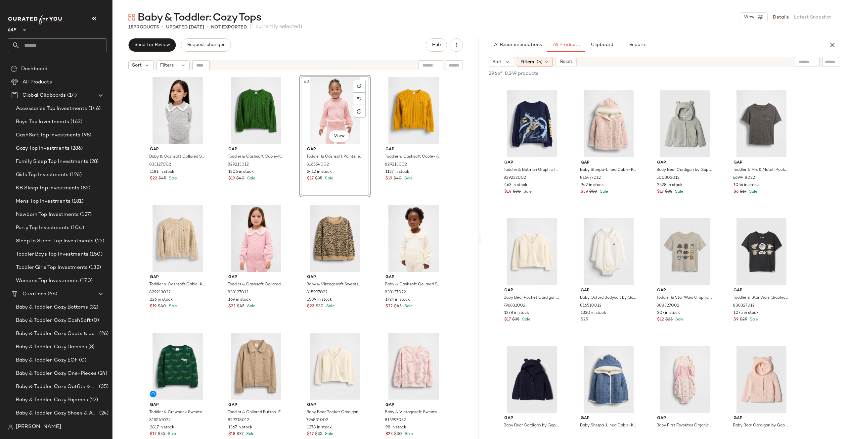
click at [471, 103] on div "Gap Baby & Cashsoft Collared Sweater by Gap Heather Grey Size 6-12 M 833127002 …" at bounding box center [295, 264] width 366 height 382
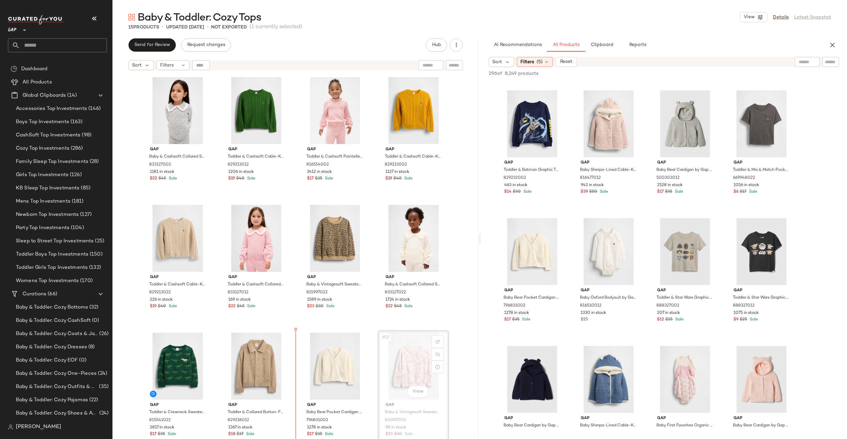
drag, startPoint x: 415, startPoint y: 362, endPoint x: 291, endPoint y: 371, distance: 124.4
drag, startPoint x: 416, startPoint y: 362, endPoint x: 287, endPoint y: 363, distance: 129.4
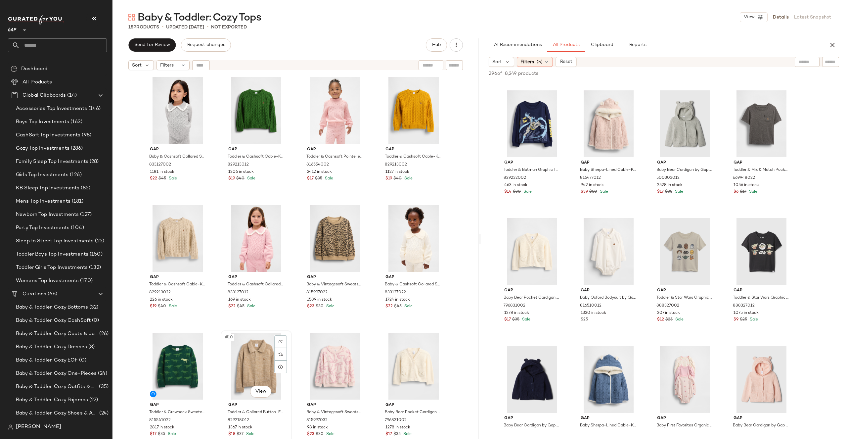
click at [255, 365] on div "#10 View" at bounding box center [256, 365] width 66 height 67
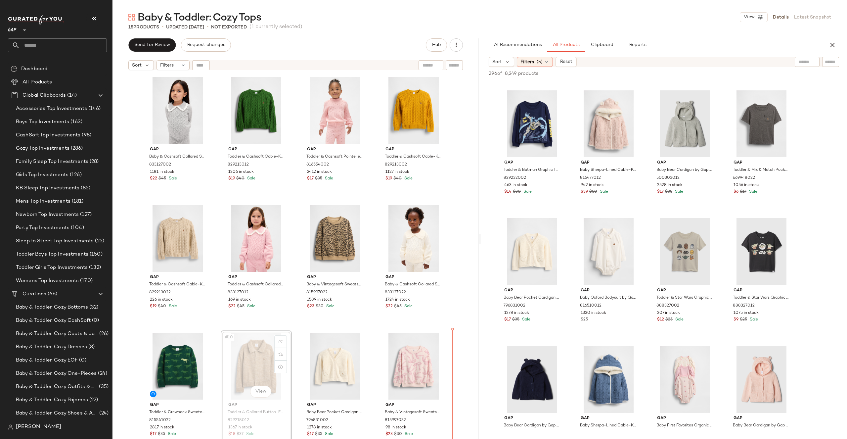
drag, startPoint x: 254, startPoint y: 367, endPoint x: 261, endPoint y: 367, distance: 7.3
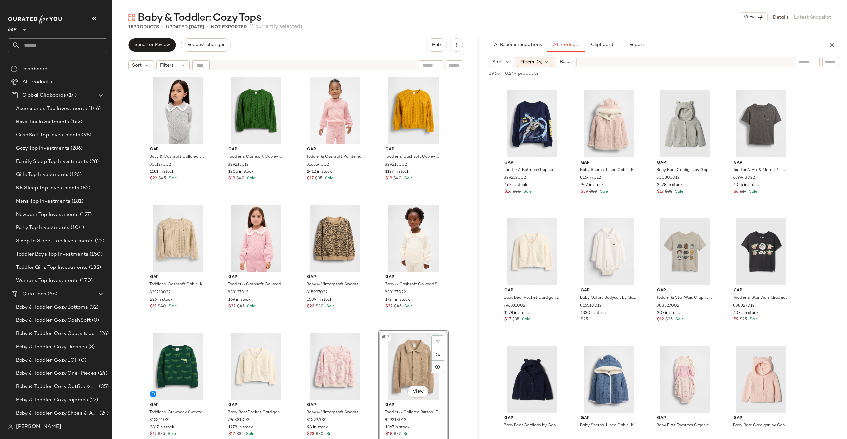
click at [461, 330] on div "Gap Baby & Cashsoft Collared Sweater by Gap Heather Grey Size 6-12 M 833127002 …" at bounding box center [295, 264] width 366 height 382
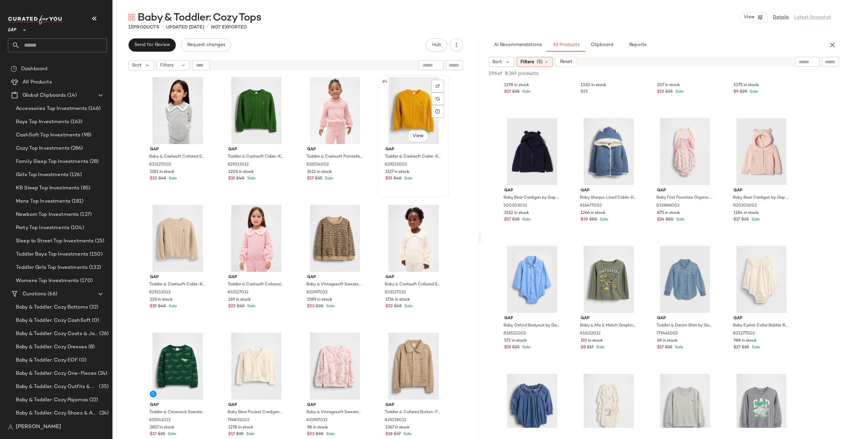
click at [407, 104] on div "#4 View" at bounding box center [413, 110] width 66 height 67
drag, startPoint x: 417, startPoint y: 108, endPoint x: 289, endPoint y: 114, distance: 127.5
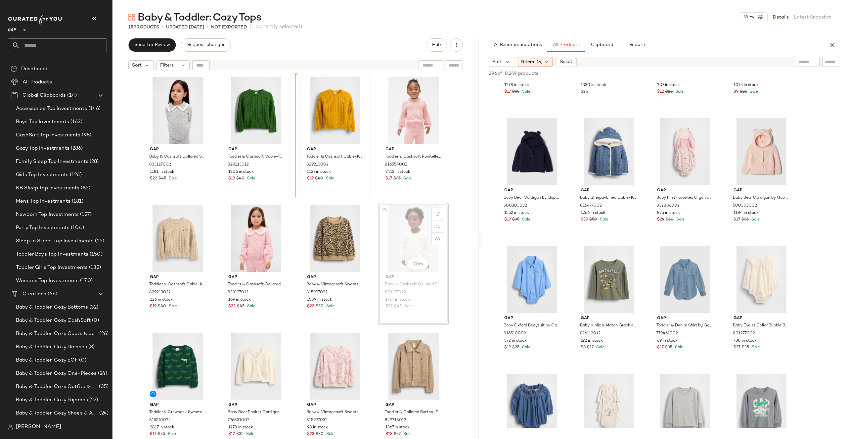
drag, startPoint x: 394, startPoint y: 232, endPoint x: 304, endPoint y: 141, distance: 128.0
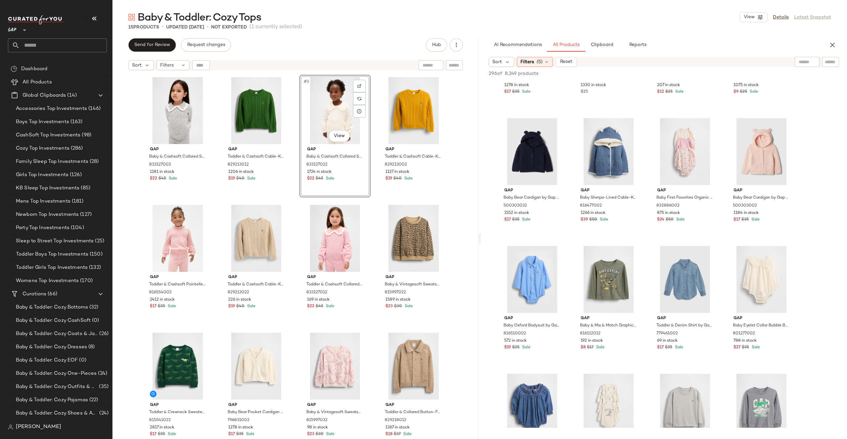
click at [458, 139] on div "Gap Baby & Cashsoft Collared Sweater by Gap Heather Grey Size 6-12 M 833127002 …" at bounding box center [295, 264] width 366 height 382
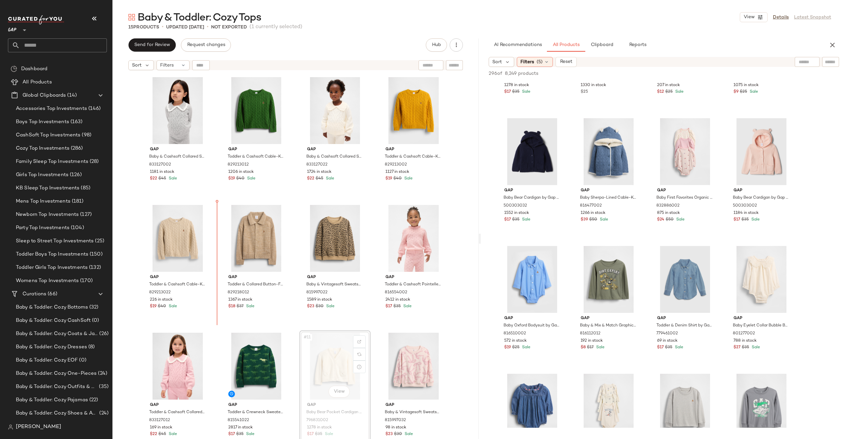
drag, startPoint x: 336, startPoint y: 362, endPoint x: 227, endPoint y: 275, distance: 140.1
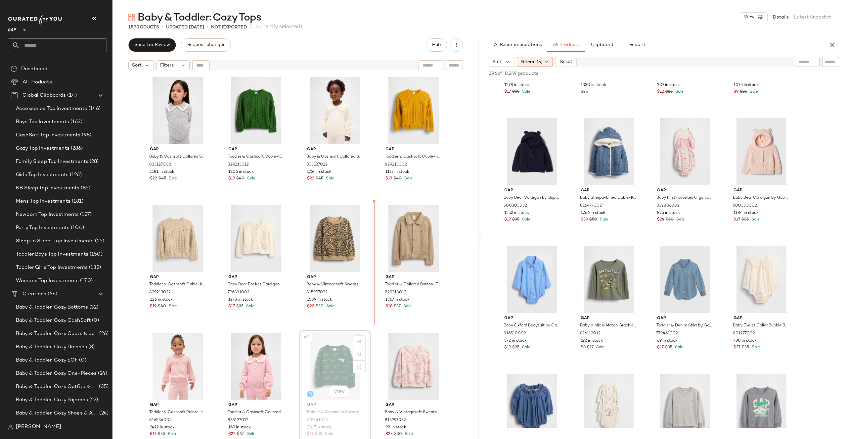
drag, startPoint x: 339, startPoint y: 365, endPoint x: 341, endPoint y: 358, distance: 7.4
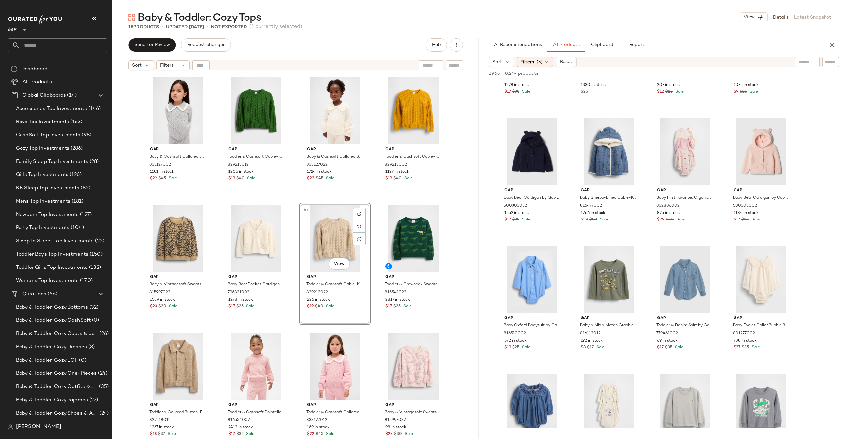
click at [459, 198] on div "Gap Baby & Cashsoft Collared Sweater by Gap Heather Grey Size 6-12 M 833127002 …" at bounding box center [295, 264] width 366 height 382
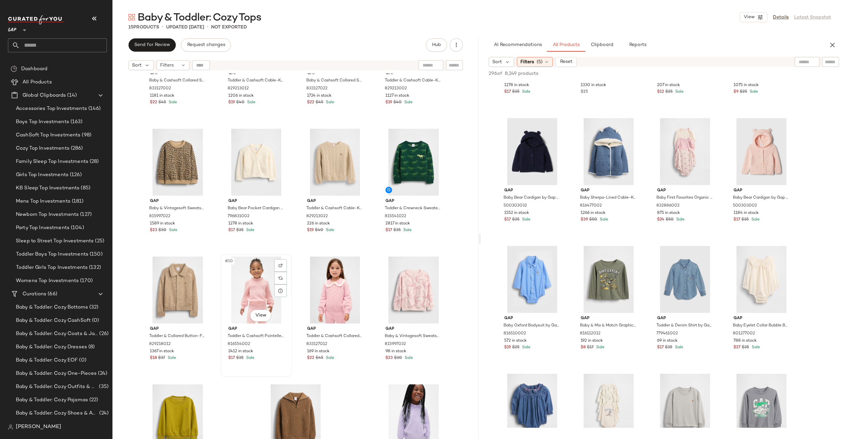
scroll to position [125, 0]
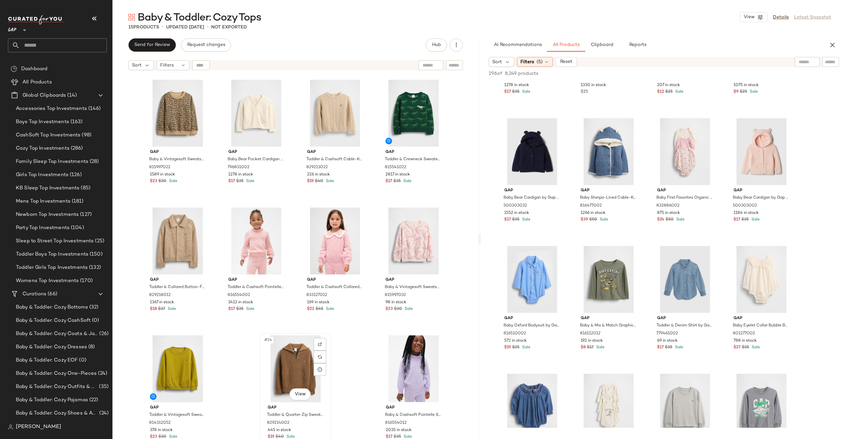
click at [306, 362] on div "#14 View" at bounding box center [295, 368] width 66 height 67
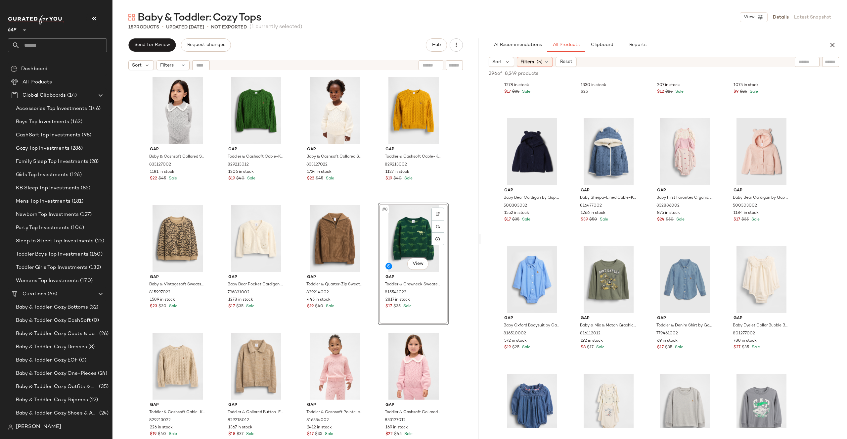
click at [462, 229] on div "Gap Baby & Cashsoft Collared Sweater by Gap Heather Grey Size 6-12 M 833127002 …" at bounding box center [295, 264] width 366 height 382
click at [401, 237] on div "#8 View" at bounding box center [413, 238] width 66 height 67
click at [253, 119] on div "#2 View" at bounding box center [256, 110] width 66 height 67
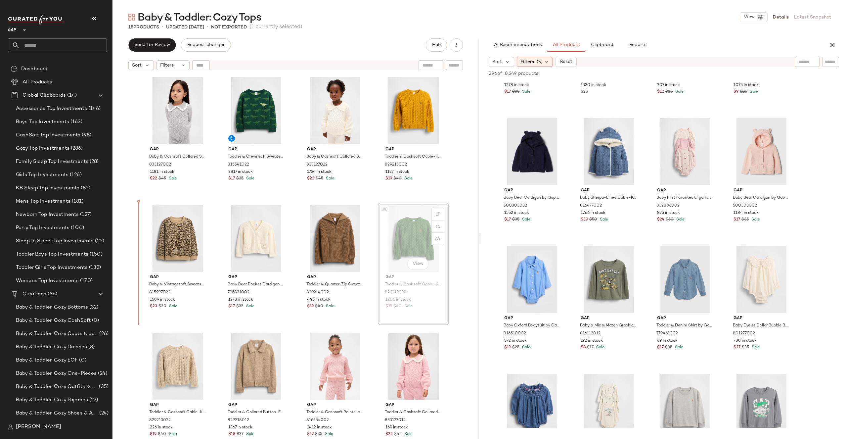
drag, startPoint x: 420, startPoint y: 248, endPoint x: 154, endPoint y: 246, distance: 266.7
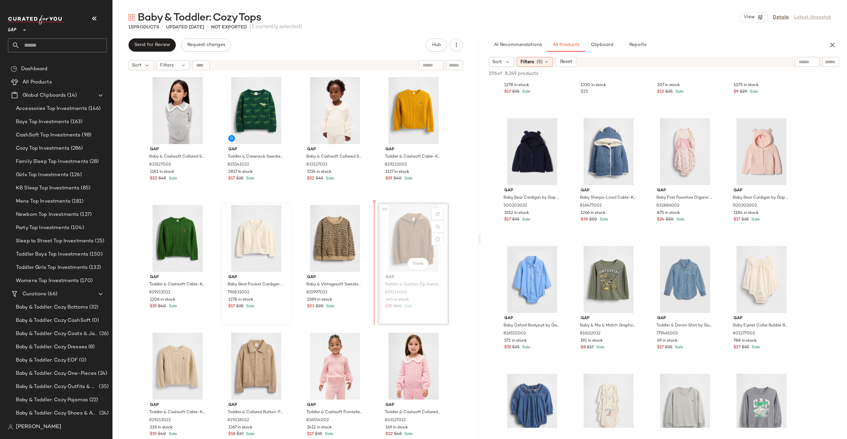
drag, startPoint x: 422, startPoint y: 243, endPoint x: 287, endPoint y: 252, distance: 135.6
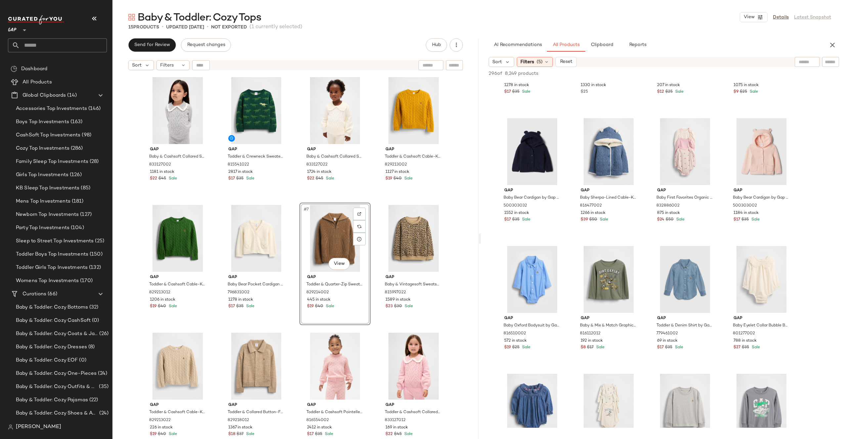
click at [456, 216] on div "Gap Baby & Cashsoft Collared Sweater by Gap Heather Grey Size 6-12 M 833127002 …" at bounding box center [295, 264] width 366 height 382
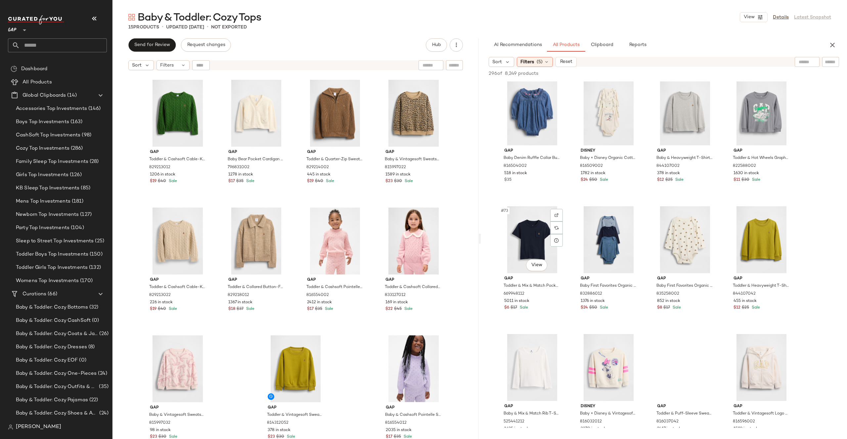
scroll to position [2167, 0]
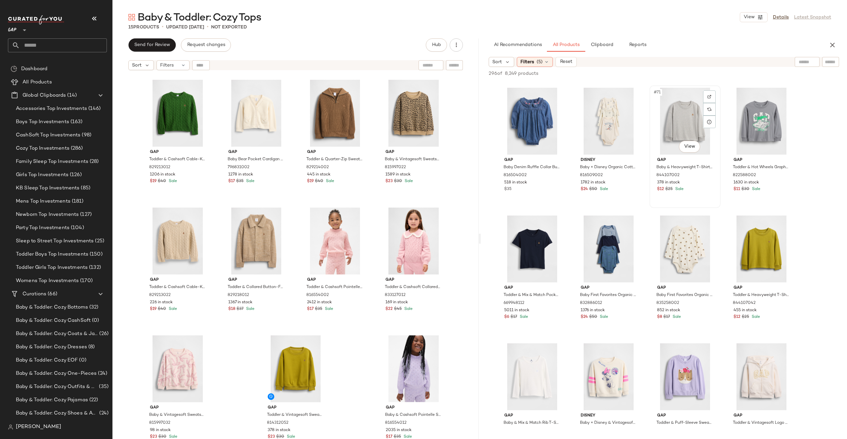
click at [687, 112] on div "#71 View" at bounding box center [685, 121] width 66 height 67
drag, startPoint x: 675, startPoint y: 134, endPoint x: 669, endPoint y: 133, distance: 6.0
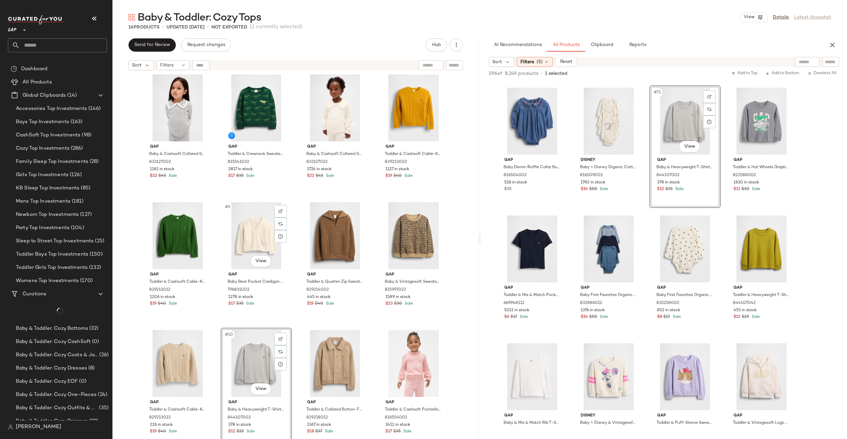
scroll to position [0, 0]
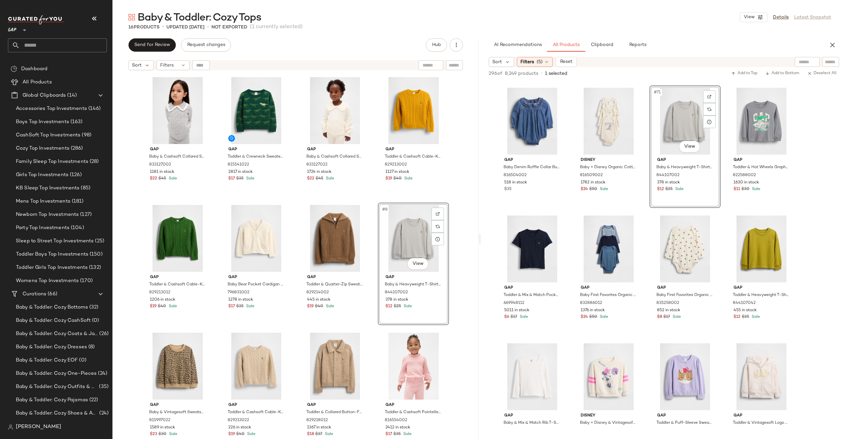
click at [455, 231] on div "Gap Baby & Cashsoft Collared Sweater by Gap Heather Grey Size 6-12 M 833127002 …" at bounding box center [295, 264] width 366 height 382
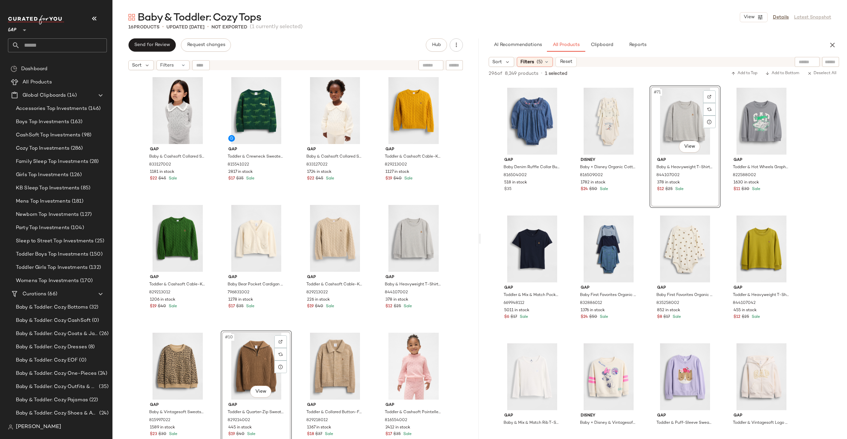
click at [256, 345] on div "#10 View" at bounding box center [256, 365] width 66 height 67
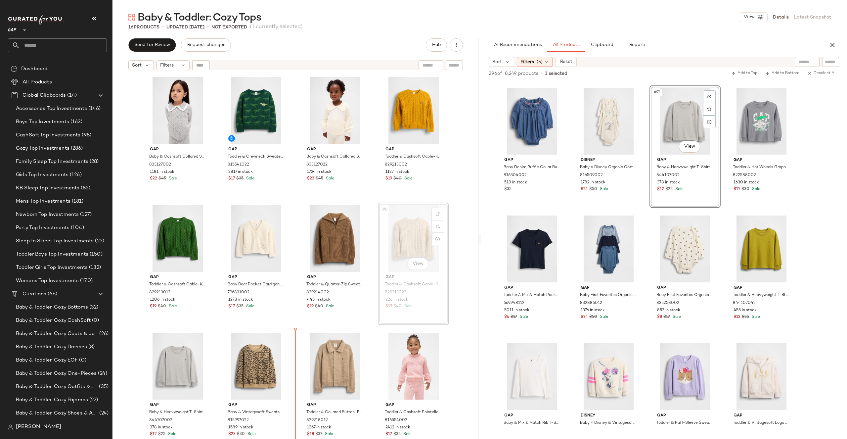
drag, startPoint x: 407, startPoint y: 232, endPoint x: 406, endPoint y: 236, distance: 3.8
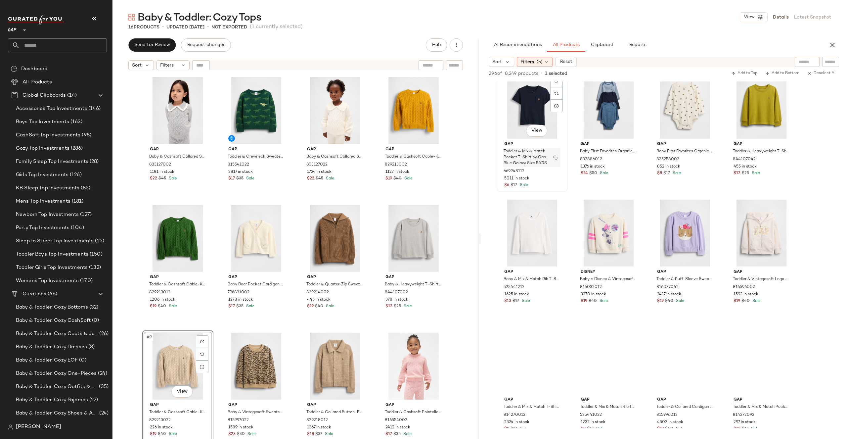
scroll to position [2363, 0]
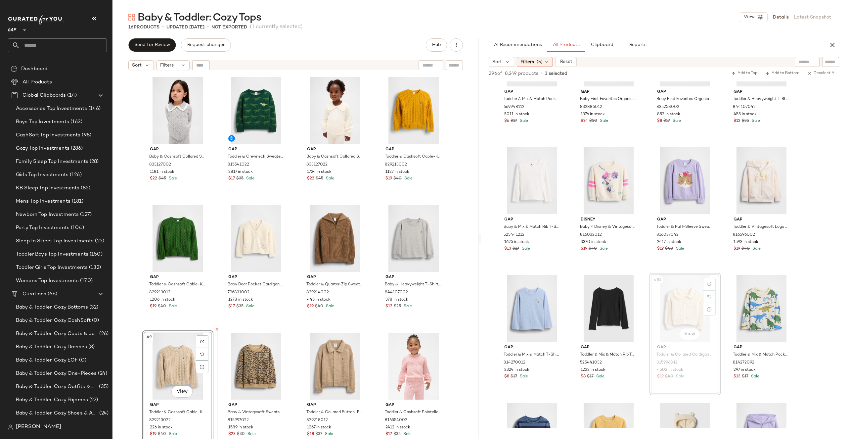
drag, startPoint x: 687, startPoint y: 299, endPoint x: 681, endPoint y: 299, distance: 5.6
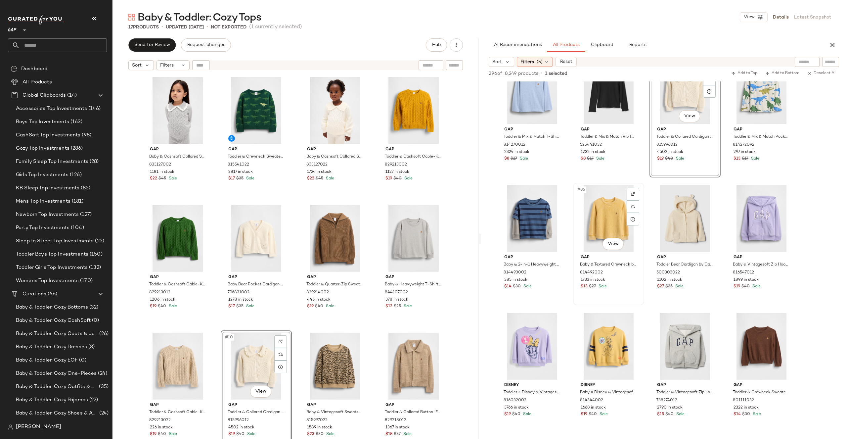
scroll to position [2581, 0]
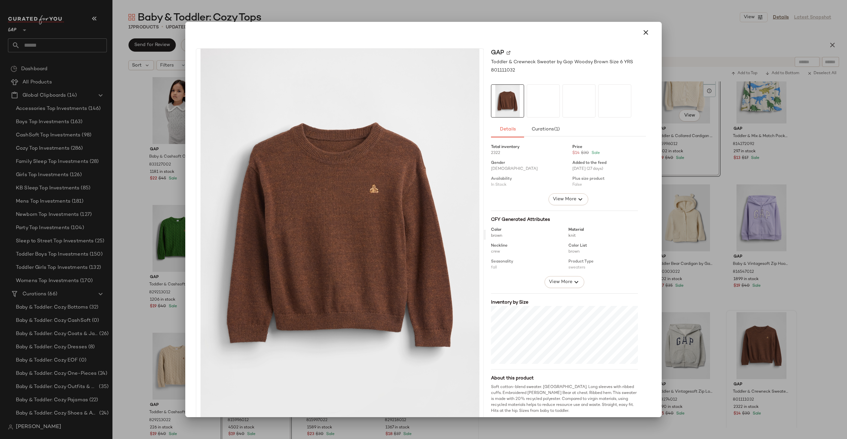
click at [729, 236] on div at bounding box center [423, 219] width 847 height 439
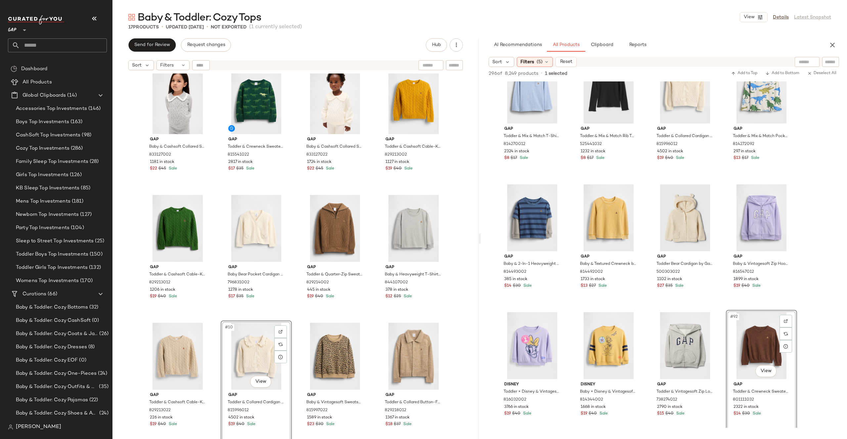
scroll to position [10, 0]
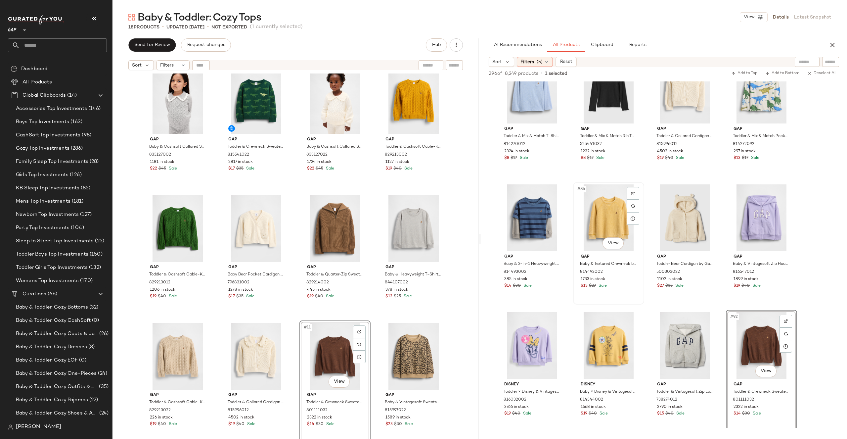
click at [612, 213] on div "#86 View" at bounding box center [608, 217] width 66 height 67
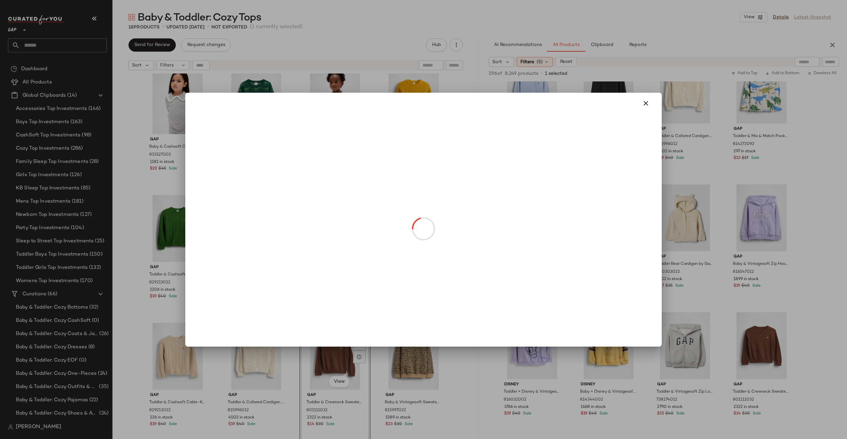
click at [619, 245] on body "GAP ** Dashboard All Products Global Clipboards (14) Accessories Top Investment…" at bounding box center [423, 219] width 847 height 439
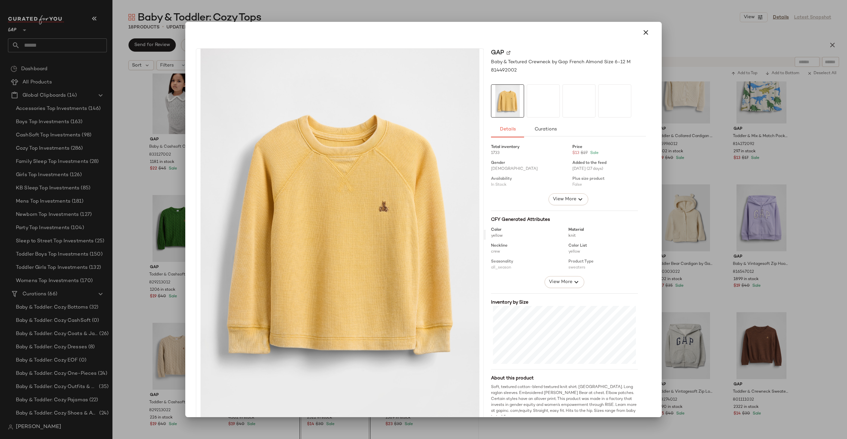
click at [725, 198] on div at bounding box center [423, 219] width 847 height 439
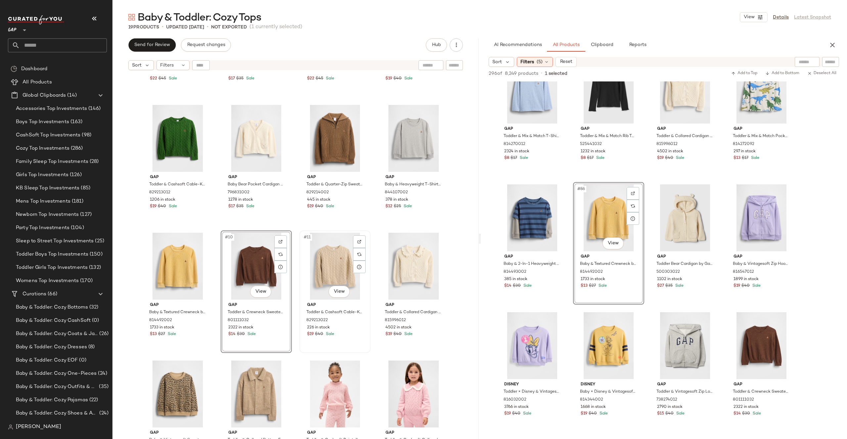
scroll to position [101, 0]
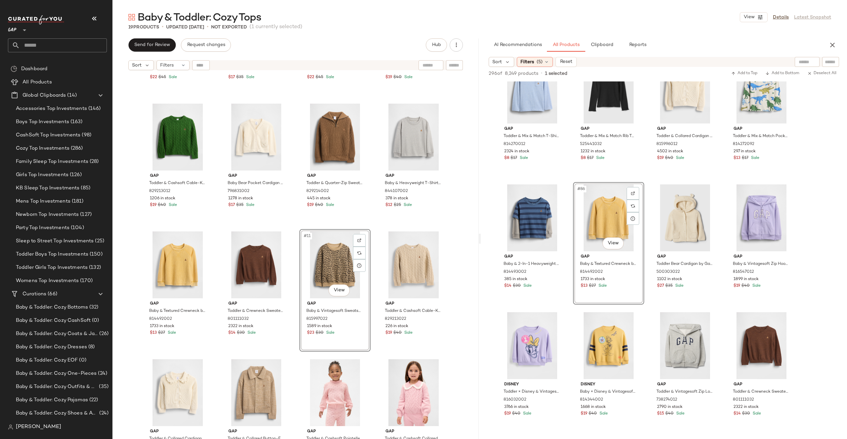
click at [461, 243] on div "Gap Baby & Cashsoft Collared Sweater by Gap Heather Grey Size 6-12 M 833127002 …" at bounding box center [295, 264] width 366 height 382
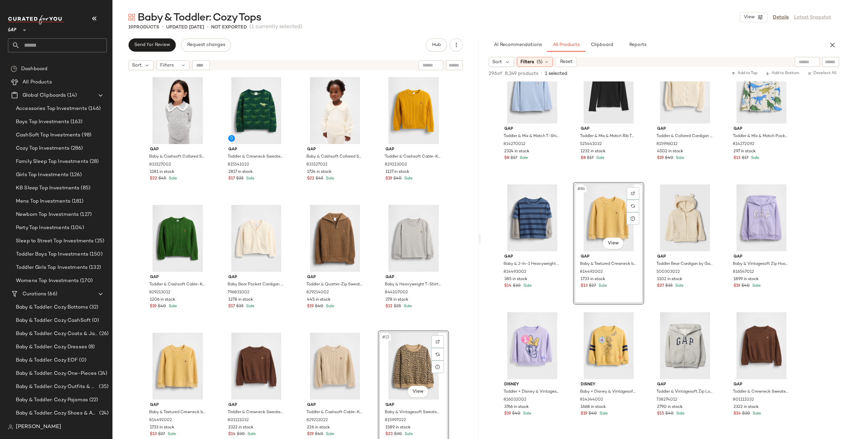
click at [454, 330] on div "Gap Baby & Cashsoft Collared Sweater by Gap Heather Grey Size 6-12 M 833127002 …" at bounding box center [295, 264] width 366 height 382
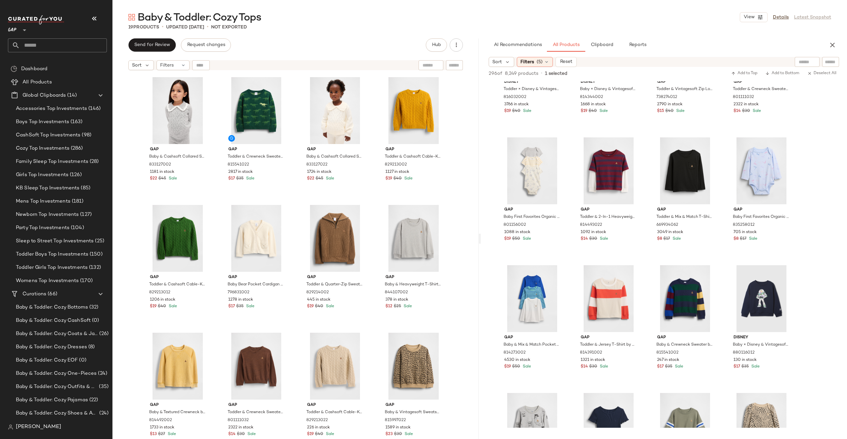
scroll to position [2886, 0]
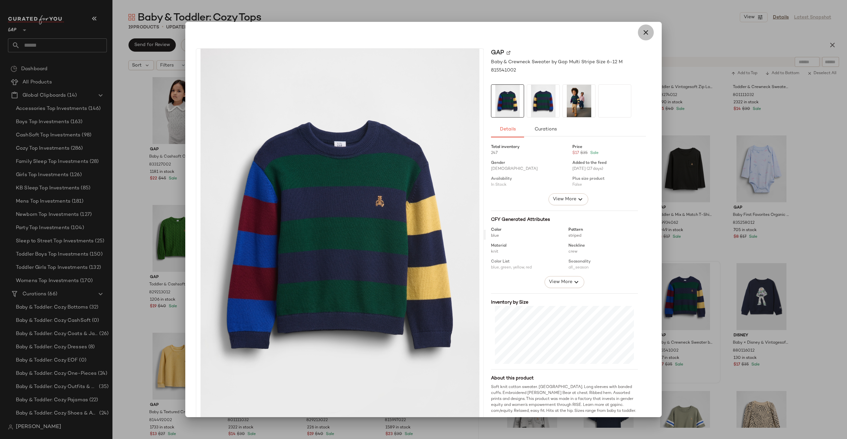
click at [643, 33] on icon "button" at bounding box center [646, 32] width 8 height 8
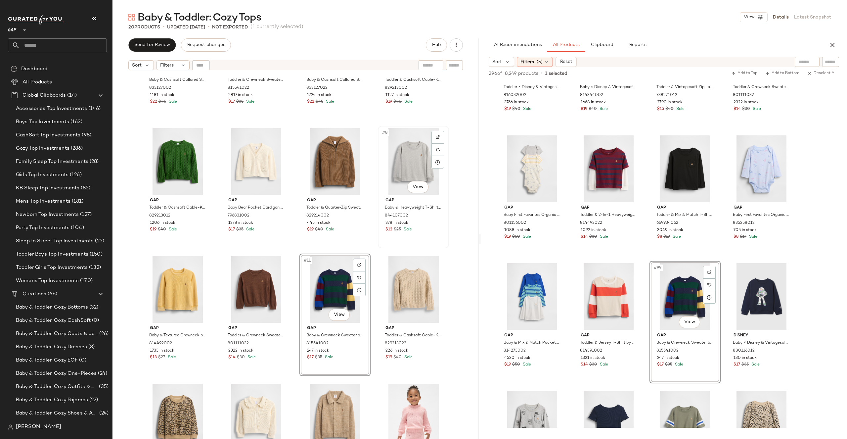
scroll to position [0, 0]
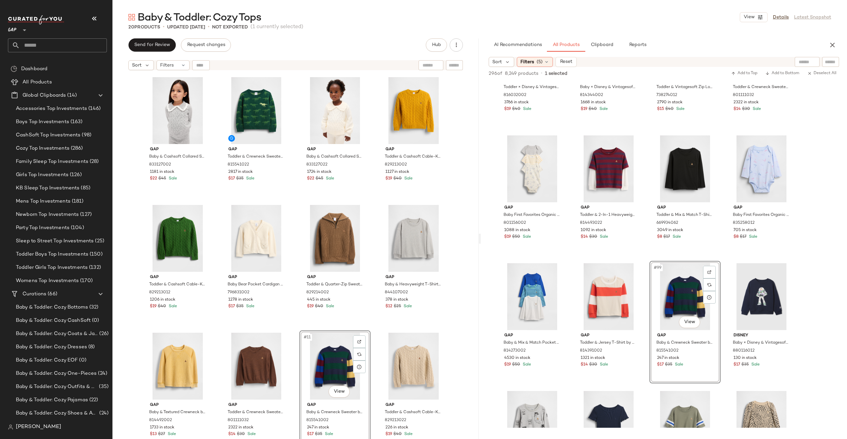
click at [455, 263] on div "Gap Baby & Cashsoft Collared Sweater by Gap Heather Grey Size 6-12 M 833127002 …" at bounding box center [295, 264] width 366 height 382
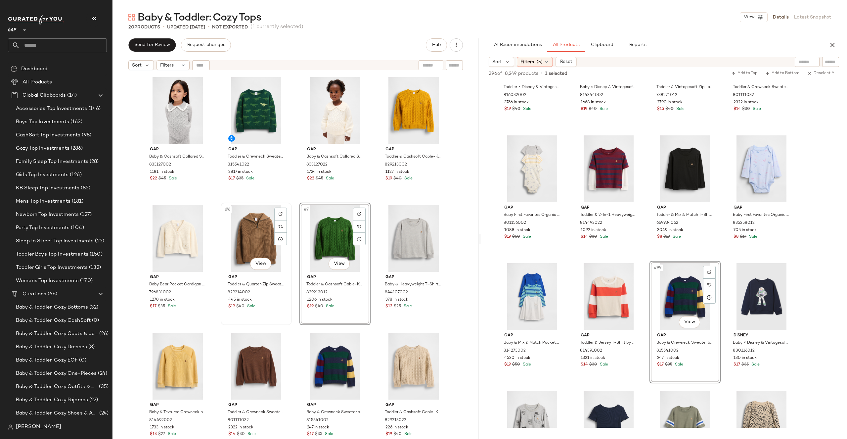
click at [247, 237] on div "#6 View" at bounding box center [256, 238] width 66 height 67
click at [456, 227] on div "Gap Baby & Cashsoft Collared Sweater by Gap Heather Grey Size 6-12 M 833127002 …" at bounding box center [295, 264] width 366 height 382
drag, startPoint x: 261, startPoint y: 365, endPoint x: 172, endPoint y: 362, distance: 89.0
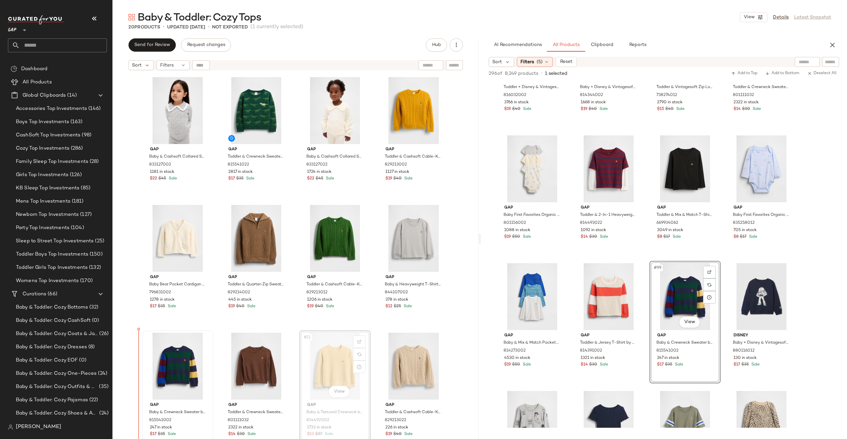
drag, startPoint x: 324, startPoint y: 363, endPoint x: 150, endPoint y: 372, distance: 173.6
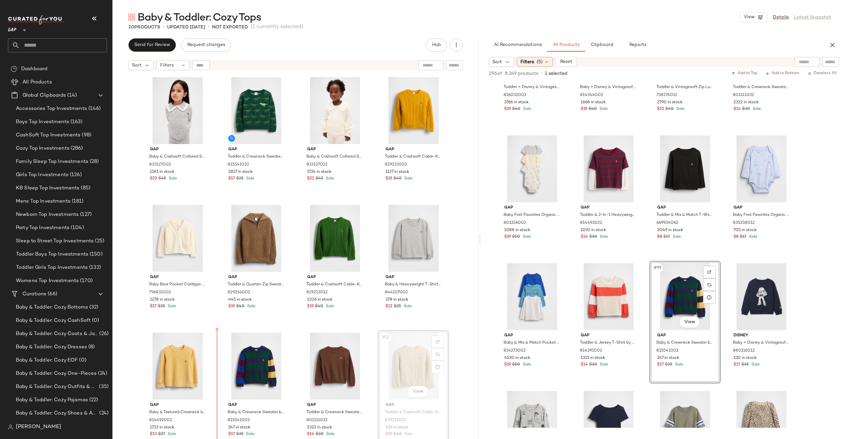
drag, startPoint x: 419, startPoint y: 358, endPoint x: 415, endPoint y: 358, distance: 4.0
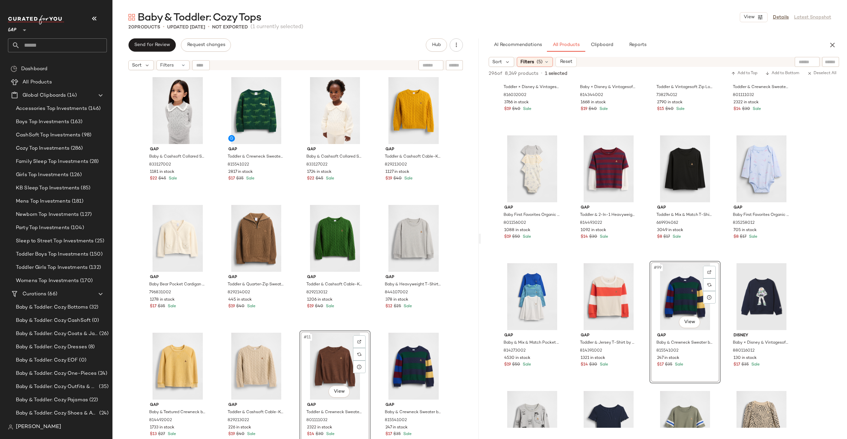
click at [450, 322] on div "Gap Baby & Cashsoft Collared Sweater by Gap Heather Grey Size 6-12 M 833127002 …" at bounding box center [295, 264] width 366 height 382
click at [243, 359] on div "#10 View" at bounding box center [256, 365] width 66 height 67
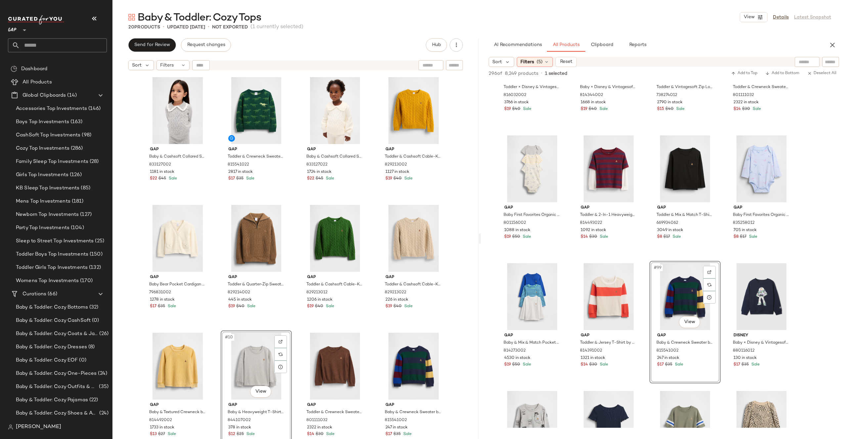
click at [454, 314] on div "Gap Baby & Cashsoft Collared Sweater by Gap Heather Grey Size 6-12 M 833127002 …" at bounding box center [295, 264] width 366 height 382
drag, startPoint x: 337, startPoint y: 361, endPoint x: 332, endPoint y: 361, distance: 5.0
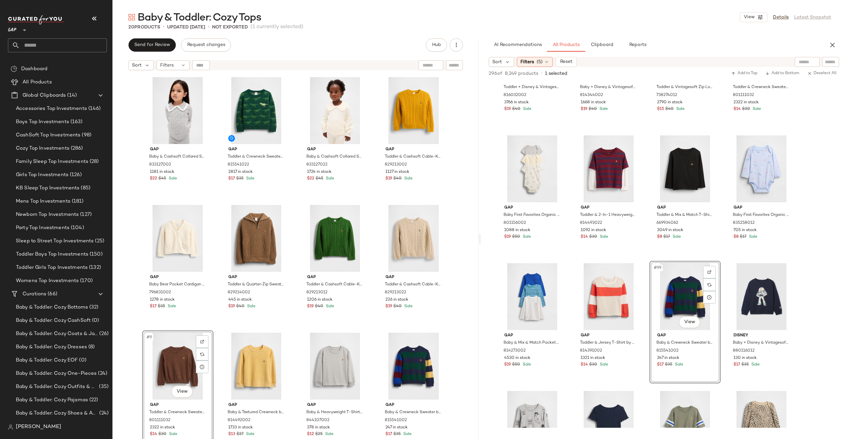
click at [463, 308] on div "Gap Baby & Cashsoft Collared Sweater by Gap Heather Grey Size 6-12 M 833127002 …" at bounding box center [295, 264] width 366 height 382
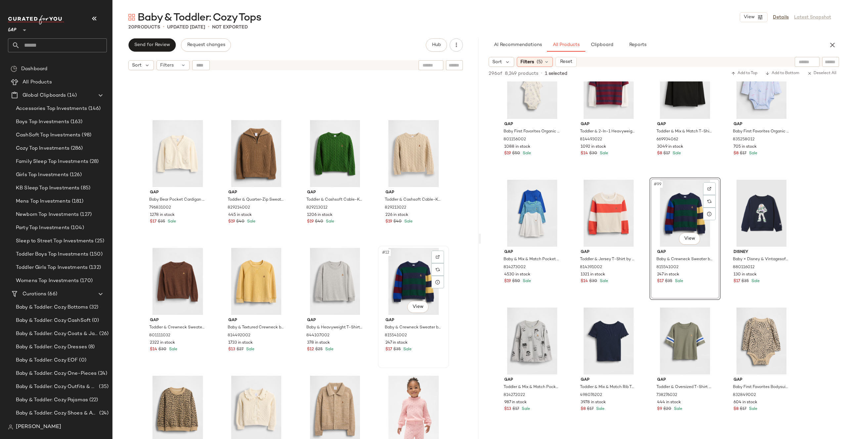
scroll to position [214, 0]
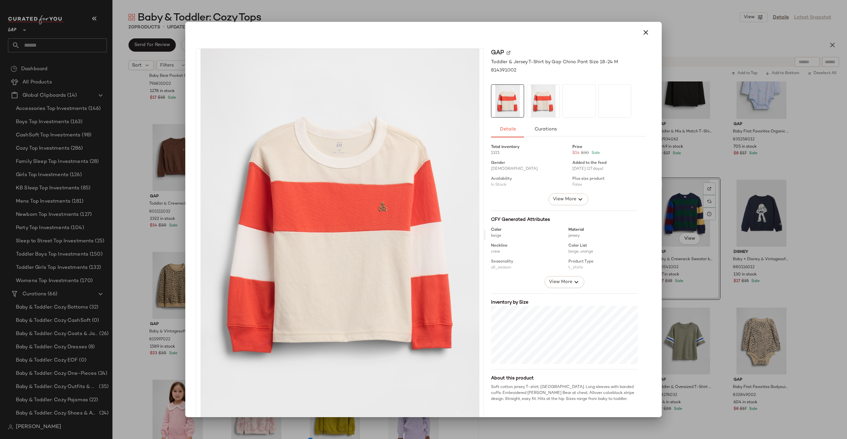
click at [682, 177] on div at bounding box center [423, 219] width 847 height 439
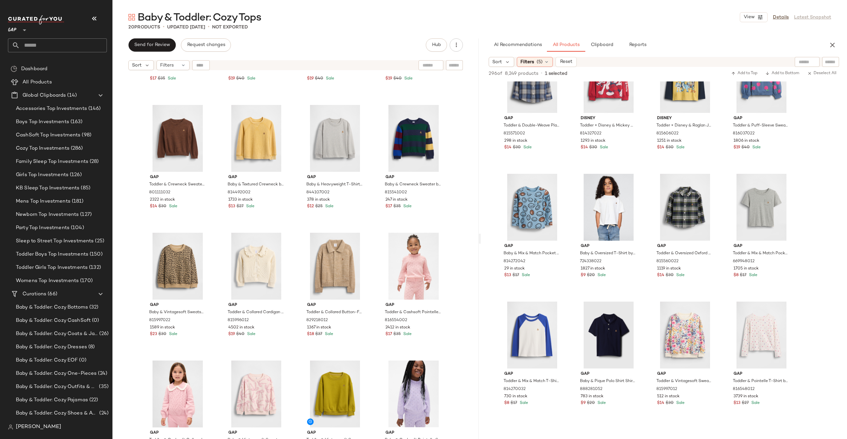
scroll to position [4484, 0]
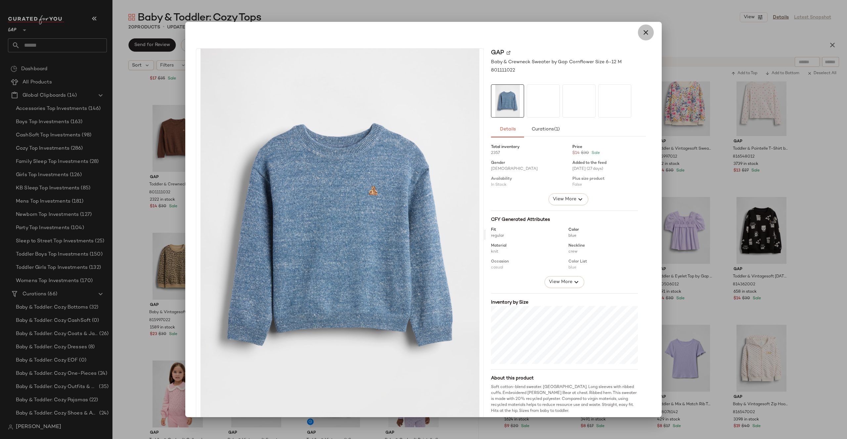
click at [641, 28] on button "button" at bounding box center [646, 32] width 16 height 16
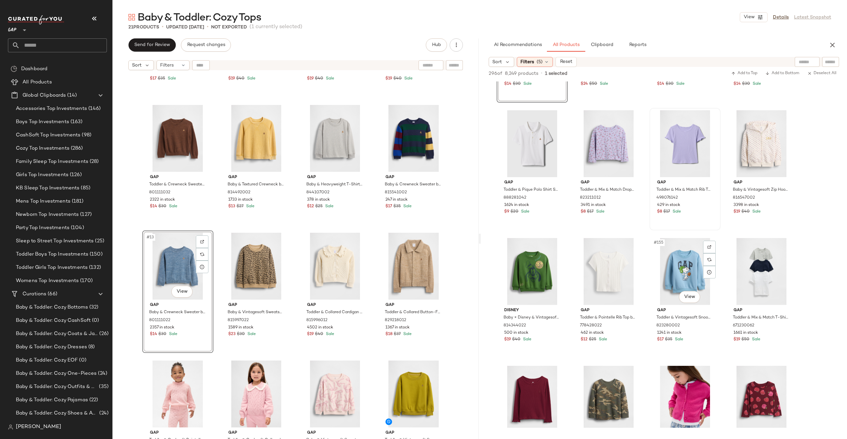
scroll to position [4712, 0]
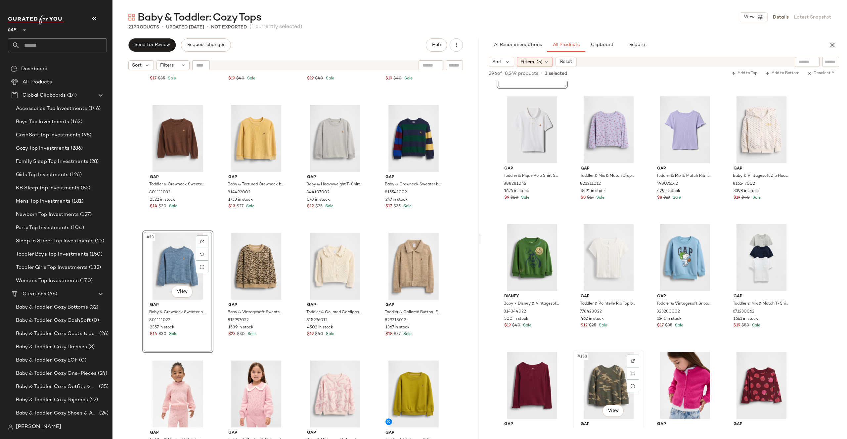
click at [618, 384] on div "#158 View" at bounding box center [608, 385] width 66 height 67
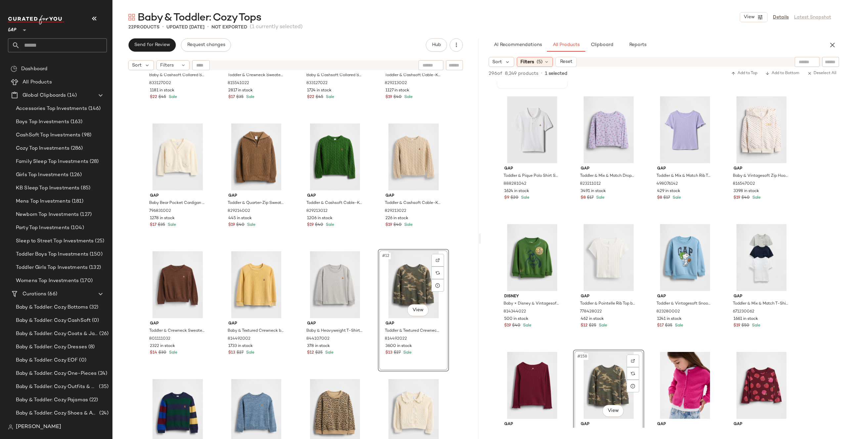
scroll to position [0, 0]
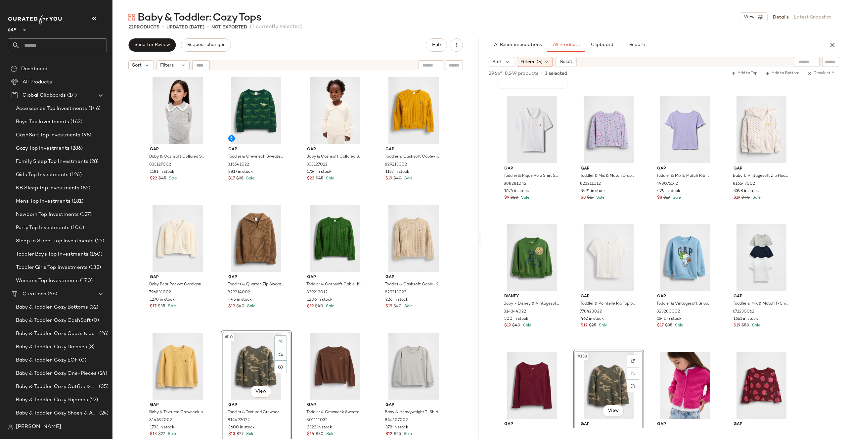
click at [463, 315] on div "Gap Baby & Cashsoft Collared Sweater by Gap Heather Grey Size 6-12 M 833127002 …" at bounding box center [295, 264] width 366 height 382
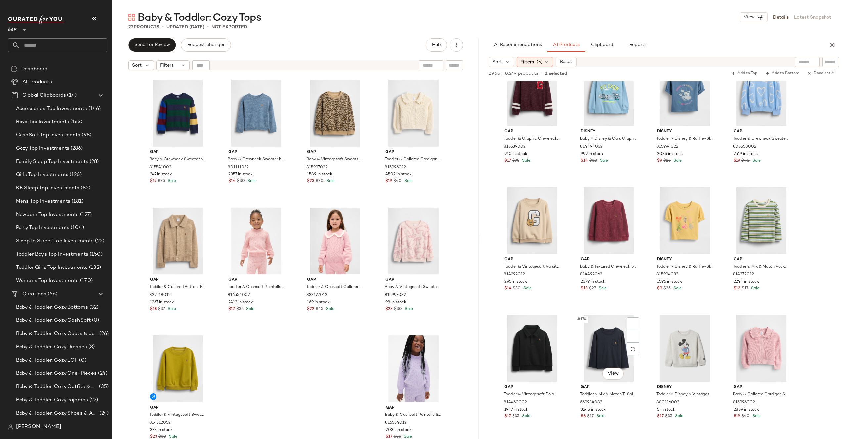
scroll to position [5332, 0]
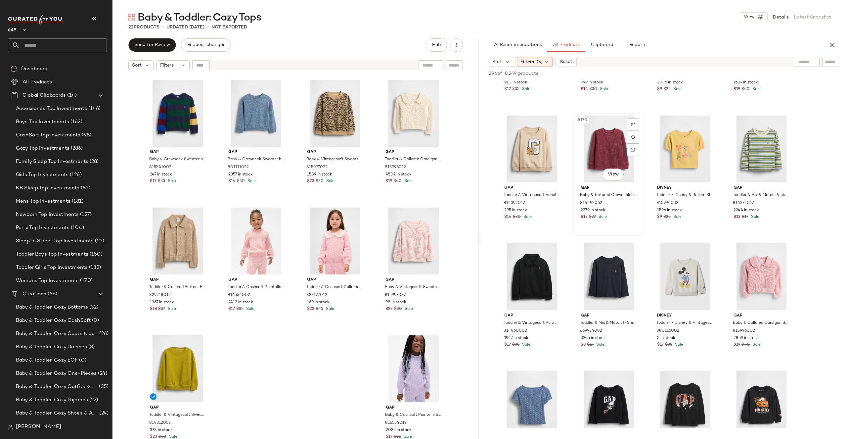
click at [620, 140] on div "#170 View" at bounding box center [608, 148] width 66 height 67
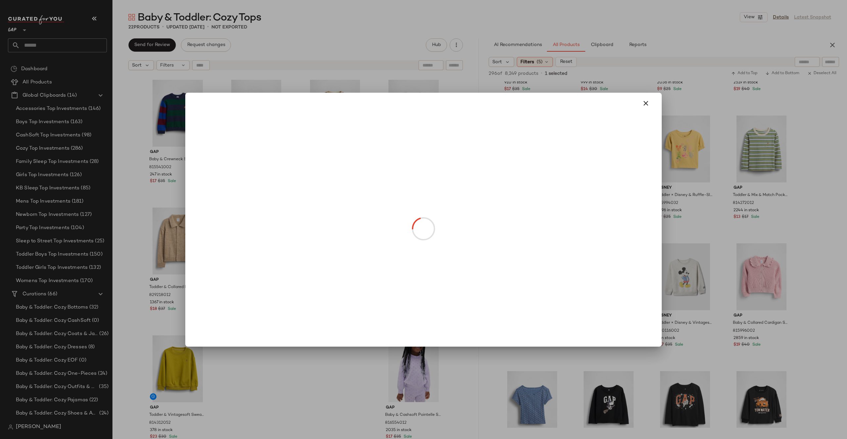
drag, startPoint x: 616, startPoint y: 167, endPoint x: 268, endPoint y: 149, distance: 348.8
click at [268, 149] on body "GAP ** Dashboard All Products Global Clipboards (14) Accessories Top Investment…" at bounding box center [423, 219] width 847 height 439
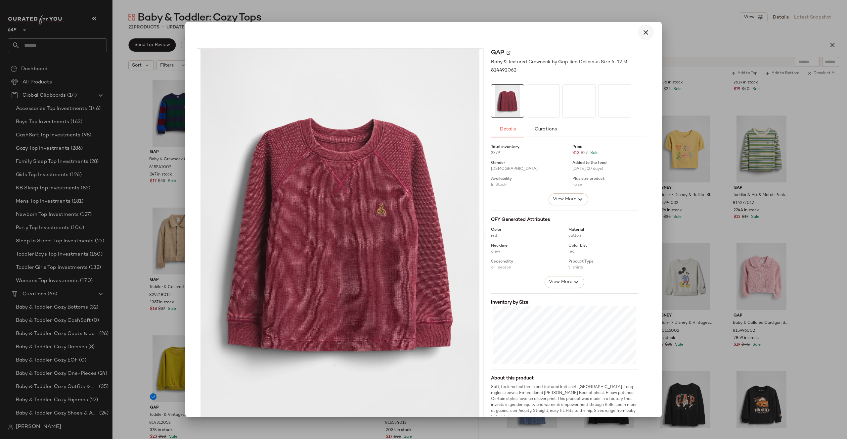
click at [643, 32] on icon "button" at bounding box center [646, 32] width 8 height 8
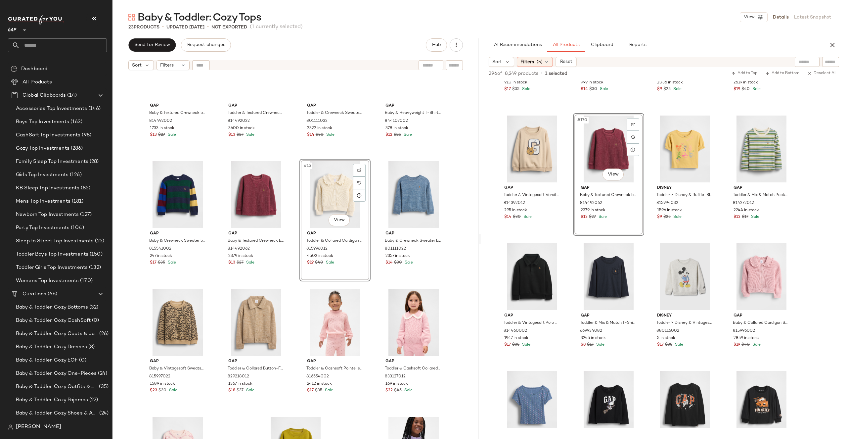
scroll to position [287, 0]
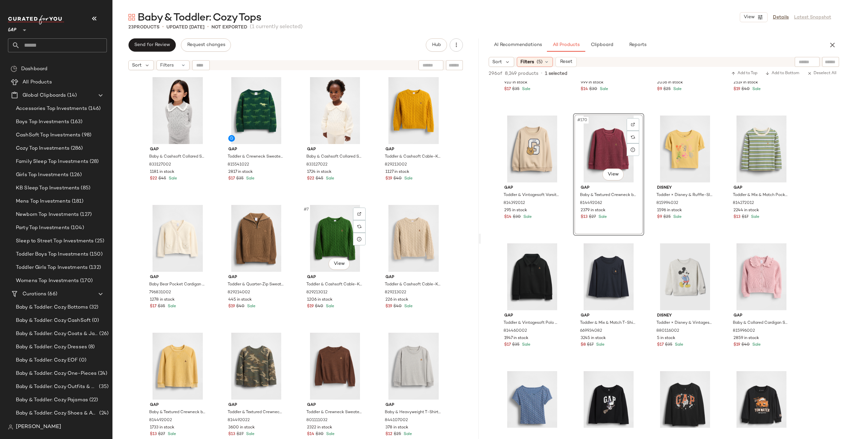
scroll to position [181, 0]
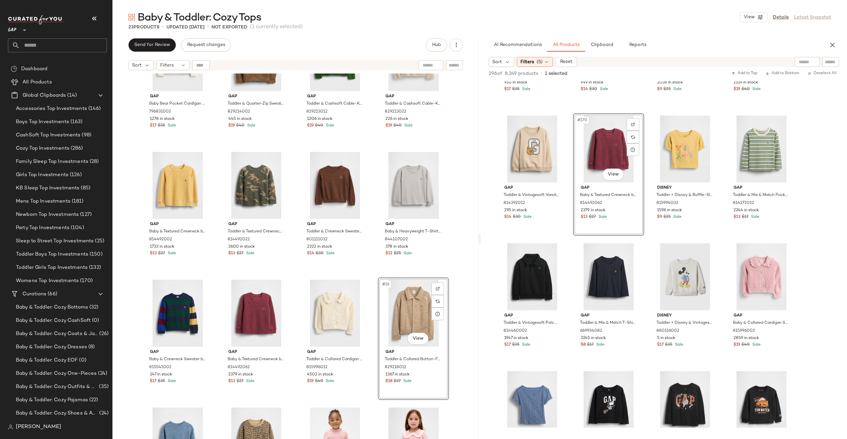
click at [412, 303] on div "#16 View" at bounding box center [413, 313] width 66 height 67
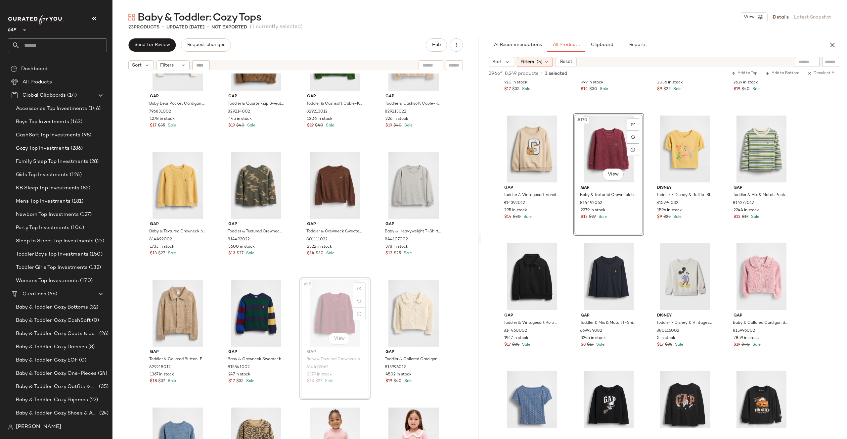
drag, startPoint x: 336, startPoint y: 309, endPoint x: 331, endPoint y: 309, distance: 5.0
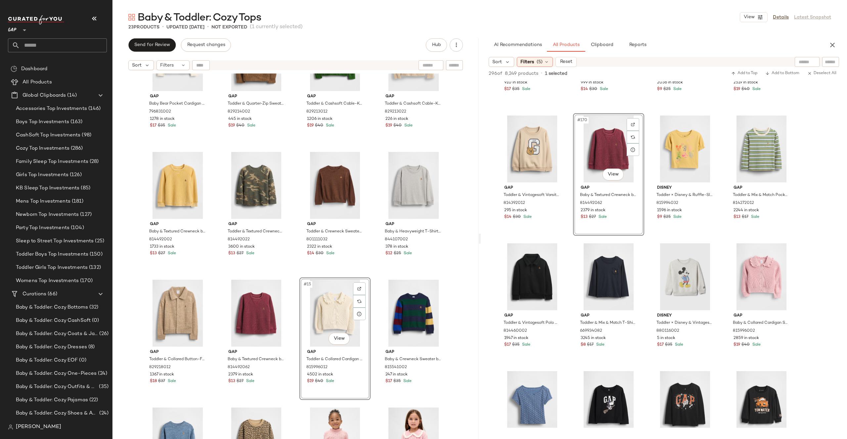
click at [457, 271] on div "Gap Baby & Cashsoft Collared Sweater by Gap Heather Grey Size 6-12 M 833127002 …" at bounding box center [295, 264] width 366 height 382
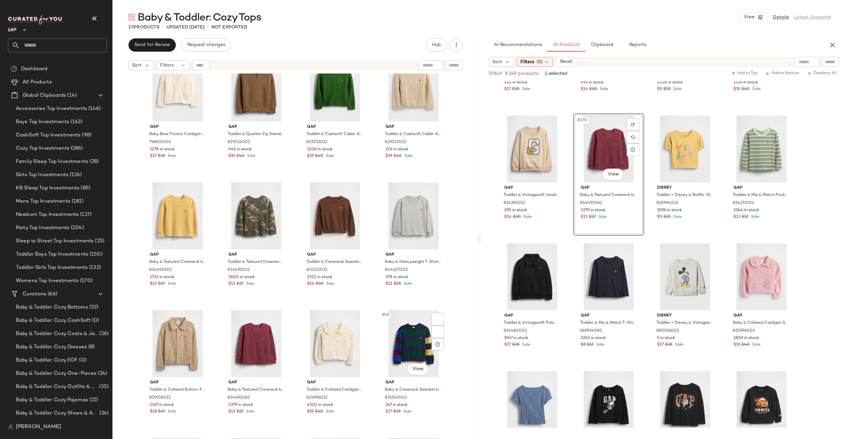
scroll to position [213, 0]
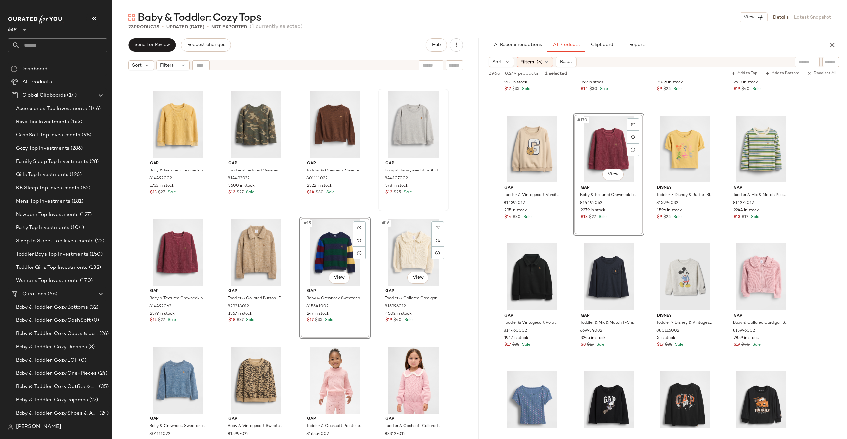
scroll to position [249, 0]
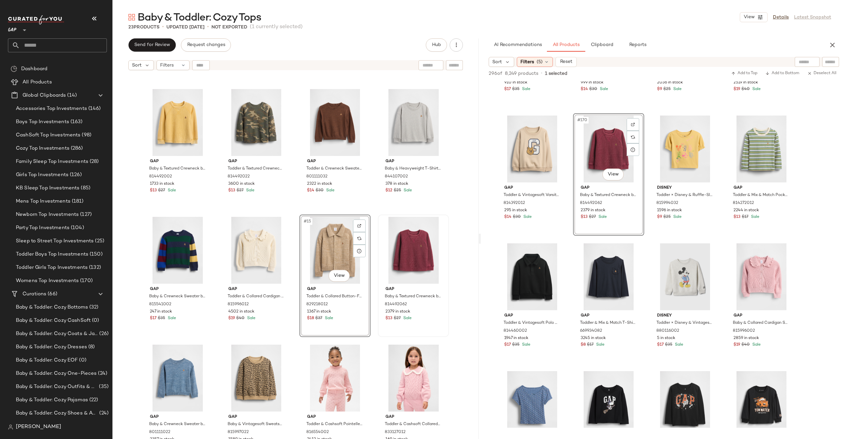
click at [452, 243] on div "Gap Baby Bear Pocket Cardigan Sweater by Gap Ivory Frost Size 3-6 M 796831002 1…" at bounding box center [295, 264] width 366 height 382
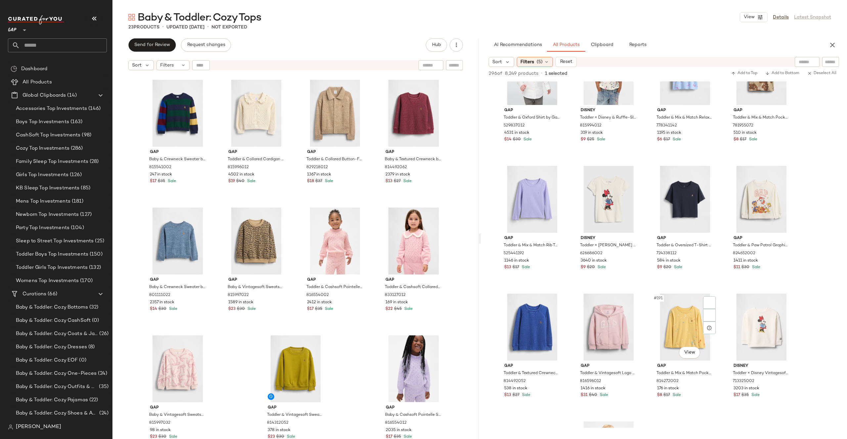
scroll to position [5882, 0]
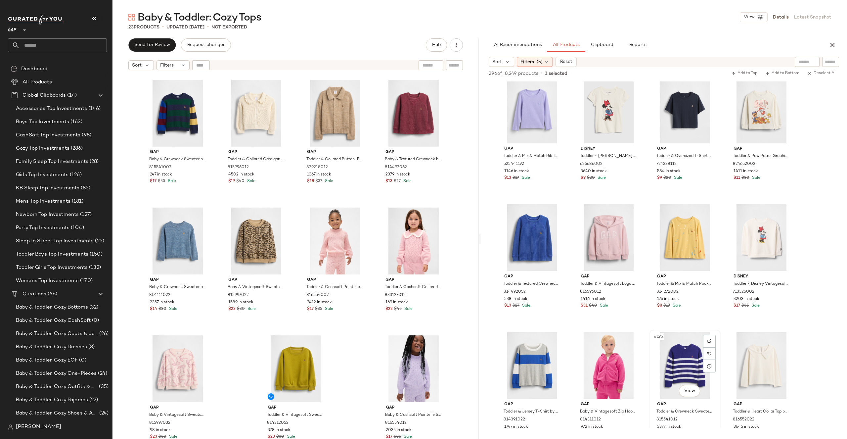
click at [682, 368] on div "#195 View" at bounding box center [685, 365] width 66 height 67
click at [691, 389] on body "GAP ** Dashboard All Products Global Clipboards (14) Accessories Top Investment…" at bounding box center [423, 219] width 847 height 439
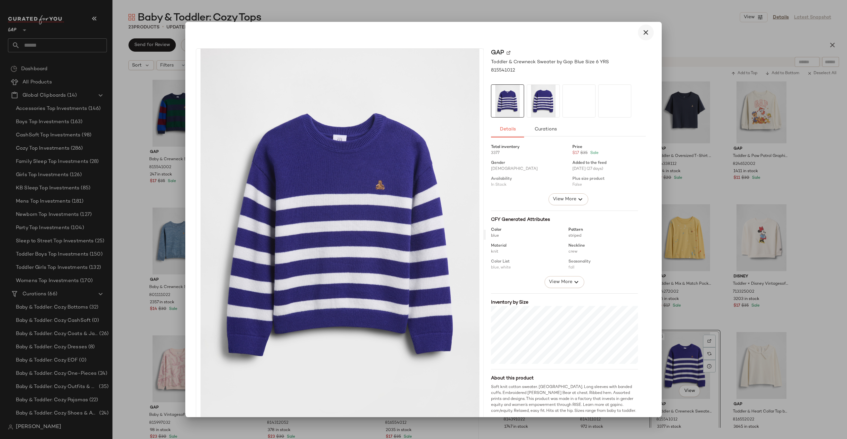
click at [644, 30] on icon "button" at bounding box center [646, 32] width 8 height 8
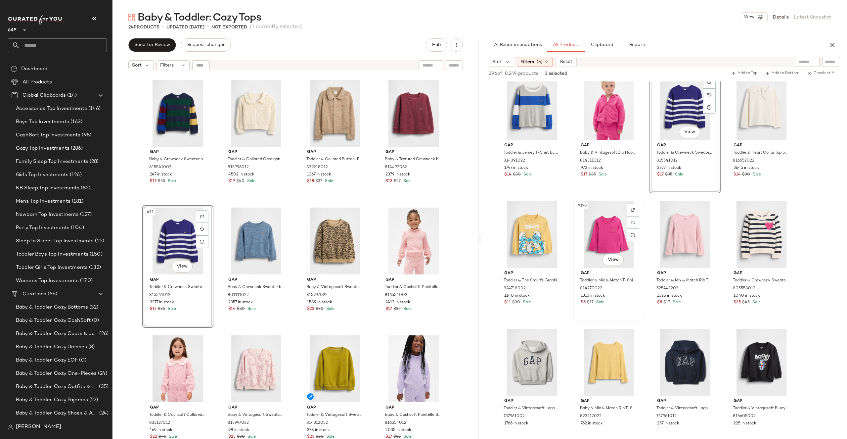
scroll to position [6142, 0]
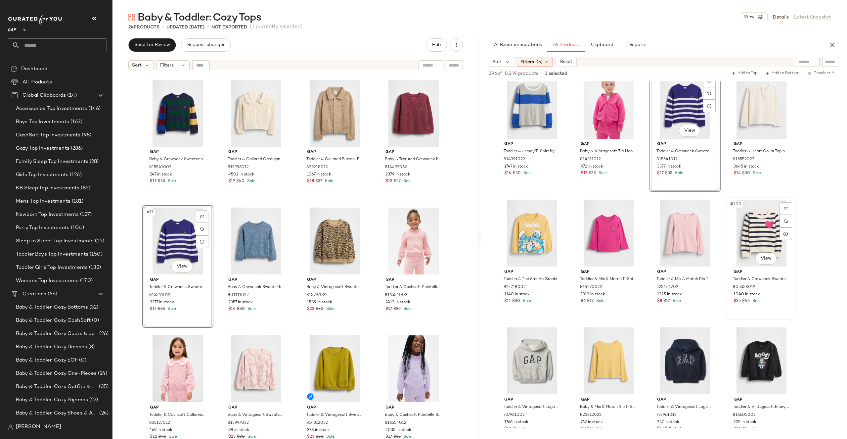
click at [769, 235] on div "#200 View" at bounding box center [761, 232] width 66 height 67
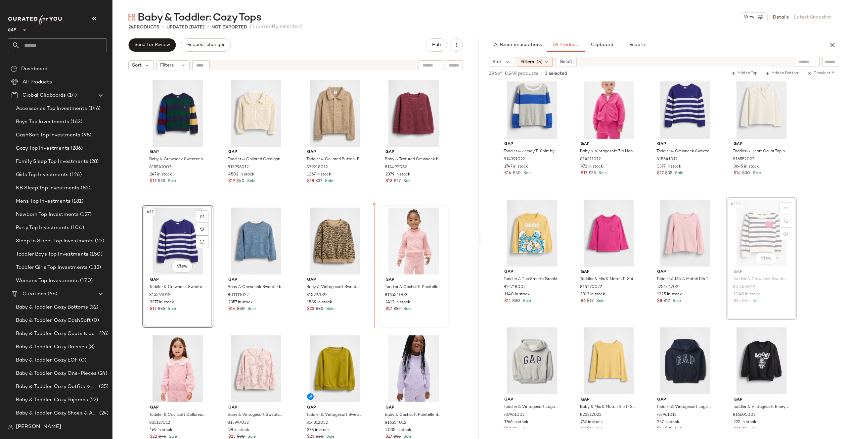
drag, startPoint x: 773, startPoint y: 236, endPoint x: 386, endPoint y: 282, distance: 388.8
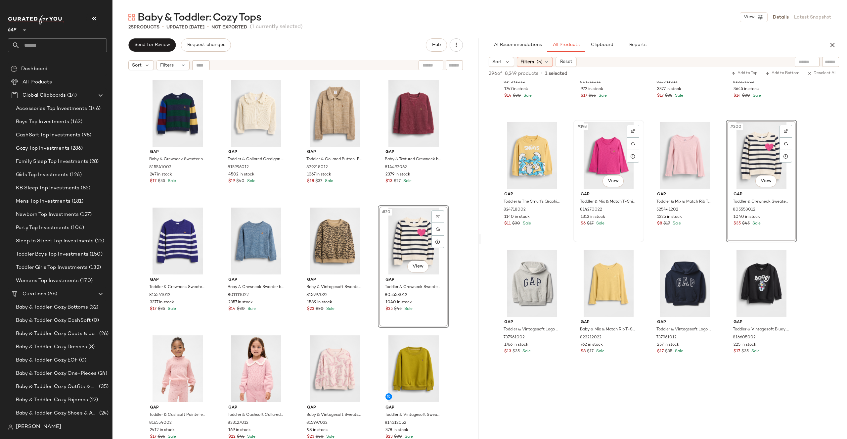
scroll to position [6345, 0]
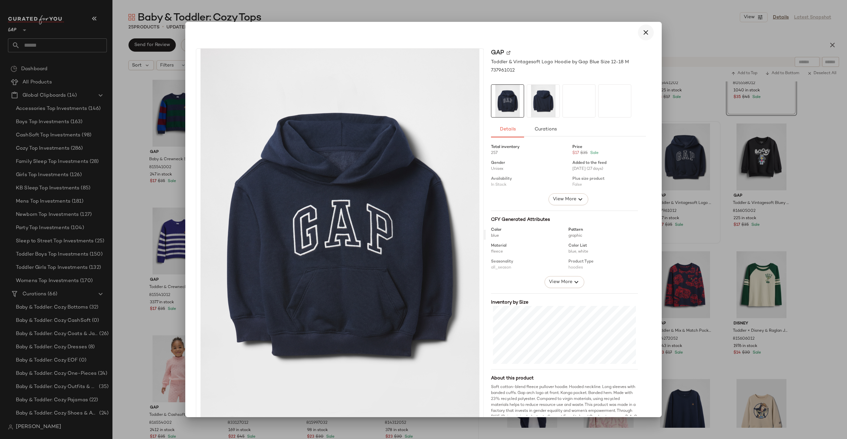
click at [642, 31] on icon "button" at bounding box center [646, 32] width 8 height 8
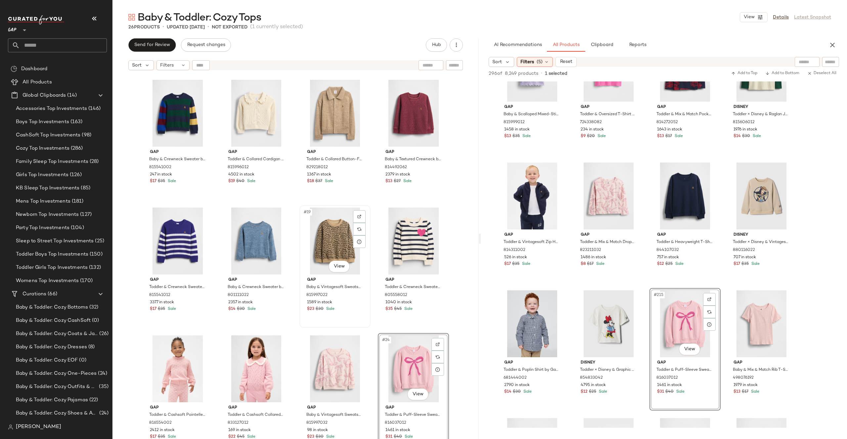
scroll to position [513, 0]
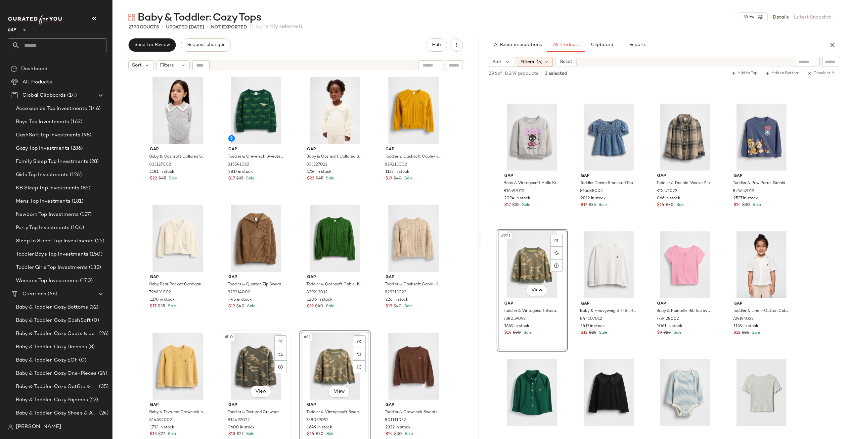
click at [254, 365] on div "#10 View" at bounding box center [256, 365] width 66 height 67
click at [600, 43] on span "Clipboard" at bounding box center [601, 44] width 23 height 5
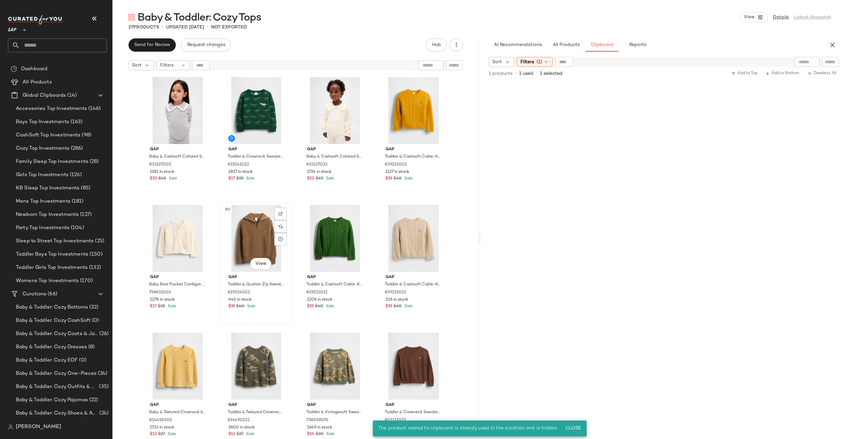
click at [238, 226] on div "#6 View" at bounding box center [256, 238] width 66 height 67
click at [233, 361] on div "#10 View" at bounding box center [256, 365] width 66 height 67
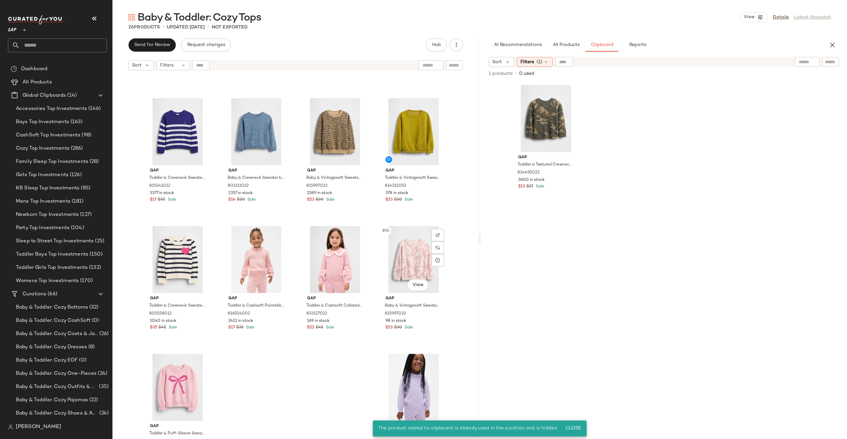
scroll to position [513, 0]
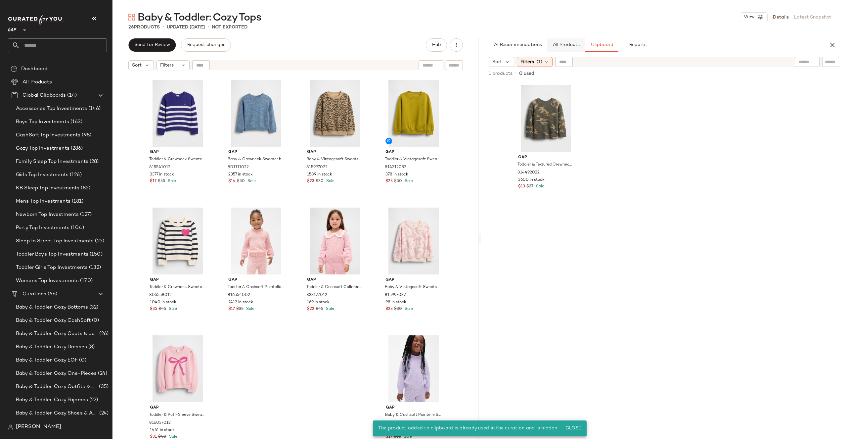
click at [566, 46] on span "All Products" at bounding box center [565, 44] width 27 height 5
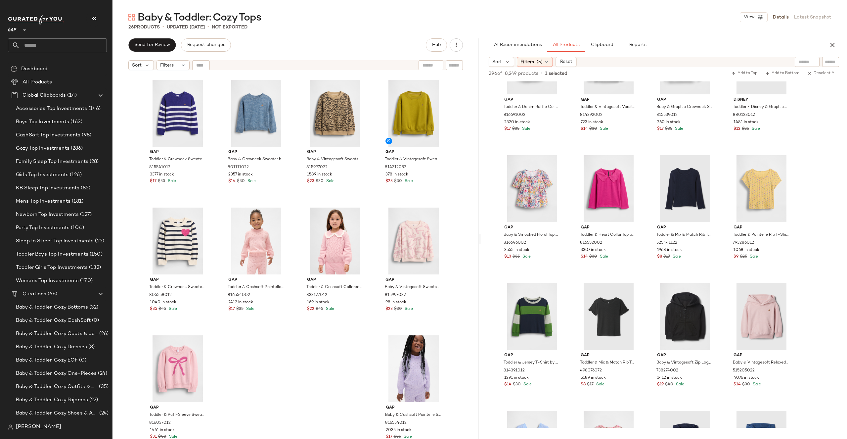
scroll to position [7456, 0]
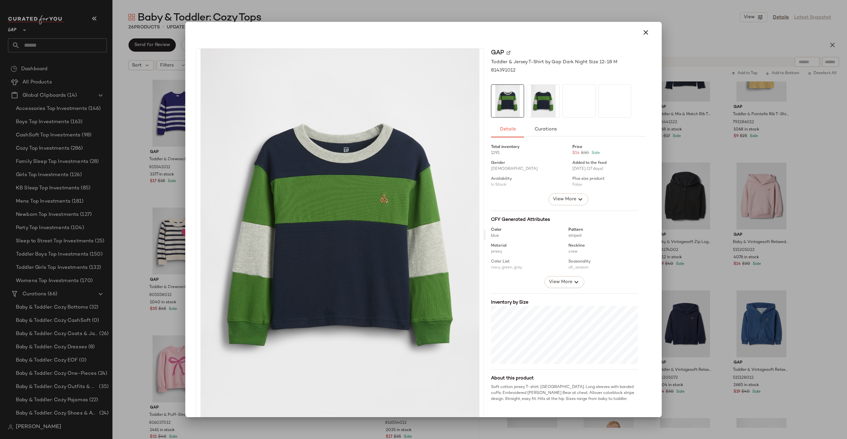
click at [681, 166] on div at bounding box center [423, 219] width 847 height 439
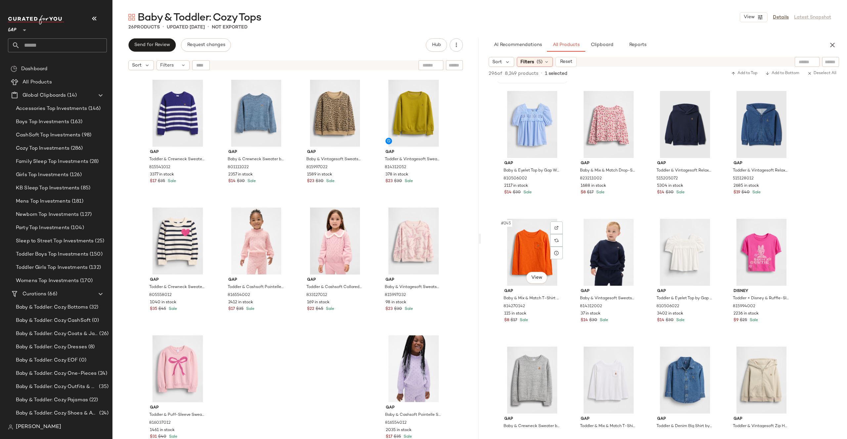
scroll to position [7775, 0]
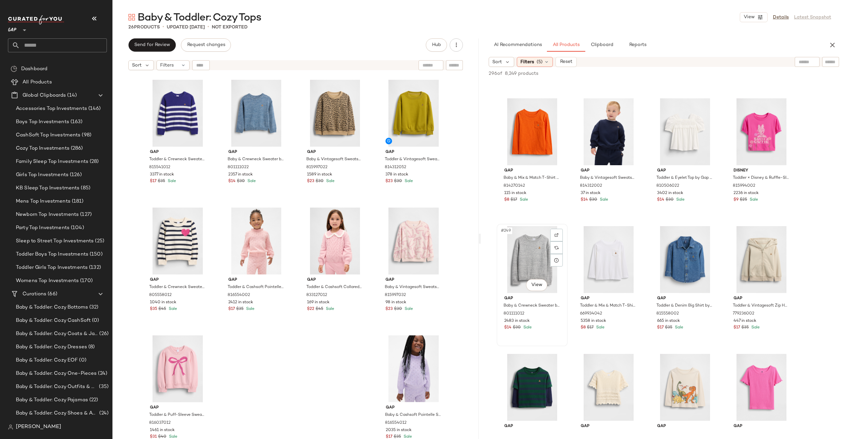
click at [531, 244] on div "#249 View" at bounding box center [532, 259] width 66 height 67
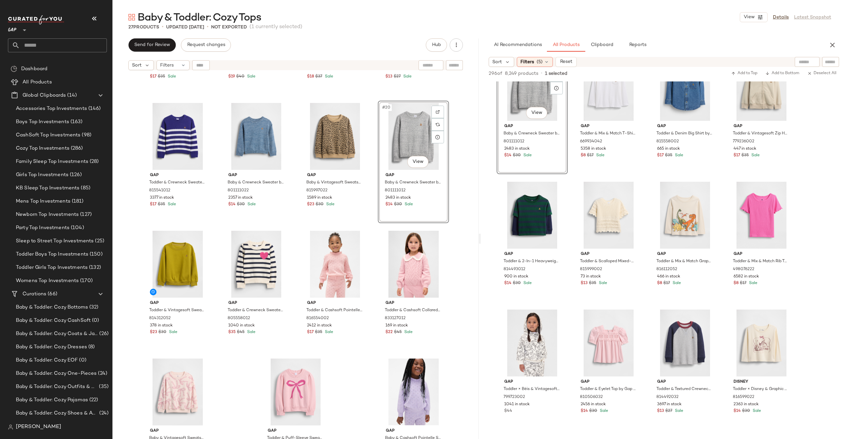
scroll to position [8142, 0]
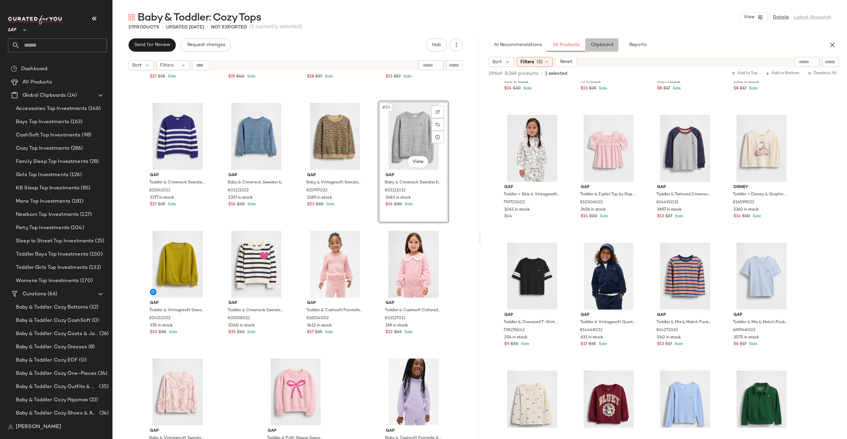
click at [601, 43] on span "Clipboard" at bounding box center [601, 44] width 23 height 5
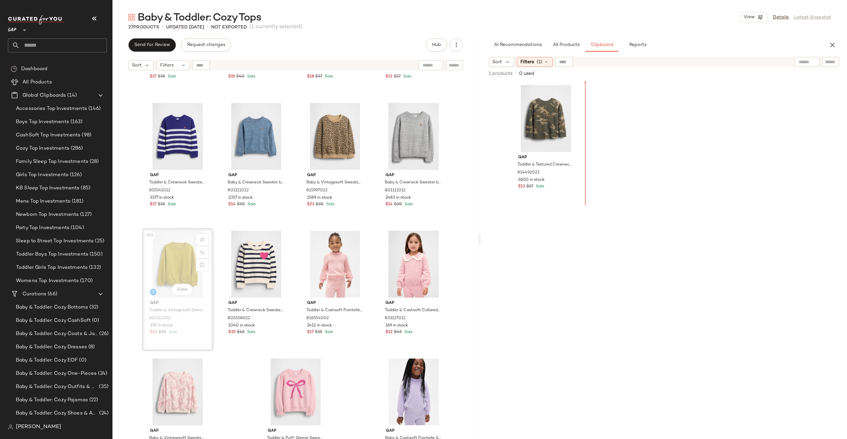
drag, startPoint x: 178, startPoint y: 254, endPoint x: 236, endPoint y: 227, distance: 64.2
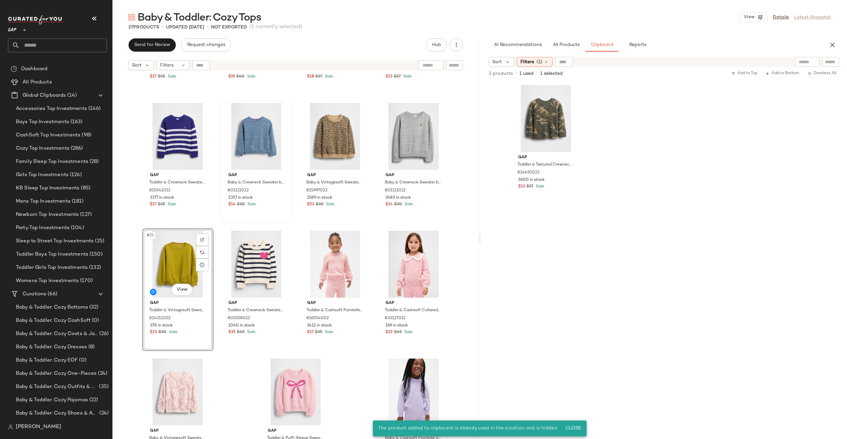
click at [265, 128] on div at bounding box center [256, 136] width 66 height 67
click at [163, 256] on div "#21 View" at bounding box center [178, 264] width 66 height 67
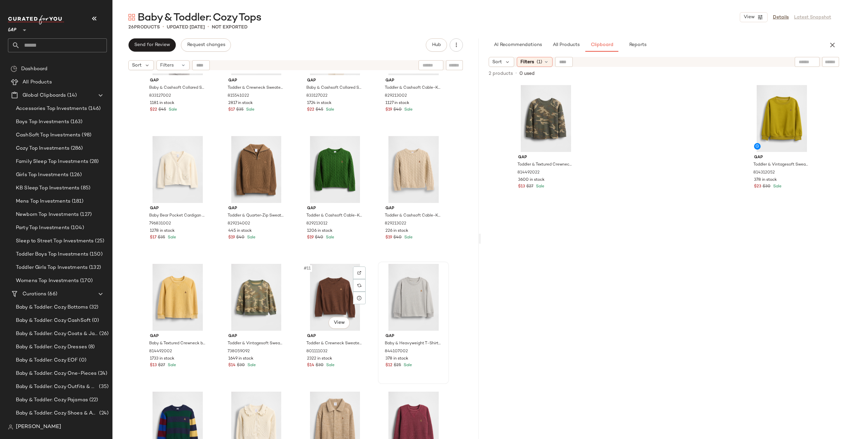
scroll to position [76, 0]
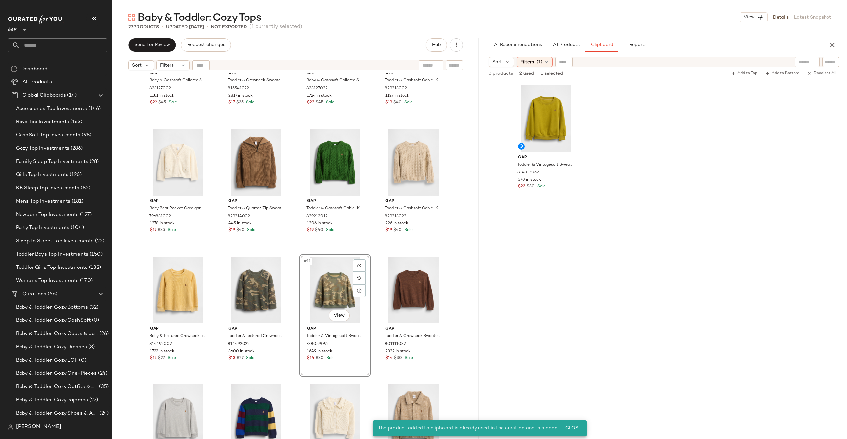
click at [335, 293] on div "#11 View" at bounding box center [335, 289] width 66 height 67
click at [410, 285] on div "#12 View" at bounding box center [413, 289] width 66 height 67
click at [322, 283] on div "#11 View" at bounding box center [335, 289] width 66 height 67
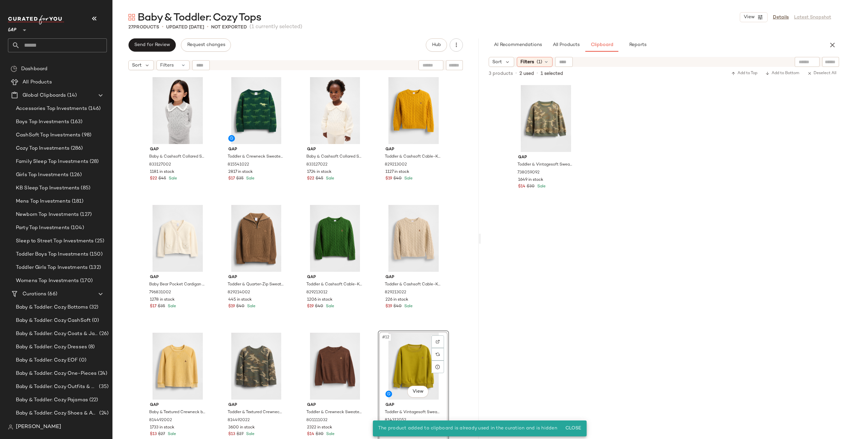
click at [458, 248] on div "Gap Baby & Cashsoft Collared Sweater by Gap Heather Grey Size 6-12 M 833127002 …" at bounding box center [295, 264] width 366 height 382
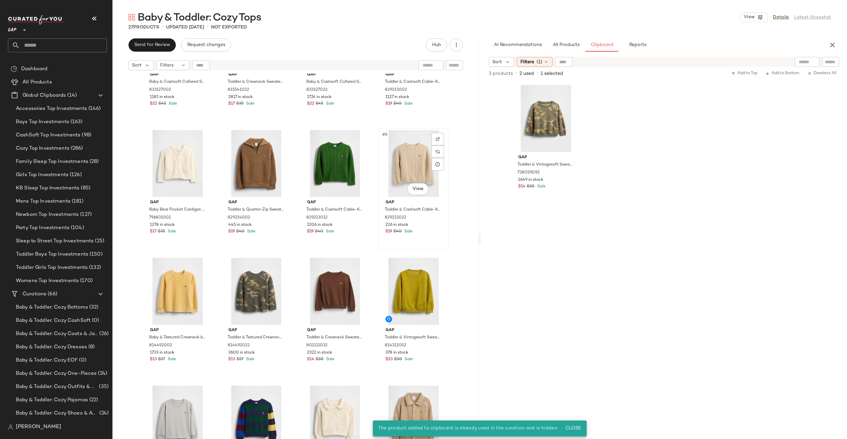
scroll to position [162, 0]
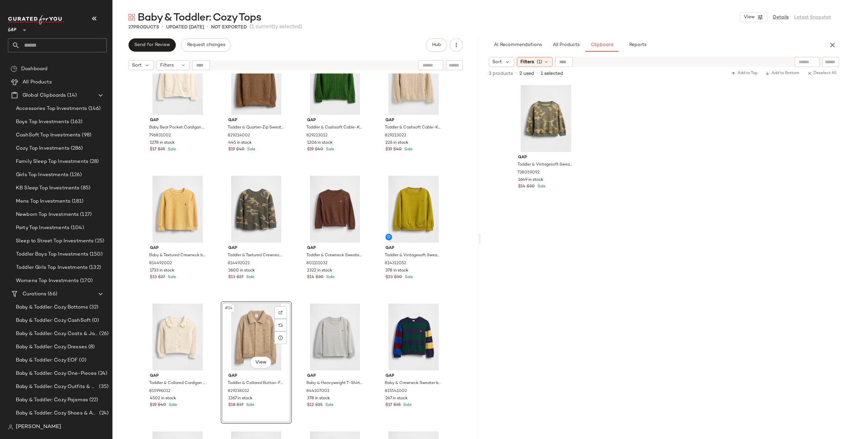
click at [468, 306] on div "Gap Baby Bear Pocket Cardigan Sweater by Gap Ivory Frost Size 3-6 M 796831002 1…" at bounding box center [295, 264] width 366 height 382
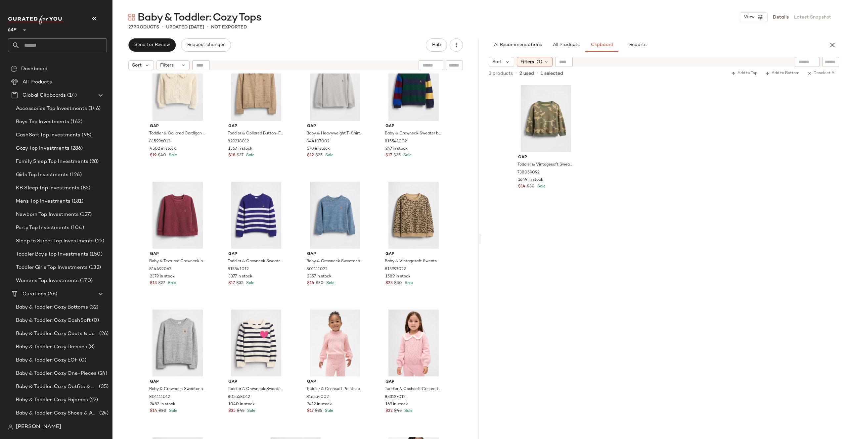
scroll to position [369, 0]
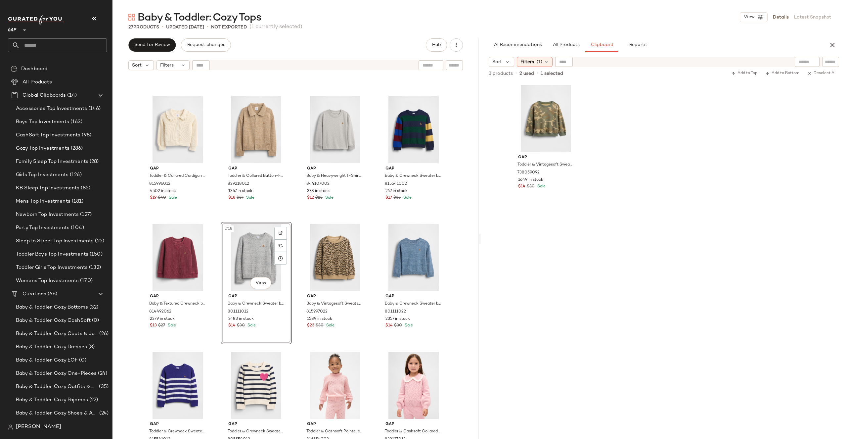
click at [454, 243] on div "Gap Baby & Textured Crewneck by Gap French Almond Size 6-12 M 814492002 1733 in…" at bounding box center [295, 264] width 366 height 382
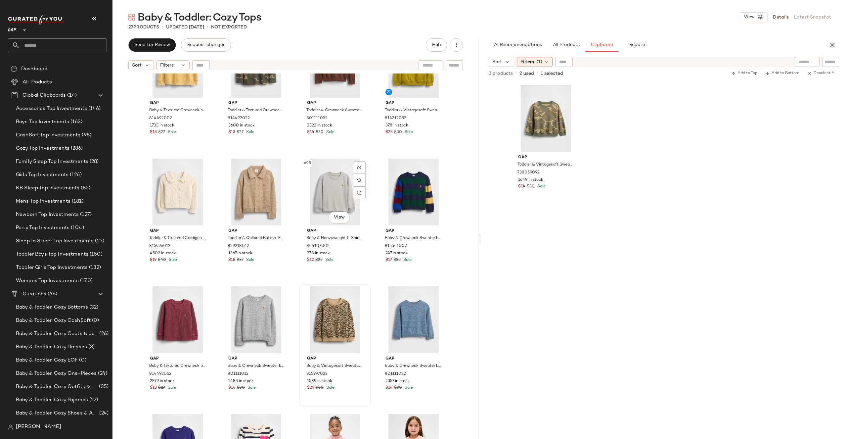
scroll to position [233, 0]
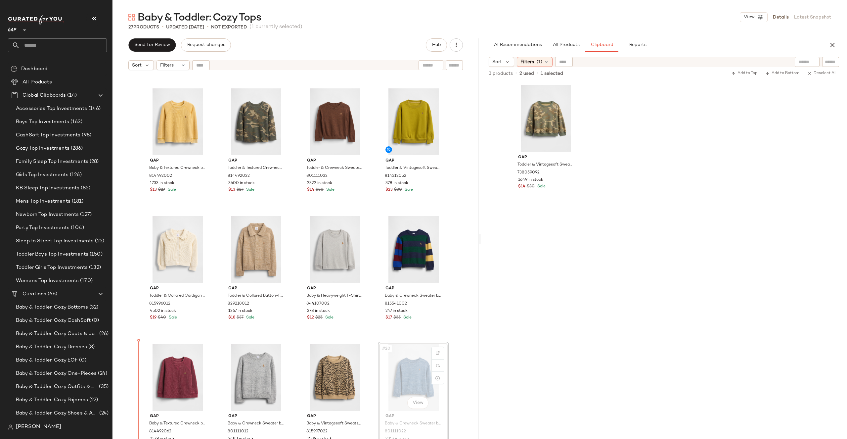
scroll to position [255, 0]
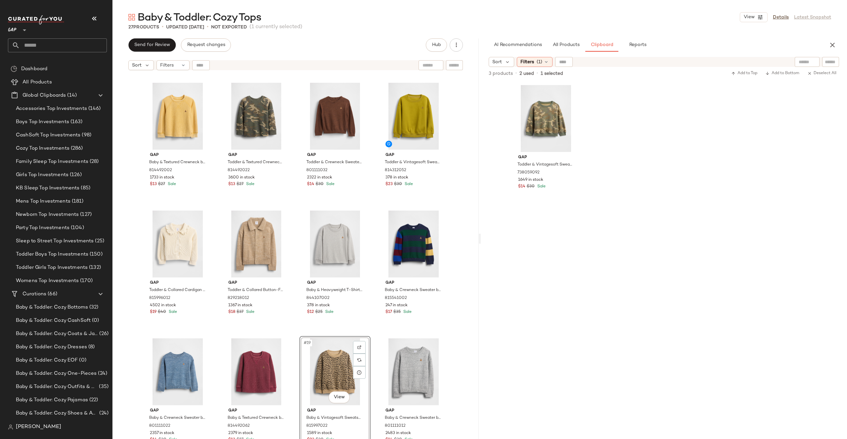
click at [459, 349] on div "Gap Baby & Textured Crewneck by Gap French Almond Size 6-12 M 814492002 1733 in…" at bounding box center [295, 264] width 366 height 382
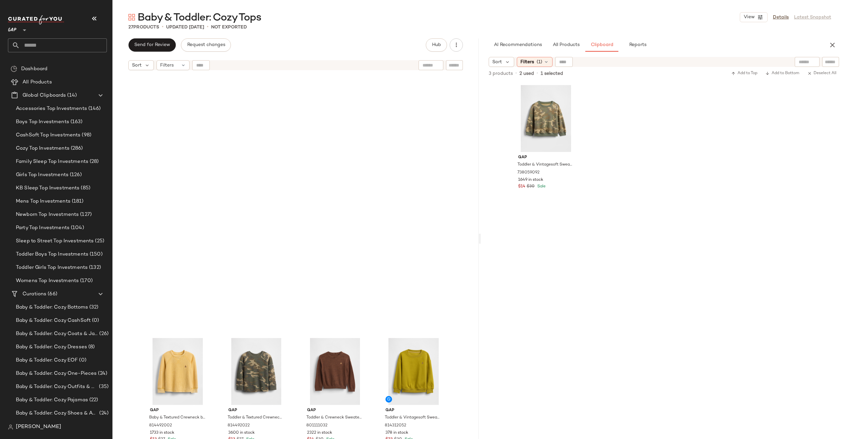
scroll to position [255, 0]
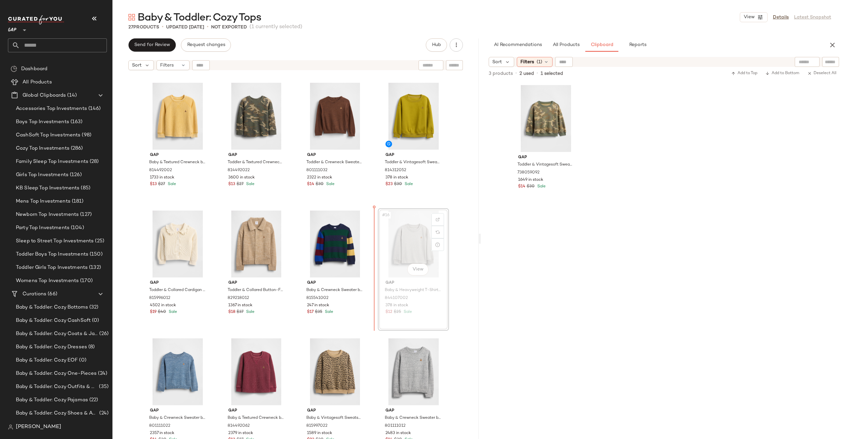
drag, startPoint x: 418, startPoint y: 247, endPoint x: 415, endPoint y: 247, distance: 3.6
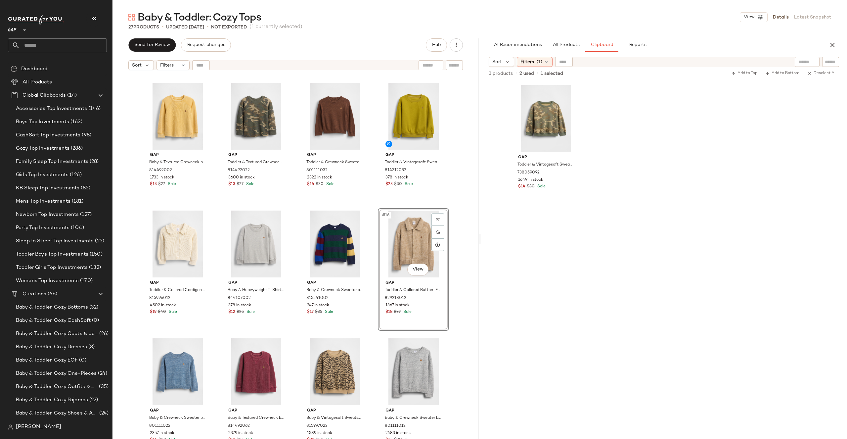
click at [459, 235] on div "Gap Baby & Textured Crewneck by Gap French Almond Size 6-12 M 814492002 1733 in…" at bounding box center [295, 264] width 366 height 382
drag, startPoint x: 416, startPoint y: 246, endPoint x: 279, endPoint y: 253, distance: 136.5
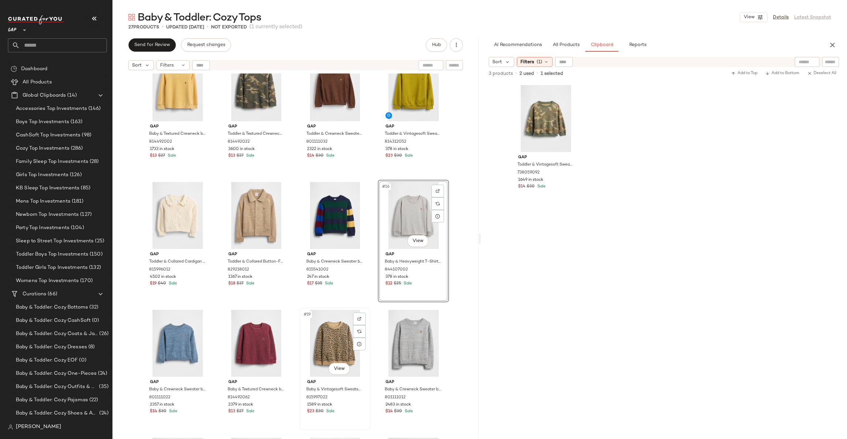
scroll to position [298, 0]
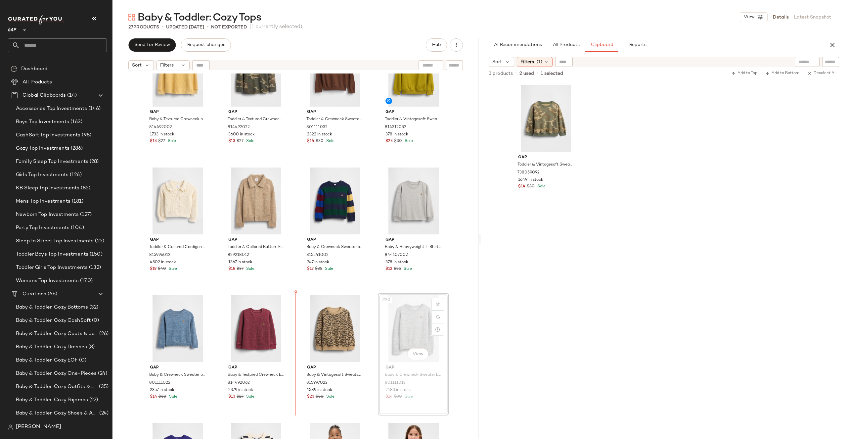
drag, startPoint x: 431, startPoint y: 323, endPoint x: 427, endPoint y: 323, distance: 3.6
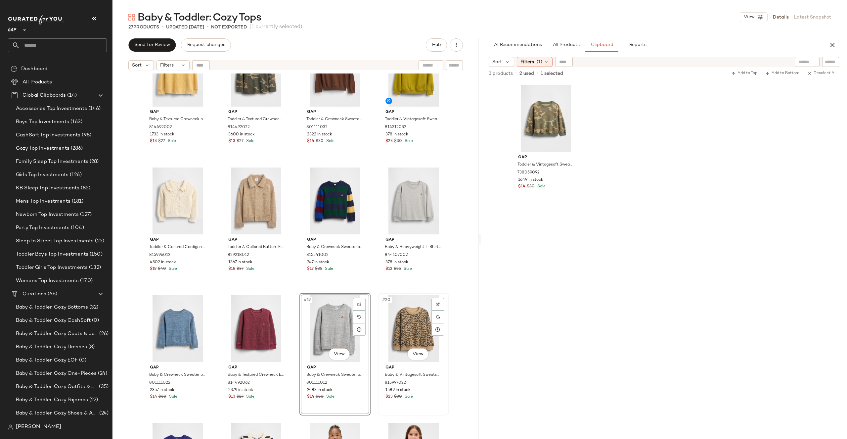
click at [439, 297] on div "#20 View" at bounding box center [413, 328] width 66 height 67
click at [454, 287] on div "Gap Baby & Textured Crewneck by Gap French Almond Size 6-12 M 814492002 1733 in…" at bounding box center [295, 264] width 366 height 382
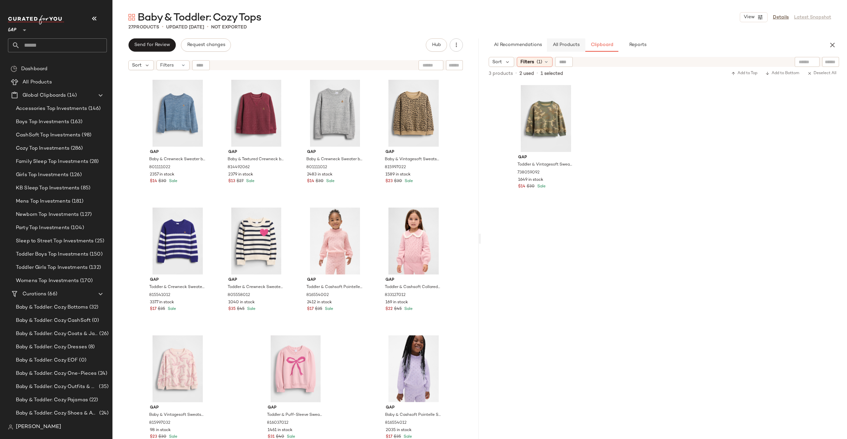
click at [575, 46] on span "All Products" at bounding box center [565, 44] width 27 height 5
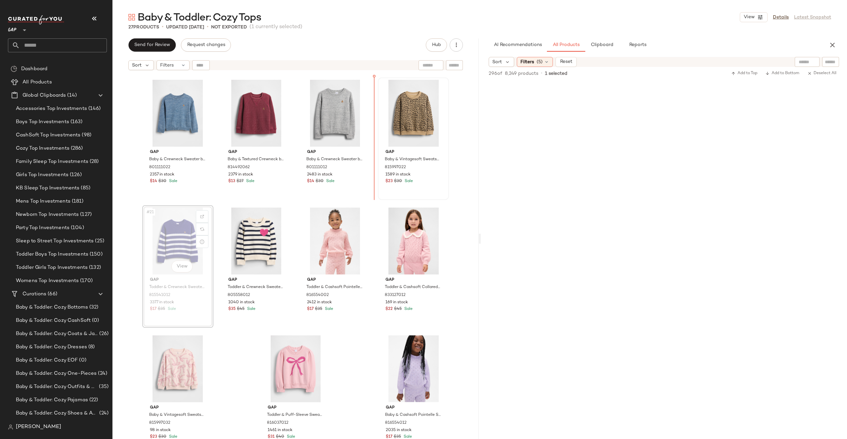
drag, startPoint x: 192, startPoint y: 237, endPoint x: 387, endPoint y: 148, distance: 214.7
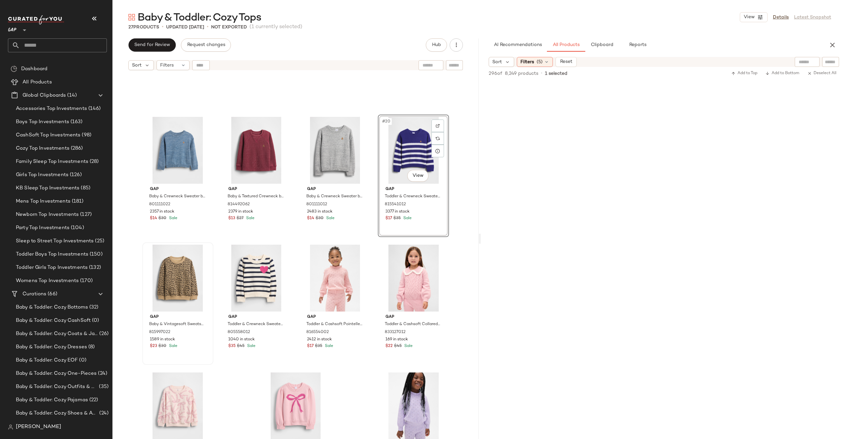
scroll to position [408, 0]
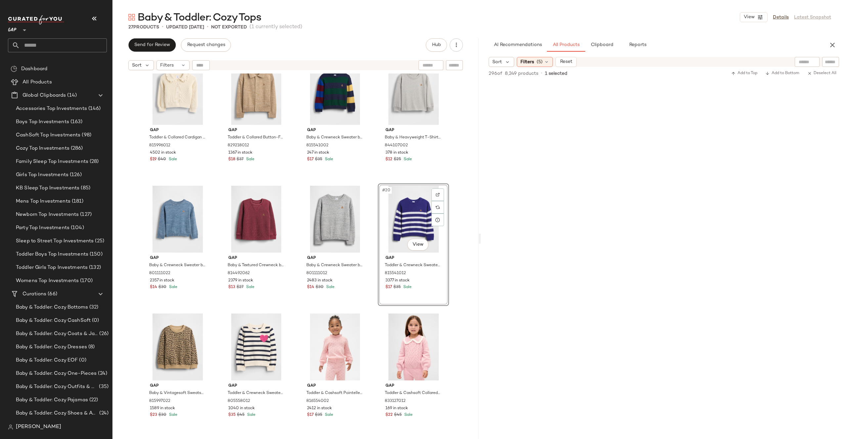
click at [454, 181] on div "Gap Toddler & Collared Cardigan Sweater by Gap Ivory Frost Size 3 YRS 815996012…" at bounding box center [295, 264] width 366 height 382
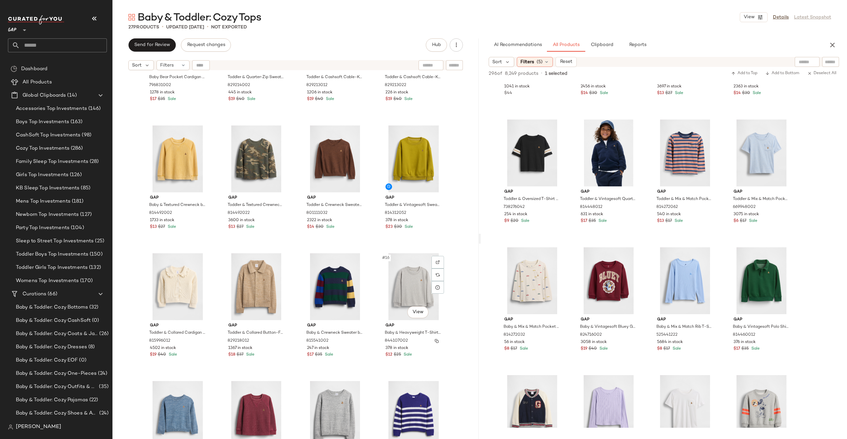
scroll to position [389, 0]
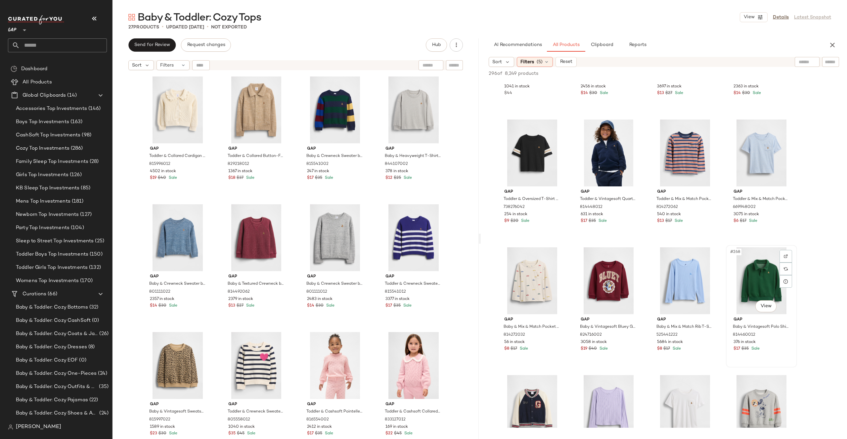
click at [764, 270] on div "#268 View" at bounding box center [761, 280] width 66 height 67
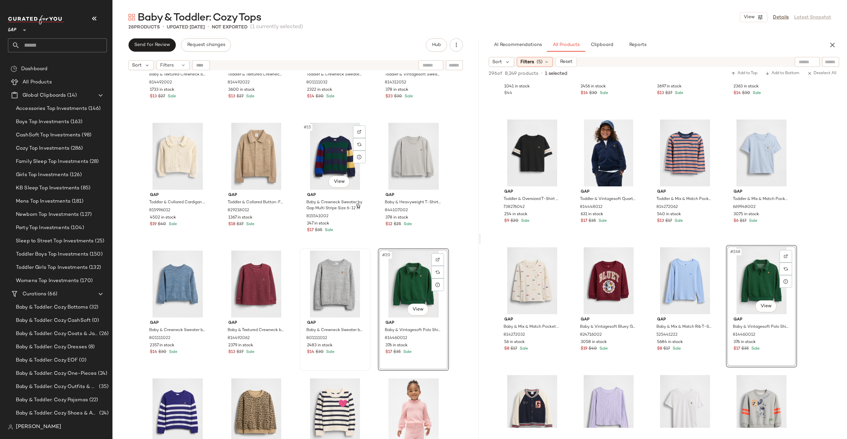
scroll to position [513, 0]
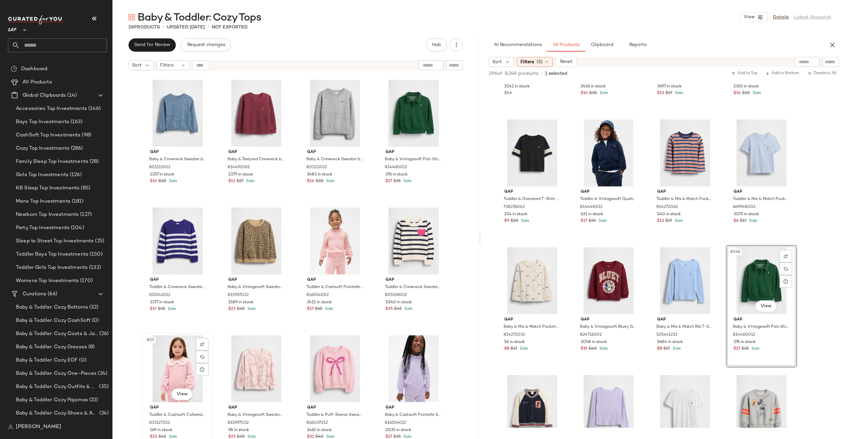
click at [185, 357] on div "#25 View" at bounding box center [178, 368] width 66 height 67
drag, startPoint x: 341, startPoint y: 241, endPoint x: 225, endPoint y: 248, distance: 116.4
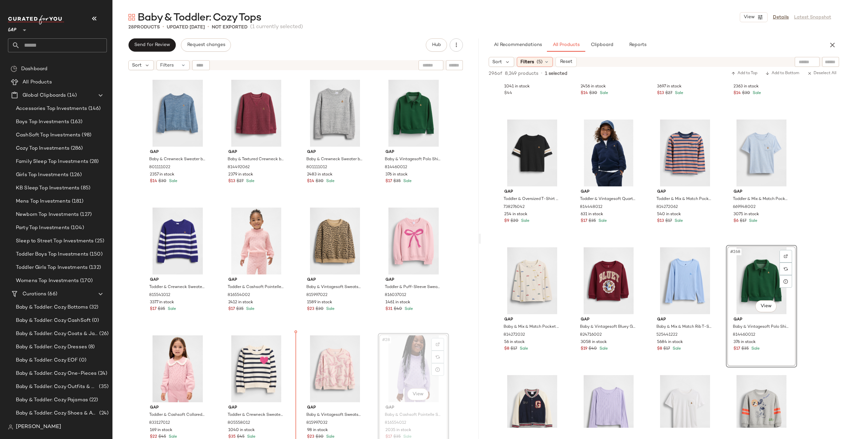
drag, startPoint x: 409, startPoint y: 359, endPoint x: 405, endPoint y: 359, distance: 3.7
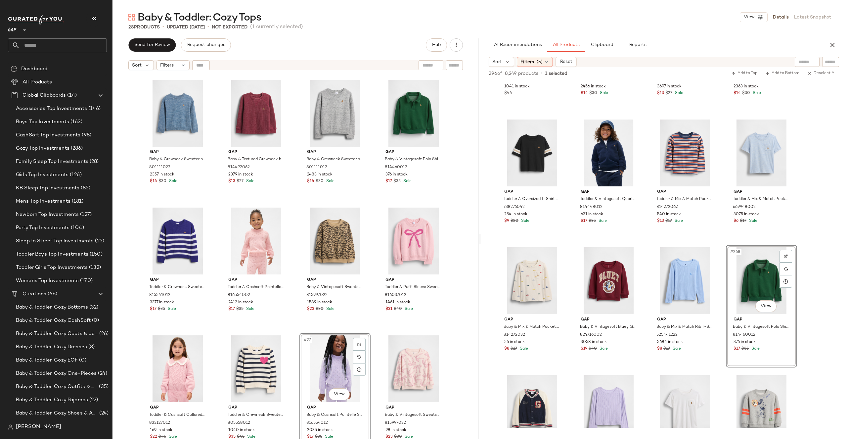
click at [456, 343] on div "Gap Toddler & Collared Cardigan Sweater by Gap Ivory Frost Size 3 YRS 815996012…" at bounding box center [295, 264] width 366 height 382
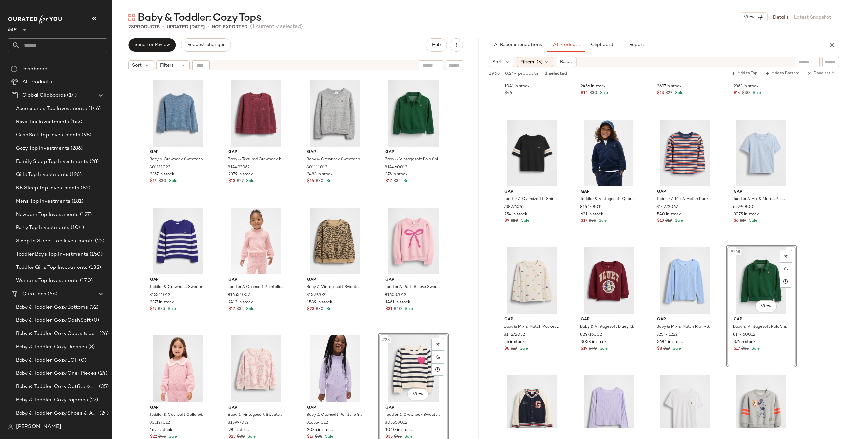
click at [457, 334] on div "Gap Toddler & Collared Cardigan Sweater by Gap Ivory Frost Size 3 YRS 815996012…" at bounding box center [295, 264] width 366 height 382
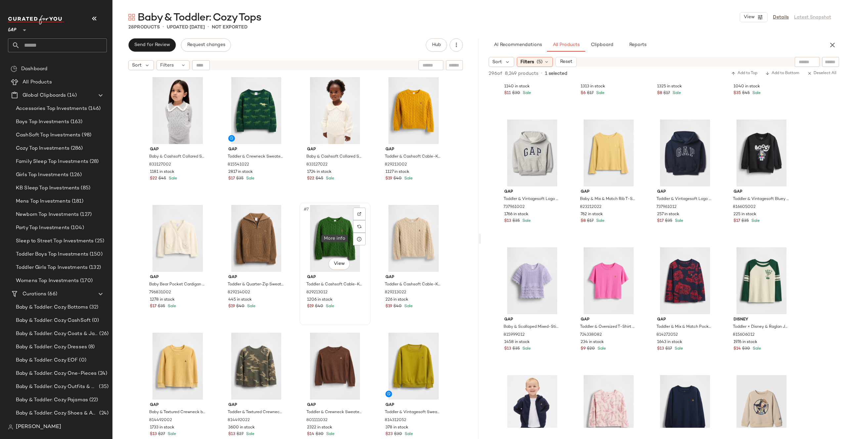
scroll to position [513, 0]
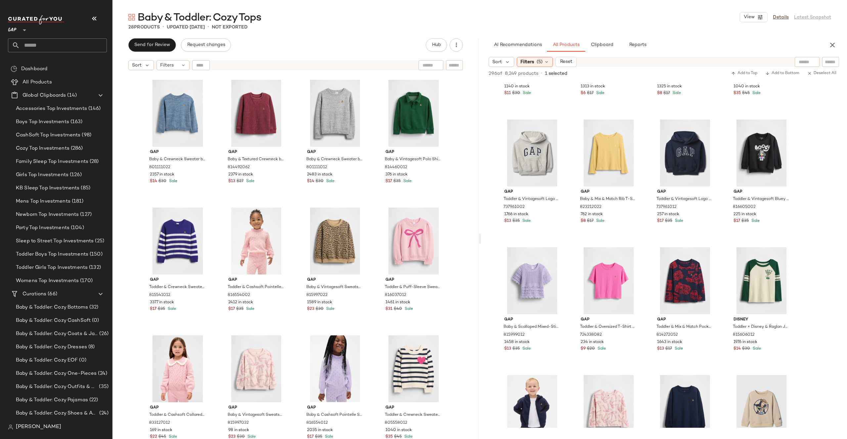
click at [837, 65] on div at bounding box center [830, 62] width 17 height 10
click at [534, 64] on span "Filters" at bounding box center [527, 62] width 14 height 7
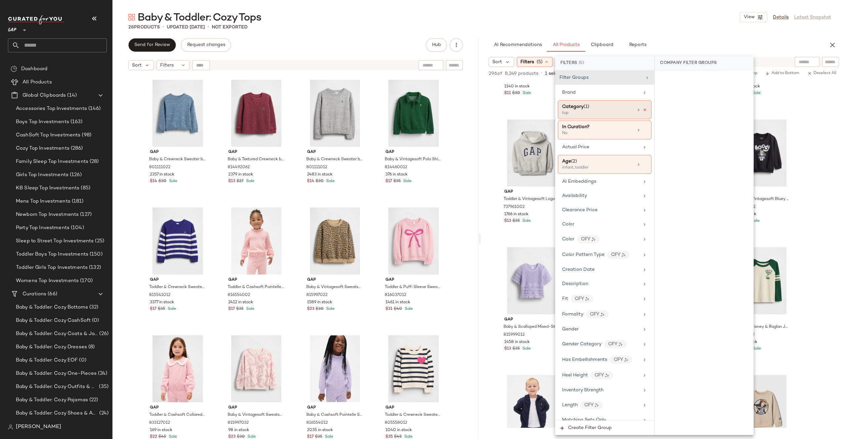
click at [643, 108] on icon at bounding box center [644, 110] width 5 height 5
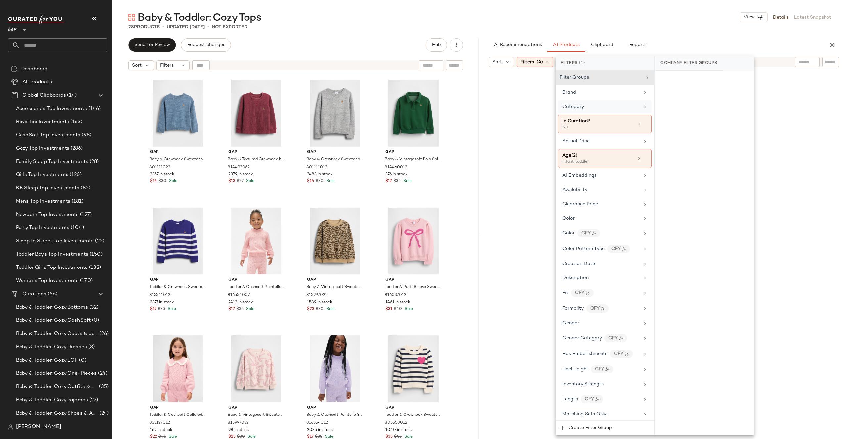
click at [828, 60] on input "text" at bounding box center [831, 62] width 12 height 7
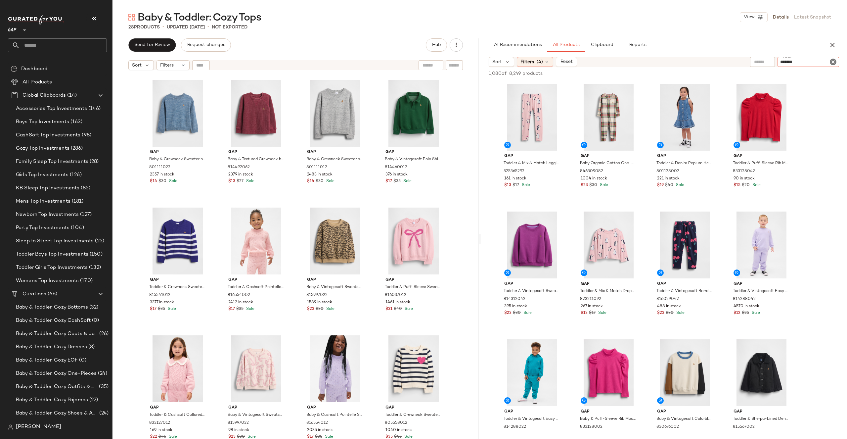
type input "********"
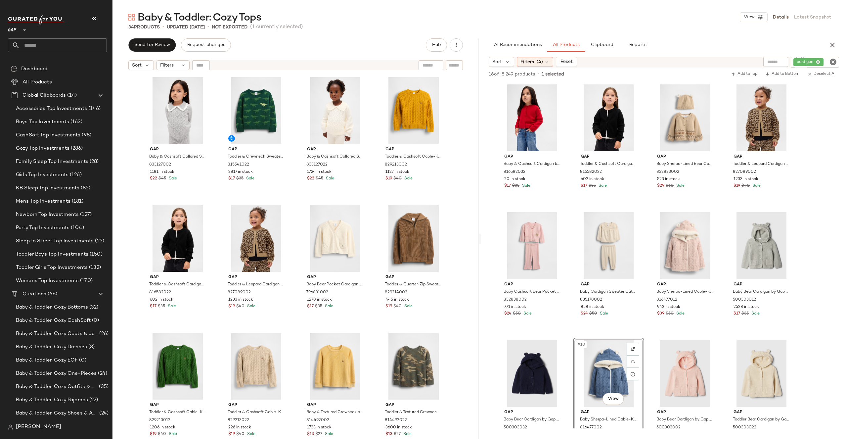
scroll to position [0, 0]
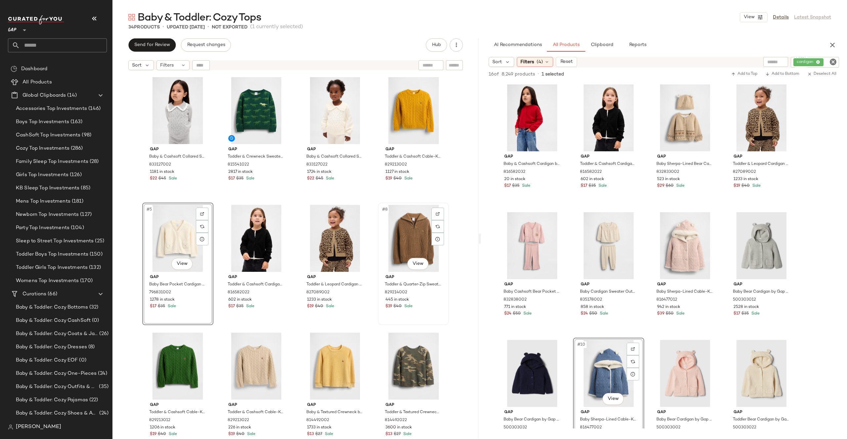
click at [412, 238] on div "#8 View" at bounding box center [413, 238] width 66 height 67
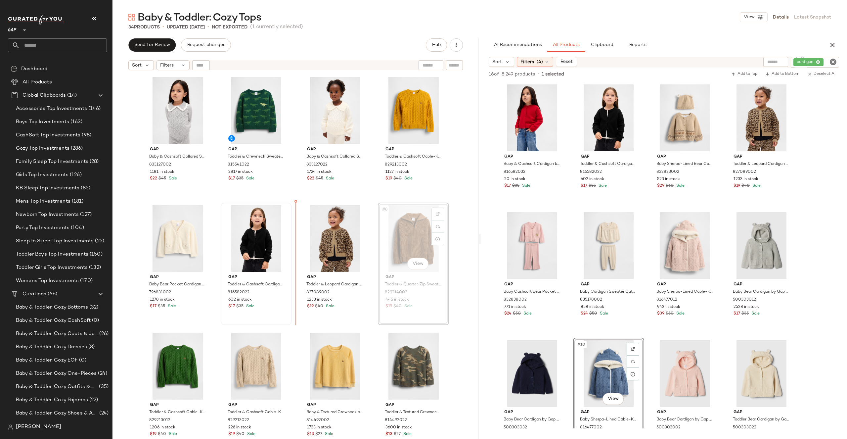
drag, startPoint x: 393, startPoint y: 256, endPoint x: 288, endPoint y: 252, distance: 104.9
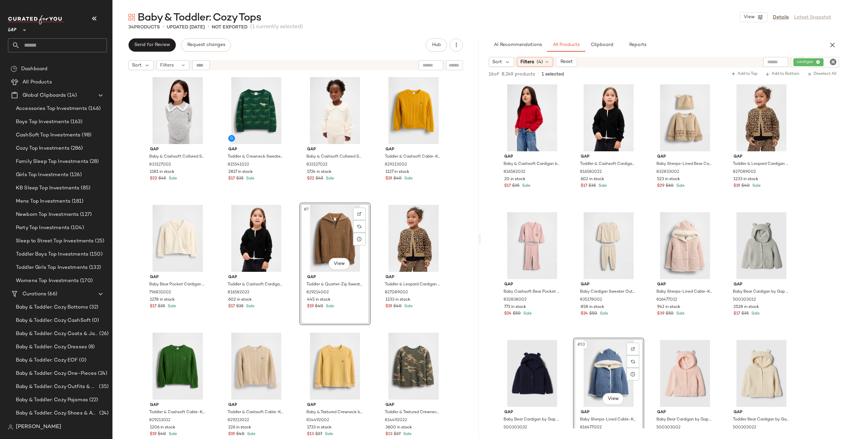
click at [455, 224] on div "Gap Baby & Cashsoft Collared Sweater by Gap Heather Grey Size 6-12 M 833127002 …" at bounding box center [295, 264] width 366 height 382
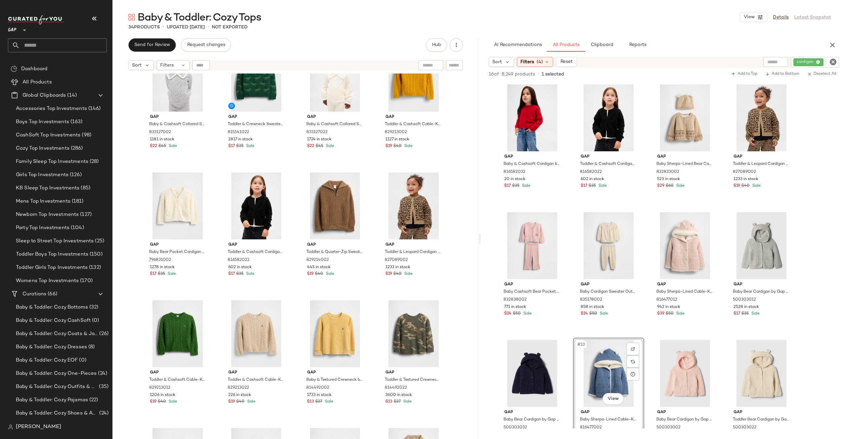
scroll to position [7, 0]
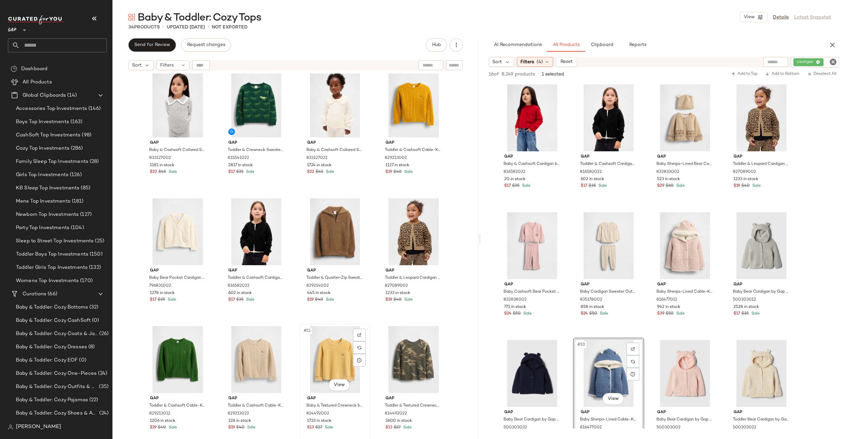
click at [330, 356] on div "#11 View" at bounding box center [335, 359] width 66 height 67
click at [419, 352] on div "#12 View" at bounding box center [413, 359] width 66 height 67
click at [460, 325] on div "Gap Baby & Cashsoft Collared Sweater by Gap Heather Grey Size 6-12 M 833127002 …" at bounding box center [295, 264] width 366 height 382
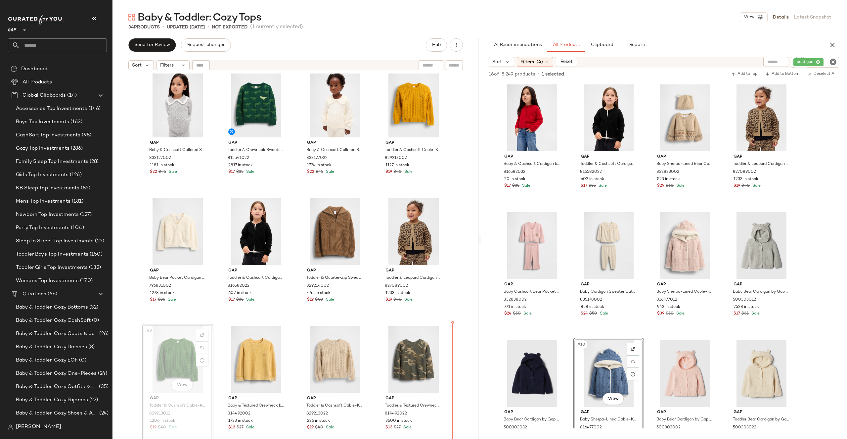
drag, startPoint x: 168, startPoint y: 361, endPoint x: 451, endPoint y: 374, distance: 283.2
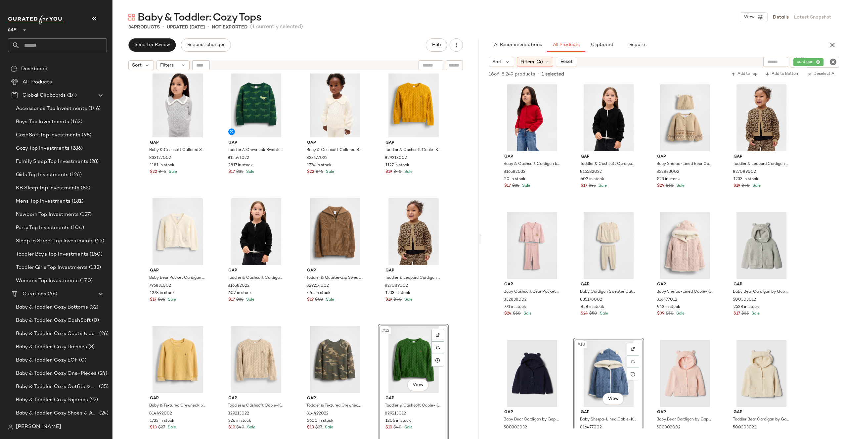
click at [464, 333] on div "Gap Baby & Cashsoft Collared Sweater by Gap Heather Grey Size 6-12 M 833127002 …" at bounding box center [295, 264] width 366 height 382
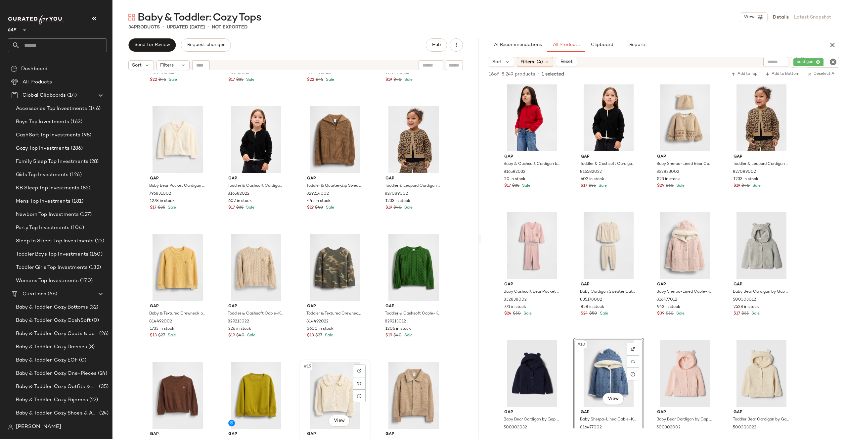
scroll to position [11, 0]
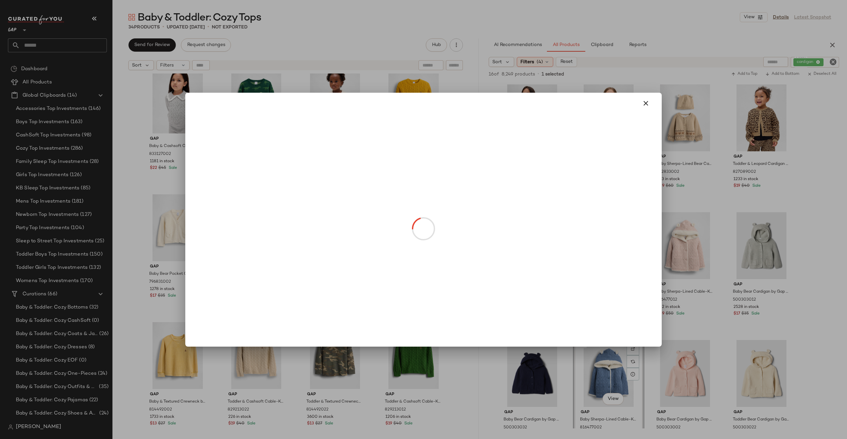
drag, startPoint x: 325, startPoint y: 373, endPoint x: 221, endPoint y: 373, distance: 104.2
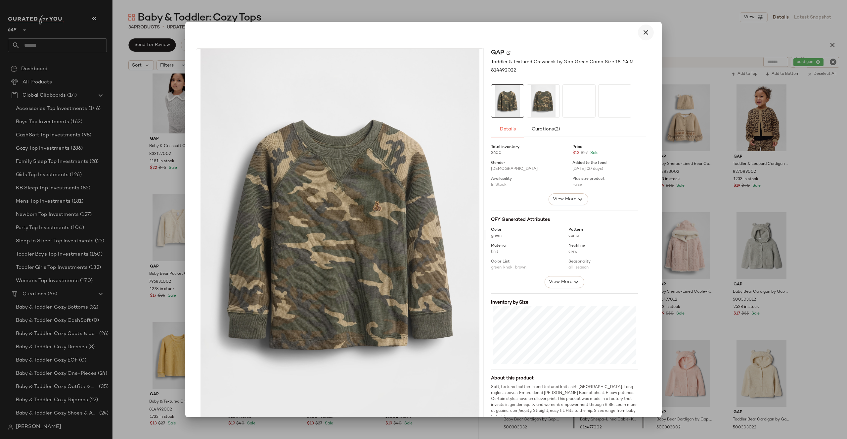
click at [643, 29] on icon "button" at bounding box center [646, 32] width 8 height 8
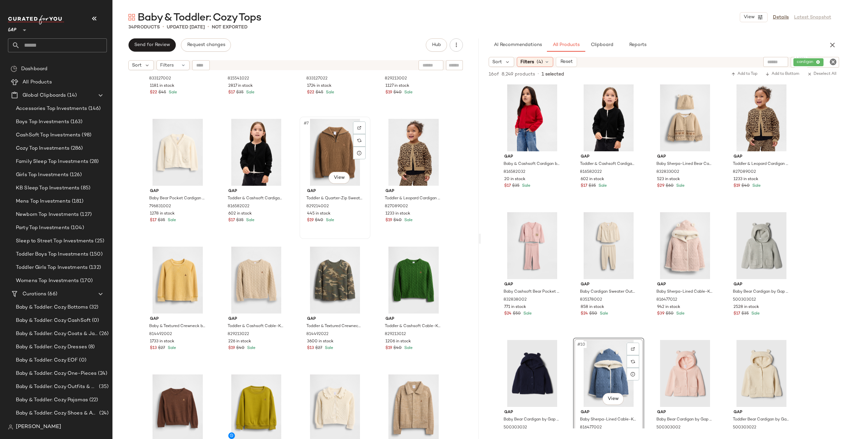
scroll to position [88, 0]
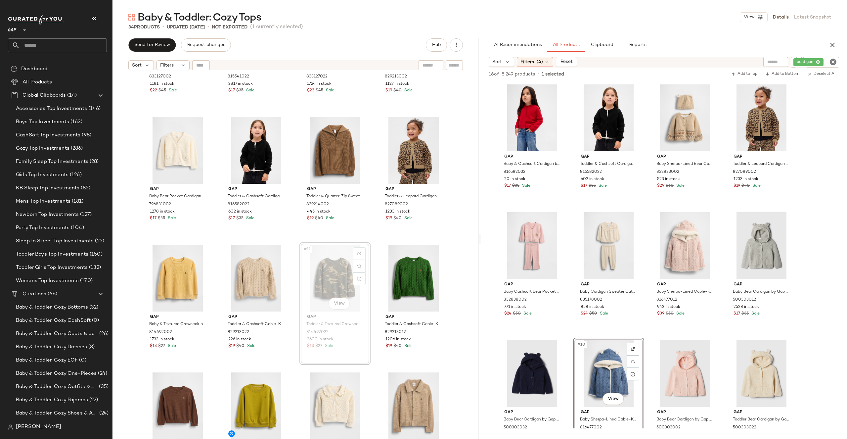
drag, startPoint x: 323, startPoint y: 284, endPoint x: 217, endPoint y: 284, distance: 105.5
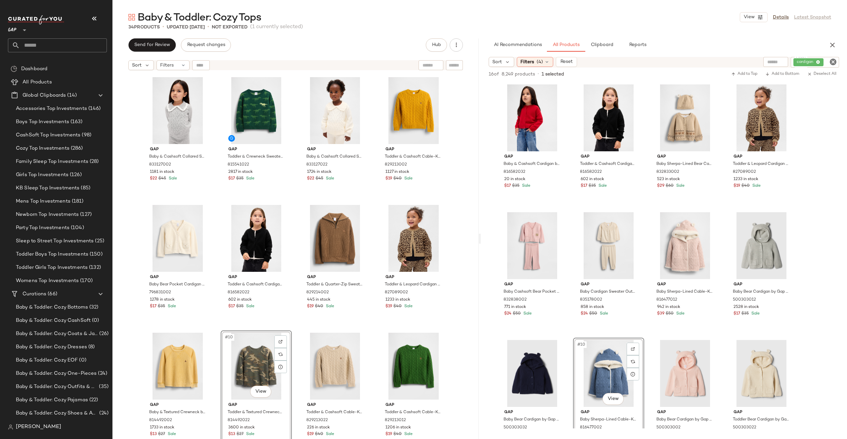
scroll to position [152, 0]
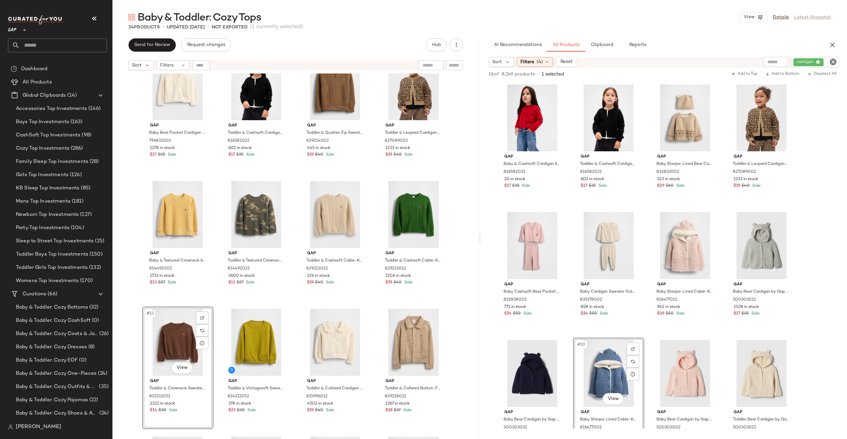
drag, startPoint x: 181, startPoint y: 331, endPoint x: 261, endPoint y: 226, distance: 132.7
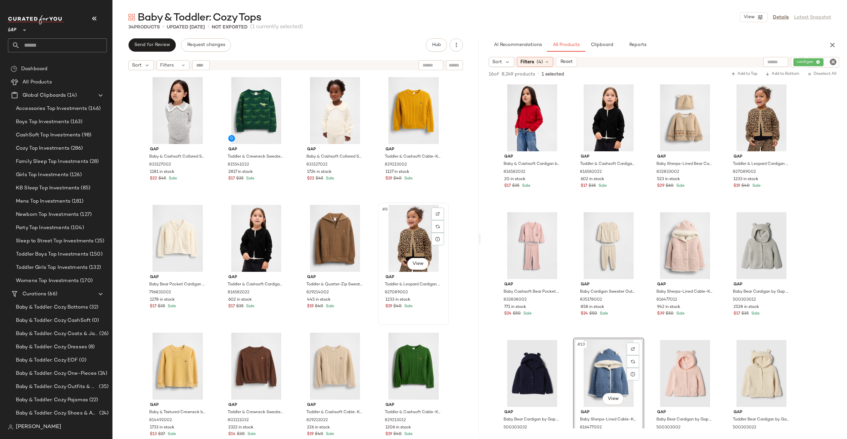
scroll to position [224, 0]
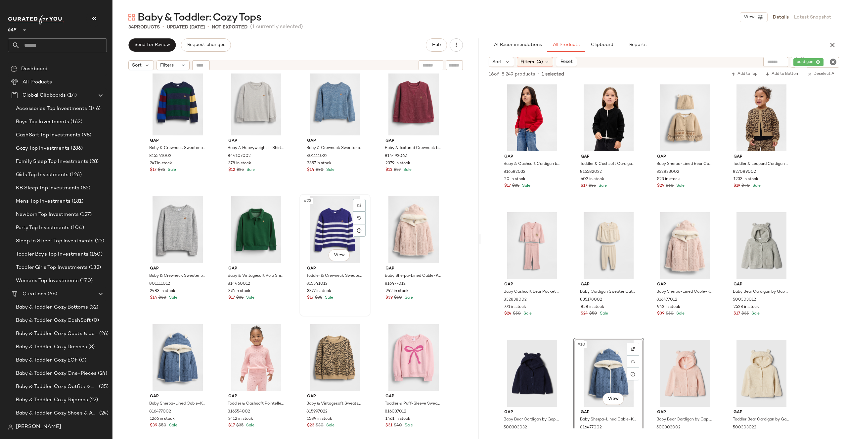
scroll to position [464, 0]
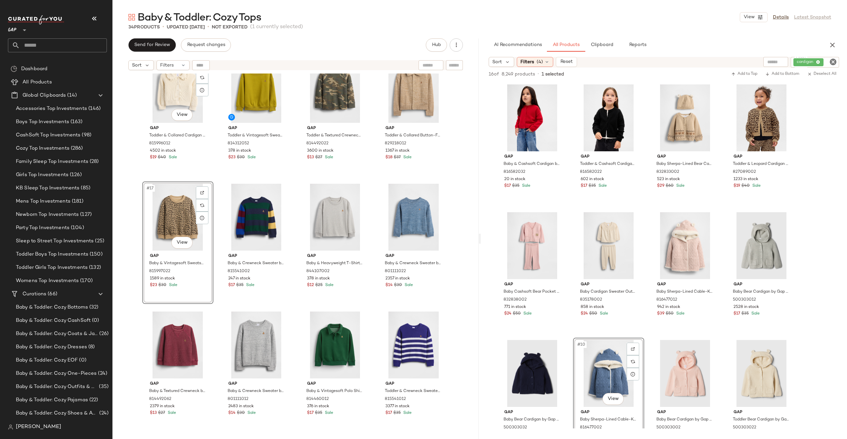
scroll to position [420, 0]
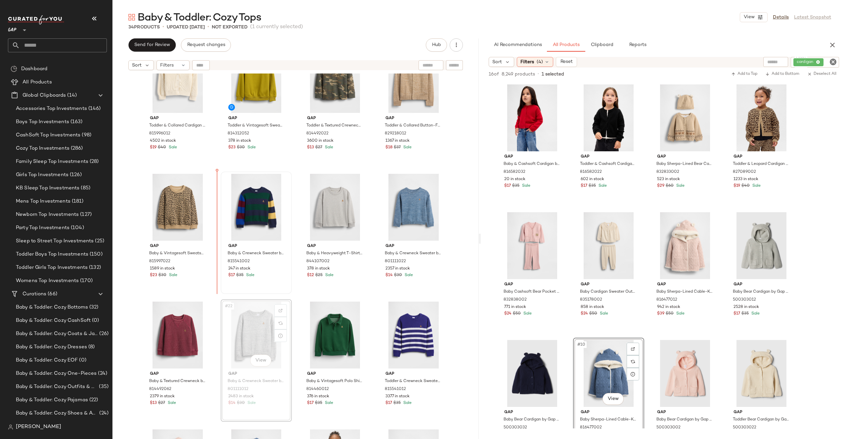
drag, startPoint x: 251, startPoint y: 331, endPoint x: 218, endPoint y: 216, distance: 119.7
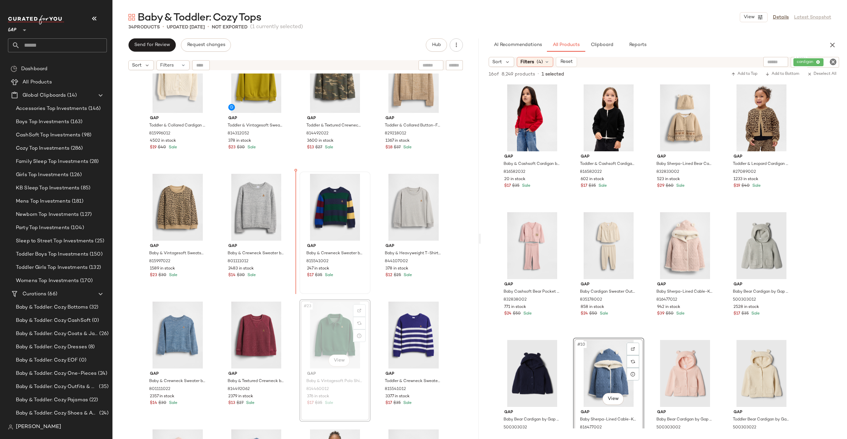
drag, startPoint x: 335, startPoint y: 336, endPoint x: 299, endPoint y: 201, distance: 139.2
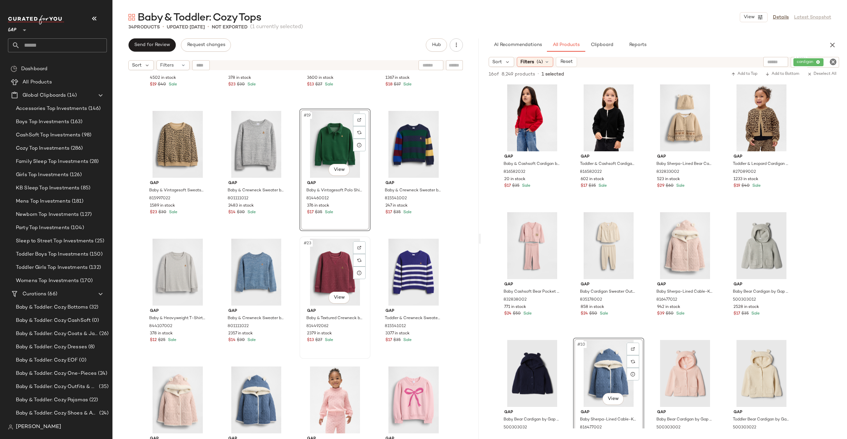
scroll to position [484, 0]
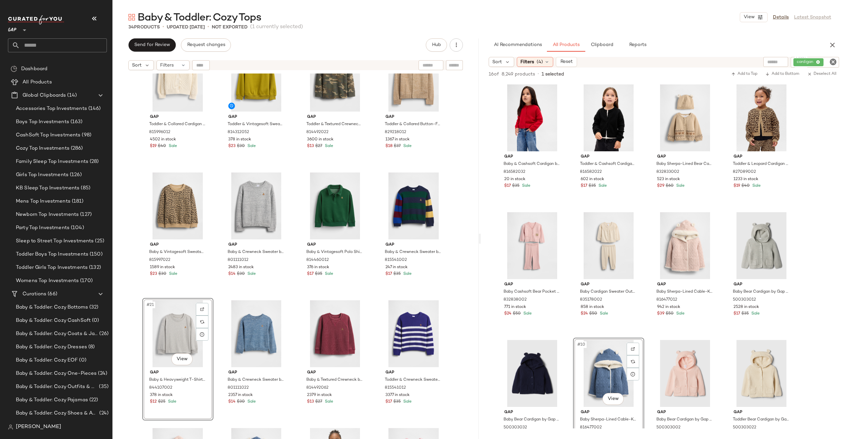
scroll to position [345, 0]
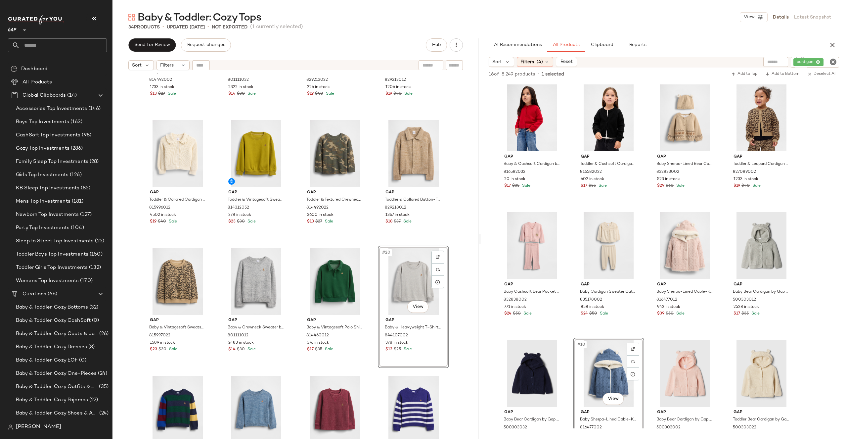
click at [472, 277] on div "Gap Baby & Textured Crewneck by Gap French Almond Size 6-12 M 814492002 1733 in…" at bounding box center [295, 264] width 366 height 382
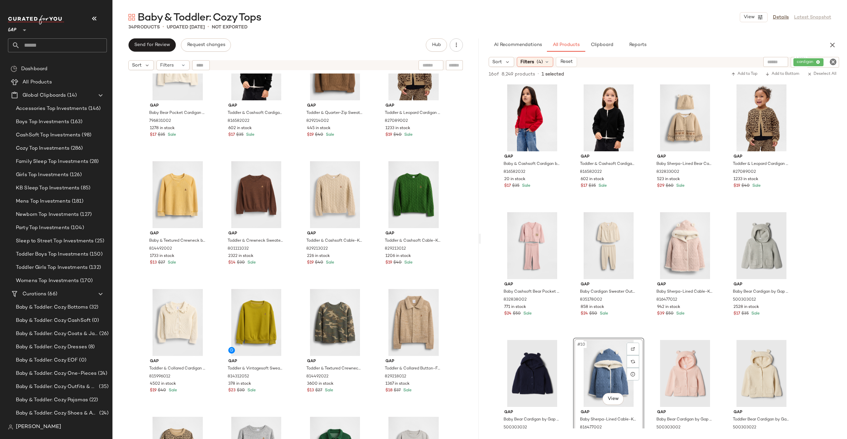
scroll to position [295, 0]
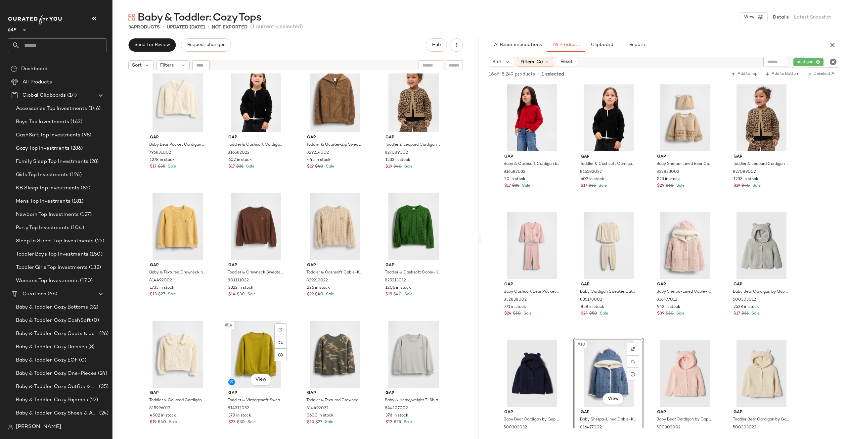
scroll to position [306, 0]
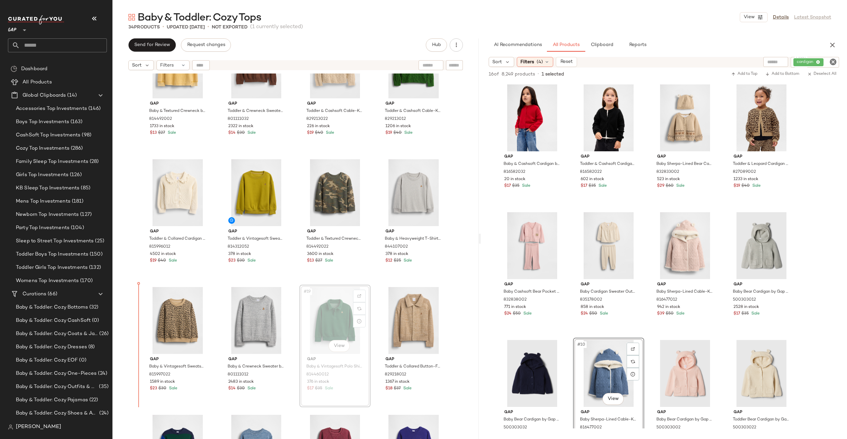
drag, startPoint x: 333, startPoint y: 326, endPoint x: 123, endPoint y: 329, distance: 210.1
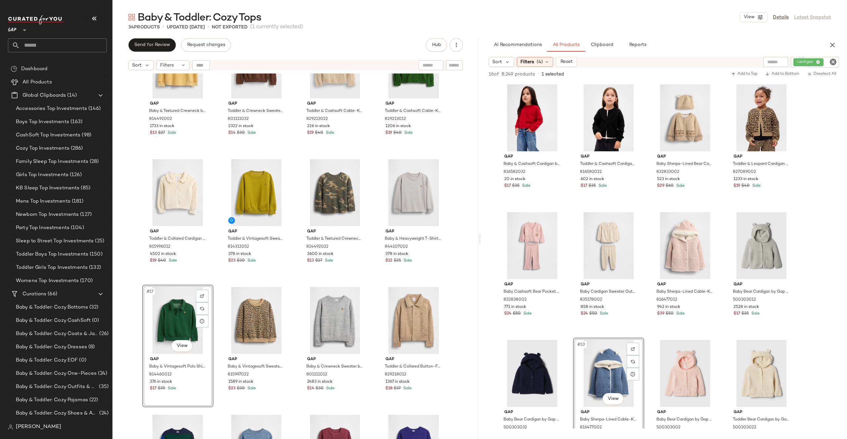
scroll to position [255, 0]
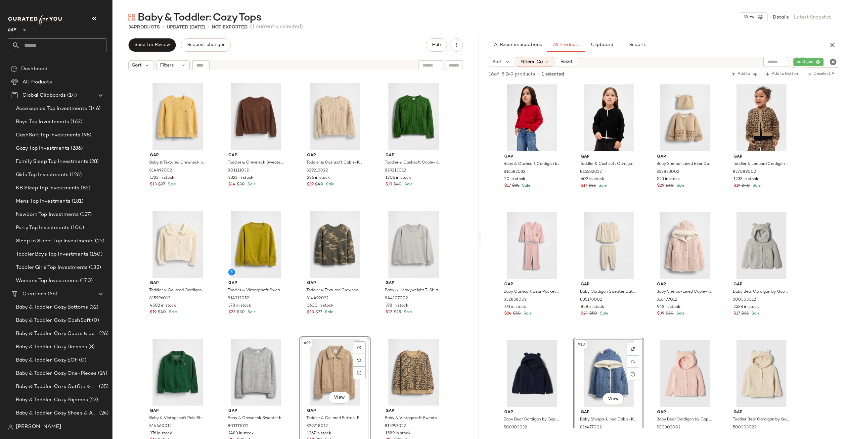
click at [458, 325] on div "Gap Baby & Textured Crewneck by Gap French Almond Size 6-12 M 814492002 1733 in…" at bounding box center [295, 264] width 366 height 382
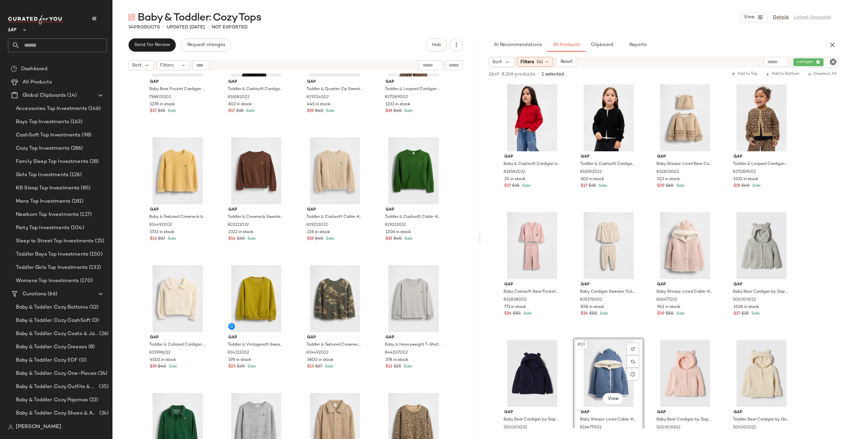
scroll to position [263, 0]
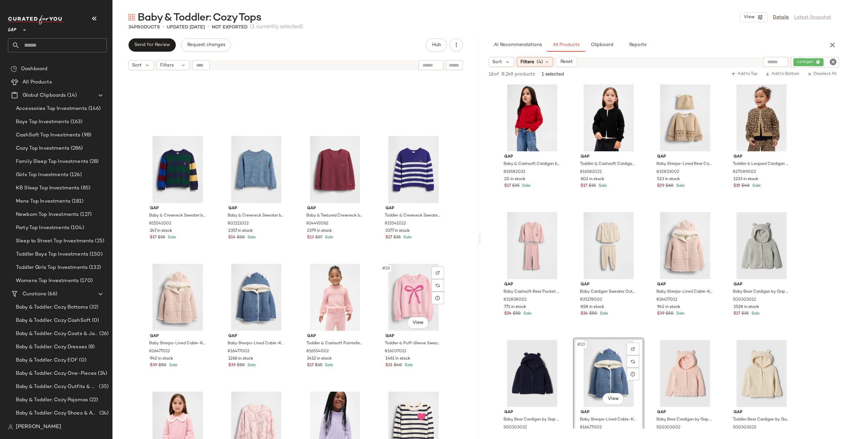
scroll to position [521, 0]
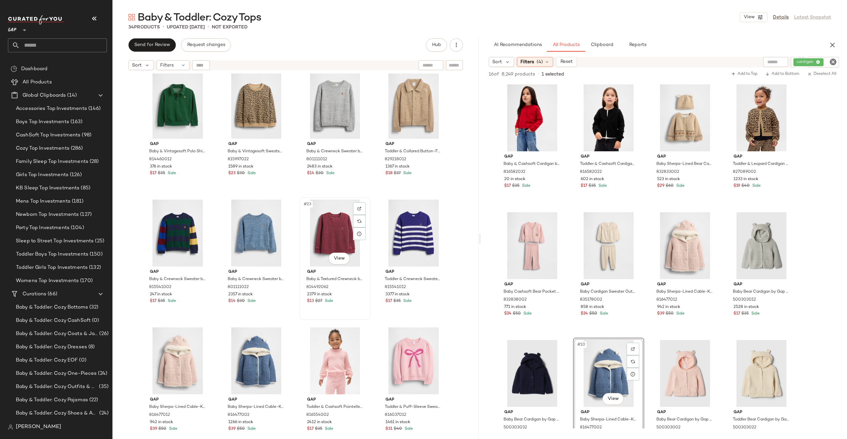
click at [320, 237] on div "#23 View" at bounding box center [335, 232] width 66 height 67
drag, startPoint x: 325, startPoint y: 245, endPoint x: 218, endPoint y: 242, distance: 107.6
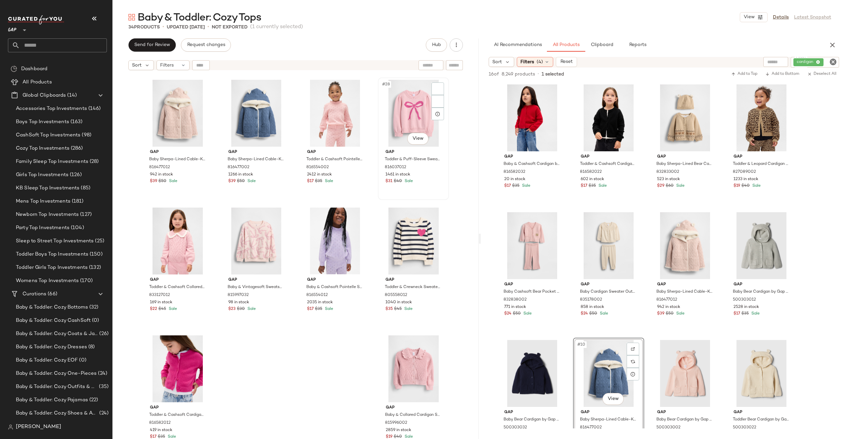
scroll to position [588, 0]
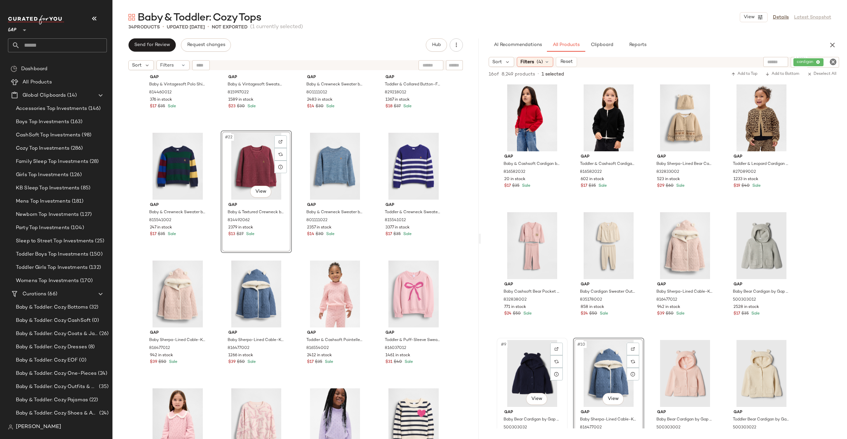
click at [533, 369] on div "#9 View" at bounding box center [532, 373] width 66 height 67
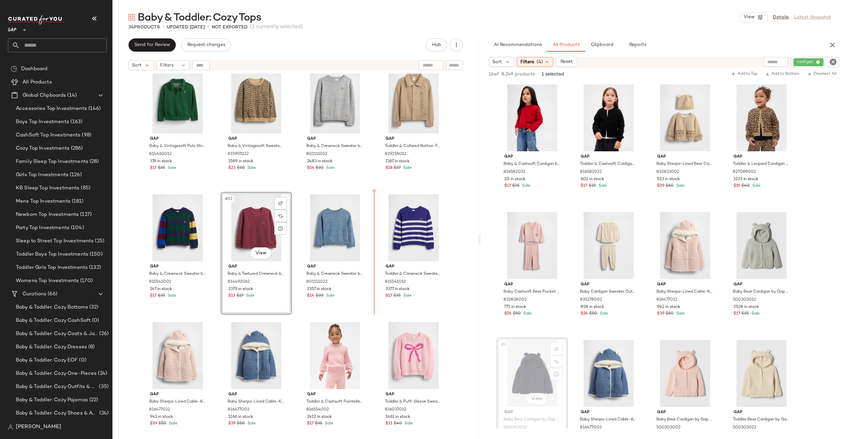
drag, startPoint x: 515, startPoint y: 361, endPoint x: 510, endPoint y: 358, distance: 5.8
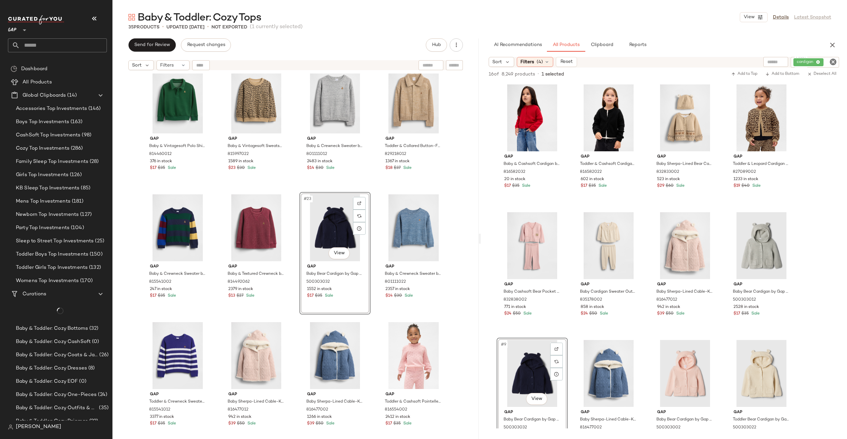
click at [456, 255] on div "Gap Baby & Vintagesoft Polo Shirt Sweatshirt by Gap Evergreen Green Size 6-12 M…" at bounding box center [295, 264] width 366 height 382
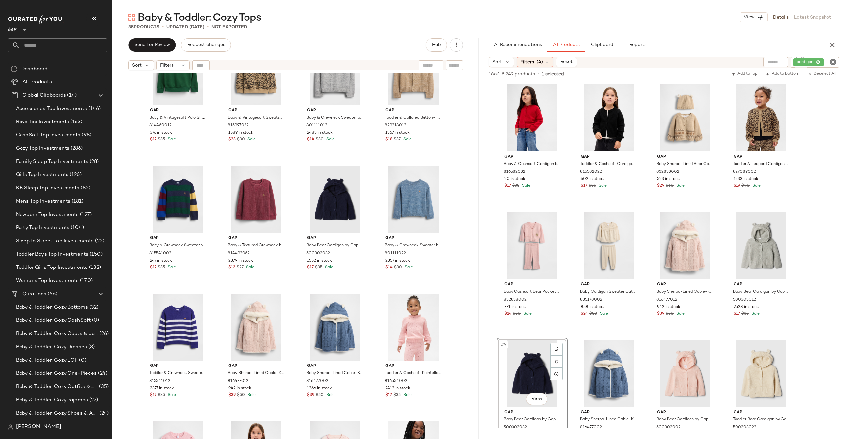
scroll to position [515, 0]
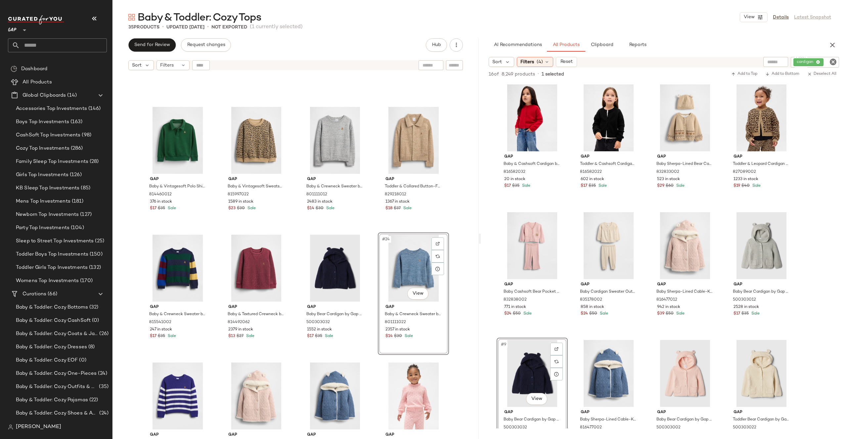
scroll to position [616, 0]
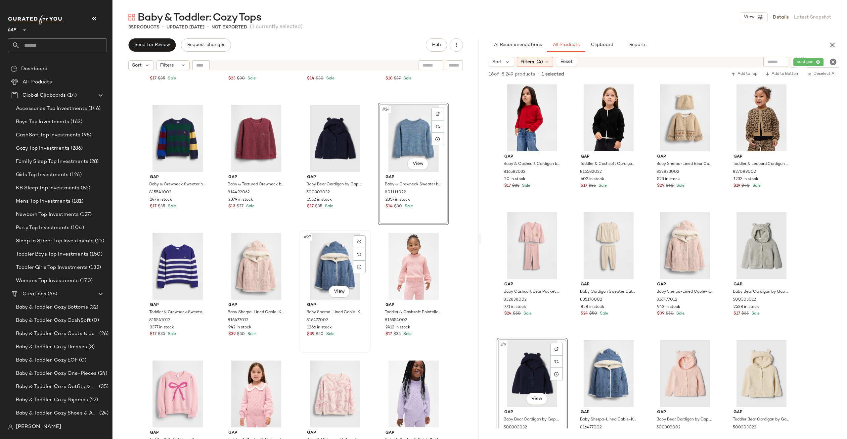
click at [326, 270] on div "#27 View" at bounding box center [335, 266] width 66 height 67
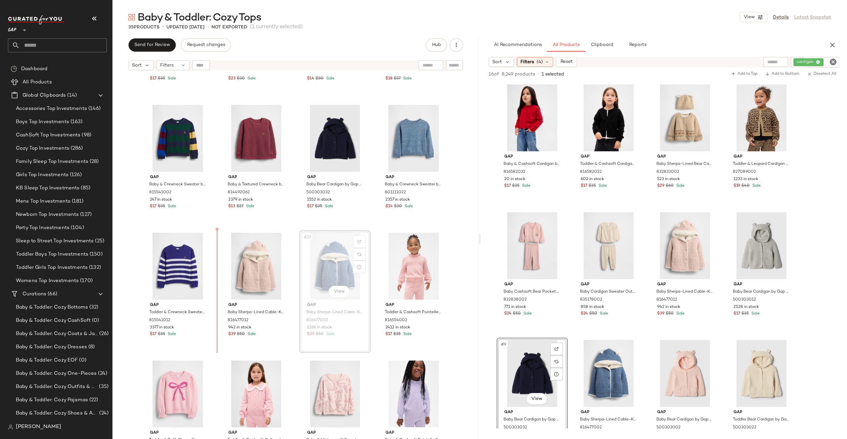
drag, startPoint x: 322, startPoint y: 263, endPoint x: 317, endPoint y: 263, distance: 4.6
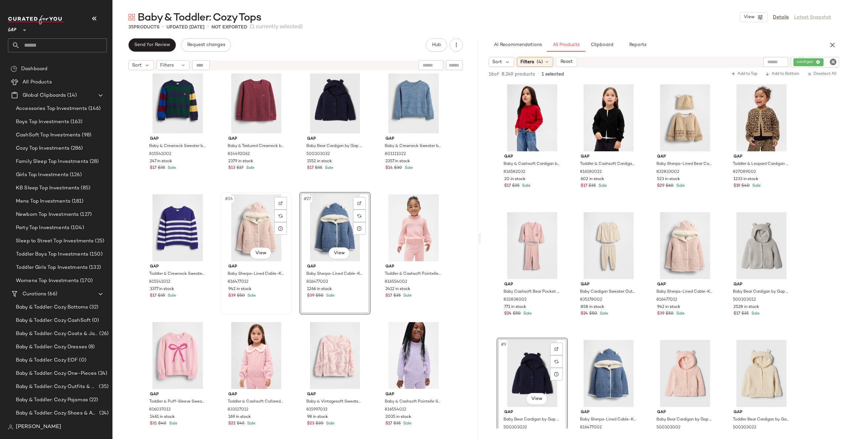
scroll to position [656, 0]
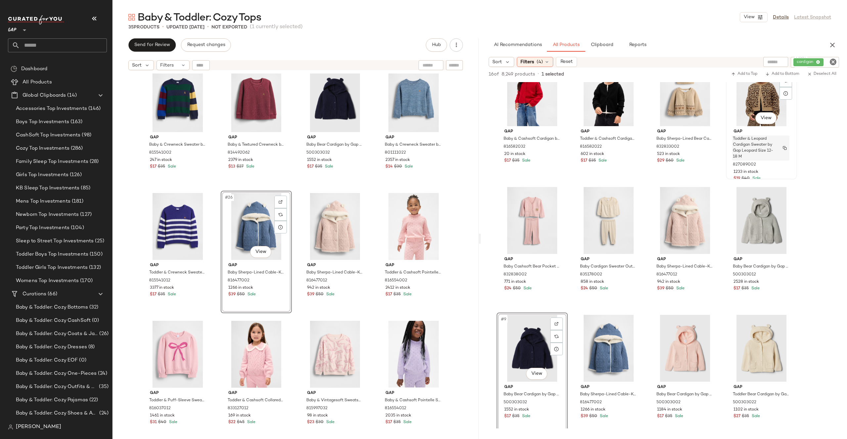
scroll to position [26, 0]
click at [774, 219] on div "#8 View" at bounding box center [761, 219] width 66 height 67
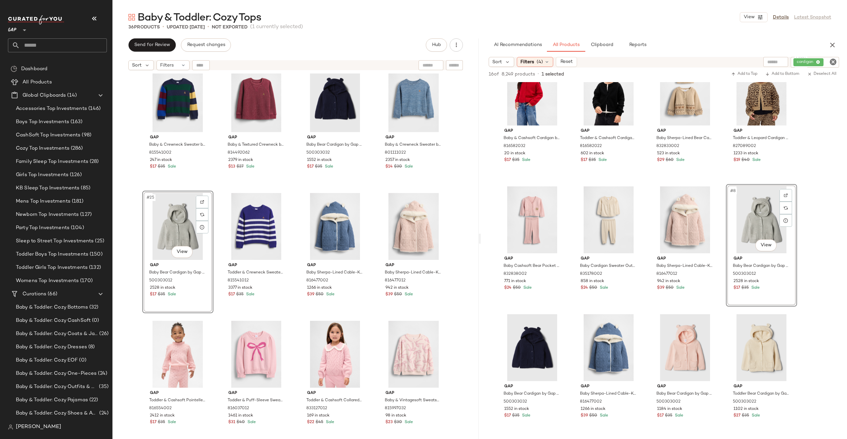
click at [457, 193] on div "Gap Baby & Crewneck Sweater by Gap Multi Stripe Size 6-12 M 815541002 247 in st…" at bounding box center [295, 264] width 366 height 382
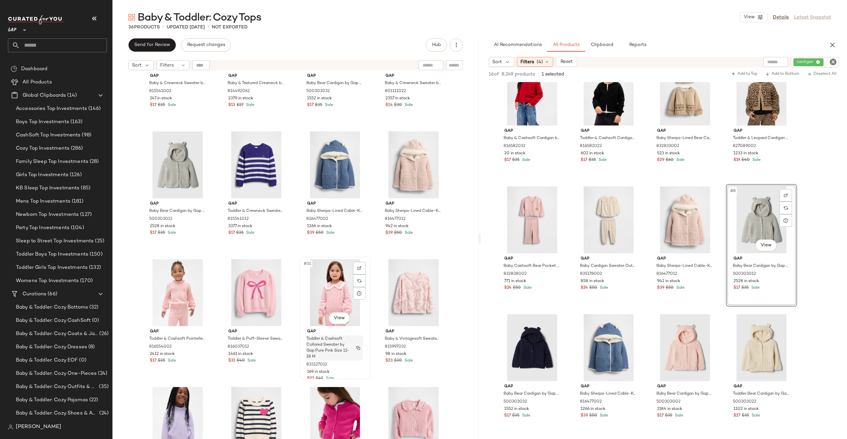
scroll to position [769, 0]
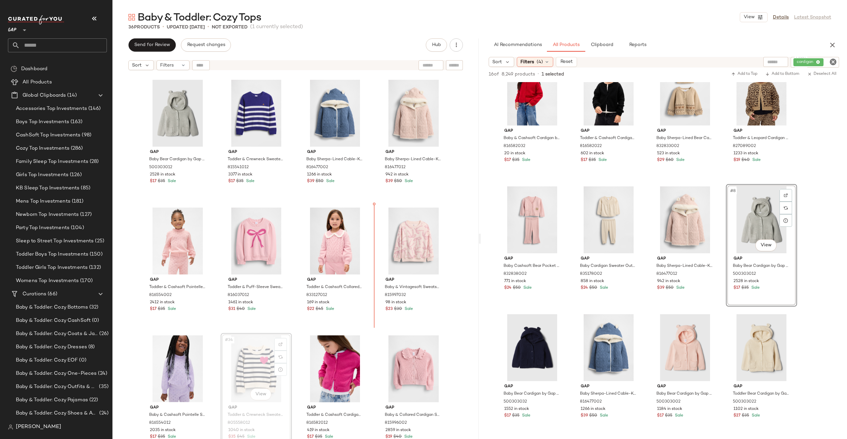
drag, startPoint x: 253, startPoint y: 356, endPoint x: 369, endPoint y: 260, distance: 150.6
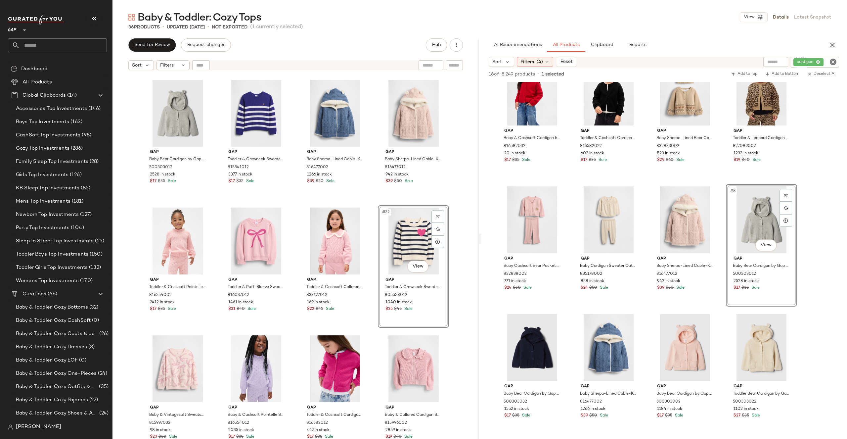
click at [457, 223] on div "Gap Baby & Crewneck Sweater by Gap Multi Stripe Size 6-12 M 815541002 247 in st…" at bounding box center [295, 264] width 366 height 382
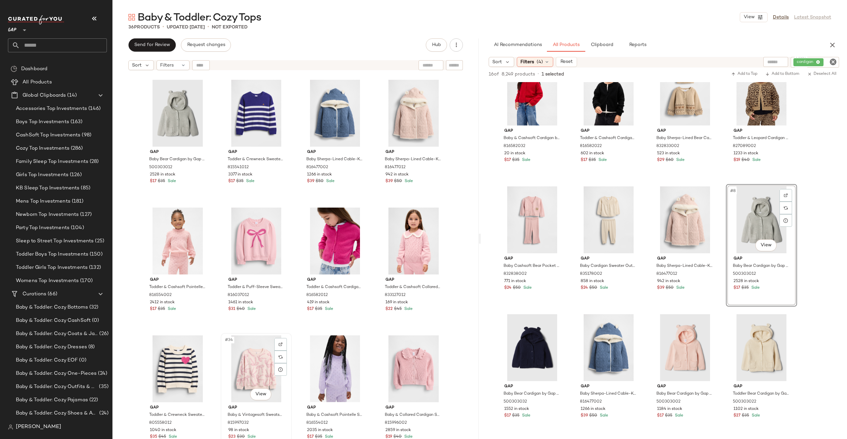
click at [249, 359] on div "#34 View" at bounding box center [256, 368] width 66 height 67
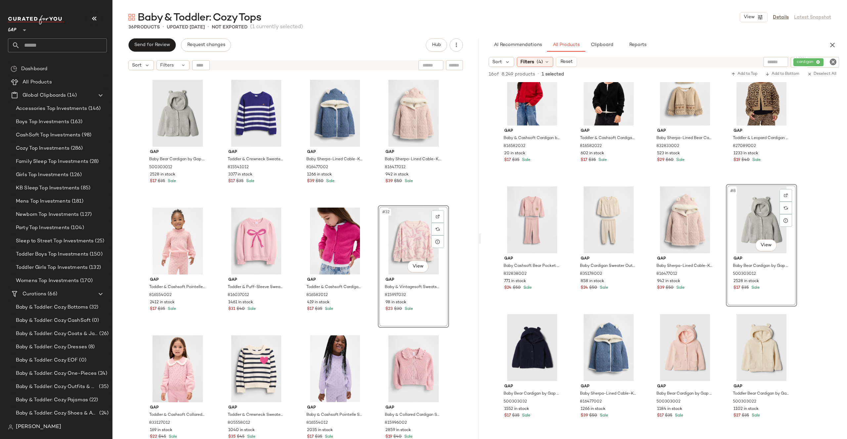
click at [454, 239] on div "Gap Baby & Crewneck Sweater by Gap Multi Stripe Size 6-12 M 815541002 247 in st…" at bounding box center [295, 264] width 366 height 382
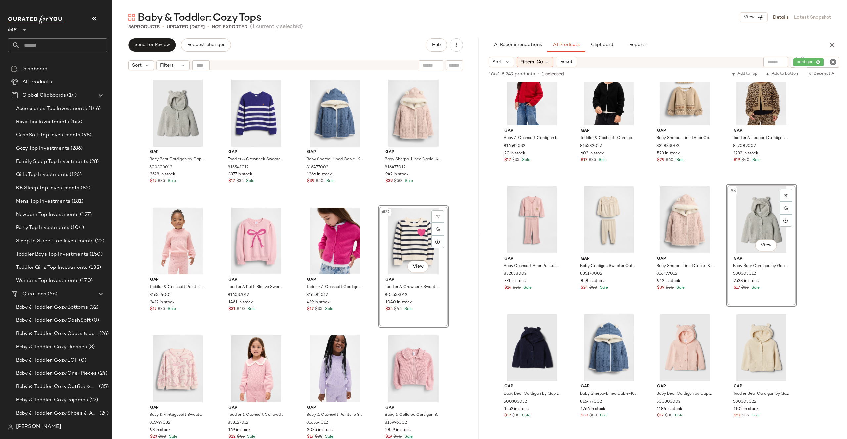
click at [459, 236] on div "Gap Baby & Crewneck Sweater by Gap Multi Stripe Size 6-12 M 815541002 247 in st…" at bounding box center [295, 264] width 366 height 382
drag, startPoint x: 393, startPoint y: 377, endPoint x: 389, endPoint y: 377, distance: 3.6
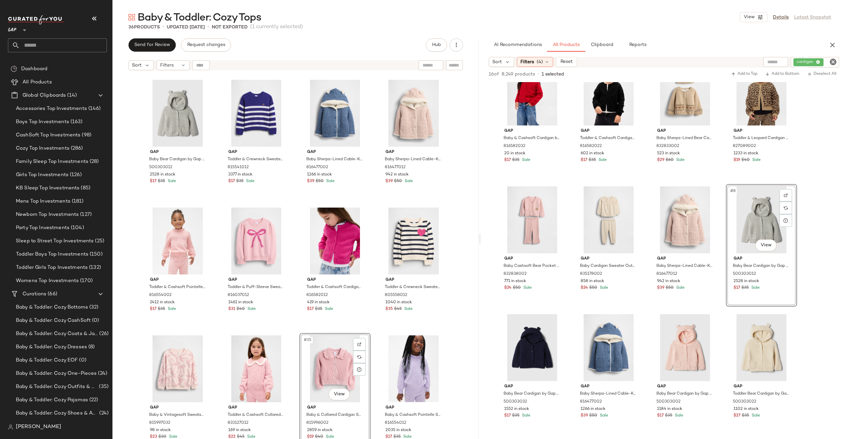
click at [459, 341] on div "Gap Baby & Crewneck Sweater by Gap Multi Stripe Size 6-12 M 815541002 247 in st…" at bounding box center [295, 264] width 366 height 382
